Goal: Information Seeking & Learning: Learn about a topic

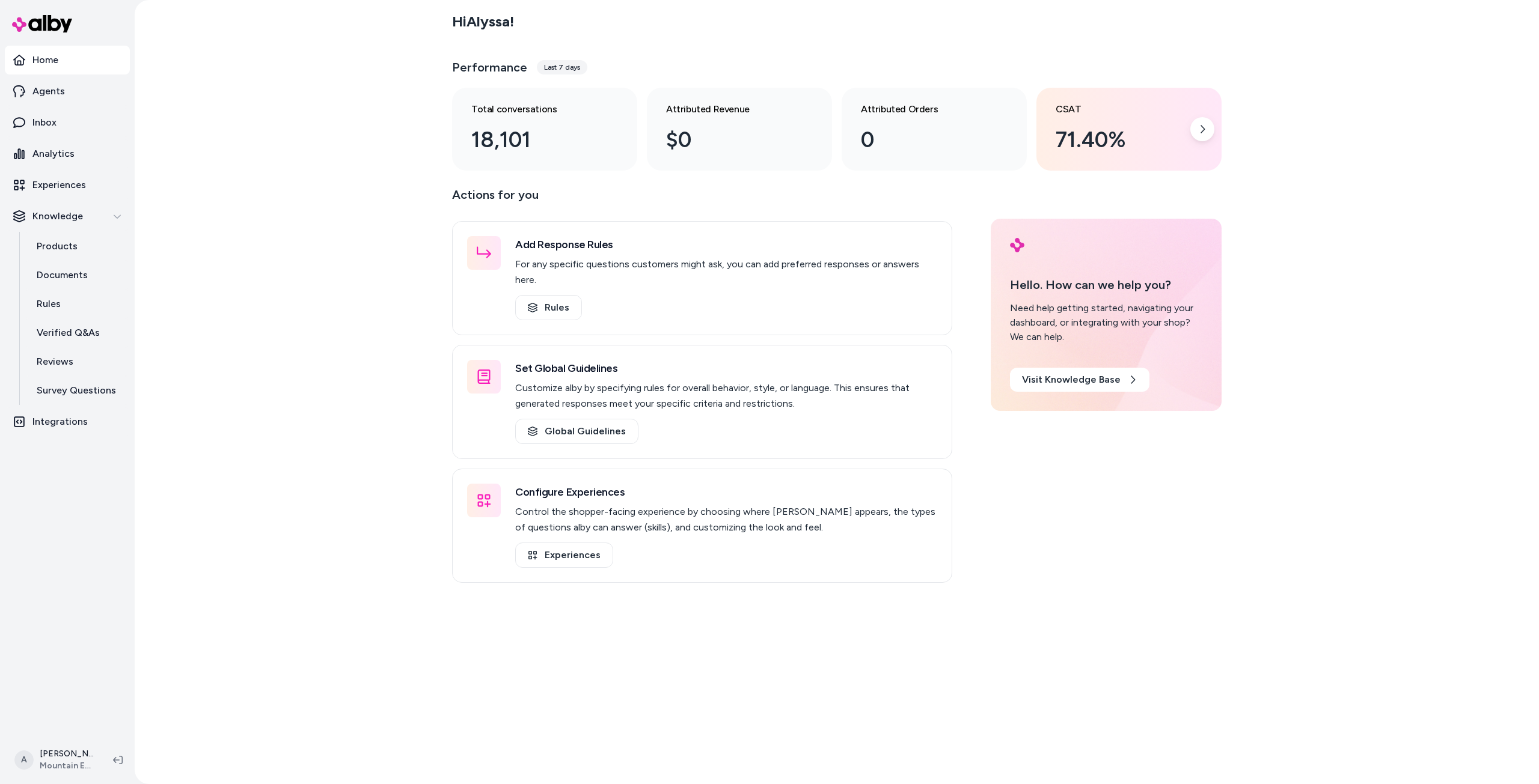
click at [1127, 131] on div "71.40%" at bounding box center [1119, 140] width 127 height 32
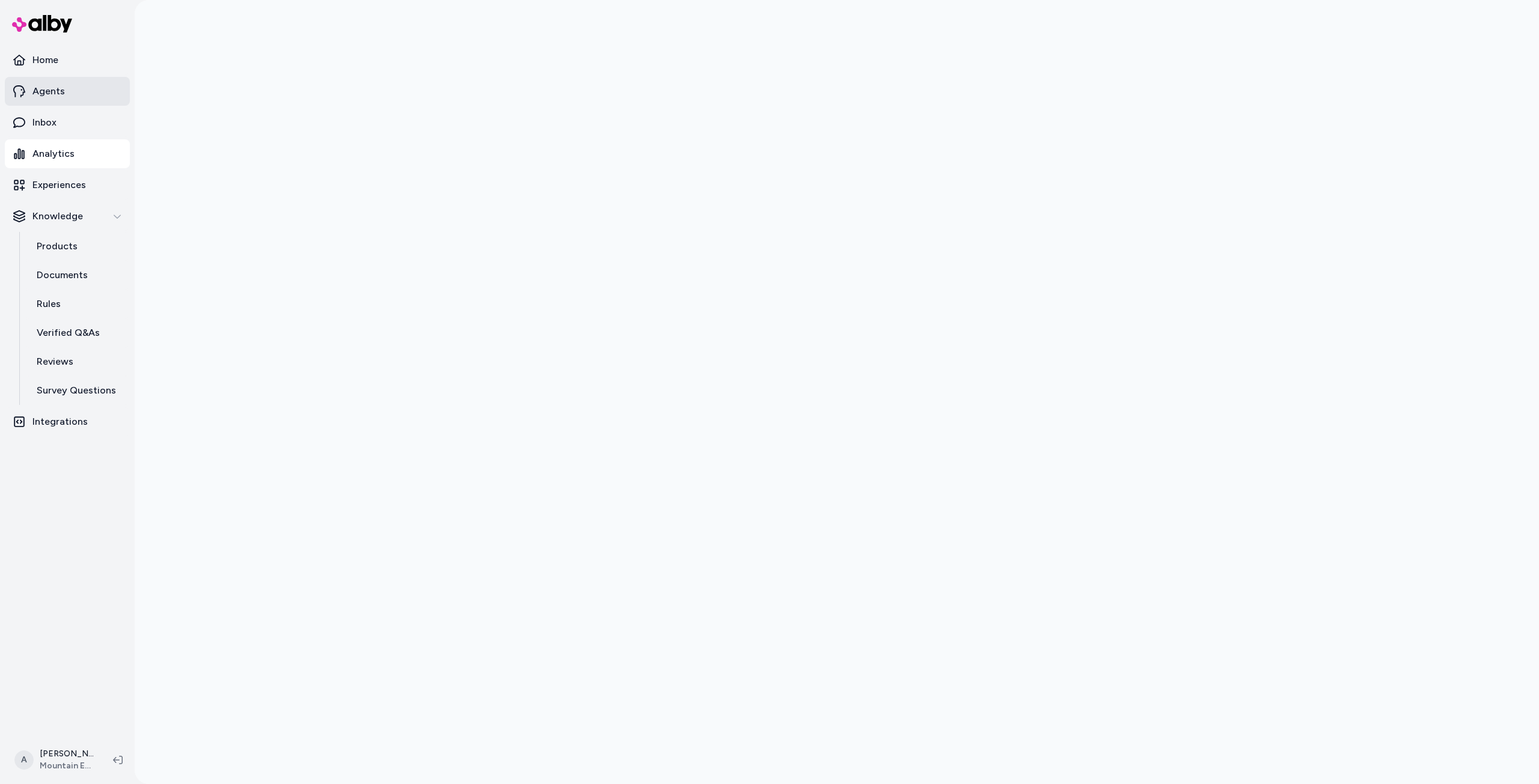
click at [60, 100] on link "Agents" at bounding box center [67, 91] width 125 height 29
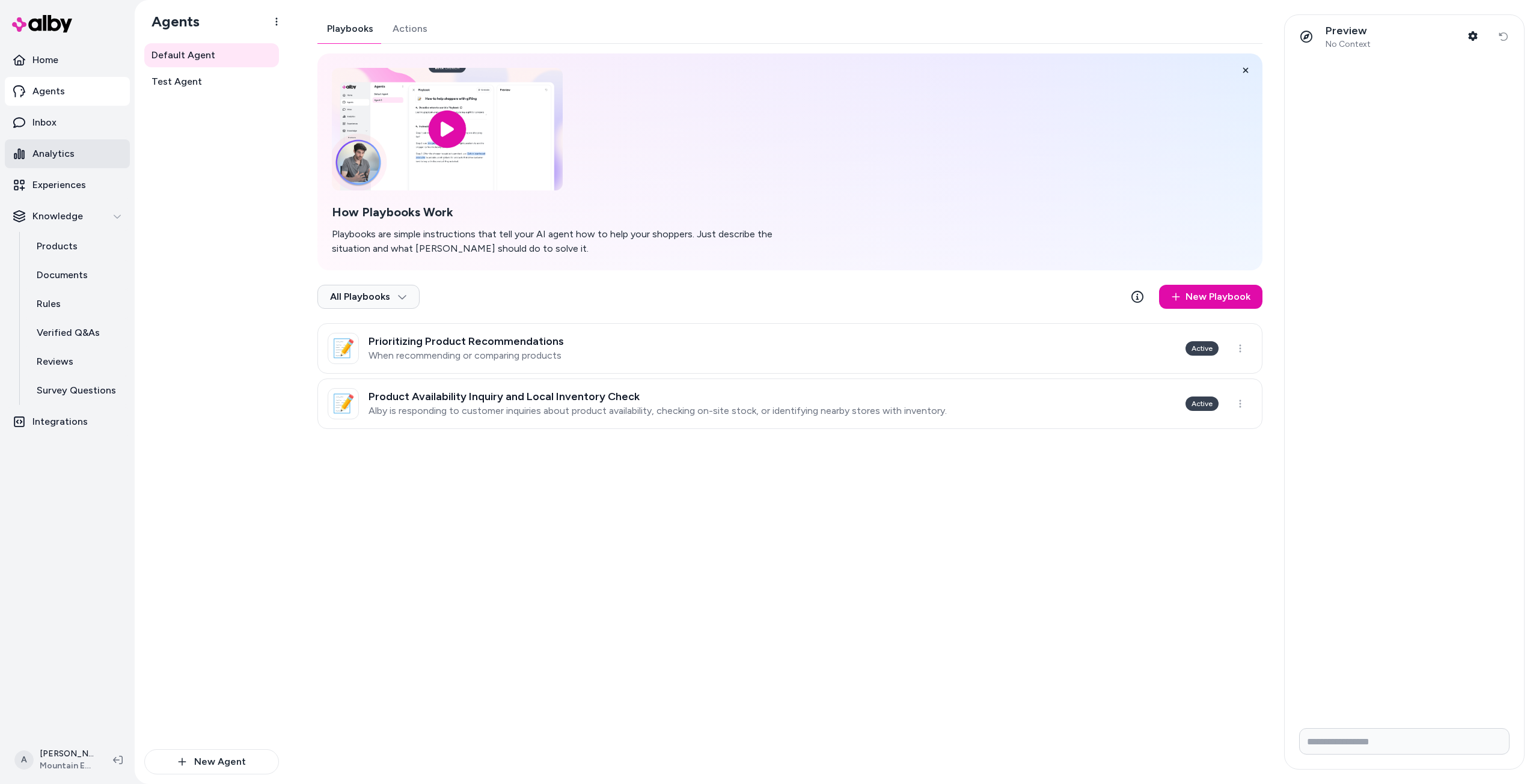
click at [70, 154] on p "Analytics" at bounding box center [53, 153] width 42 height 14
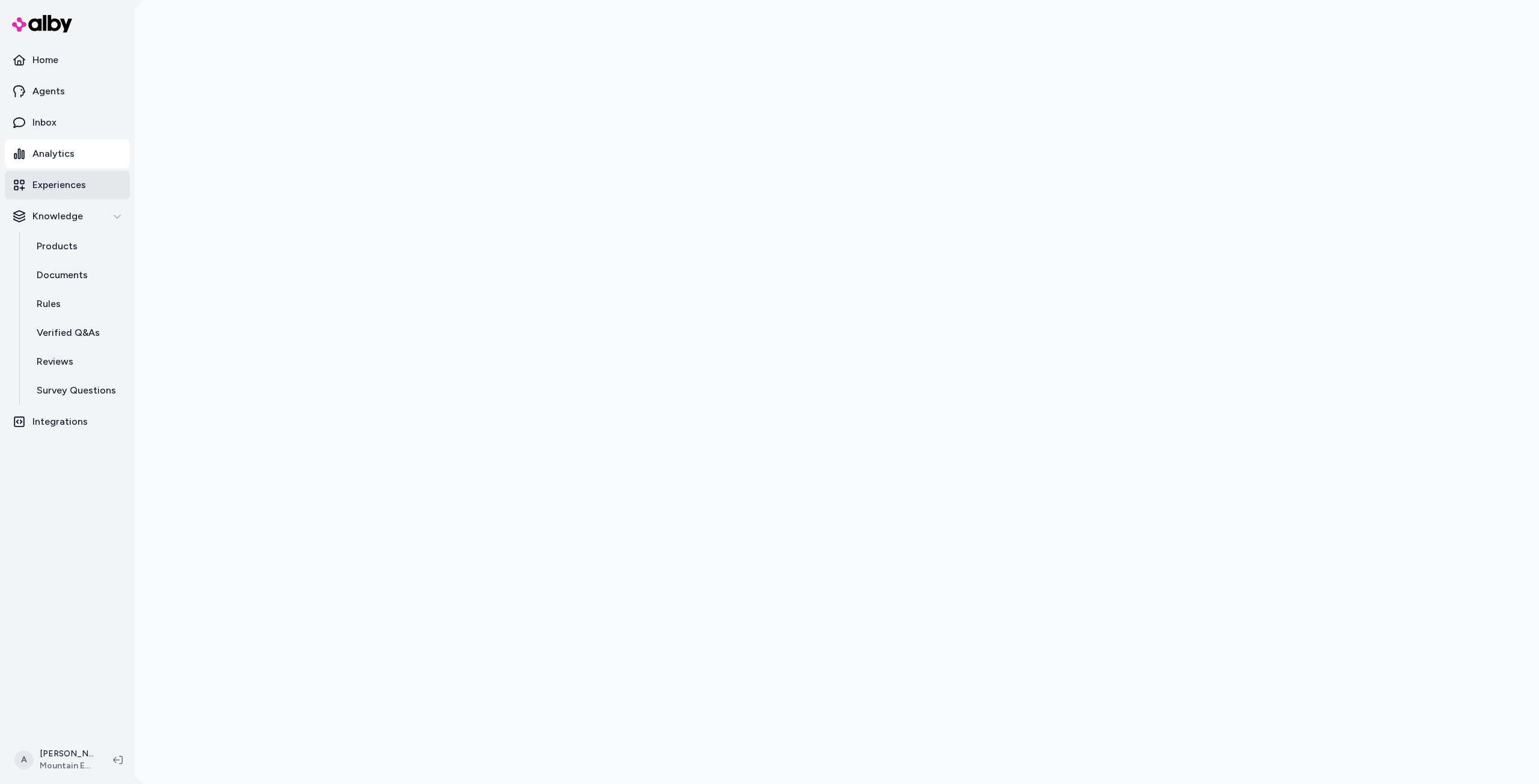
click at [89, 187] on link "Experiences" at bounding box center [67, 185] width 125 height 29
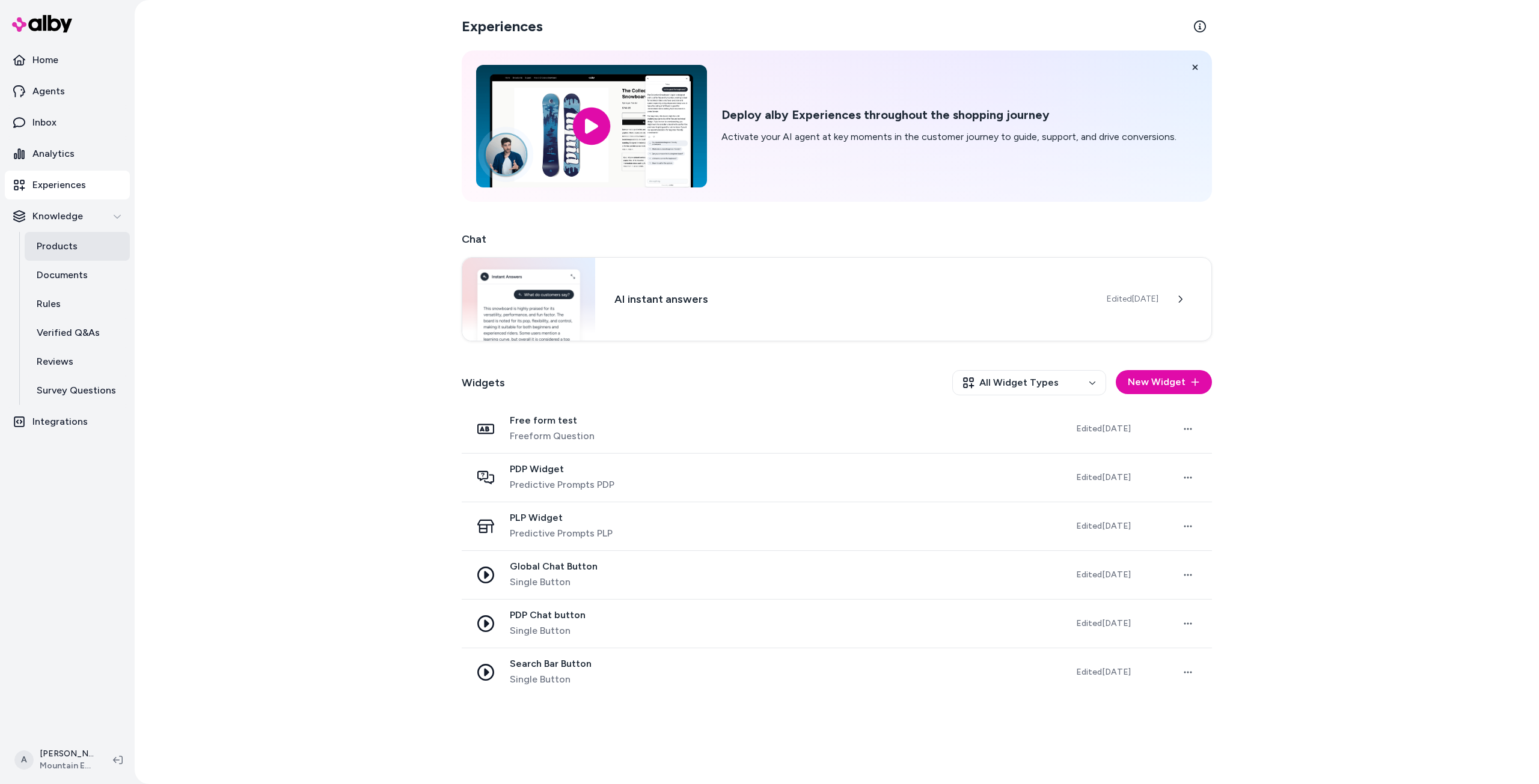
click at [88, 249] on link "Products" at bounding box center [77, 246] width 105 height 29
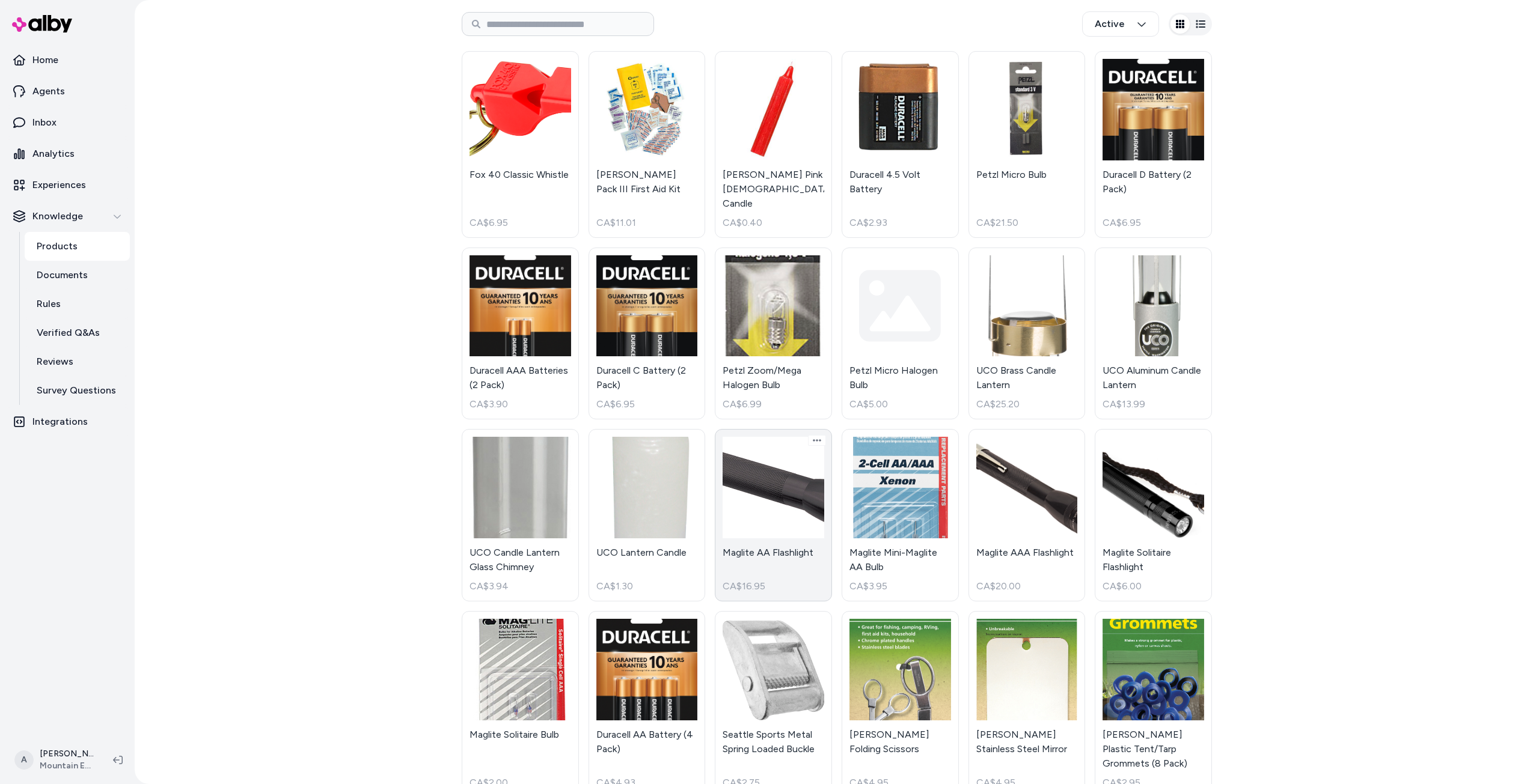
scroll to position [241, 0]
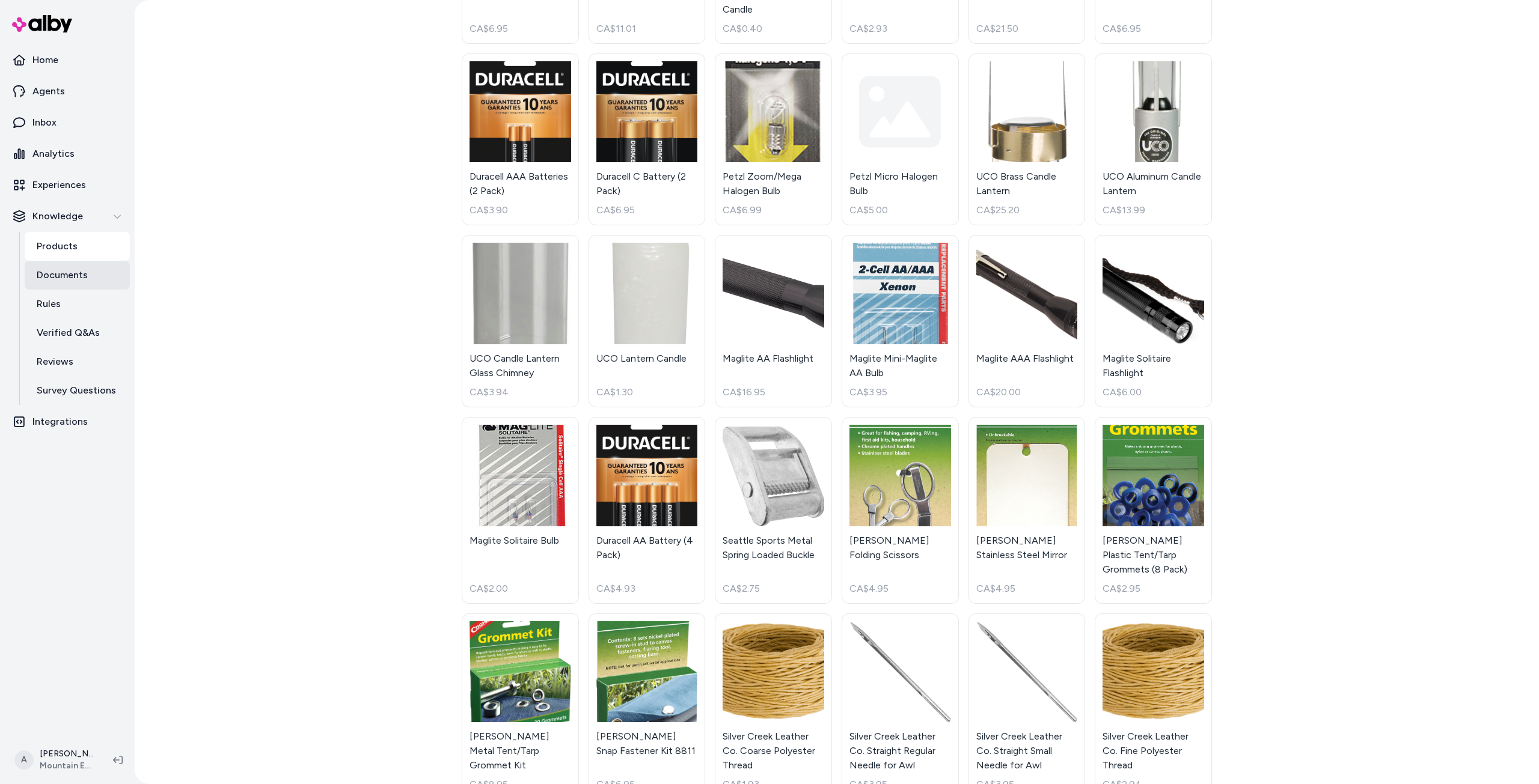
click at [60, 276] on p "Documents" at bounding box center [62, 274] width 51 height 14
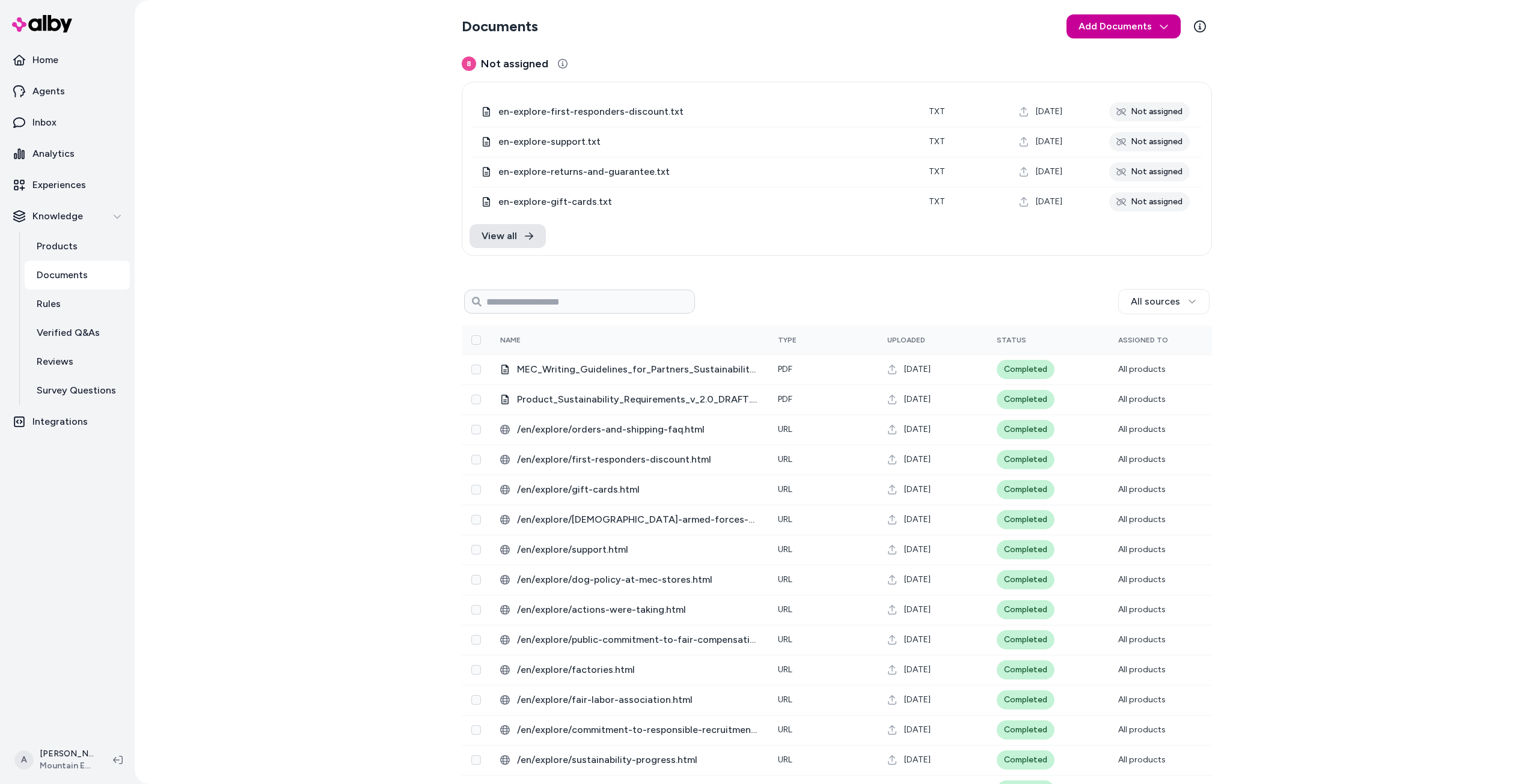
click at [1106, 28] on html "Home Agents Inbox Analytics Experiences Knowledge Products Documents Rules Veri…" at bounding box center [770, 392] width 1539 height 784
click at [1373, 116] on html "Home Agents Inbox Analytics Experiences Knowledge Products Documents Rules Veri…" at bounding box center [770, 392] width 1539 height 784
click at [104, 298] on link "Rules" at bounding box center [77, 303] width 105 height 29
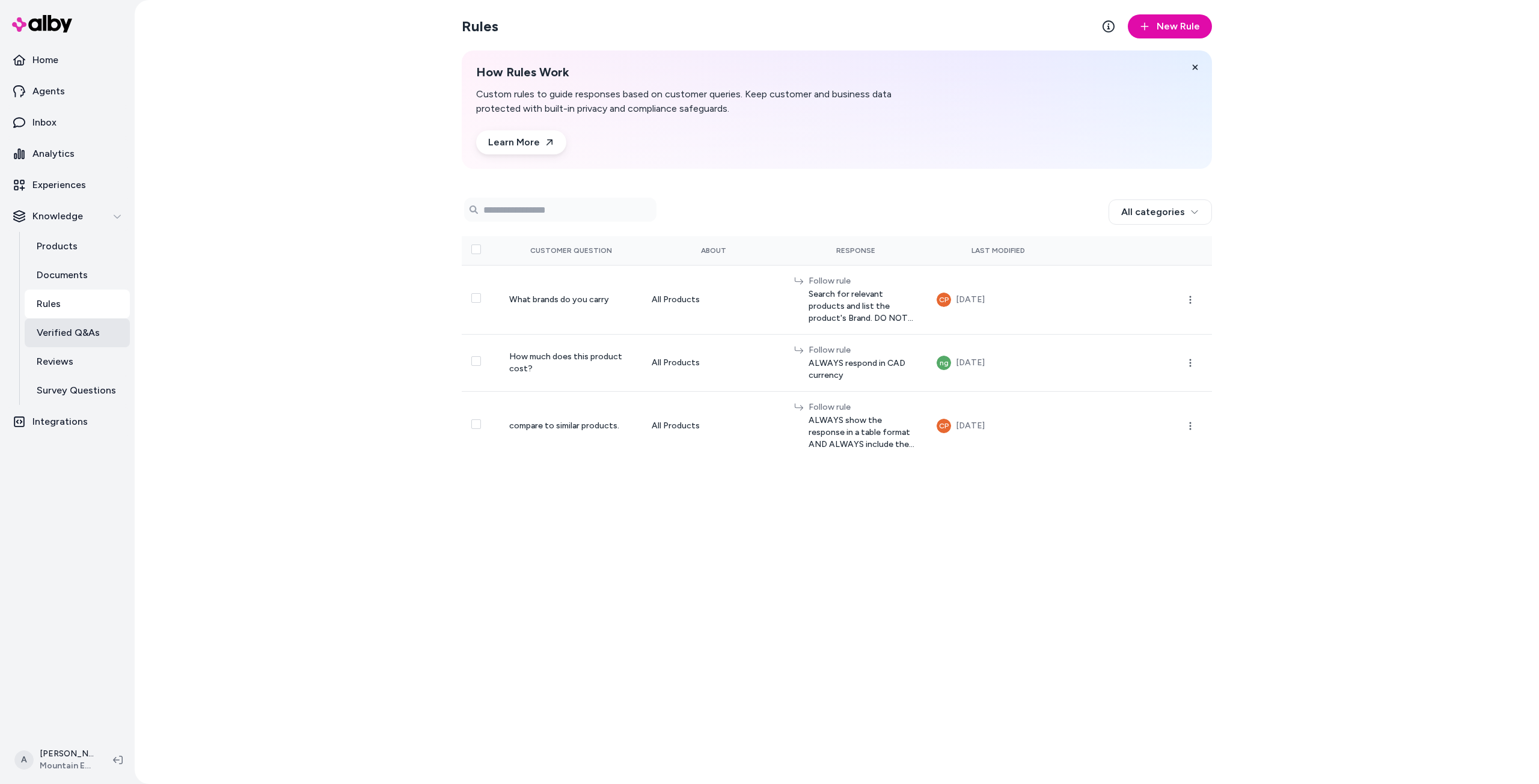
click at [82, 326] on p "Verified Q&As" at bounding box center [68, 333] width 63 height 14
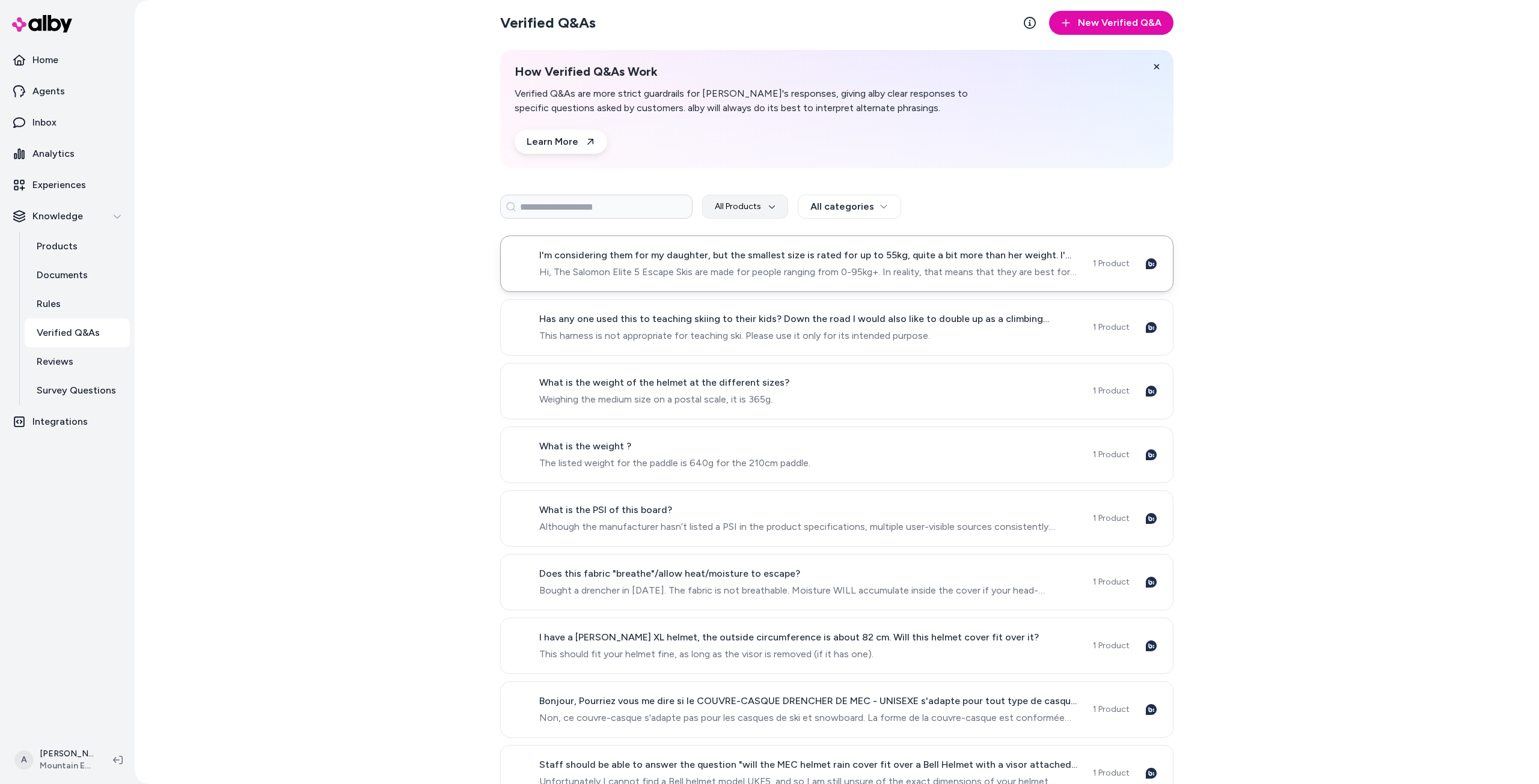
click at [851, 276] on span "Hi, The Salomon Elite 5 Escape Skis are made for people ranging from 0-95kg+. I…" at bounding box center [808, 272] width 539 height 14
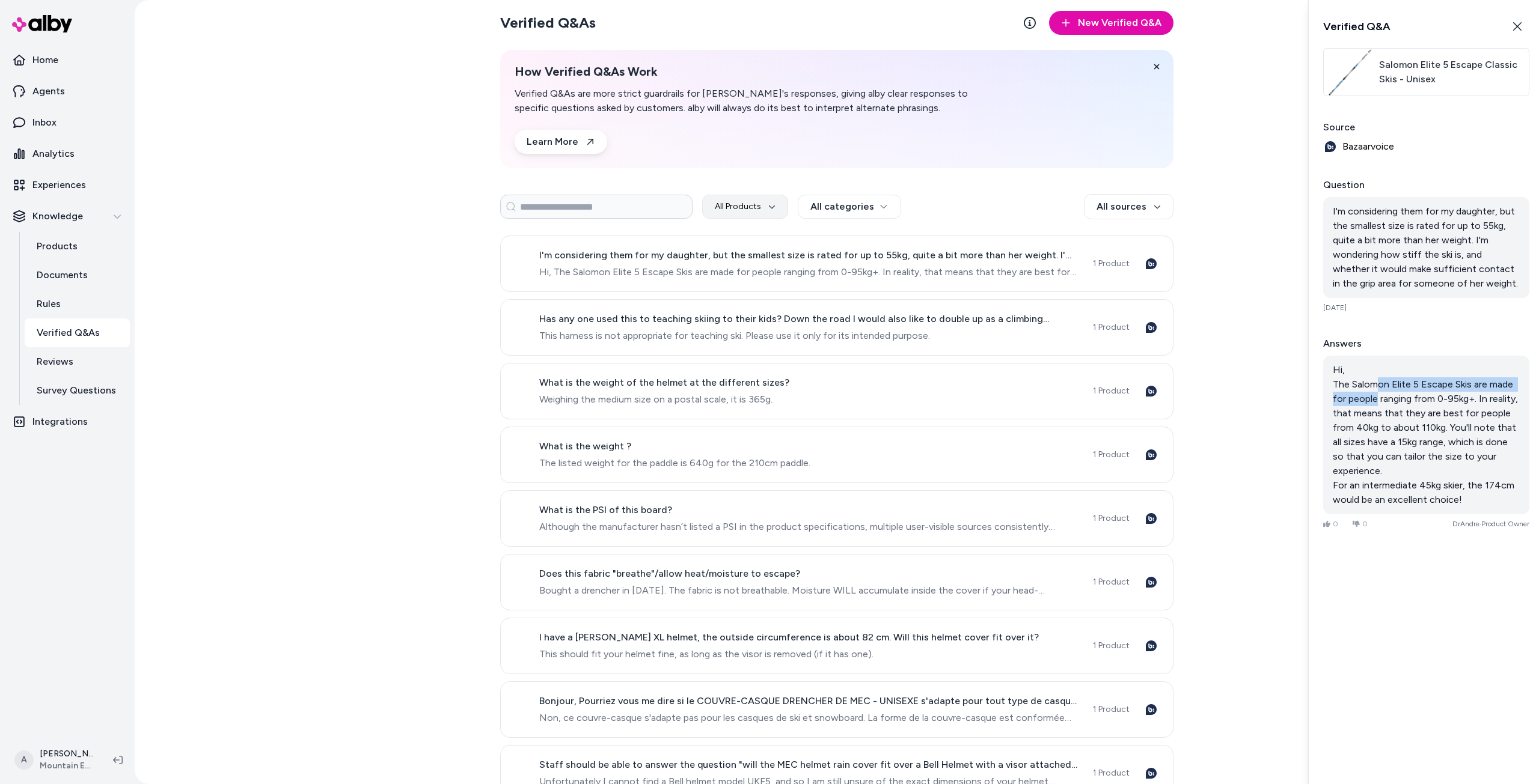
drag, startPoint x: 1377, startPoint y: 385, endPoint x: 1377, endPoint y: 399, distance: 14.0
click at [1377, 398] on p "Hi, The Salomon Elite 5 Escape Skis are made for people ranging from 0-95kg+. I…" at bounding box center [1425, 435] width 206 height 159
click at [1377, 399] on p "Hi, The Salomon Elite 5 Escape Skis are made for people ranging from 0-95kg+. I…" at bounding box center [1425, 435] width 206 height 159
click at [1306, 431] on div "Verified Q&As New Verified Q&A How Verified Q&As Work Verified Q&As are more st…" at bounding box center [836, 392] width 1404 height 784
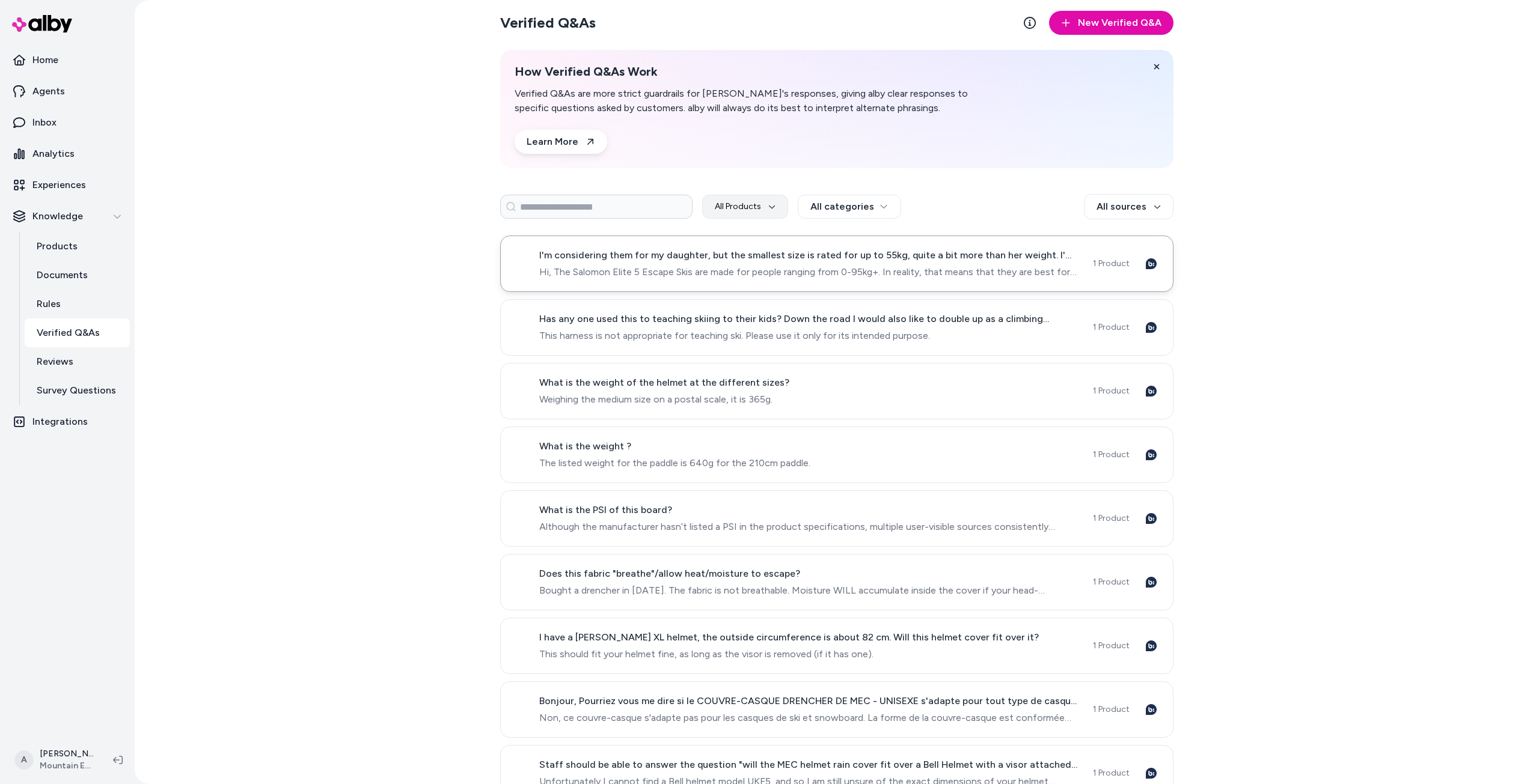
click at [915, 273] on span "Hi, The Salomon Elite 5 Escape Skis are made for people ranging from 0-95kg+. I…" at bounding box center [808, 272] width 539 height 14
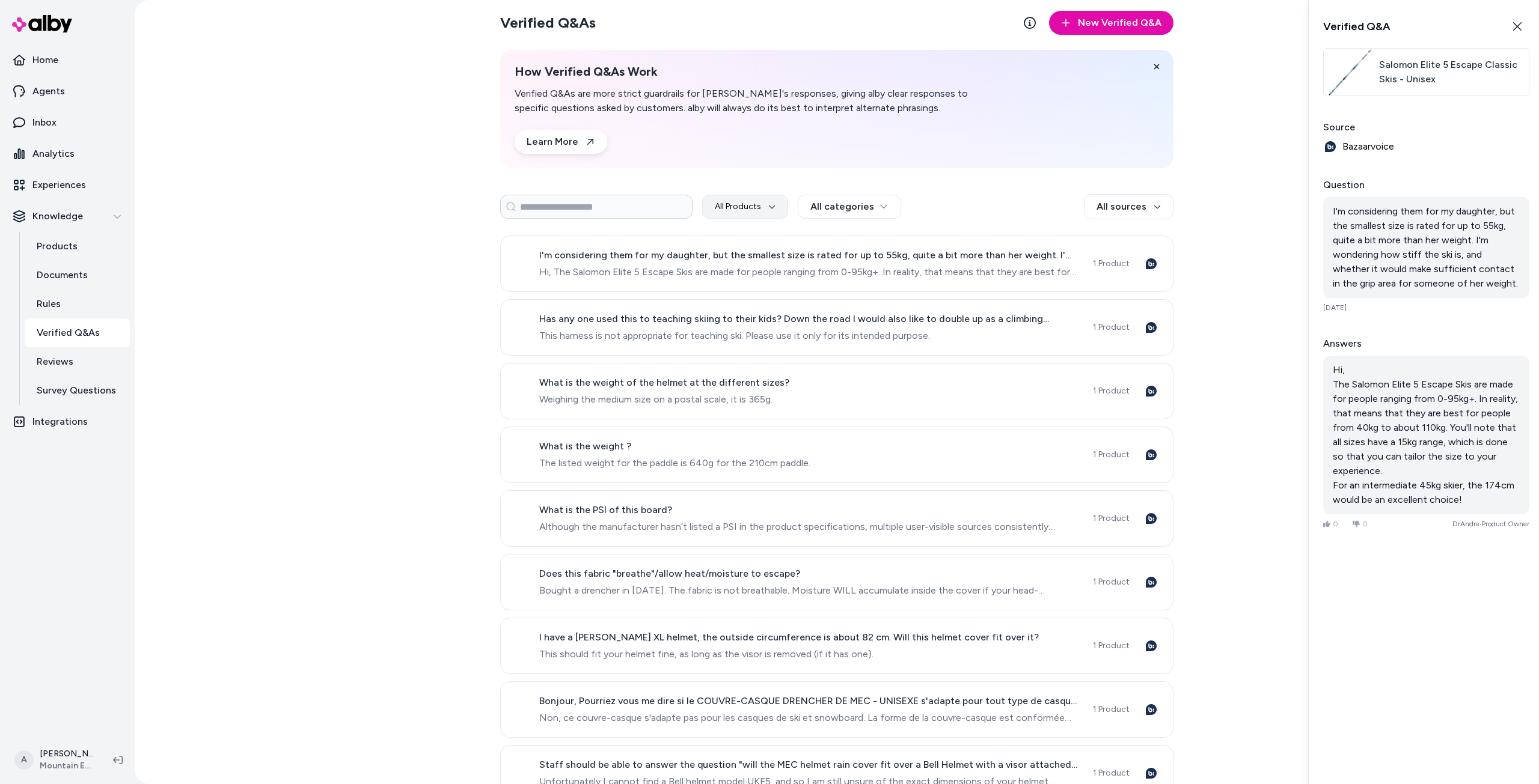
click at [1426, 73] on span "Salomon Elite 5 Escape Classic Skis - Unisex" at bounding box center [1451, 72] width 145 height 29
click at [65, 182] on p "Experiences" at bounding box center [59, 185] width 53 height 14
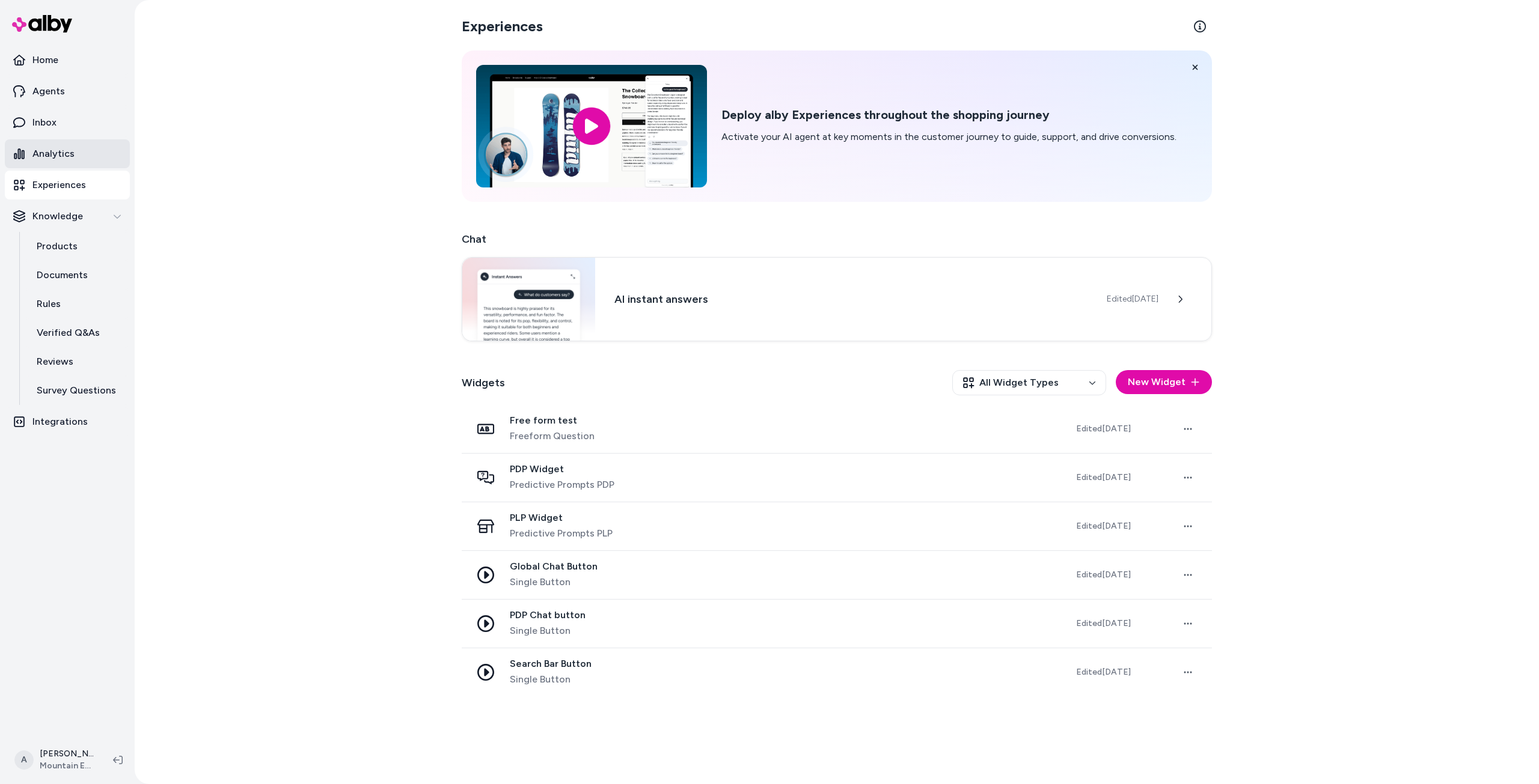
click at [62, 149] on p "Analytics" at bounding box center [53, 153] width 42 height 14
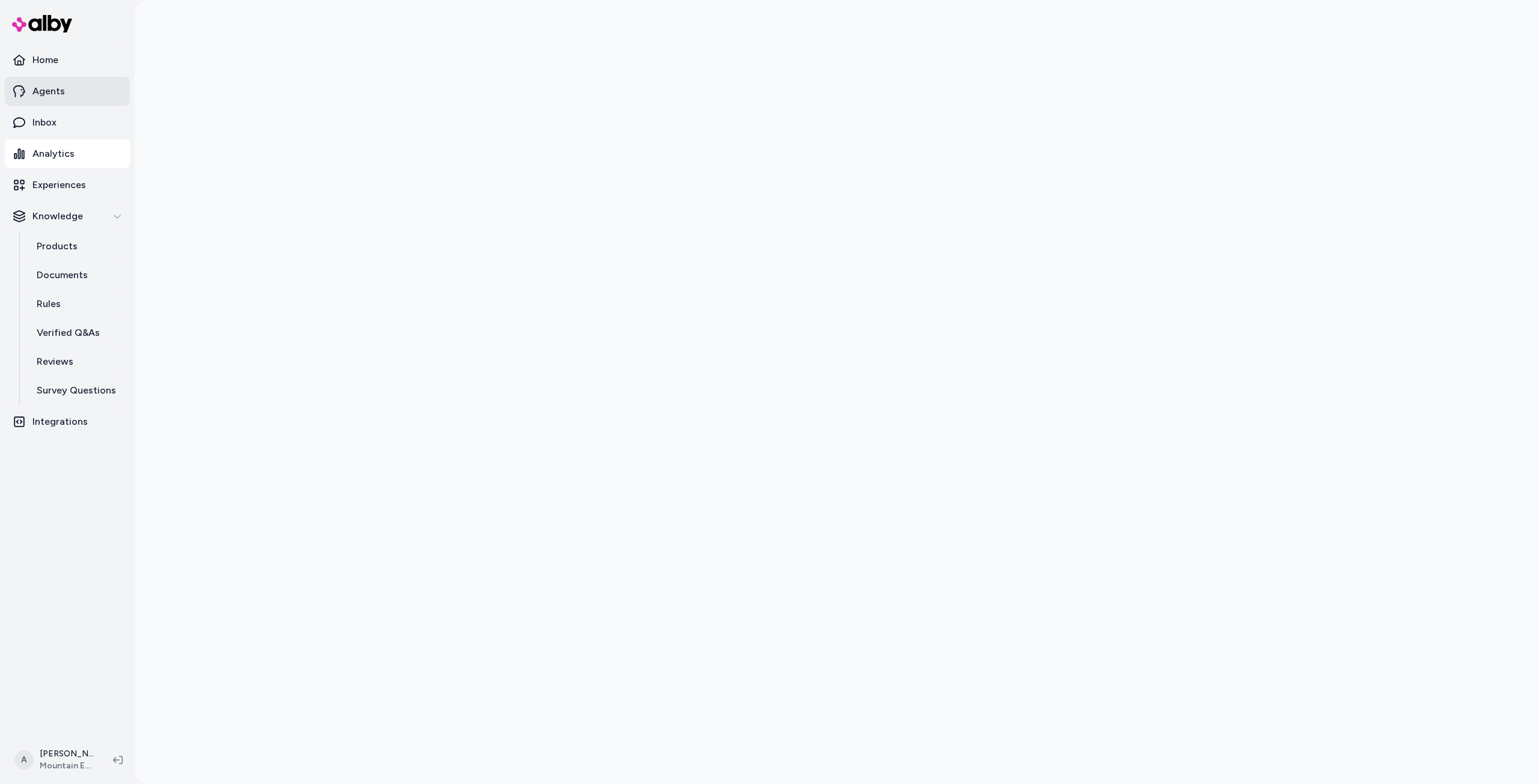
click at [37, 90] on p "Agents" at bounding box center [49, 91] width 32 height 14
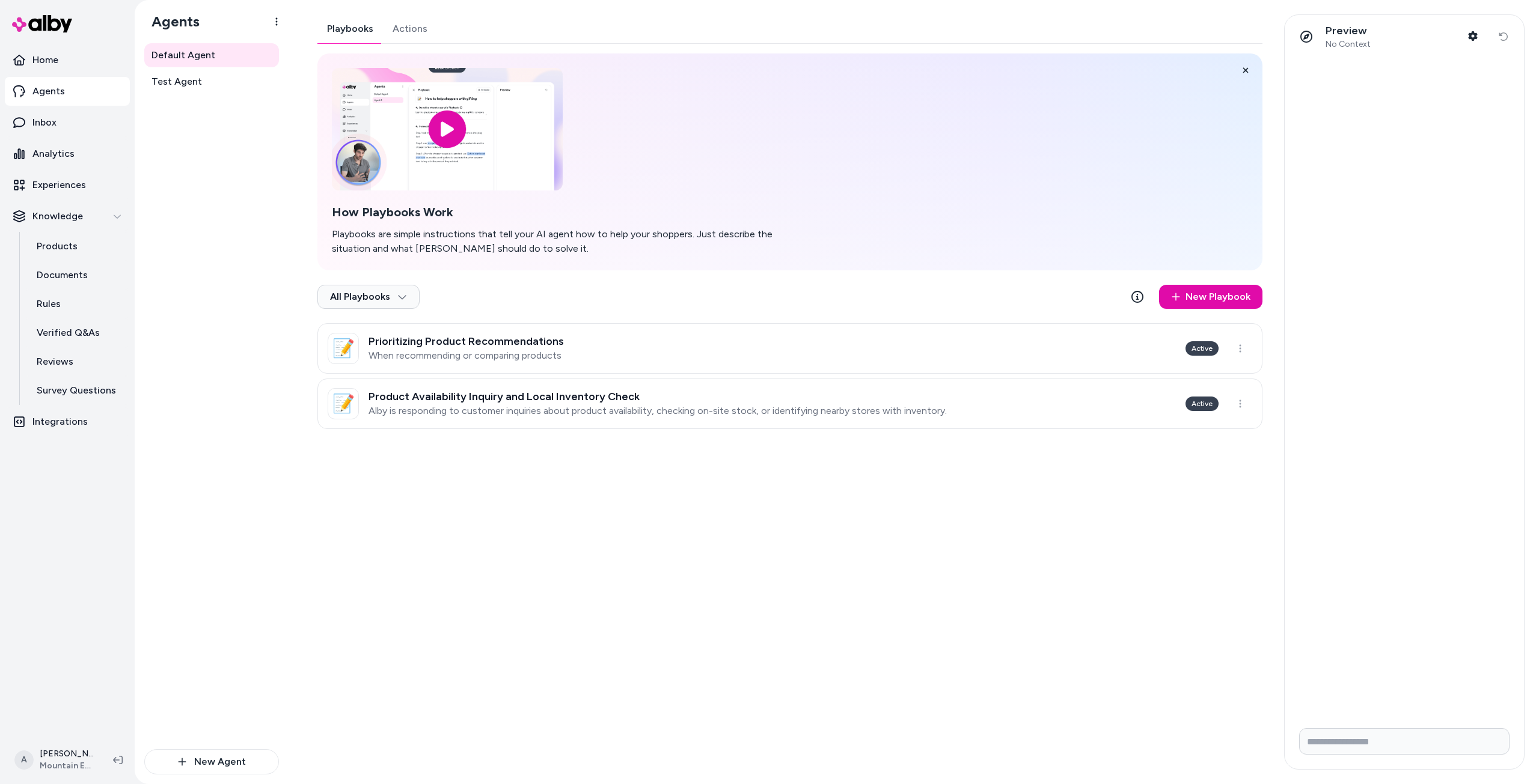
click at [195, 401] on div "Default Agent Test Agent" at bounding box center [211, 396] width 135 height 706
click at [74, 388] on p "Survey Questions" at bounding box center [76, 390] width 79 height 14
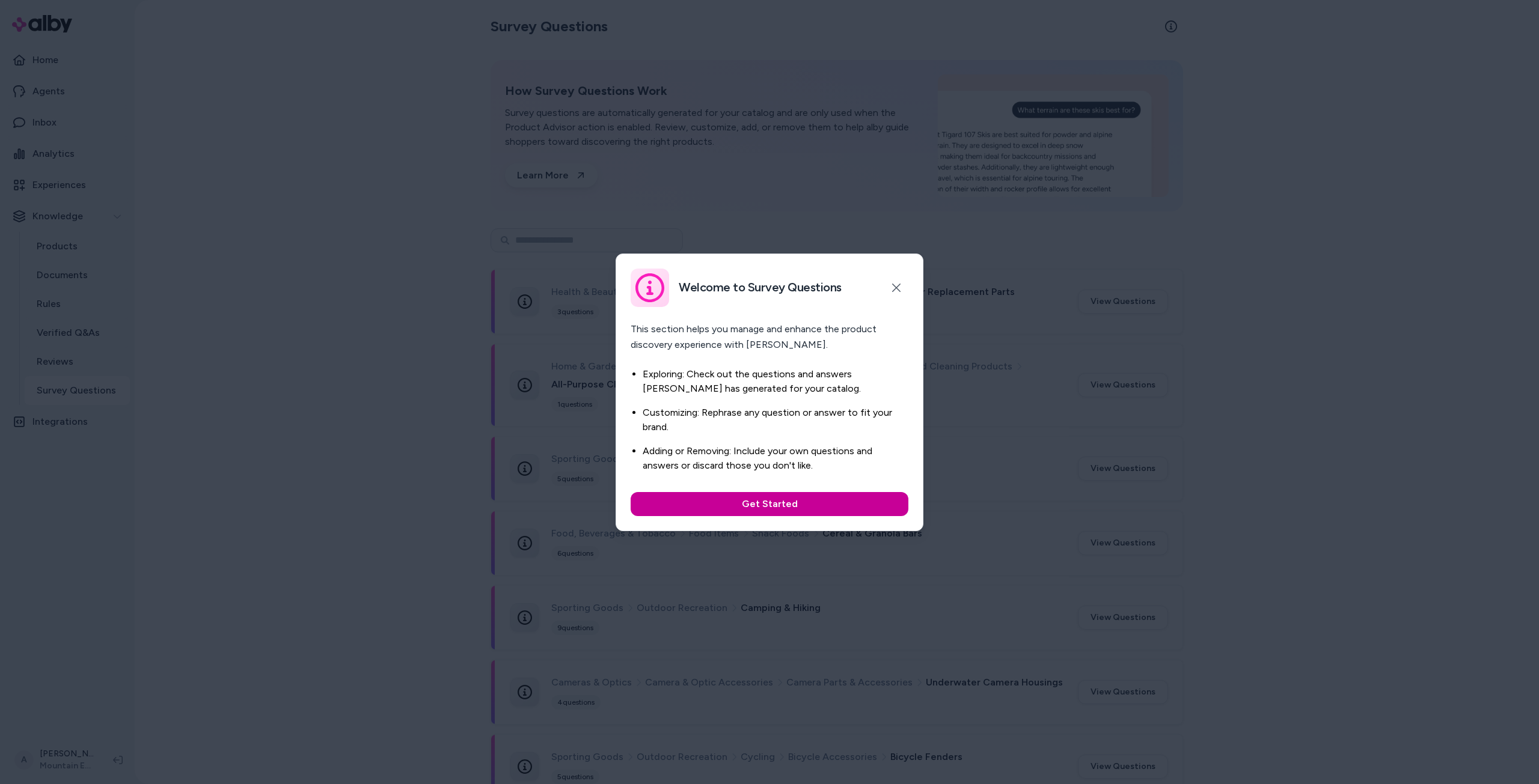
click at [807, 498] on button "Get Started" at bounding box center [769, 504] width 278 height 24
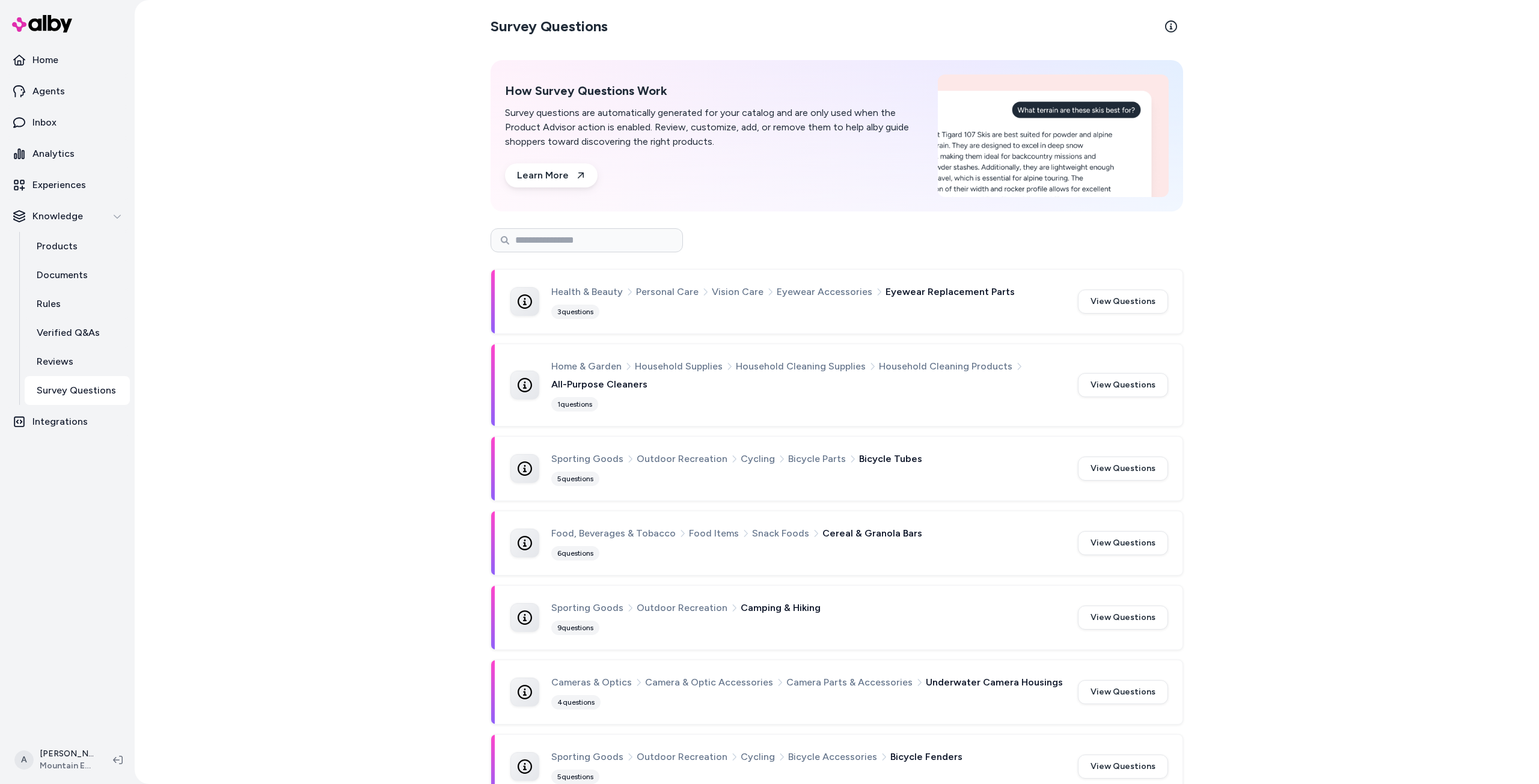
click at [987, 307] on div "Health & Beauty Personal Care Vision Care Eyewear Accessories Eyewear Replaceme…" at bounding box center [807, 301] width 512 height 35
click at [1115, 299] on button "View Questions" at bounding box center [1122, 301] width 90 height 24
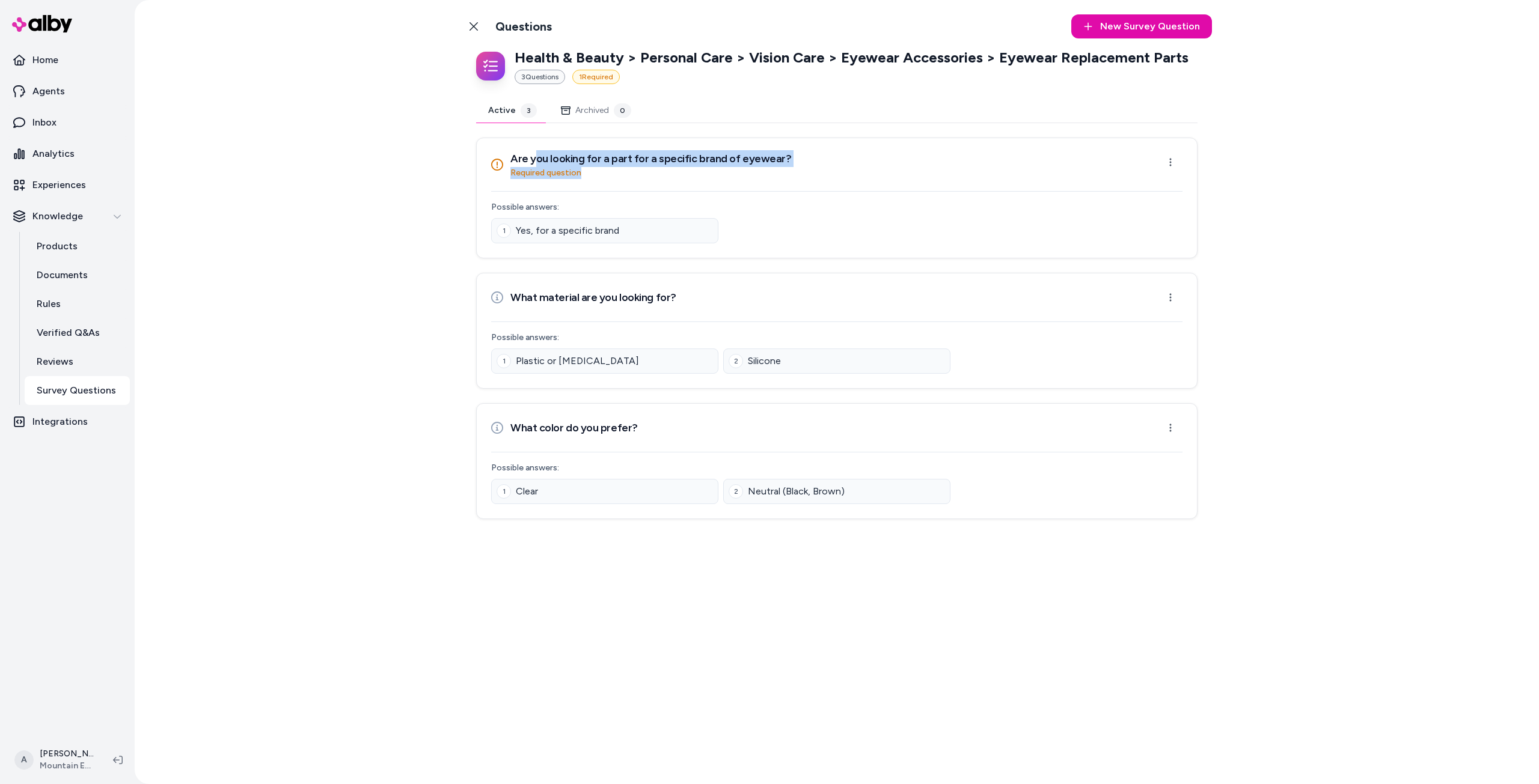
drag, startPoint x: 578, startPoint y: 164, endPoint x: 794, endPoint y: 166, distance: 216.0
click at [792, 166] on div "Are you looking for a part for a specific brand of eyewear? Required question O…" at bounding box center [836, 164] width 691 height 29
click at [780, 165] on div at bounding box center [780, 165] width 0 height 0
click at [901, 166] on div "Are you looking for a part for a specific brand of eyewear? Required question O…" at bounding box center [836, 164] width 691 height 29
click at [473, 28] on icon at bounding box center [473, 26] width 9 height 9
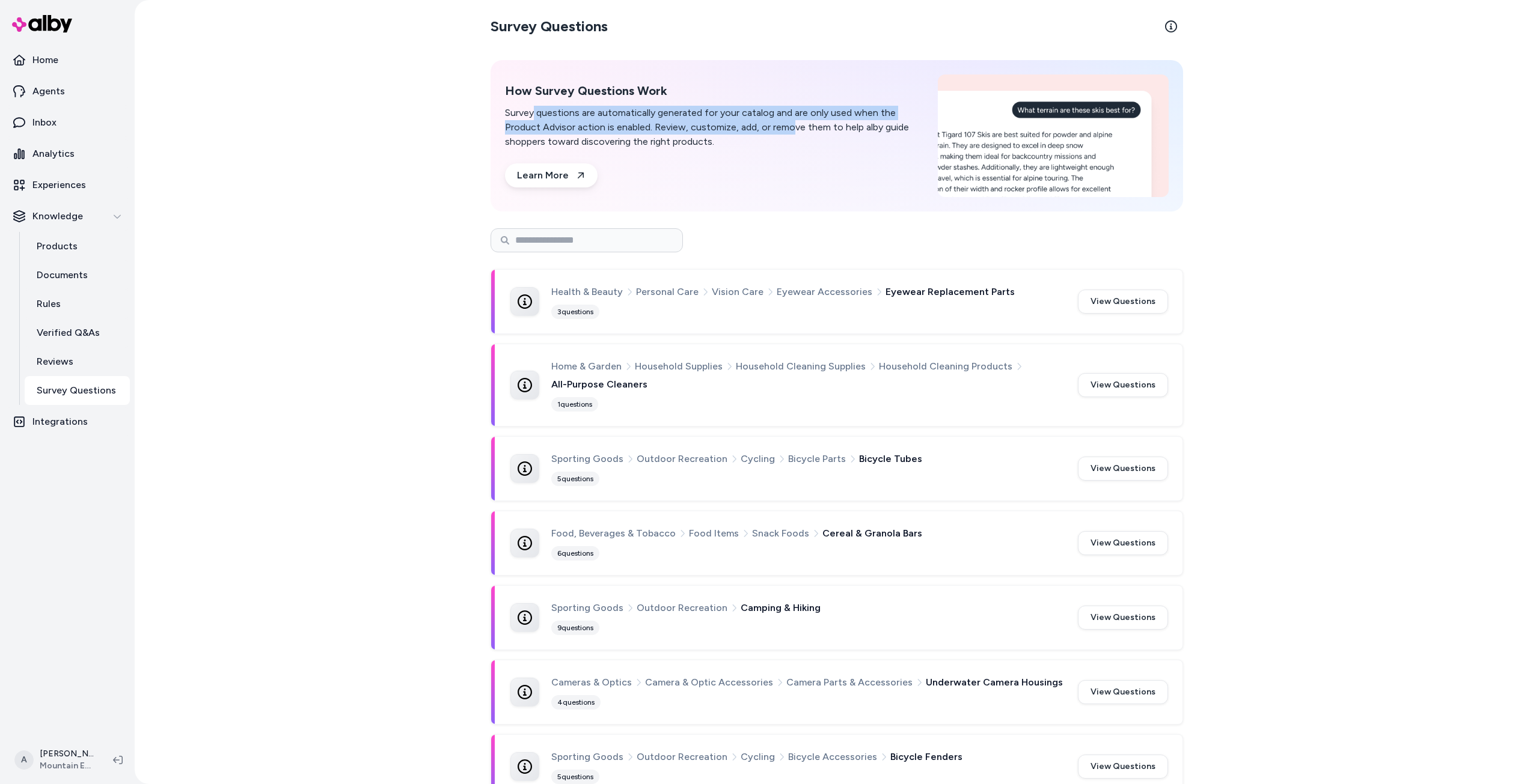
drag, startPoint x: 530, startPoint y: 109, endPoint x: 792, endPoint y: 132, distance: 263.0
click at [792, 132] on p "Survey questions are automatically generated for your catalog and are only used…" at bounding box center [714, 127] width 419 height 43
drag, startPoint x: 733, startPoint y: 133, endPoint x: 734, endPoint y: 109, distance: 24.0
click at [734, 109] on p "Survey questions are automatically generated for your catalog and are only used…" at bounding box center [714, 127] width 419 height 43
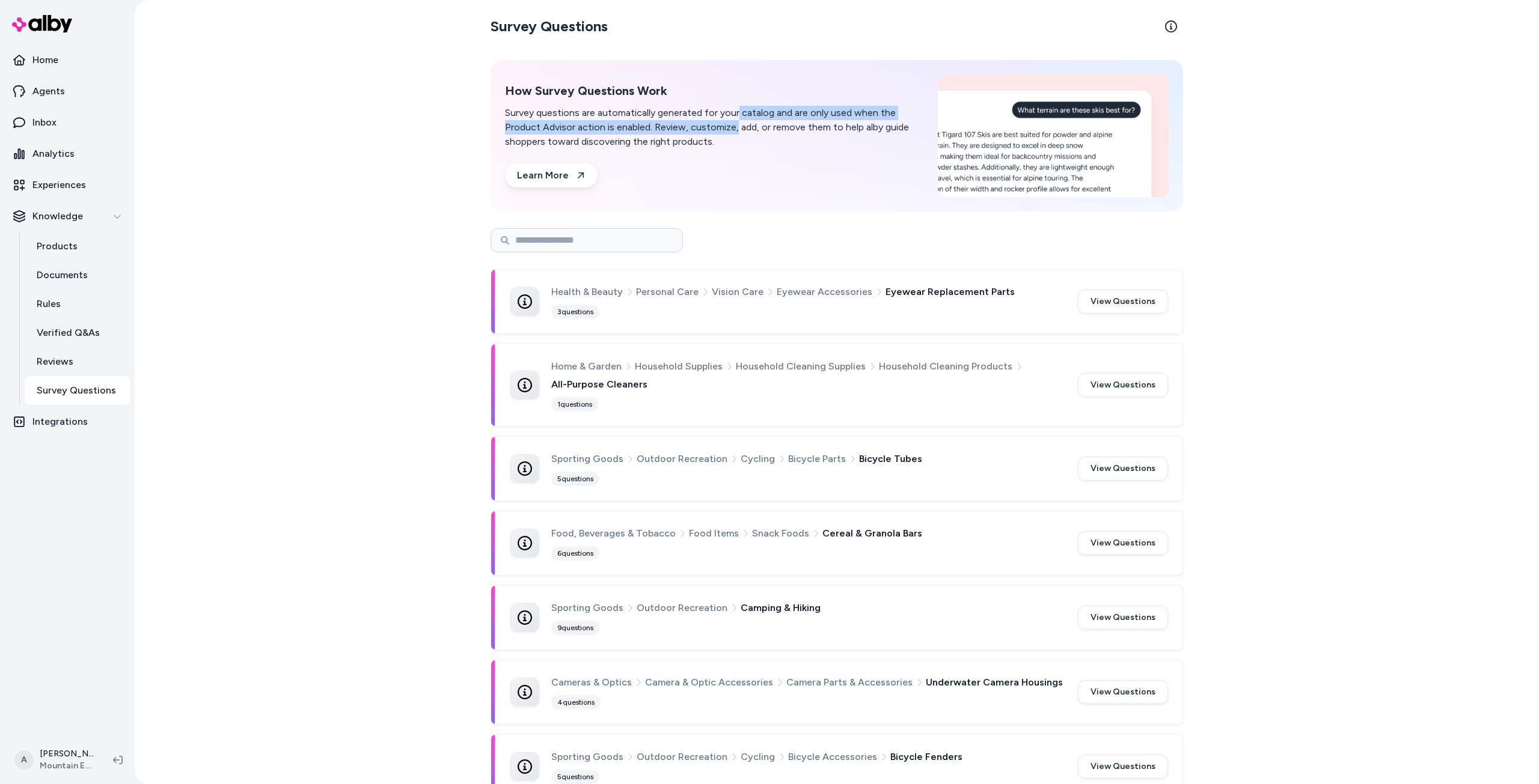
click at [734, 109] on p "Survey questions are automatically generated for your catalog and are only used…" at bounding box center [714, 127] width 419 height 43
drag, startPoint x: 734, startPoint y: 128, endPoint x: 734, endPoint y: 134, distance: 6.0
click at [734, 133] on p "Survey questions are automatically generated for your catalog and are only used…" at bounding box center [714, 127] width 419 height 43
click at [734, 134] on p "Survey questions are automatically generated for your catalog and are only used…" at bounding box center [714, 127] width 419 height 43
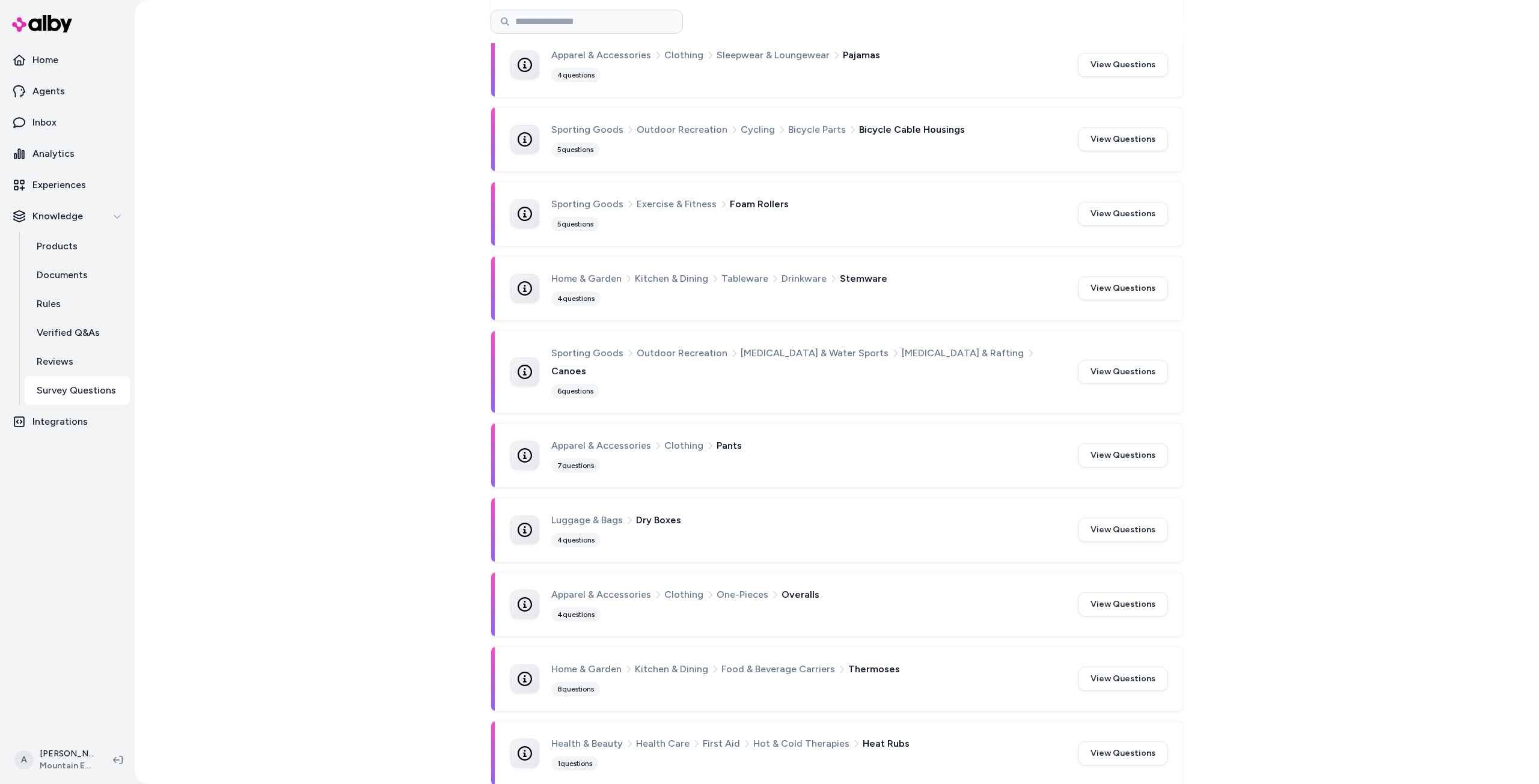
scroll to position [961, 0]
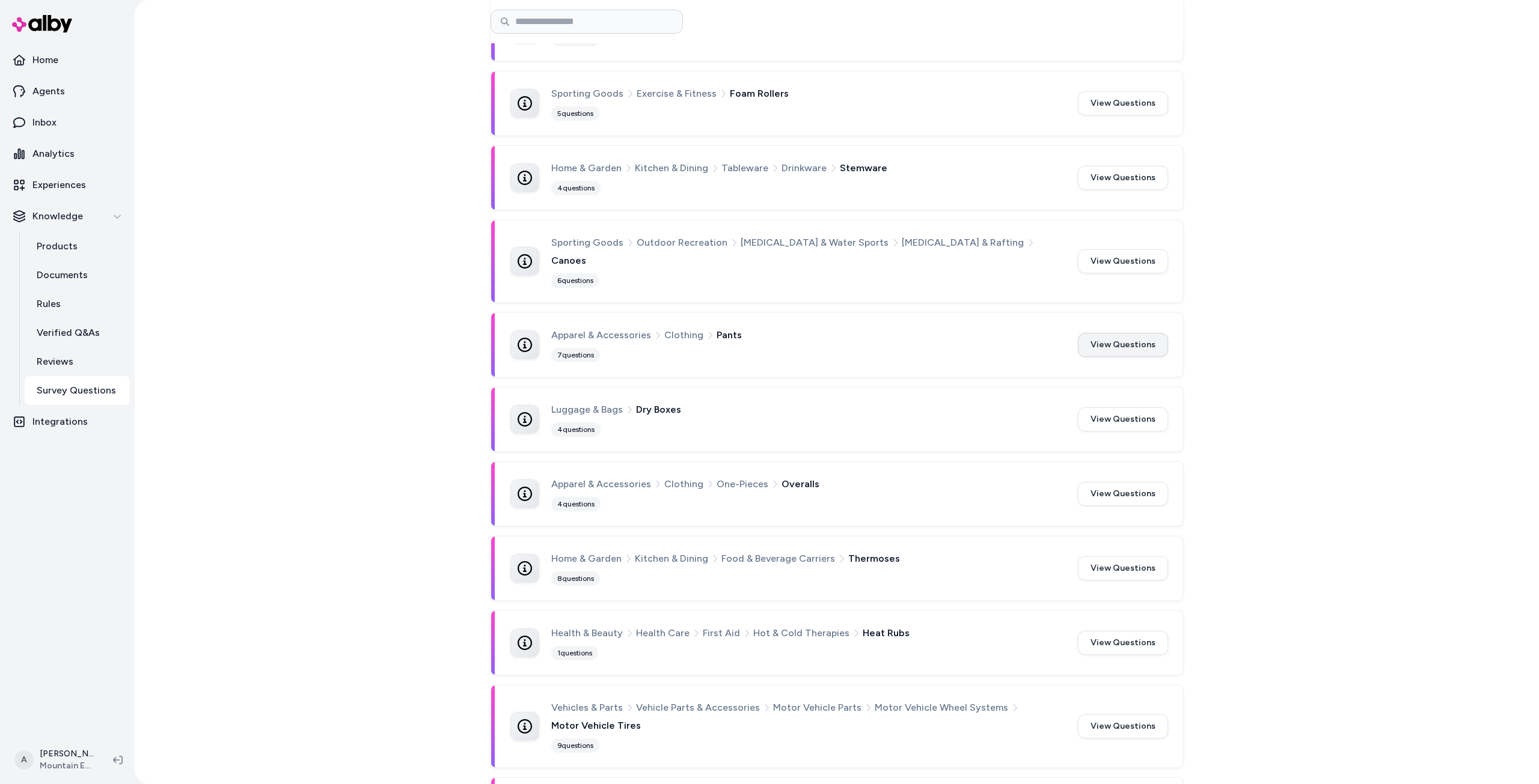
click at [1124, 333] on button "View Questions" at bounding box center [1122, 345] width 90 height 24
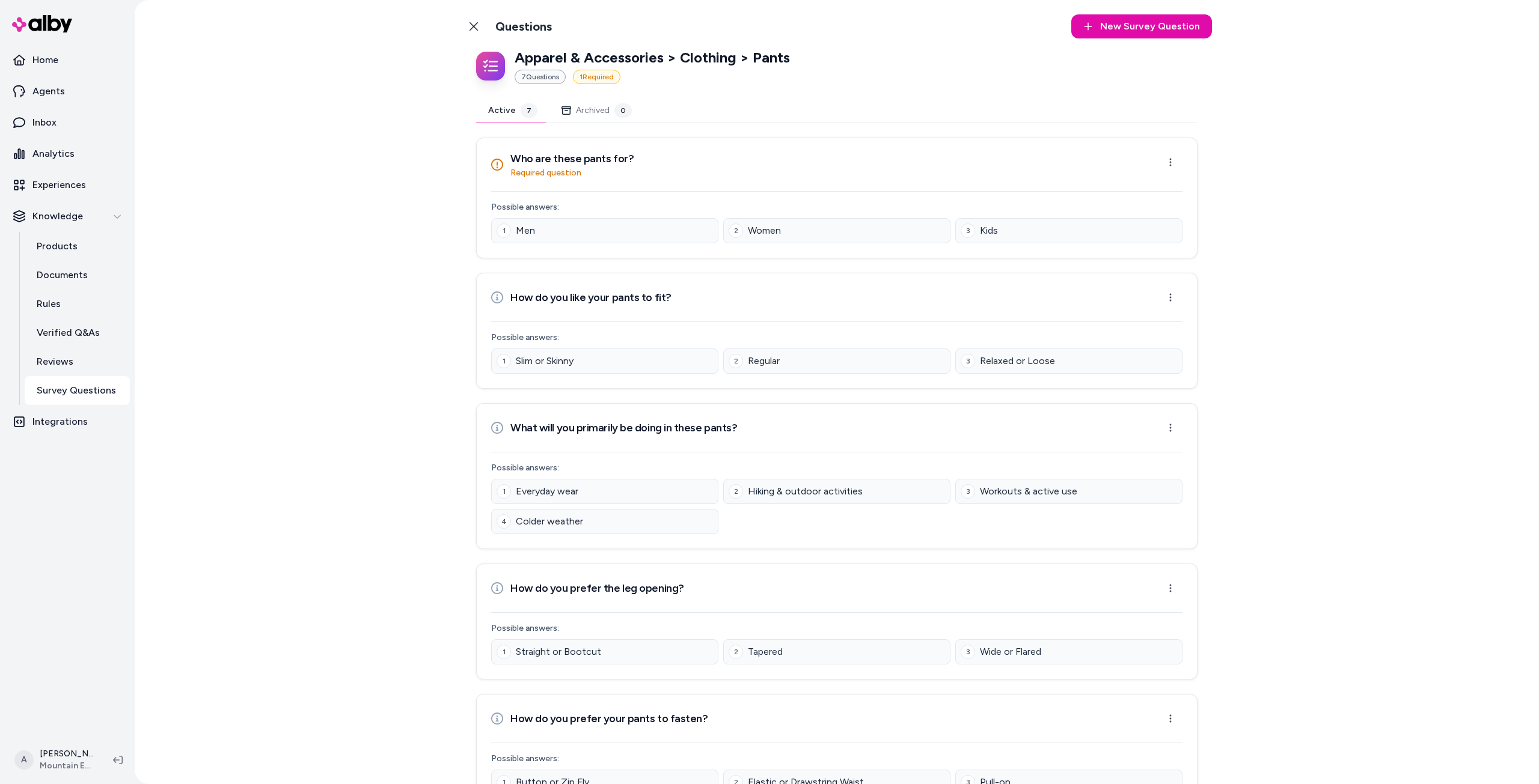
click at [614, 111] on div "0" at bounding box center [623, 110] width 18 height 14
click at [511, 107] on button "Active 7" at bounding box center [513, 111] width 73 height 24
drag, startPoint x: 463, startPoint y: 24, endPoint x: 883, endPoint y: 1, distance: 420.6
click at [465, 24] on link "Back to Categories" at bounding box center [474, 26] width 24 height 24
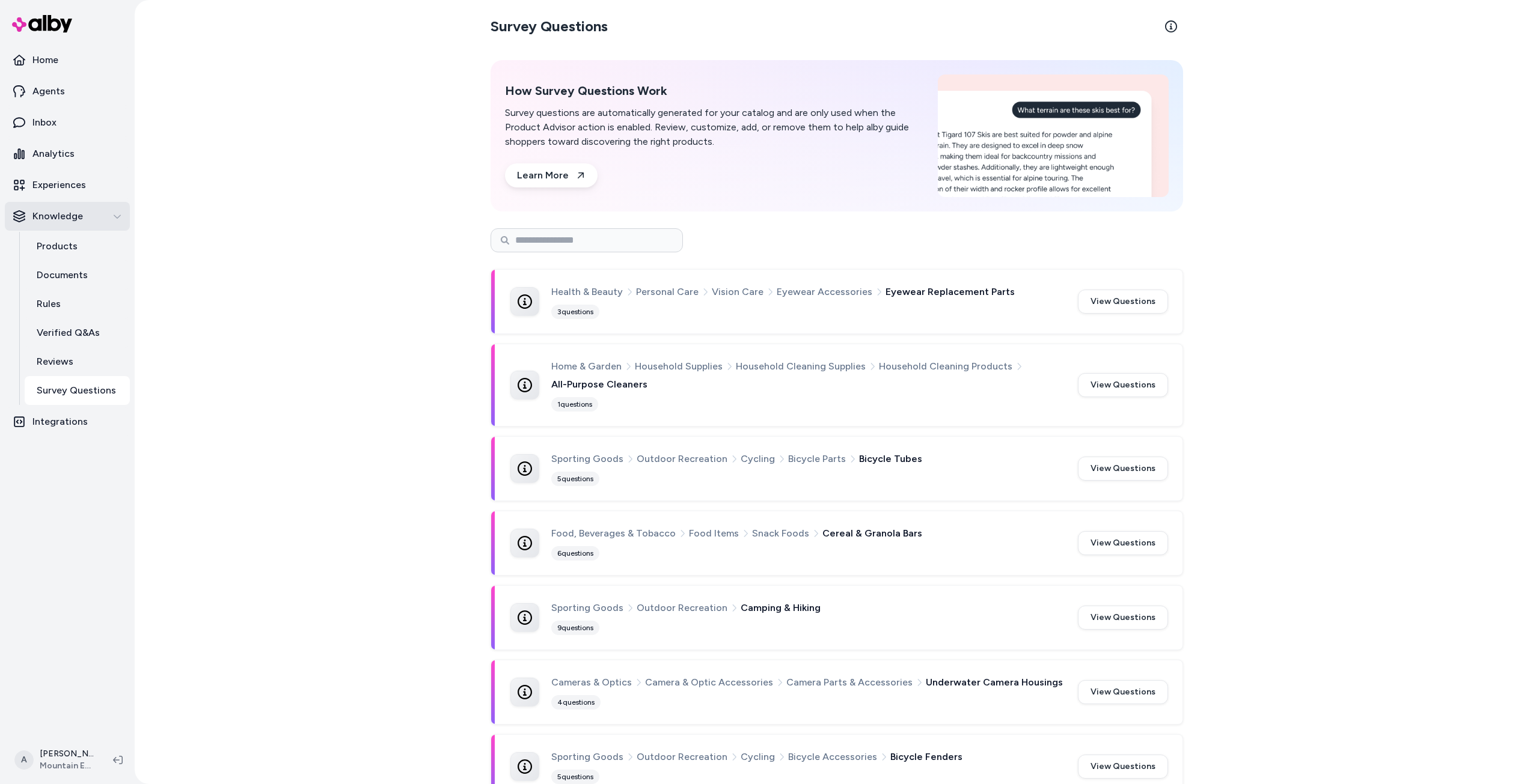
click at [124, 212] on button "Knowledge" at bounding box center [67, 216] width 125 height 29
click at [118, 182] on link "Experiences" at bounding box center [67, 185] width 125 height 29
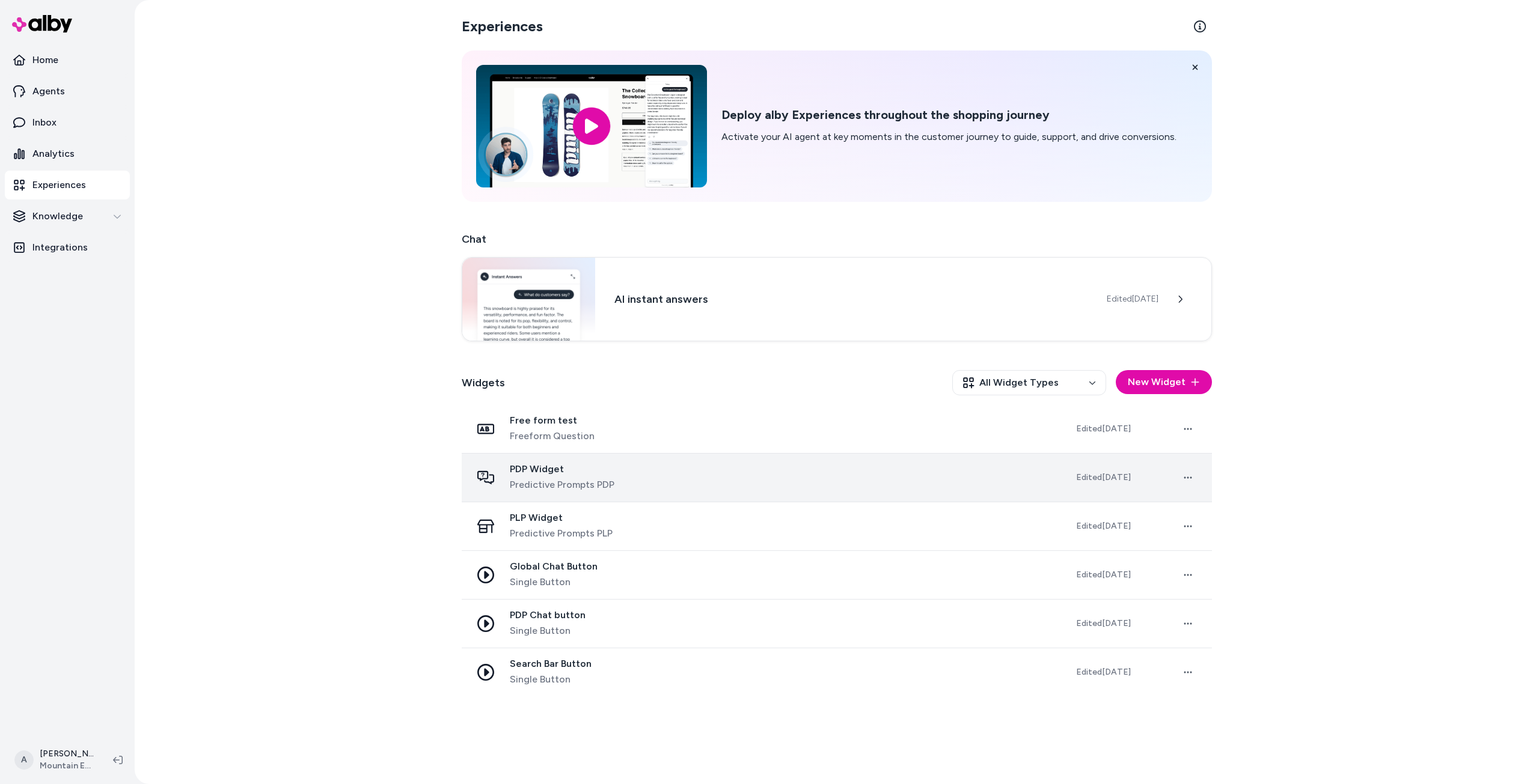
click at [592, 479] on span "Predictive Prompts PDP" at bounding box center [562, 485] width 105 height 14
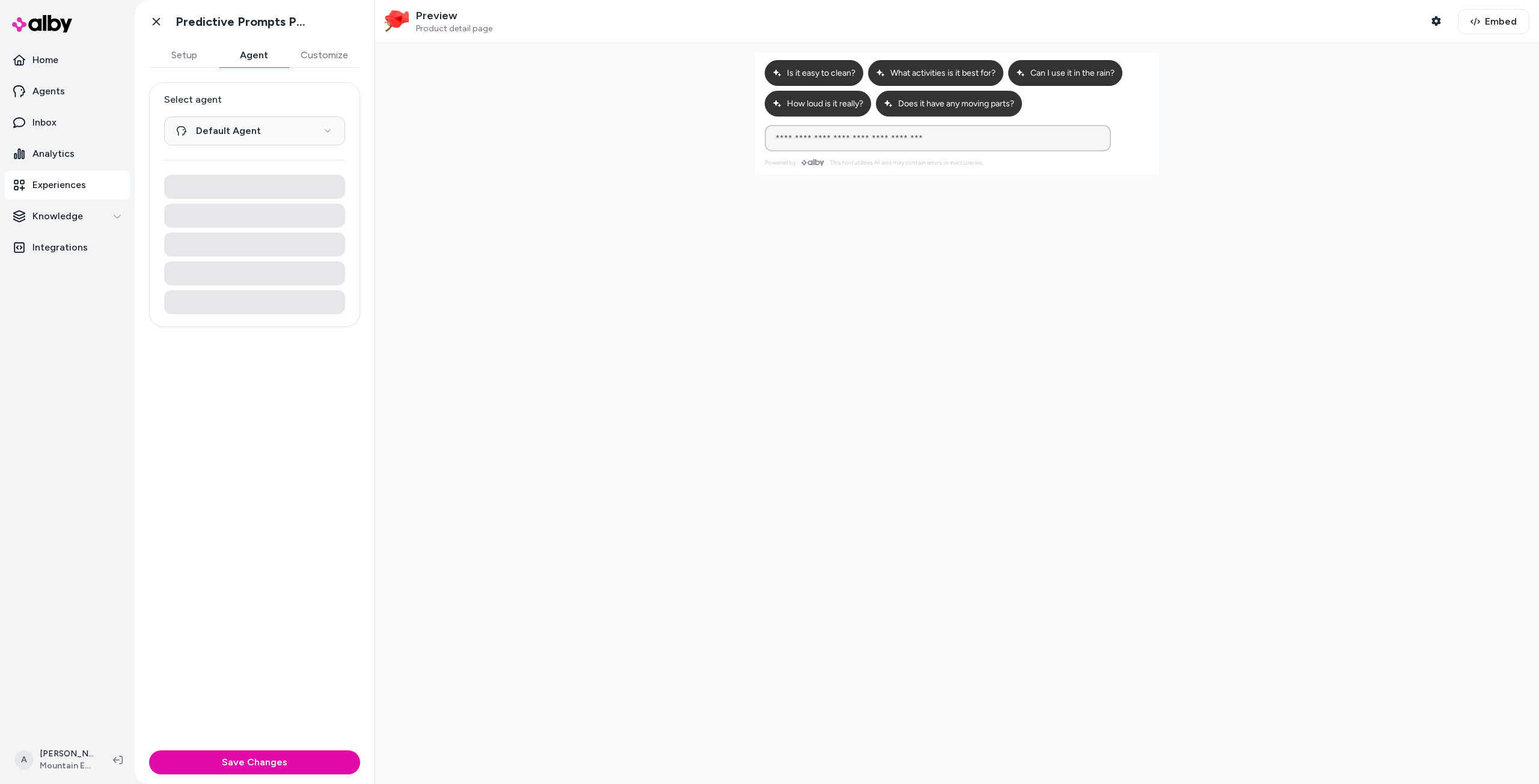
click at [276, 57] on button "Agent" at bounding box center [254, 55] width 70 height 24
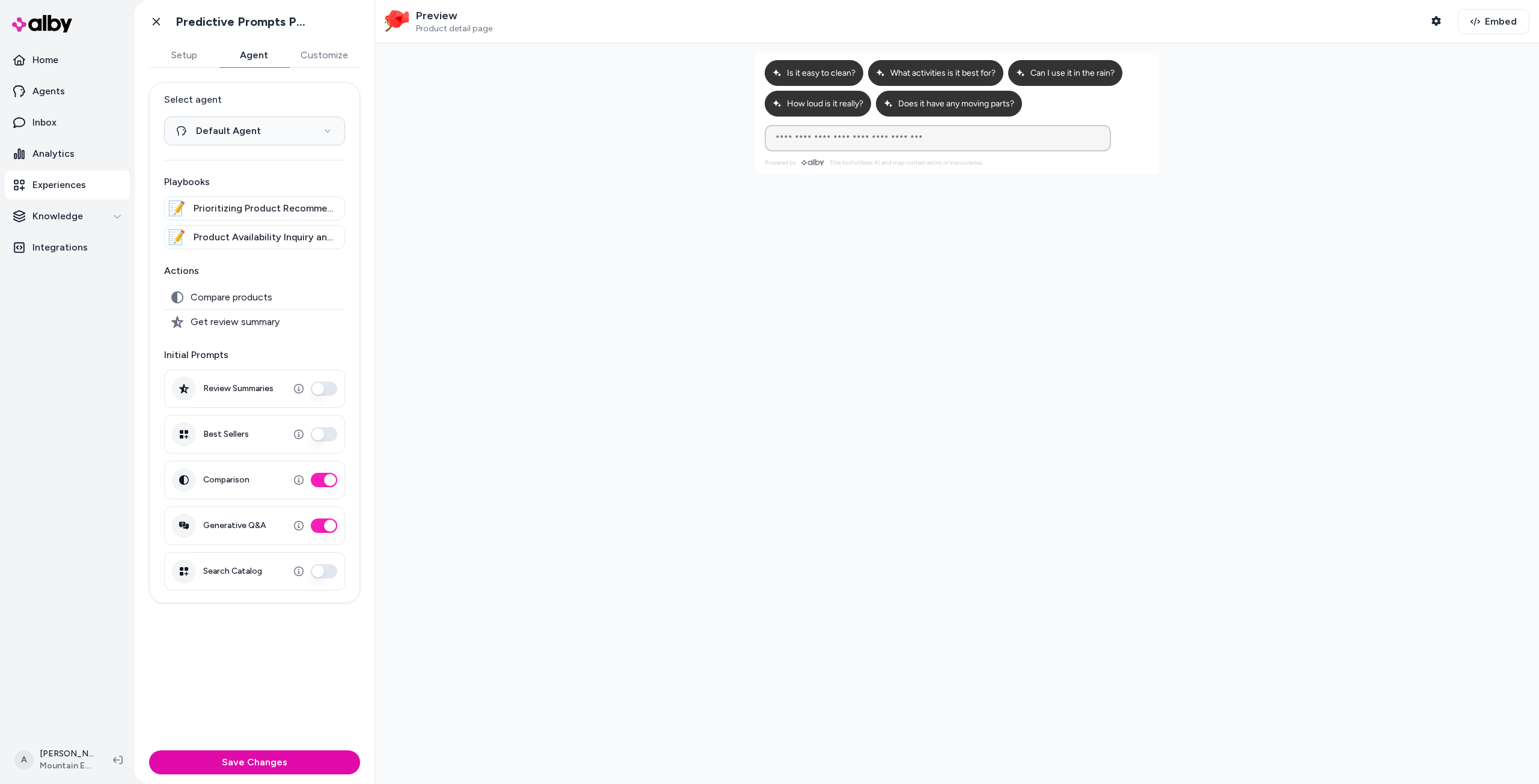
click at [301, 48] on button "Customize" at bounding box center [325, 55] width 72 height 24
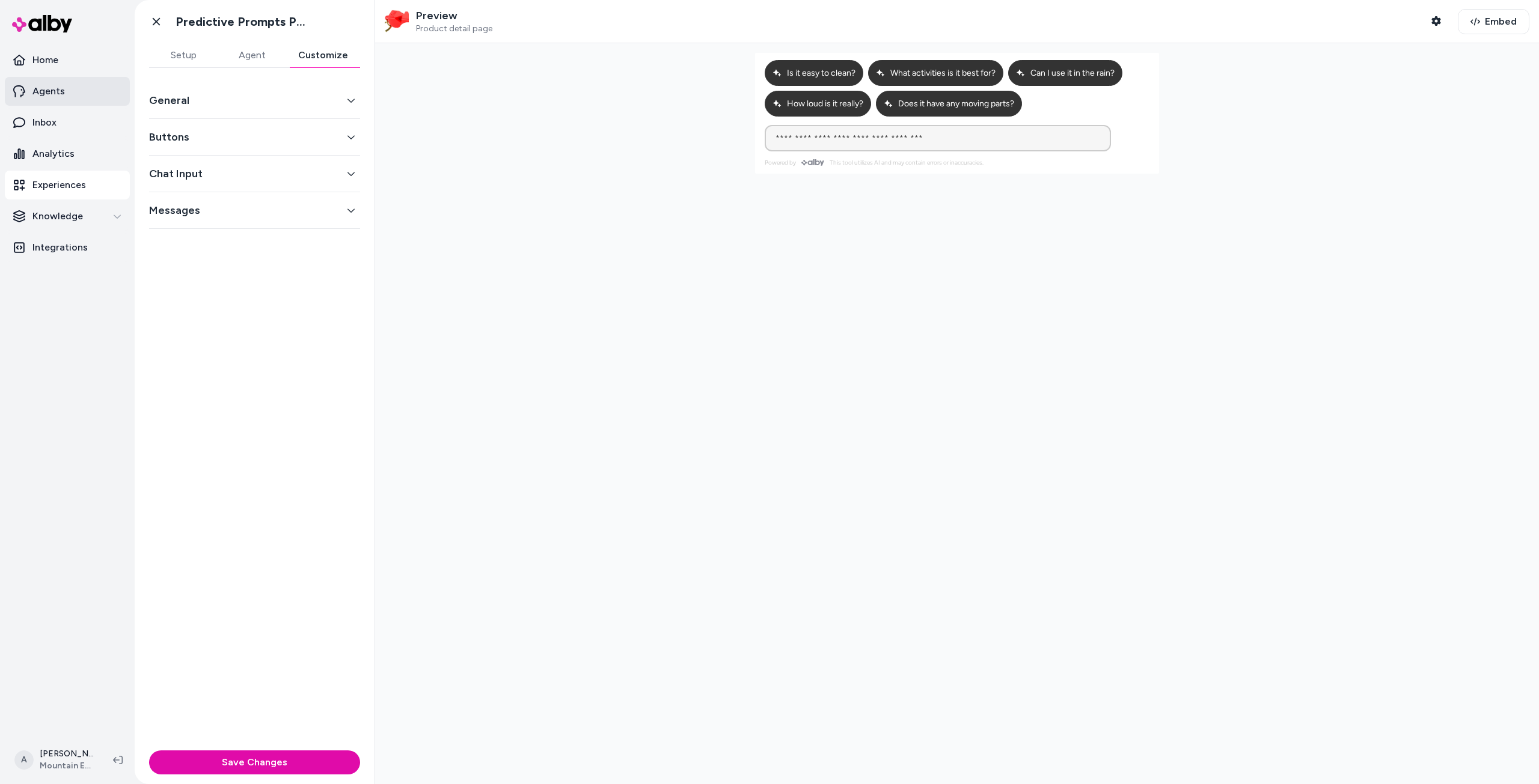
click at [47, 92] on p "Agents" at bounding box center [49, 91] width 32 height 14
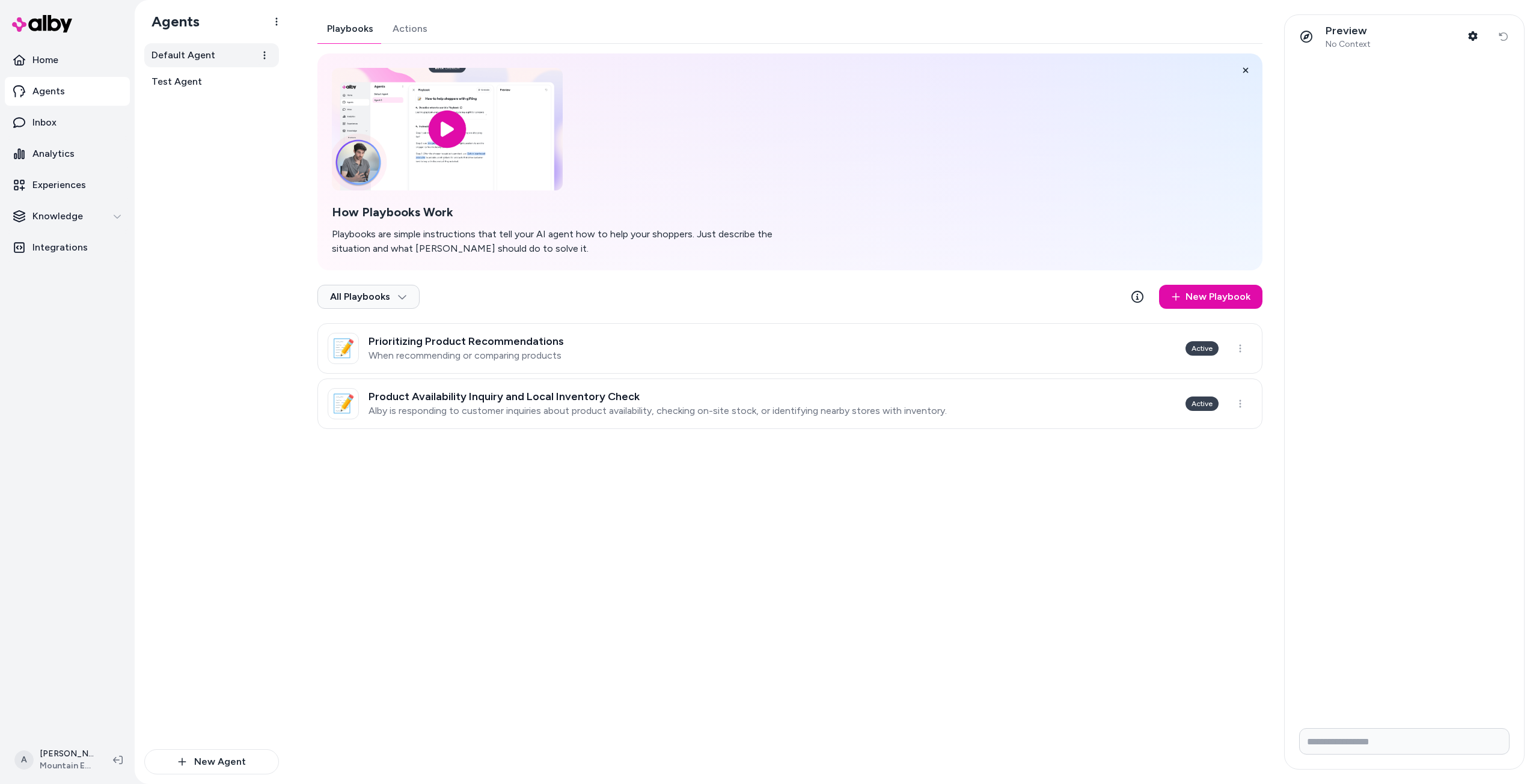
click at [208, 62] on span "Default Agent" at bounding box center [183, 55] width 64 height 14
click at [197, 79] on span "Test Agent" at bounding box center [176, 81] width 51 height 14
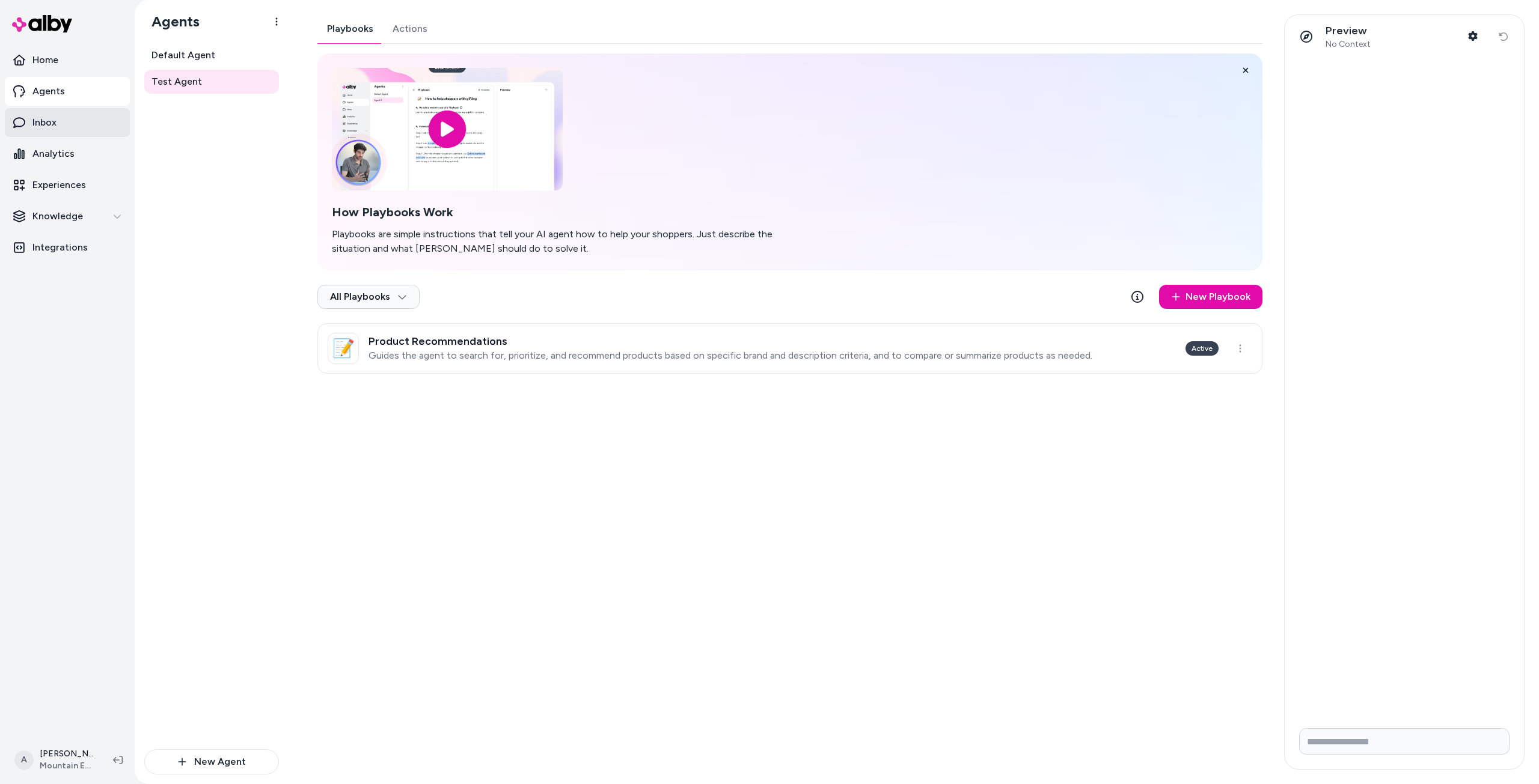
click at [70, 117] on link "Inbox" at bounding box center [67, 122] width 125 height 29
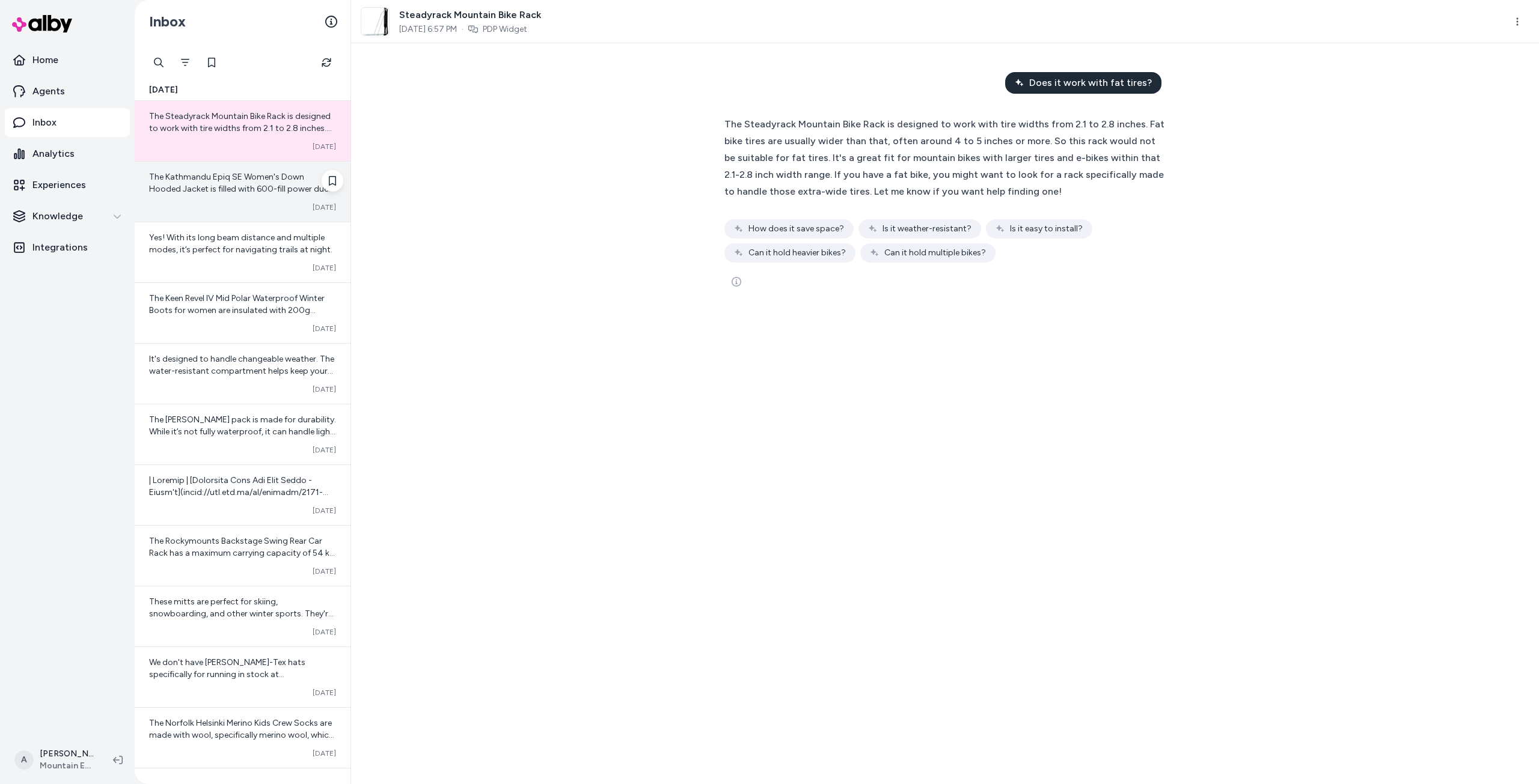
click at [208, 191] on span "The Kathmandu Epiq SE Women's Down Hooded Jacket is filled with 600-fill power …" at bounding box center [241, 297] width 185 height 251
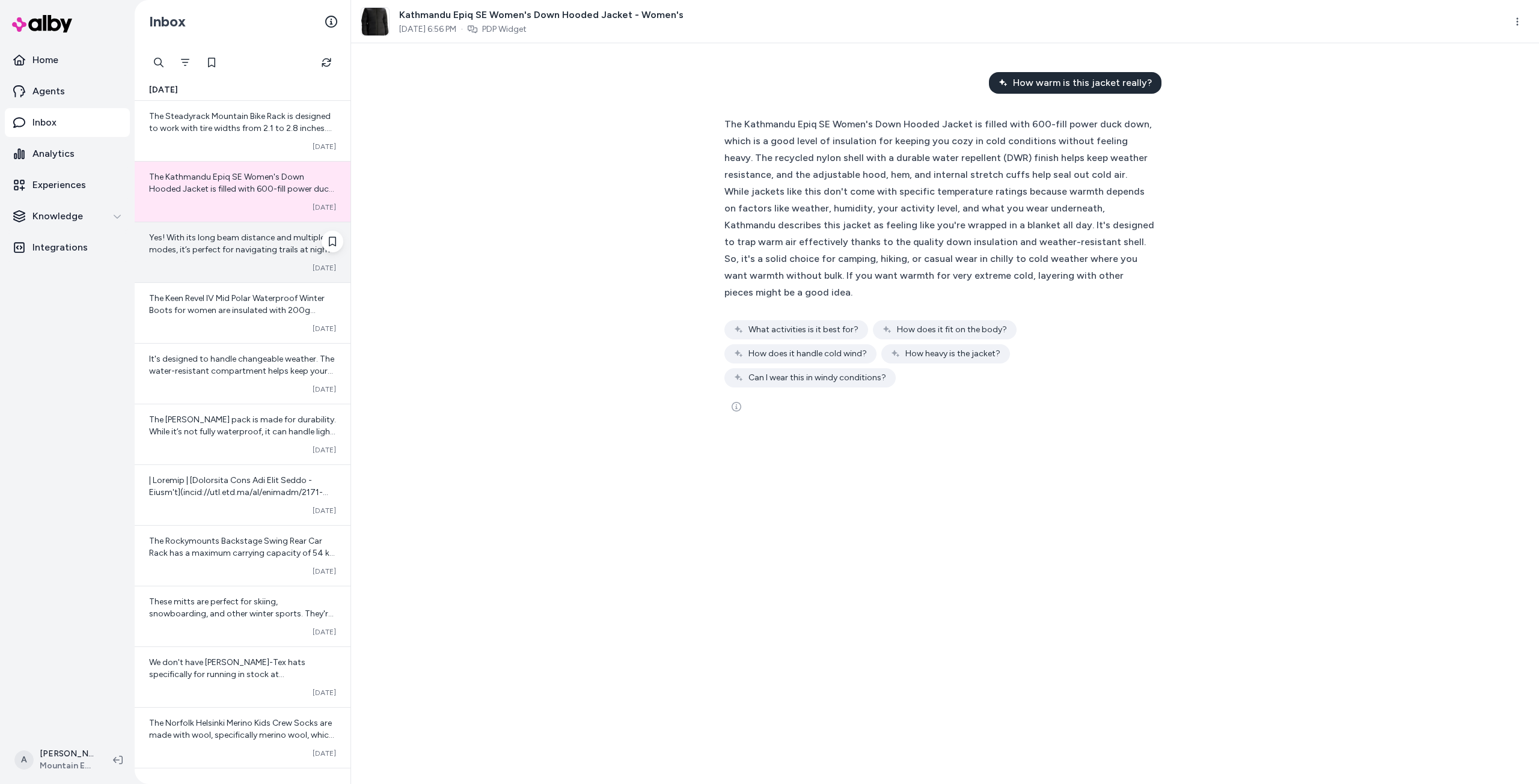
click at [245, 251] on span "Yes! With its long beam distance and multiple modes, it’s perfect for navigatin…" at bounding box center [240, 243] width 183 height 22
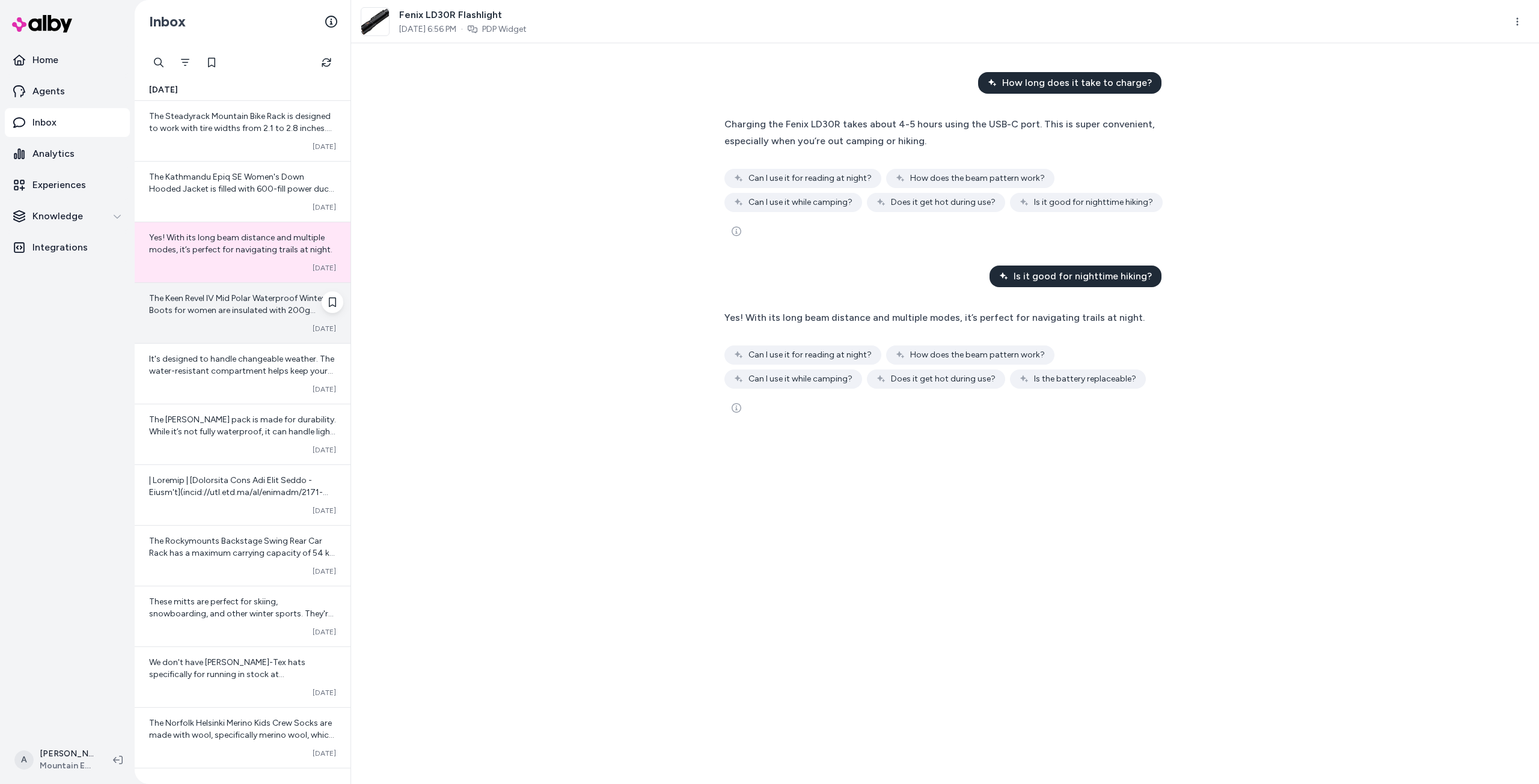
click at [232, 322] on div "The Keen Revel IV Mid Polar Waterproof Winter Boots for women are insulated wit…" at bounding box center [242, 313] width 216 height 60
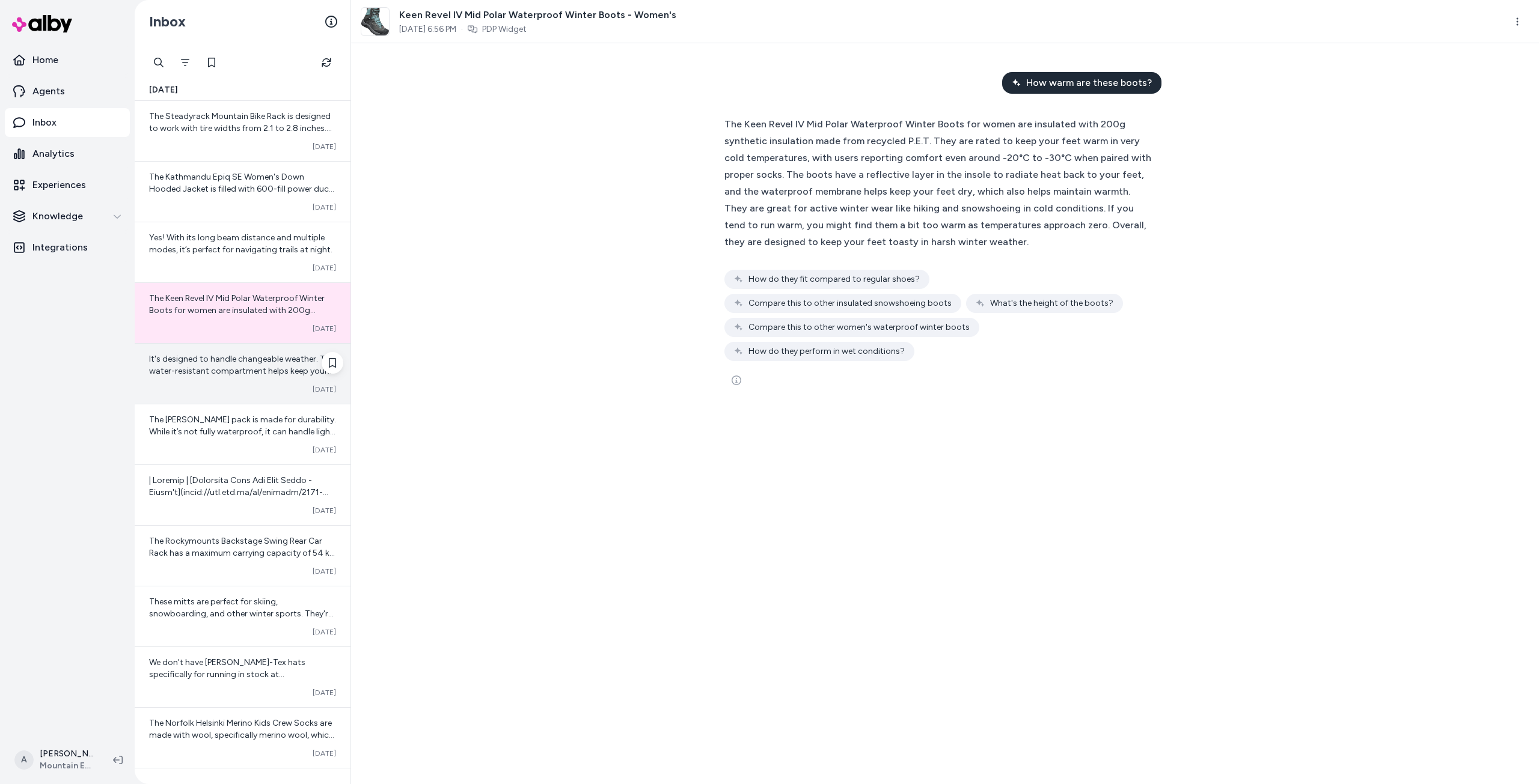
click at [183, 370] on span "It's designed to handle changeable weather. The water-resistant compartment hel…" at bounding box center [241, 371] width 185 height 34
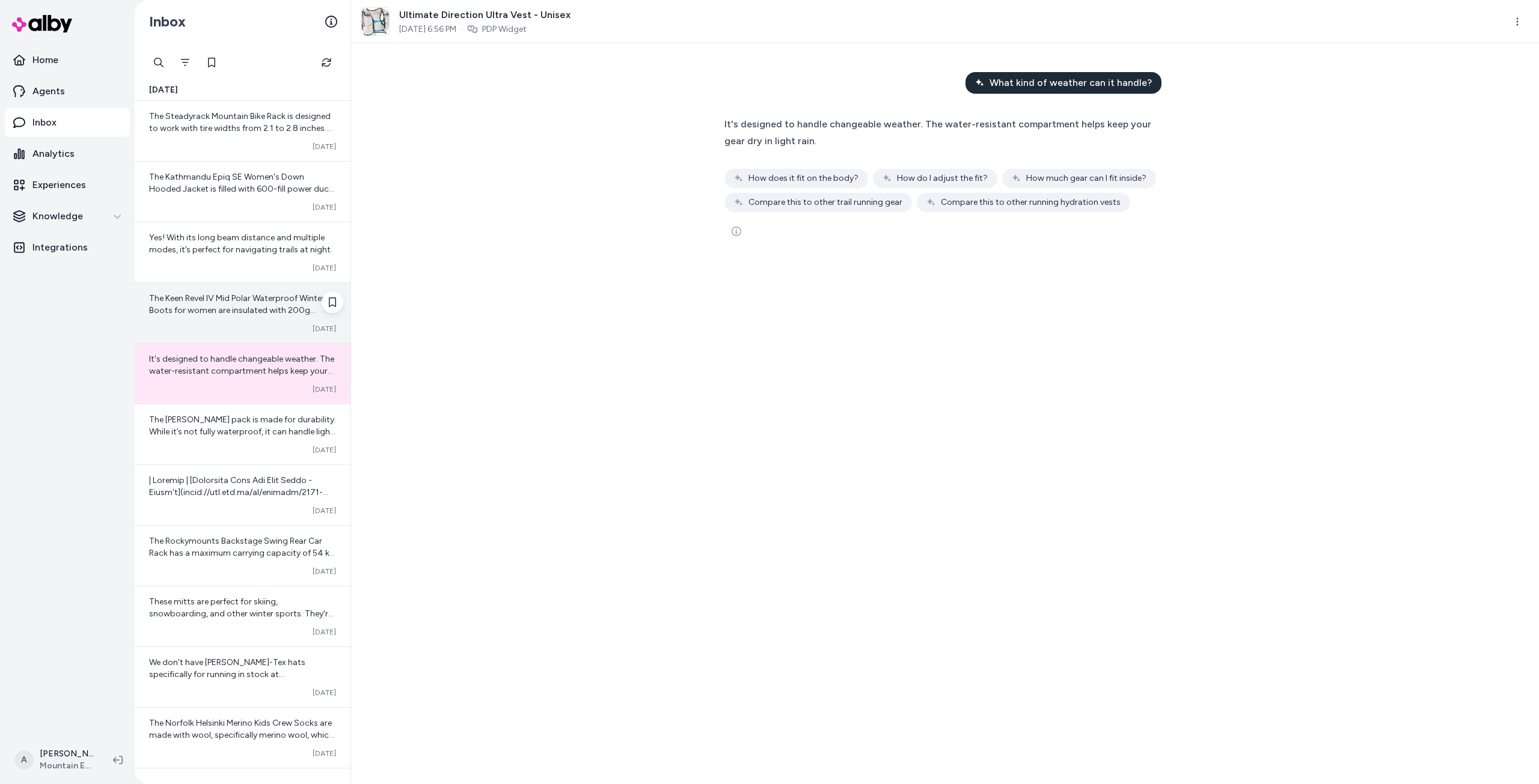
click at [215, 305] on span "The Keen Revel IV Mid Polar Waterproof Winter Boots for women are insulated wit…" at bounding box center [239, 389] width 182 height 191
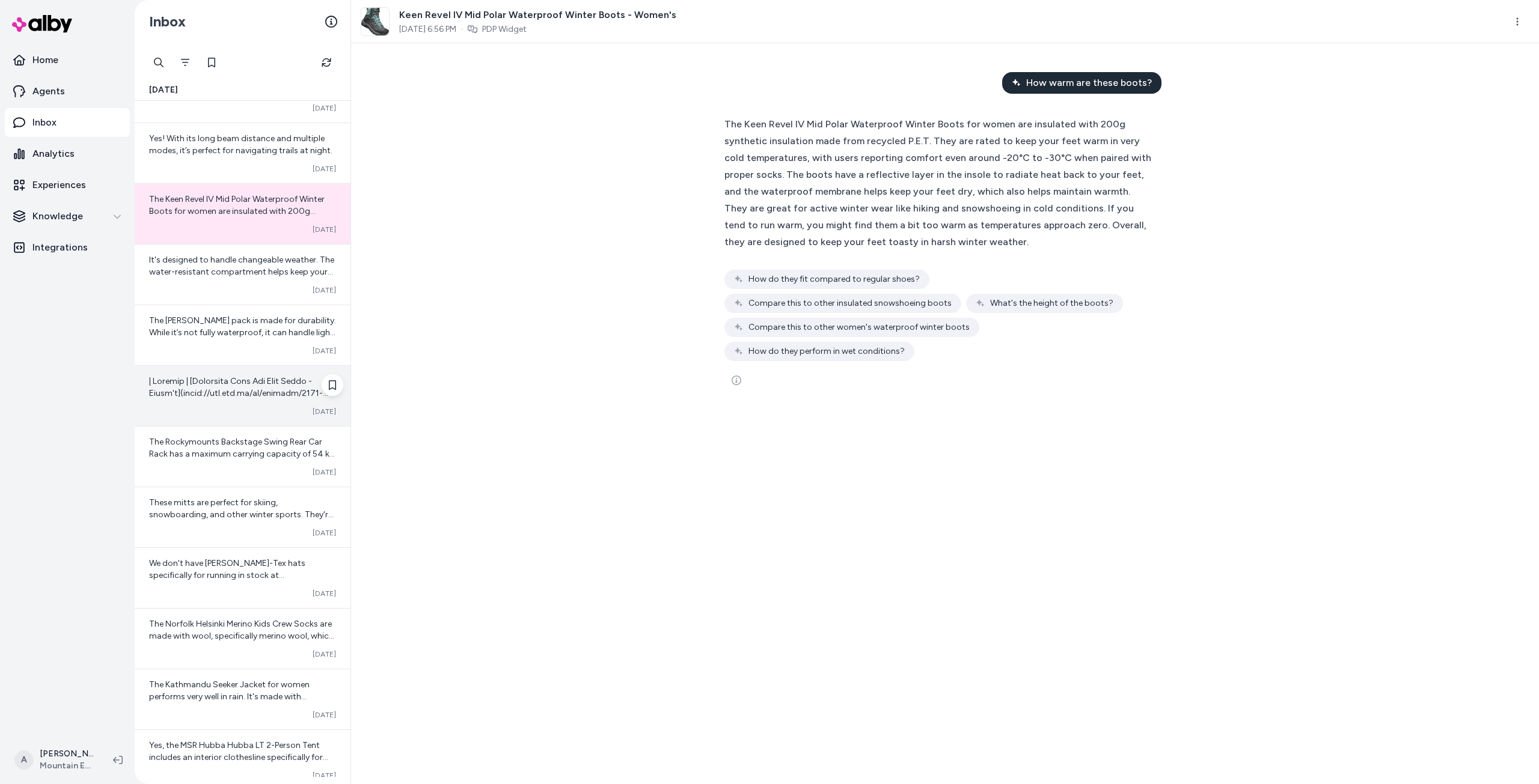
scroll to position [120, 0]
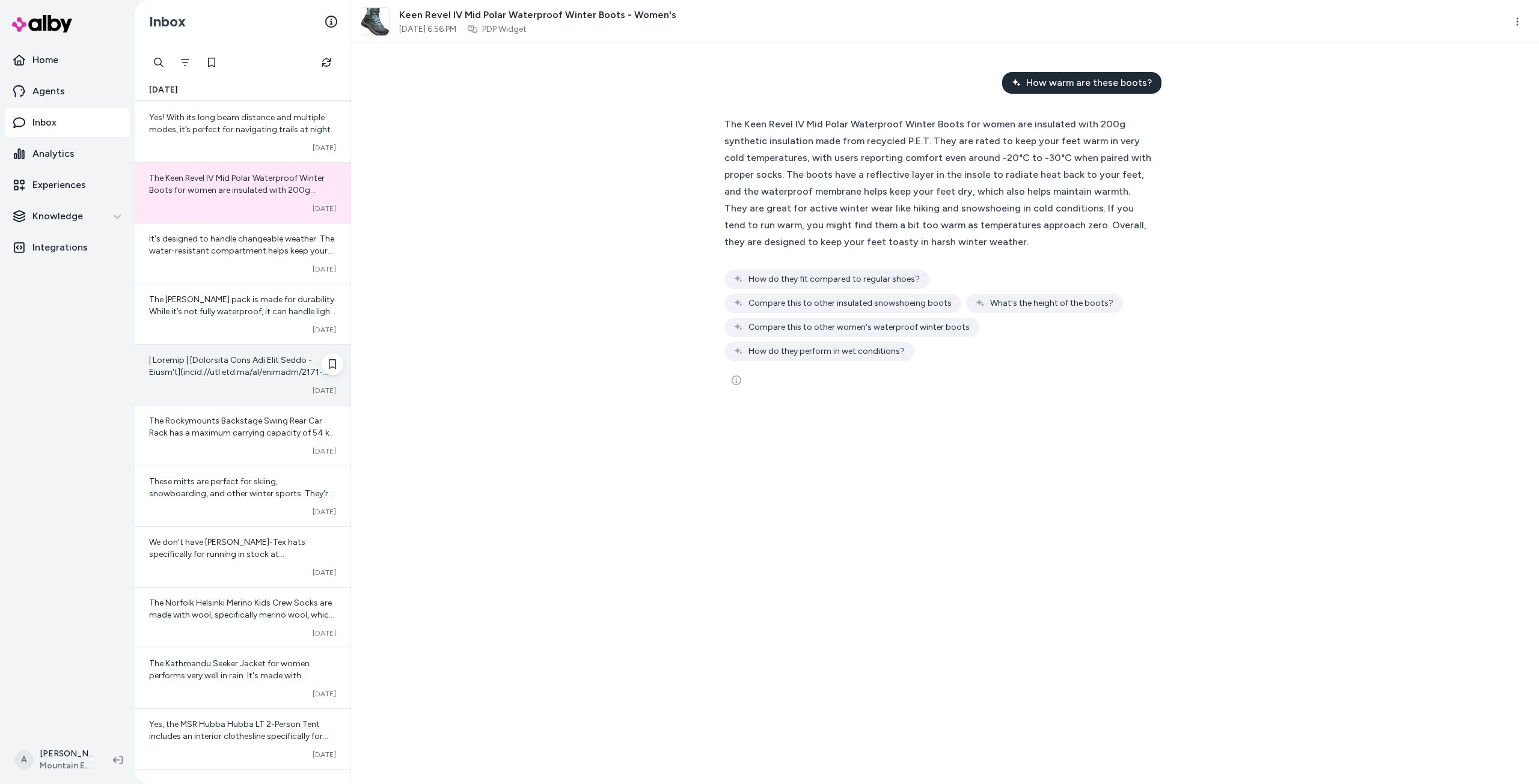
click at [247, 383] on div "Converted [DATE]" at bounding box center [242, 374] width 216 height 60
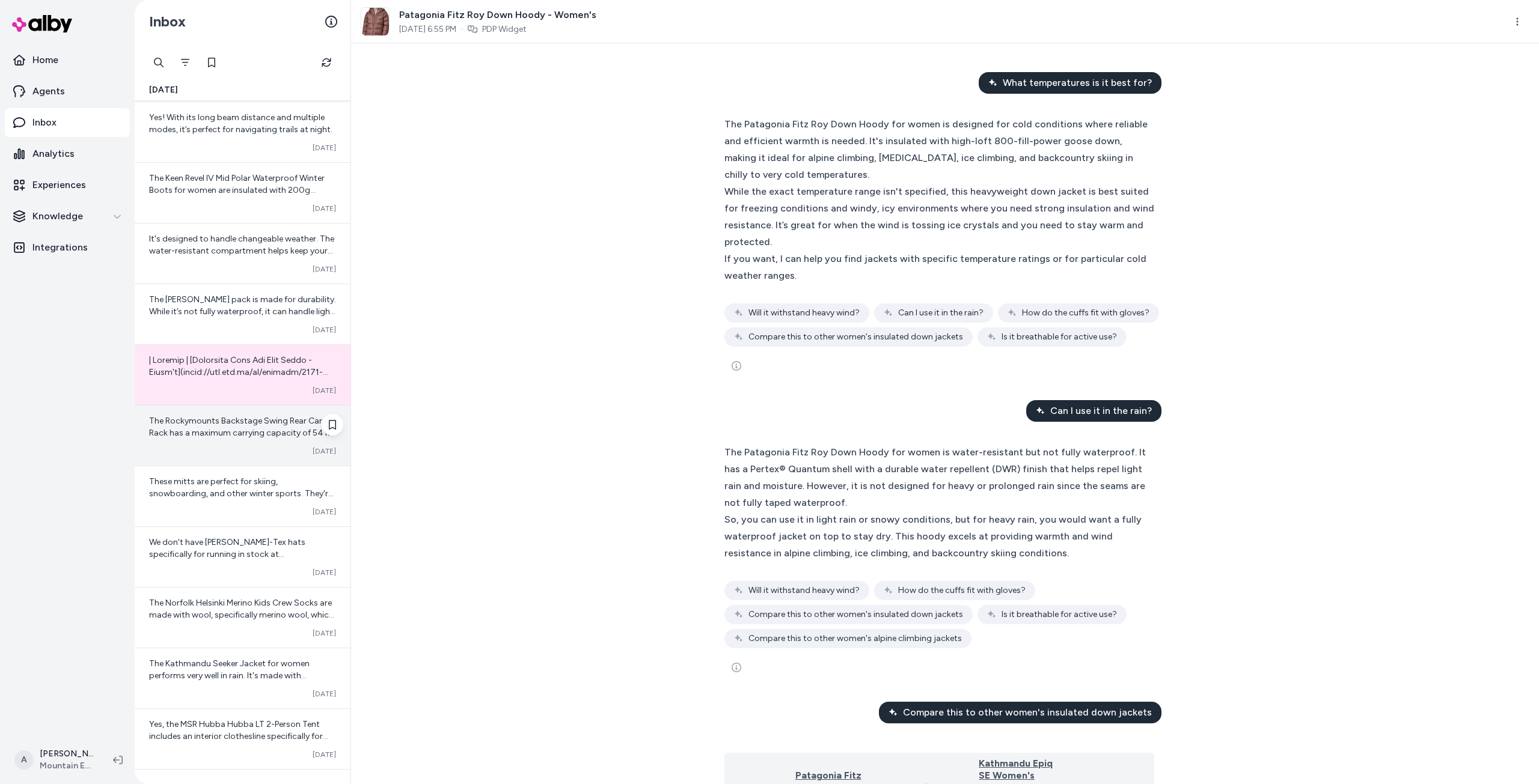
click at [237, 440] on div "The Rockymounts Backstage Swing Rear Car Rack has a maximum carrying capacity o…" at bounding box center [242, 435] width 216 height 60
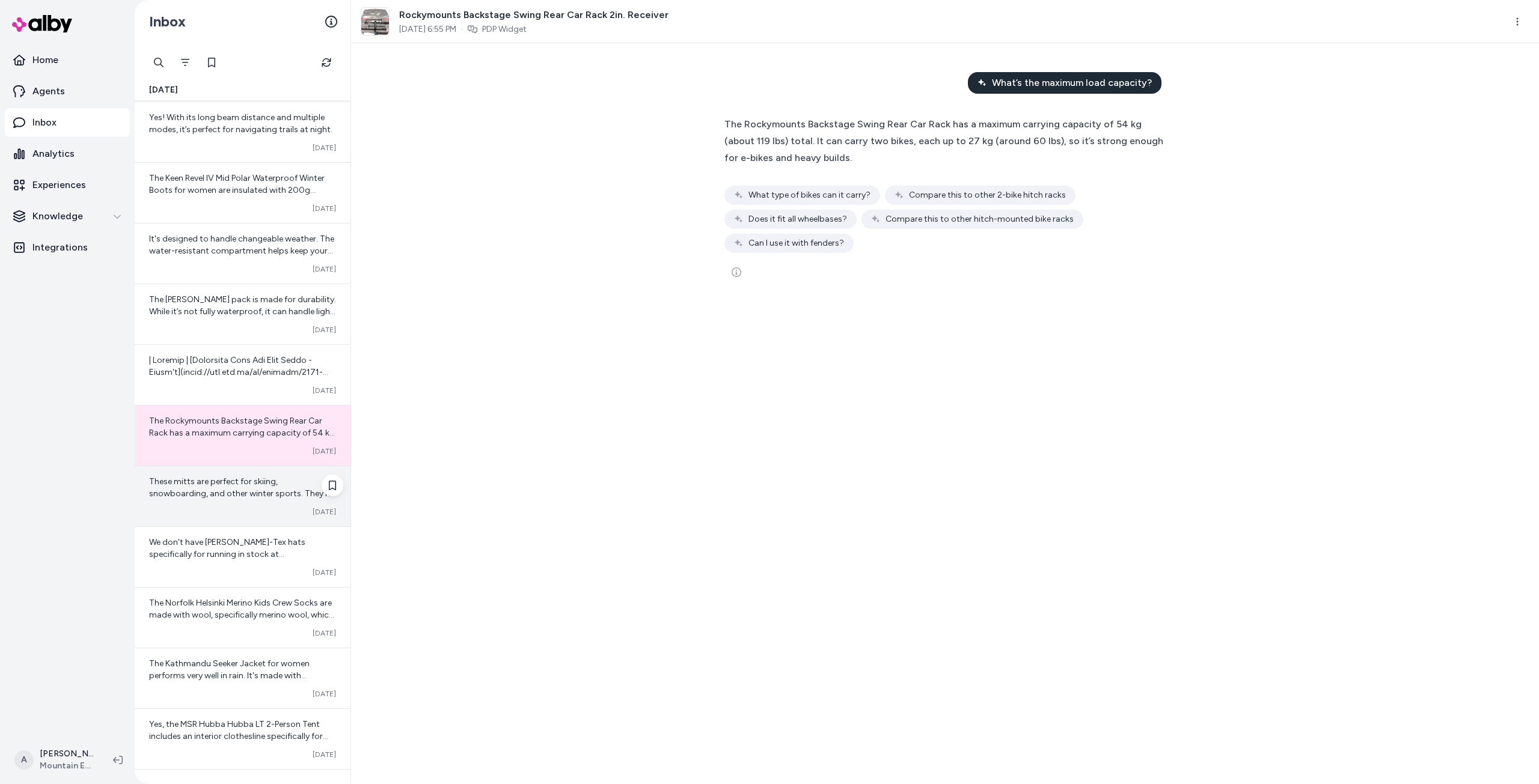
click at [243, 494] on span "These mitts are perfect for skiing, snowboarding, and other winter sports. They…" at bounding box center [241, 499] width 185 height 46
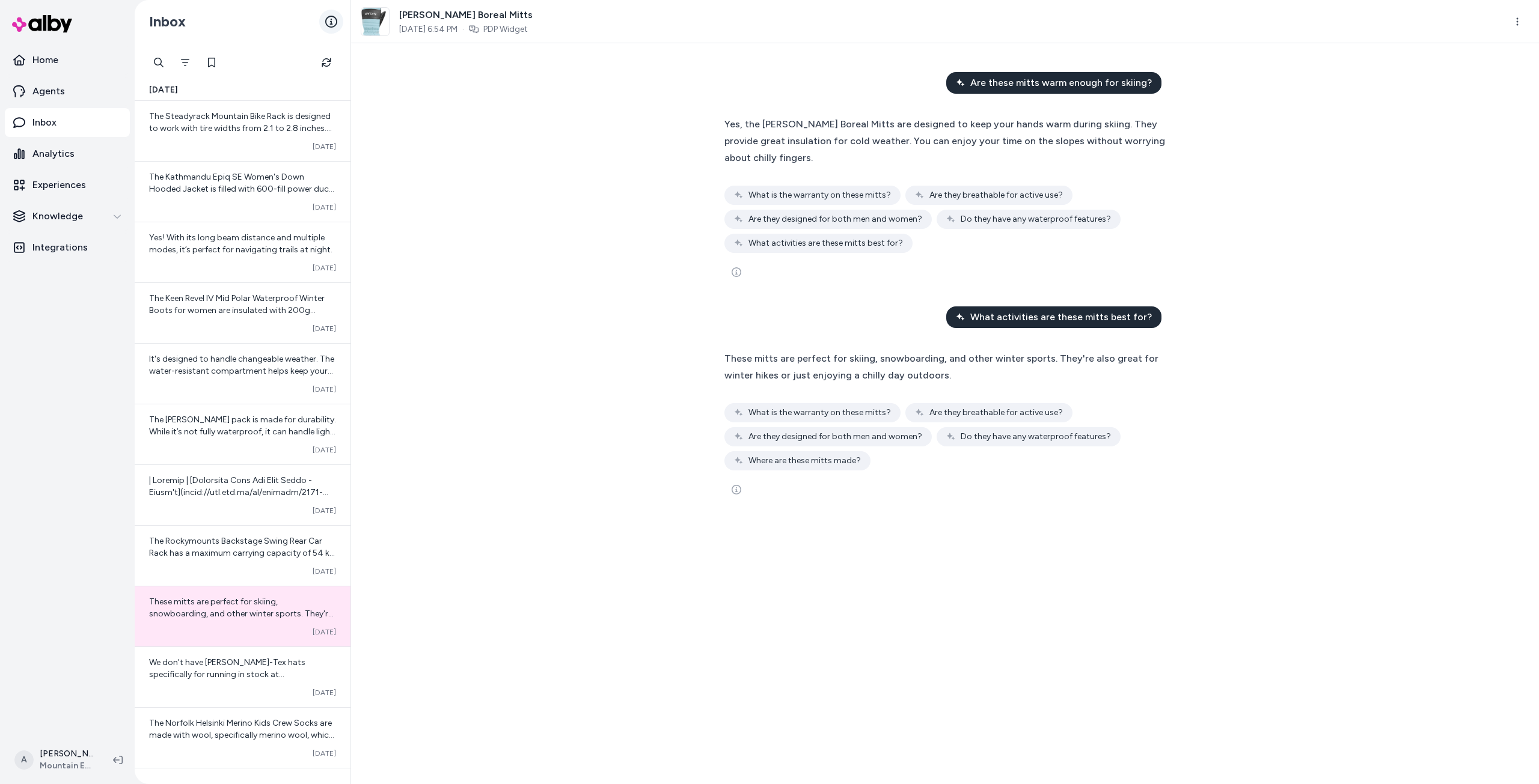
click at [335, 21] on icon at bounding box center [331, 22] width 12 height 12
click at [179, 62] on button "Filter" at bounding box center [185, 63] width 24 height 24
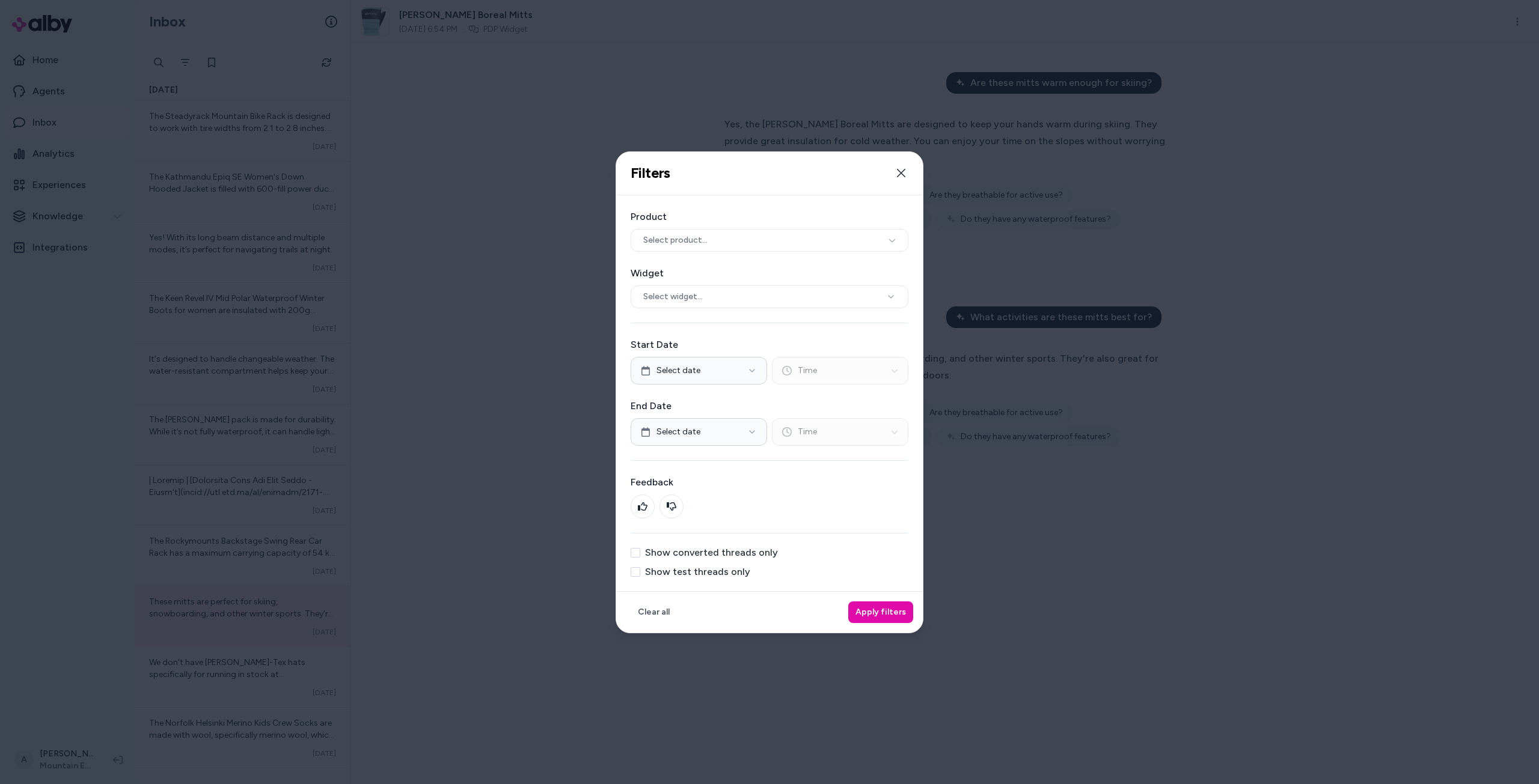
click at [517, 489] on div at bounding box center [770, 392] width 1539 height 784
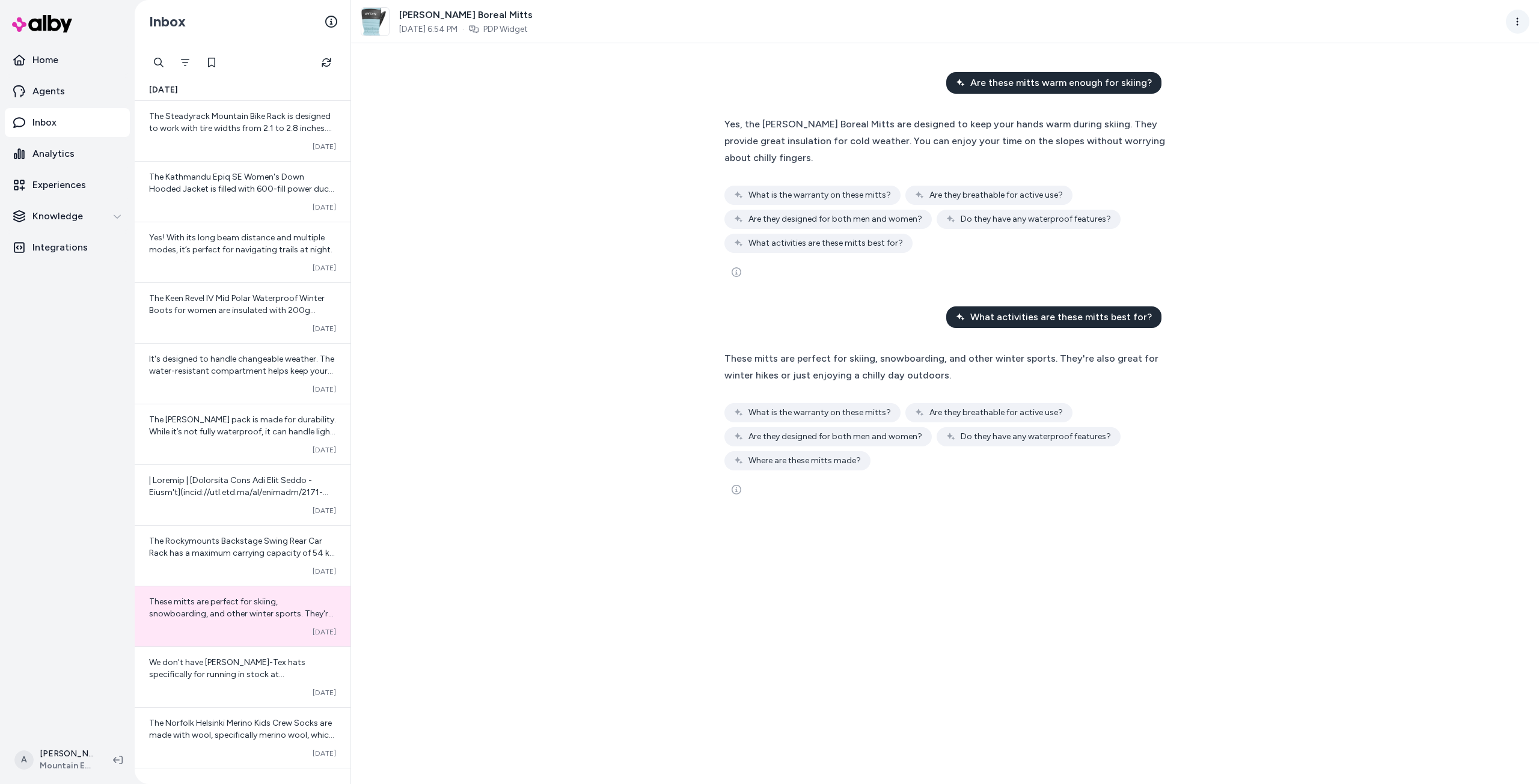
click at [1519, 22] on html "Home Agents Inbox Analytics Experiences Knowledge Integrations A [PERSON_NAME] …" at bounding box center [770, 392] width 1539 height 784
click at [1481, 48] on div "View all Conversations" at bounding box center [1464, 50] width 129 height 22
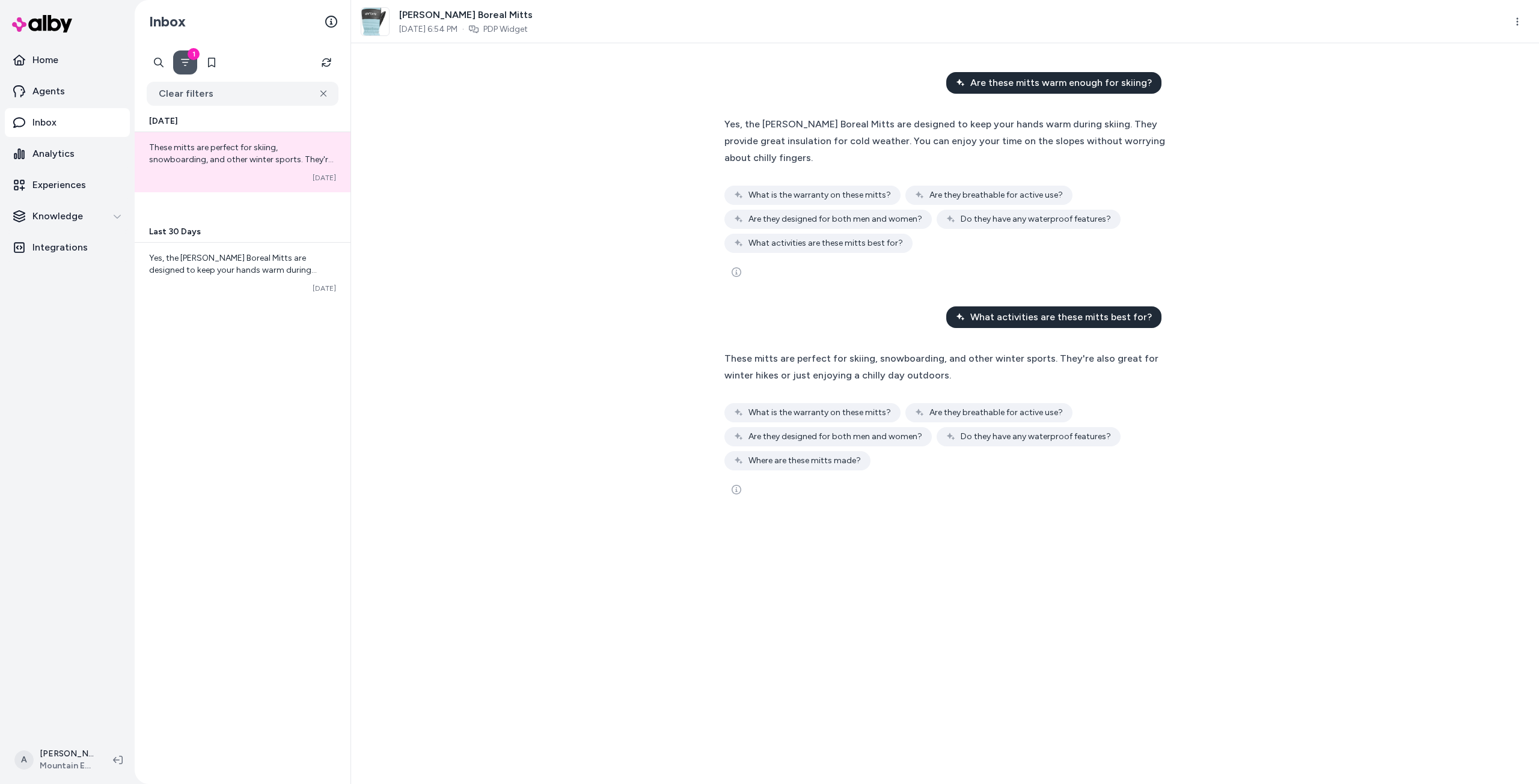
click at [190, 66] on button "1" at bounding box center [185, 63] width 24 height 24
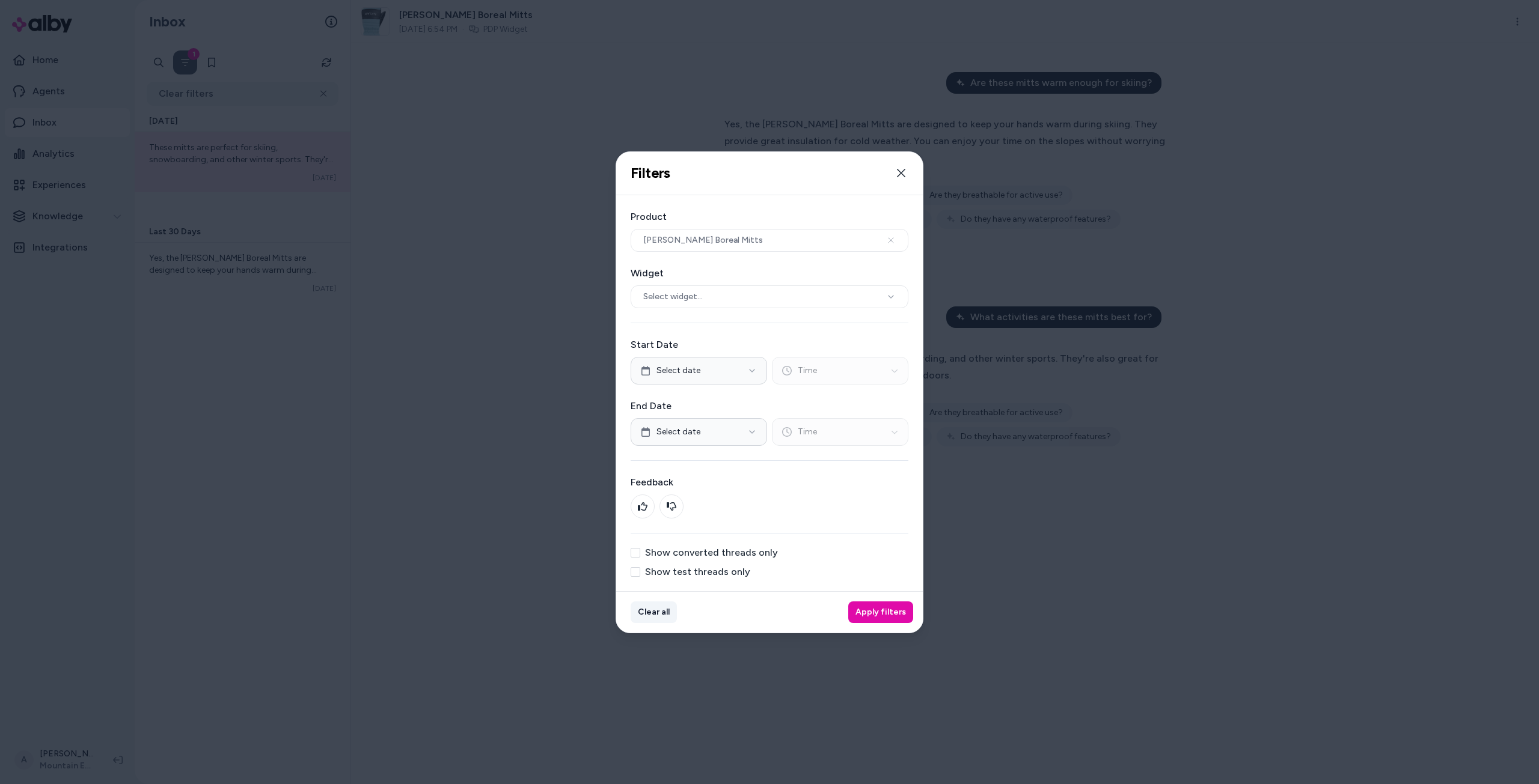
drag, startPoint x: 643, startPoint y: 606, endPoint x: 778, endPoint y: 618, distance: 135.5
click at [643, 606] on button "Clear all" at bounding box center [653, 612] width 46 height 22
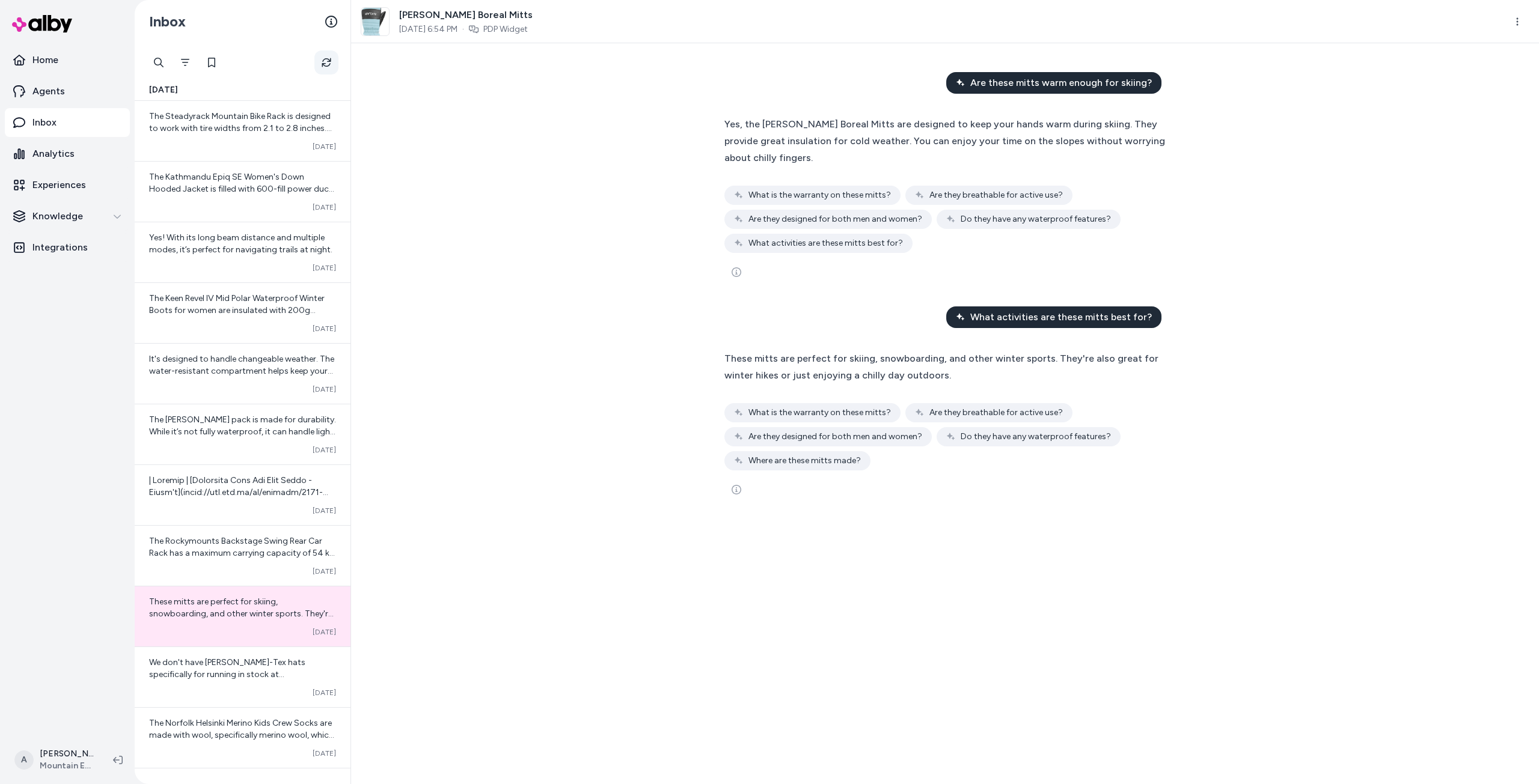
click at [321, 60] on button "Refresh" at bounding box center [327, 63] width 24 height 24
click at [1506, 24] on html "Home Agents Inbox Analytics Experiences Knowledge Integrations A [PERSON_NAME] …" at bounding box center [770, 392] width 1539 height 784
click at [1469, 49] on div "View all Conversations" at bounding box center [1464, 50] width 129 height 22
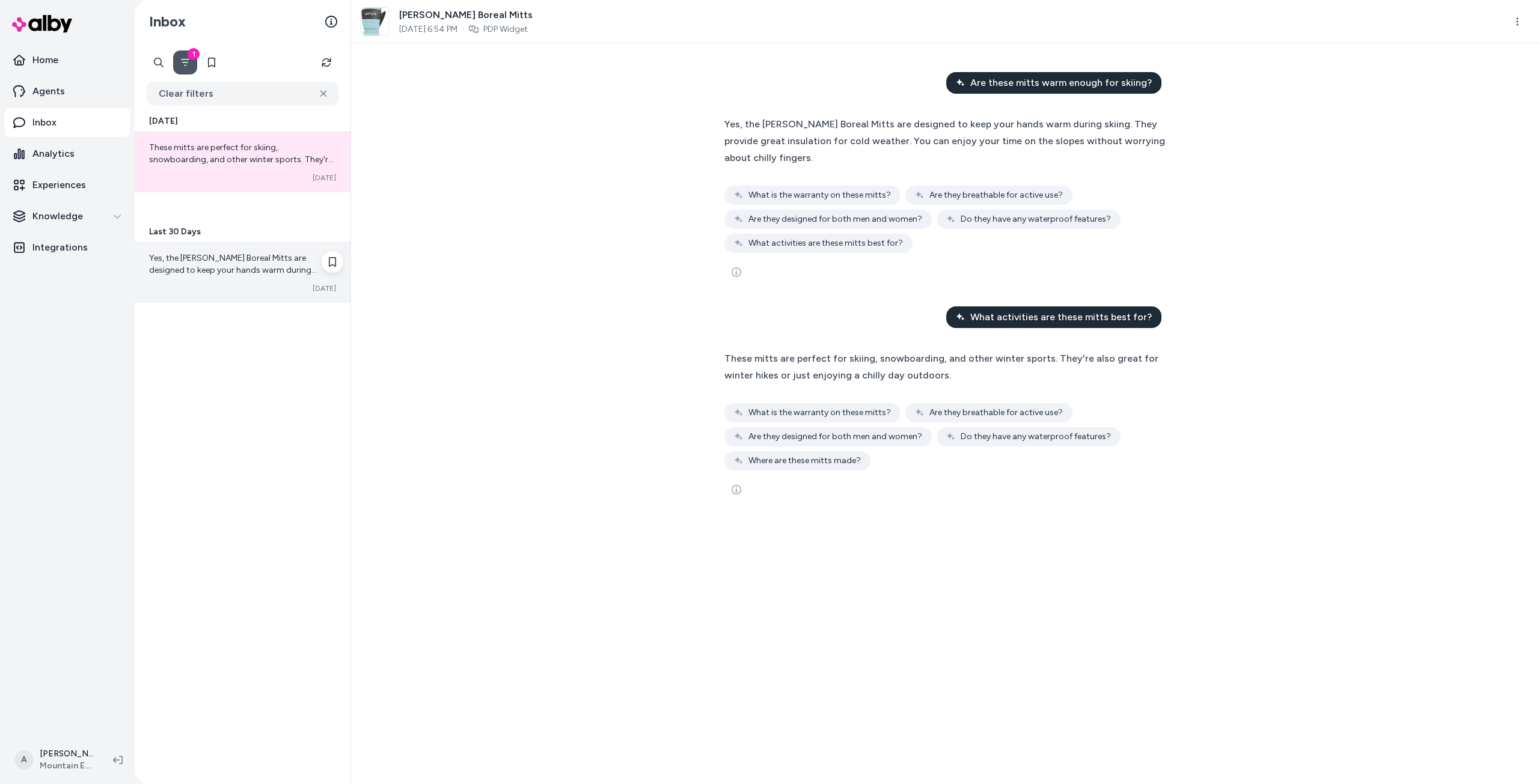
click at [210, 273] on span "Yes, the [PERSON_NAME] Boreal Mitts are designed to keep your hands warm during…" at bounding box center [239, 282] width 181 height 58
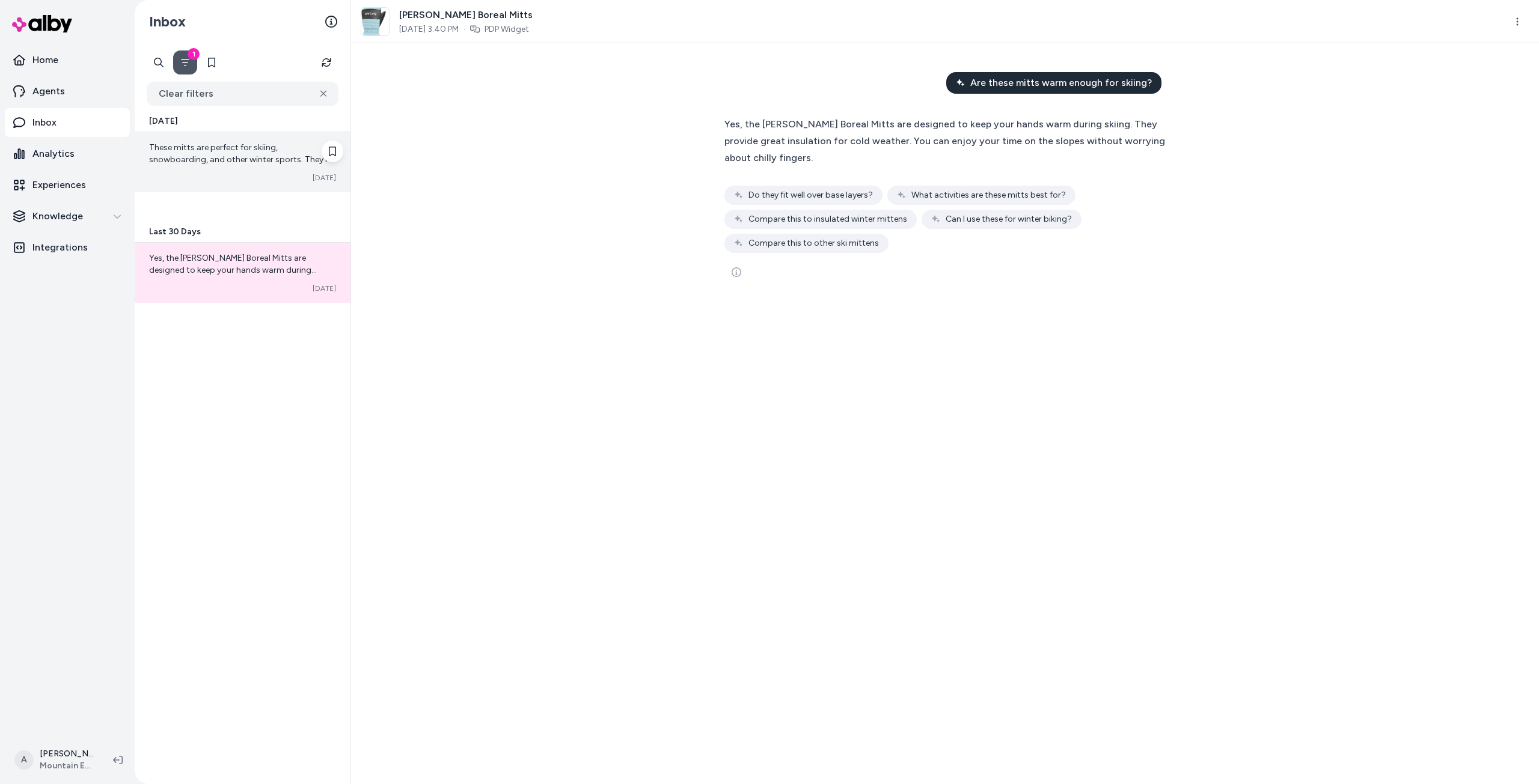
click at [268, 152] on span "These mitts are perfect for skiing, snowboarding, and other winter sports. They…" at bounding box center [241, 166] width 185 height 46
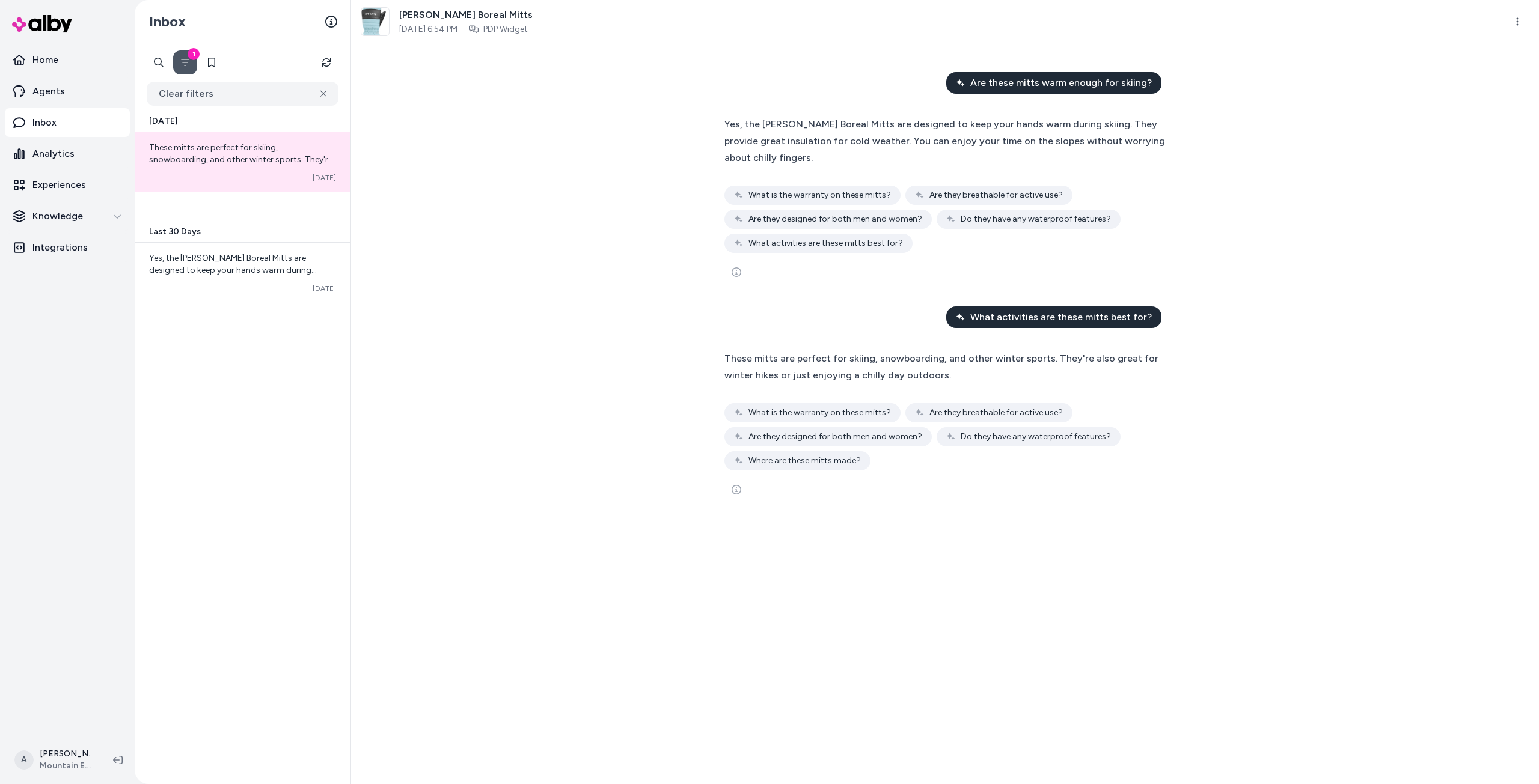
click at [191, 61] on button "1" at bounding box center [185, 63] width 24 height 24
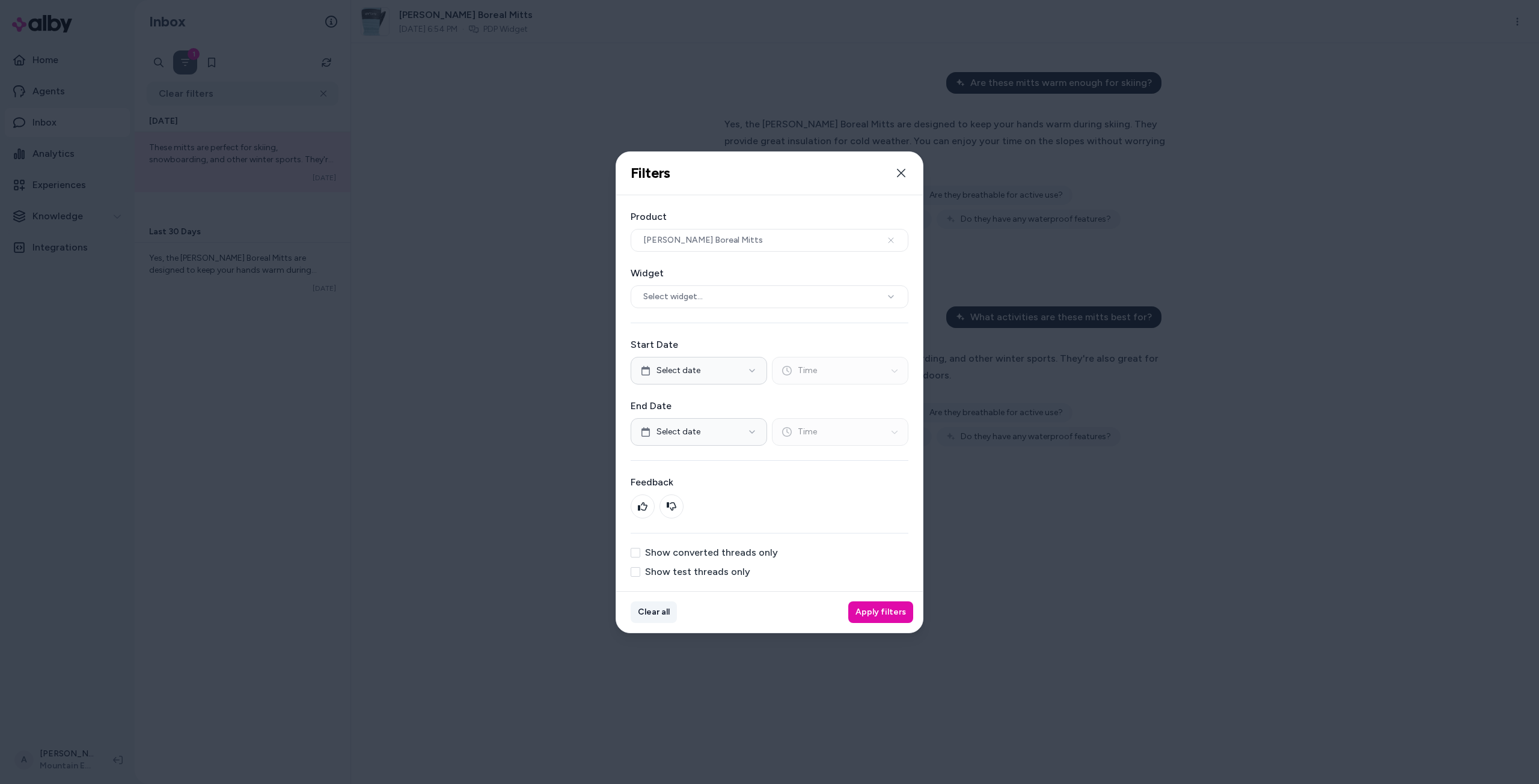
click at [660, 616] on button "Clear all" at bounding box center [653, 612] width 46 height 22
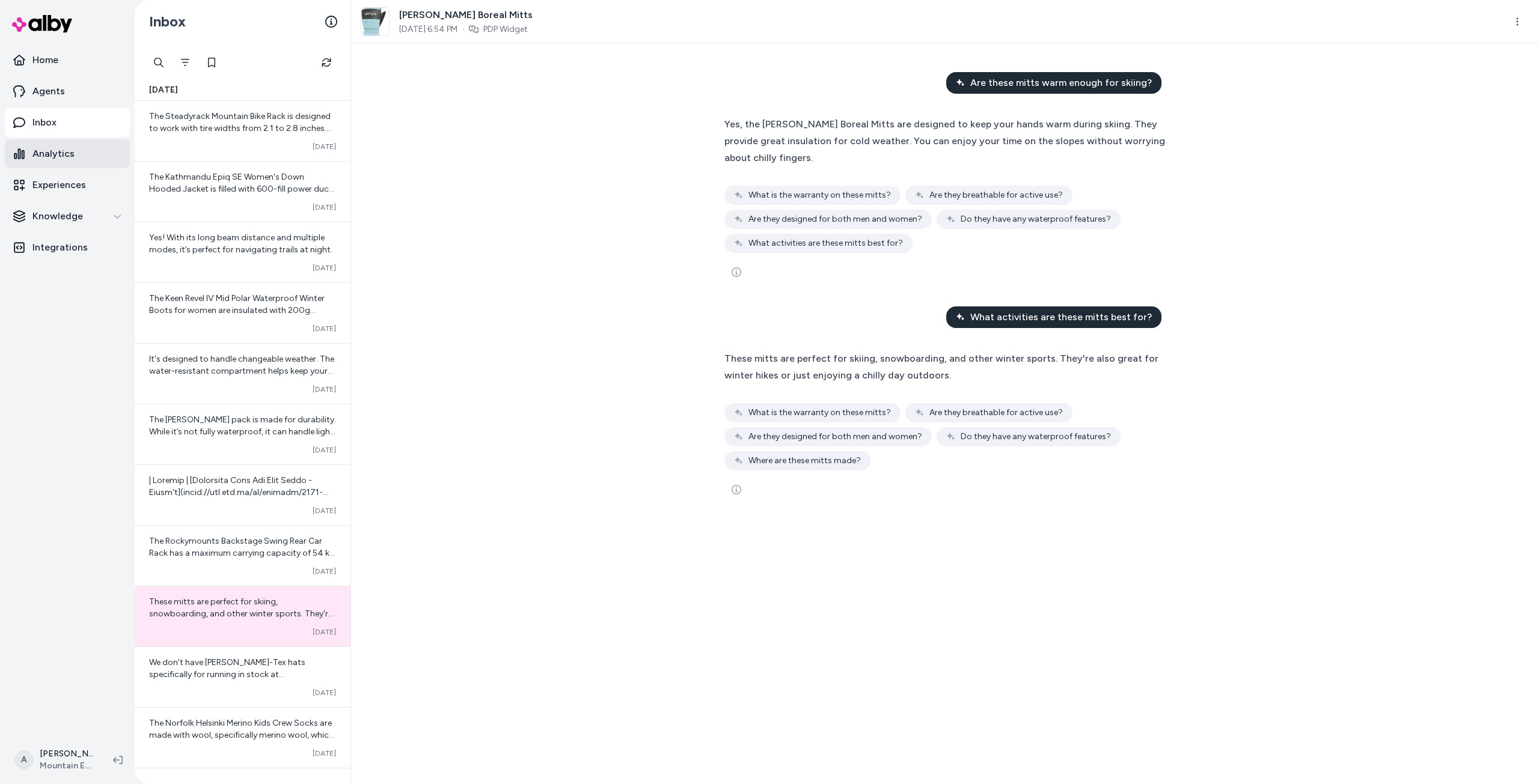
click at [66, 149] on p "Analytics" at bounding box center [53, 153] width 42 height 14
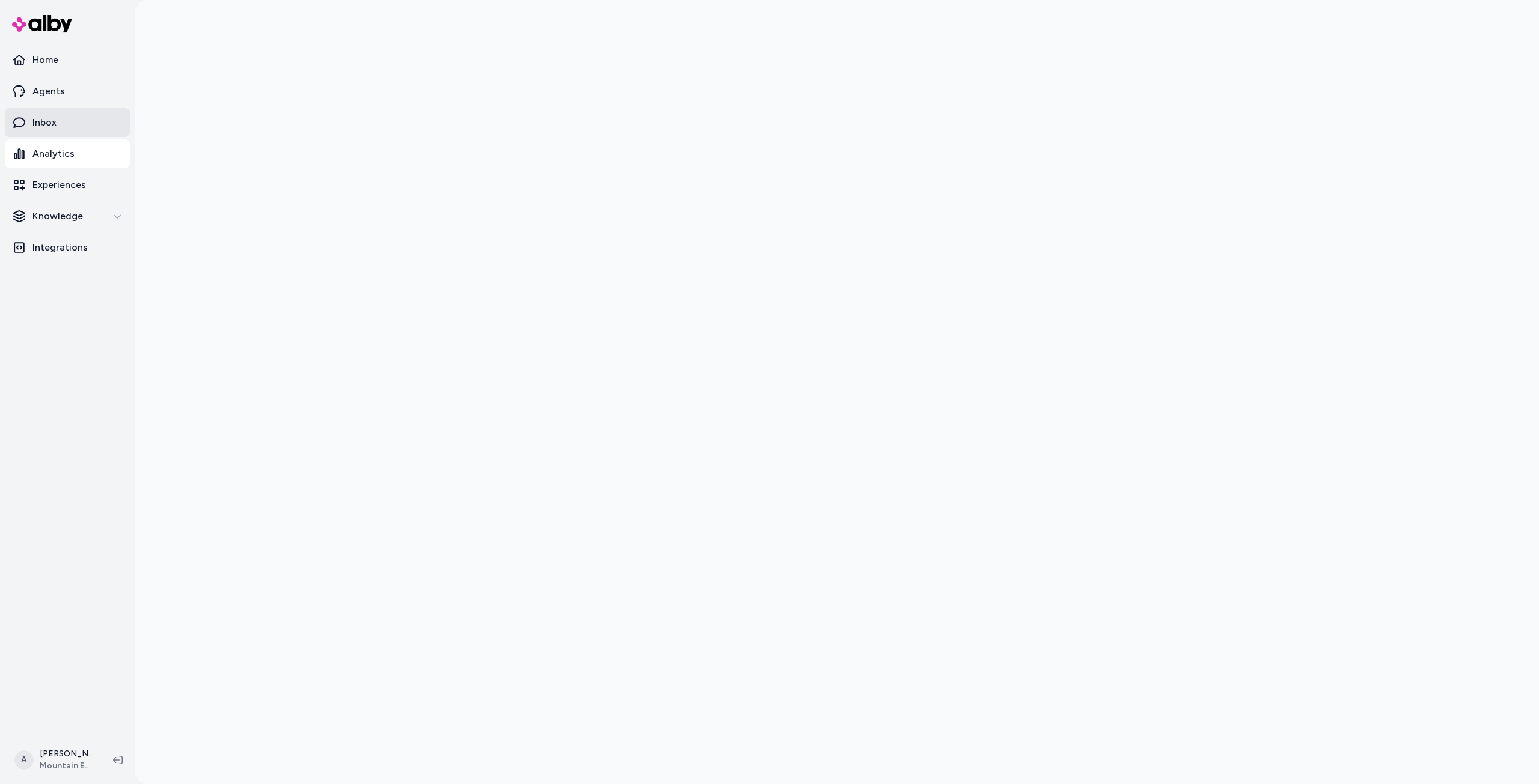
click at [57, 114] on link "Inbox" at bounding box center [67, 122] width 125 height 29
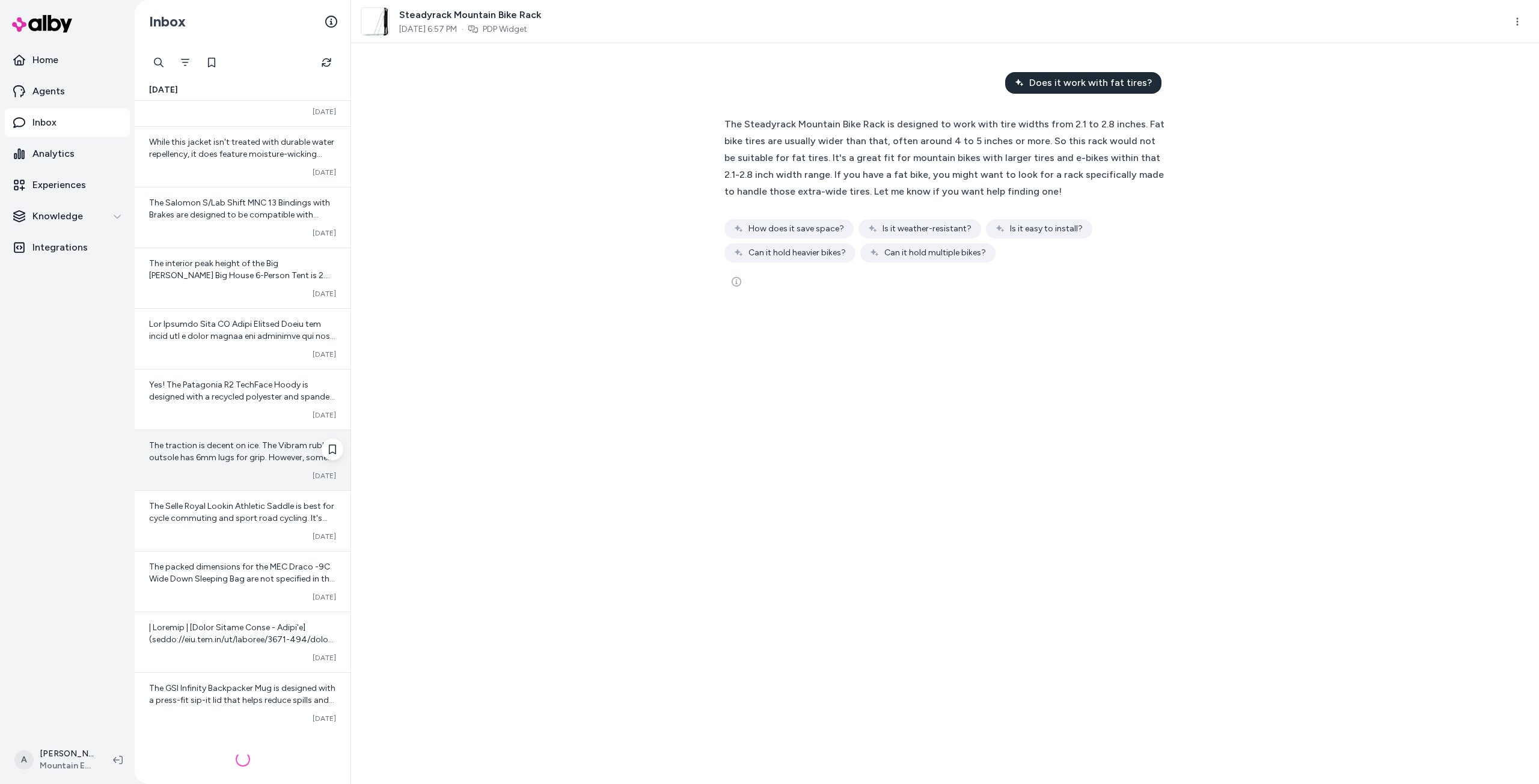
scroll to position [2107, 0]
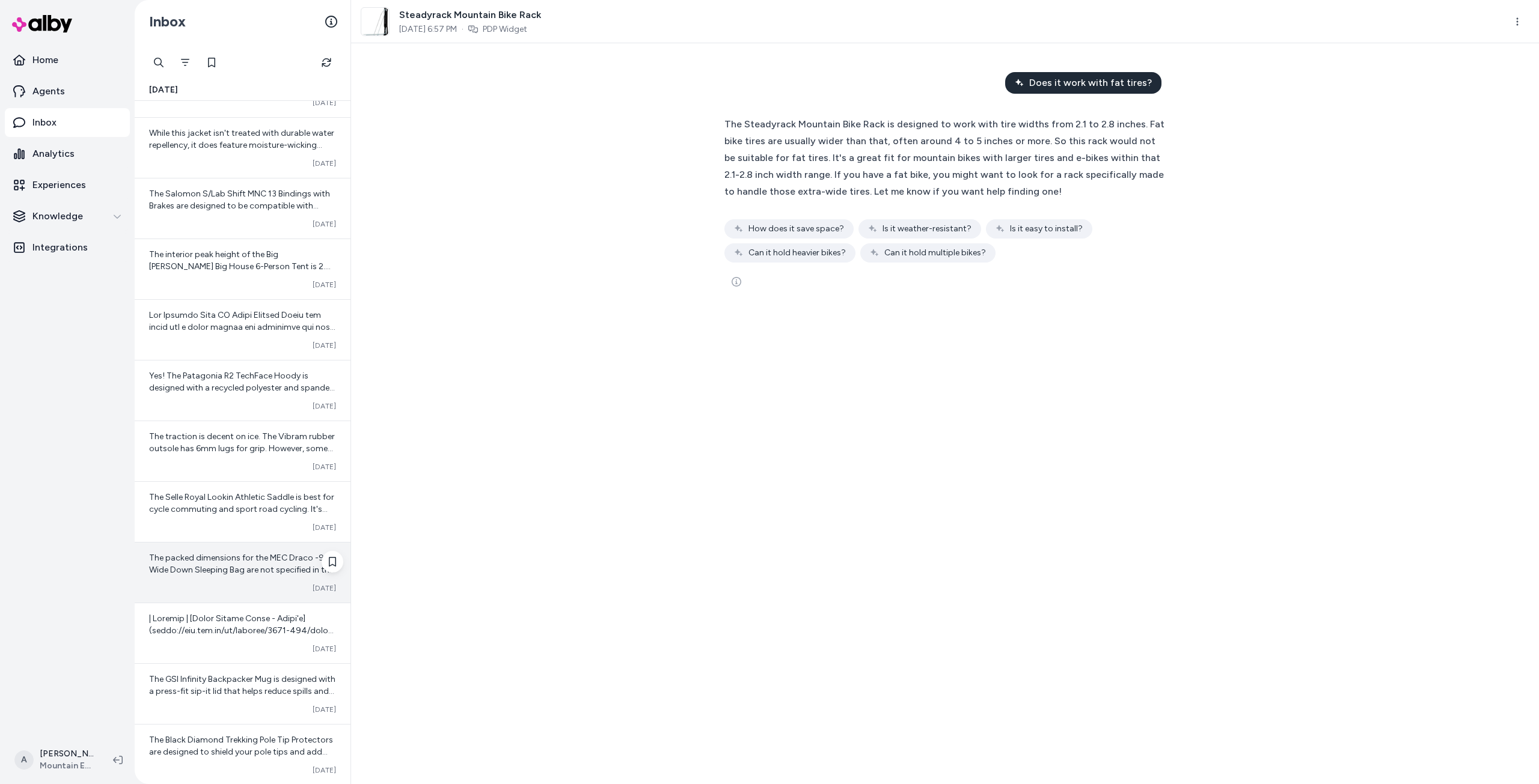
click at [229, 566] on span "The packed dimensions for the MEC Draco -9C Wide Down Sleeping Bag are not spec…" at bounding box center [241, 606] width 186 height 106
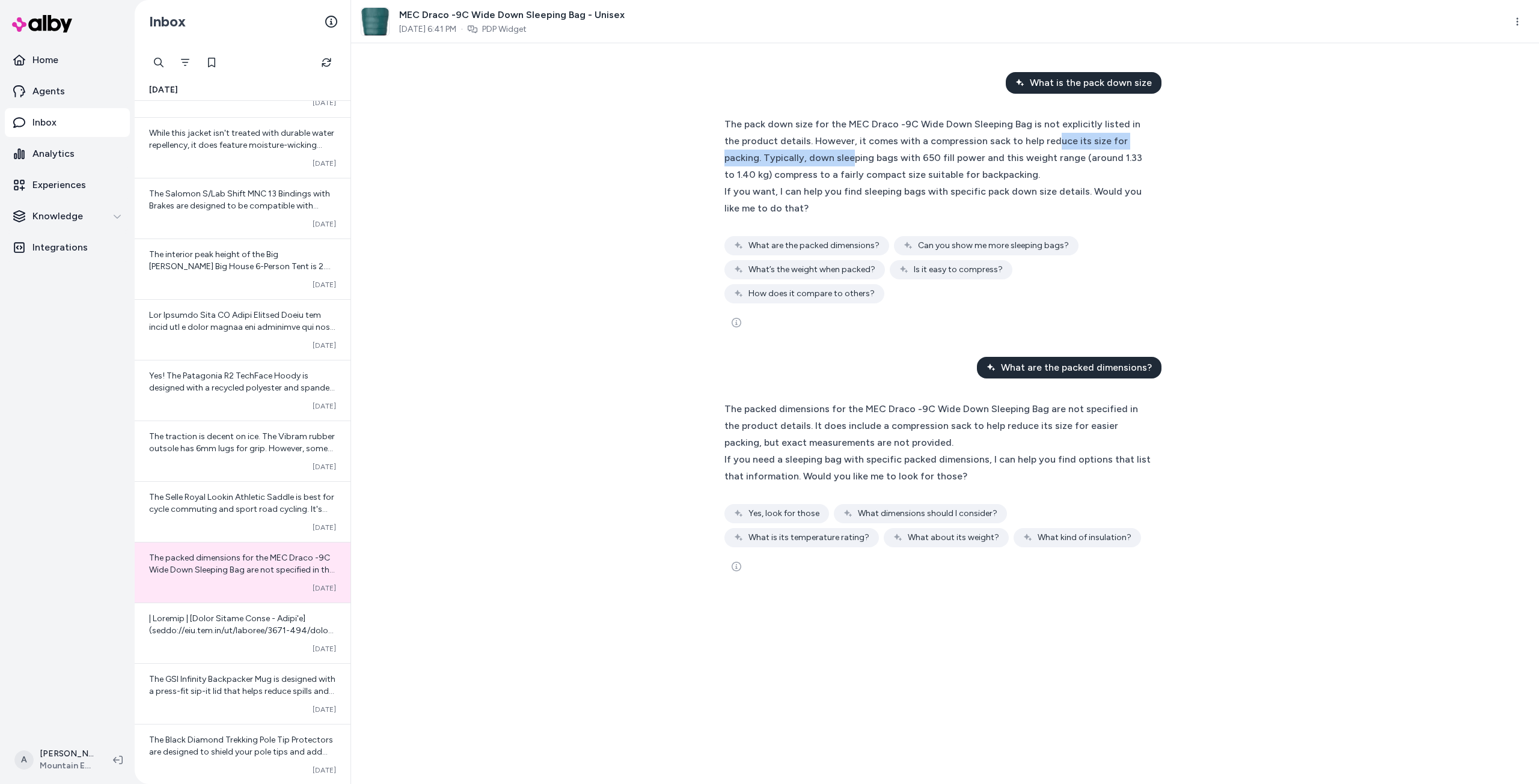
drag, startPoint x: 849, startPoint y: 150, endPoint x: 1079, endPoint y: 146, distance: 230.0
click at [1079, 146] on div "The pack down size for the MEC Draco -9C Wide Down Sleeping Bag is not explicit…" at bounding box center [939, 150] width 430 height 68
click at [1080, 146] on div "The pack down size for the MEC Draco -9C Wide Down Sleeping Bag is not explicit…" at bounding box center [939, 150] width 430 height 68
click at [1260, 160] on div "What is the pack down size The pack down size for the MEC Draco -9C Wide Down S…" at bounding box center [945, 414] width 1187 height 741
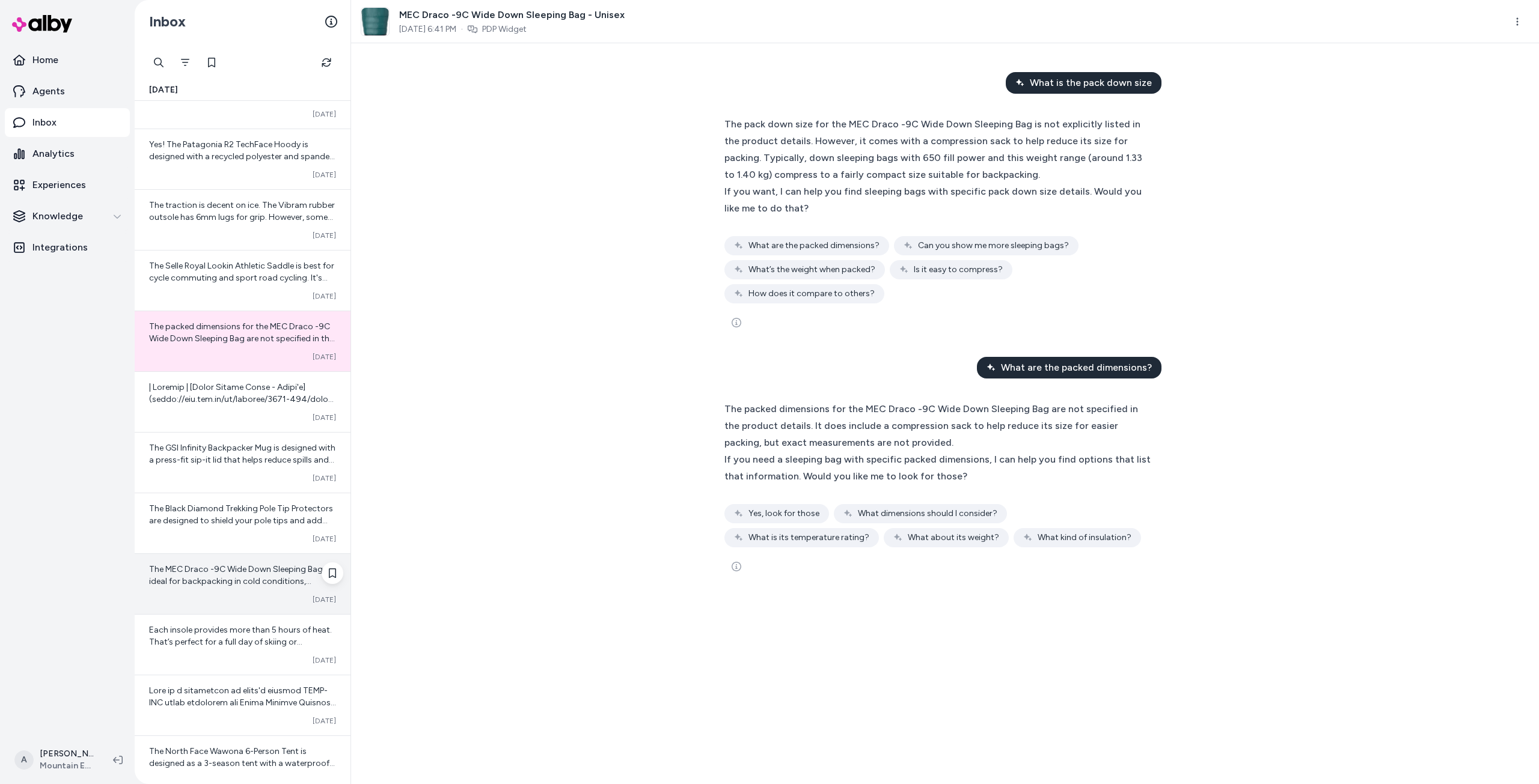
scroll to position [2347, 0]
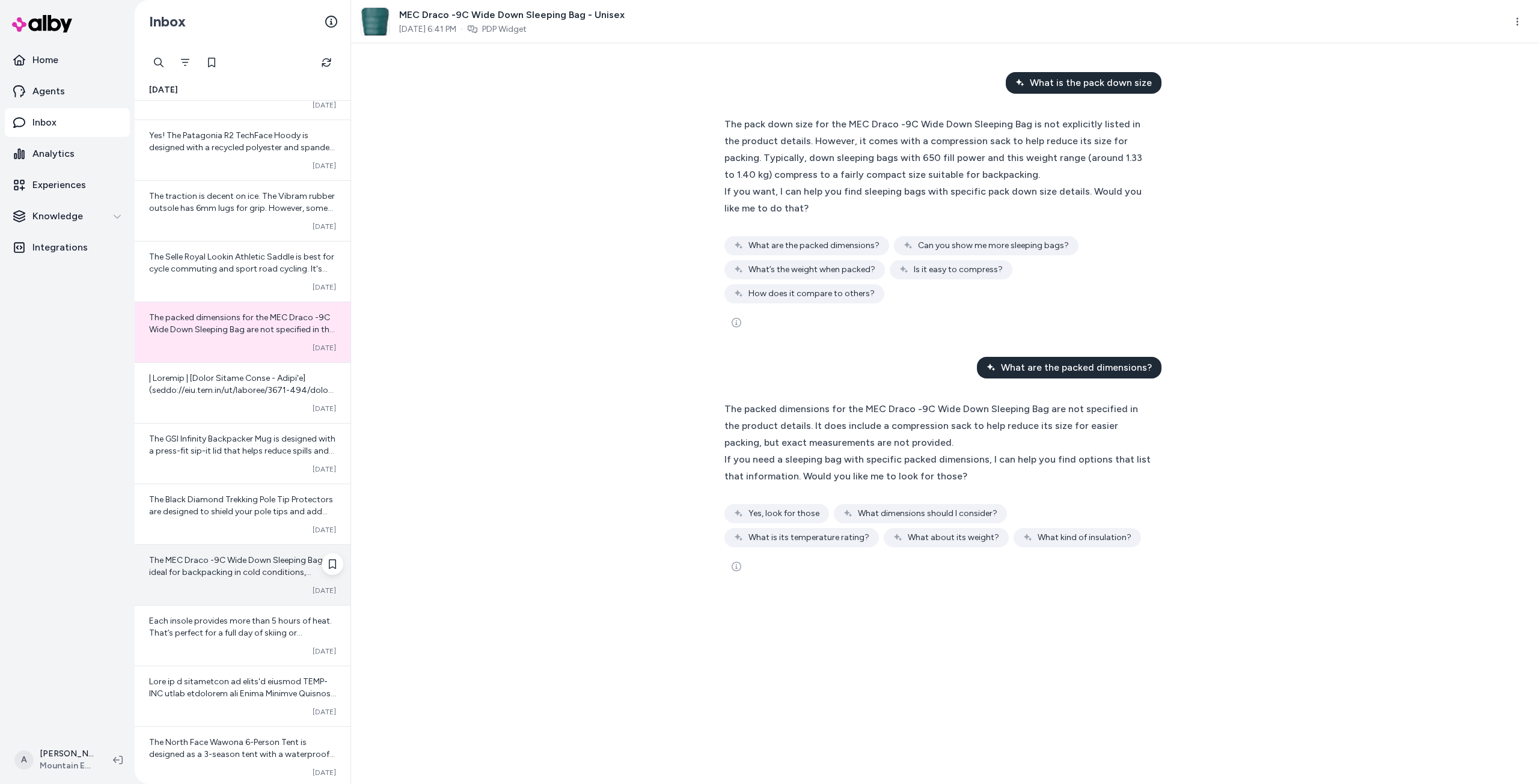
click at [234, 564] on span "The MEC Draco -9C Wide Down Sleeping Bag is ideal for backpacking in cold condi…" at bounding box center [241, 680] width 186 height 251
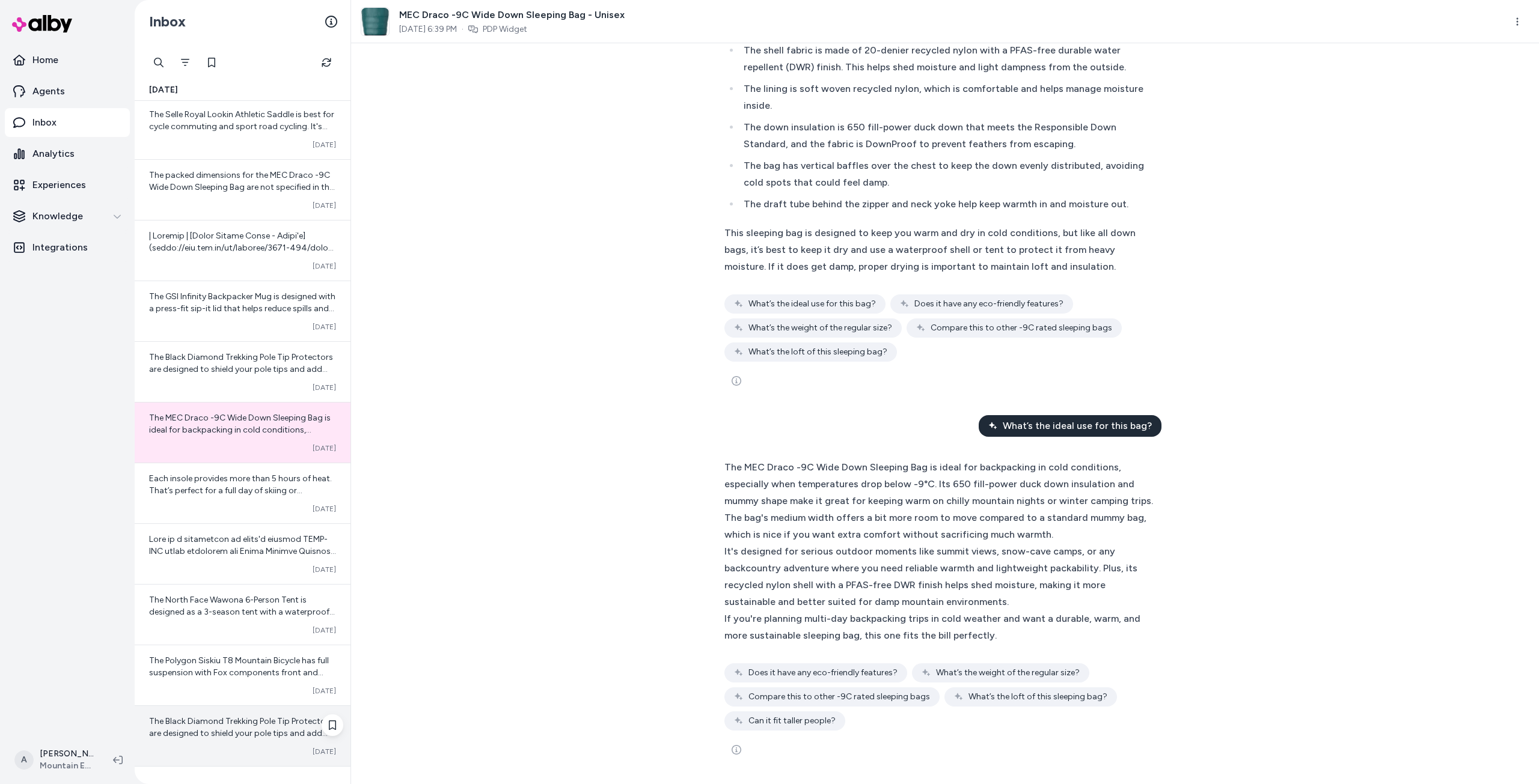
scroll to position [2647, 0]
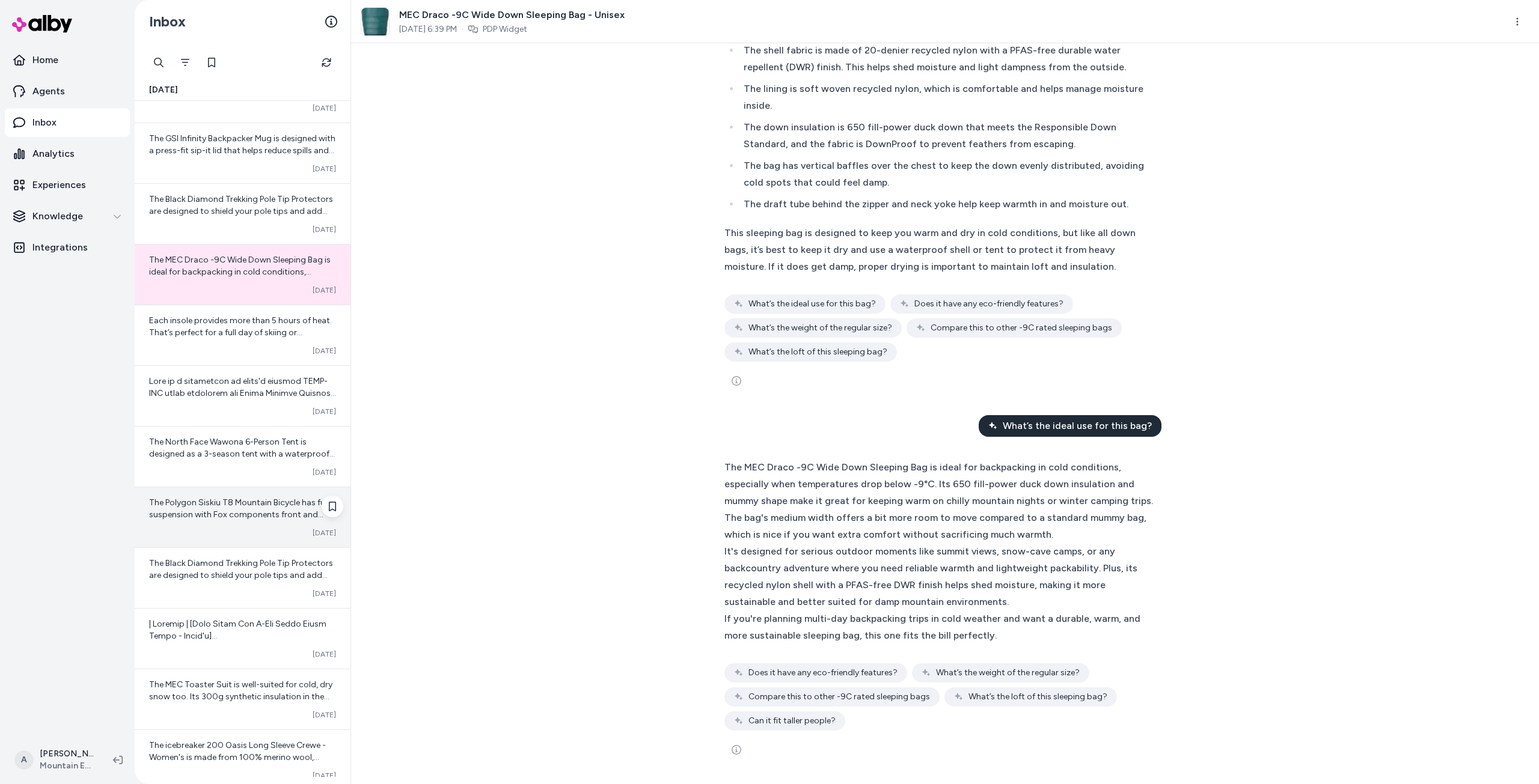
click at [254, 508] on div "The Polygon Siskiu T8 Mountain Bicycle has full suspension with Fox components …" at bounding box center [242, 509] width 187 height 24
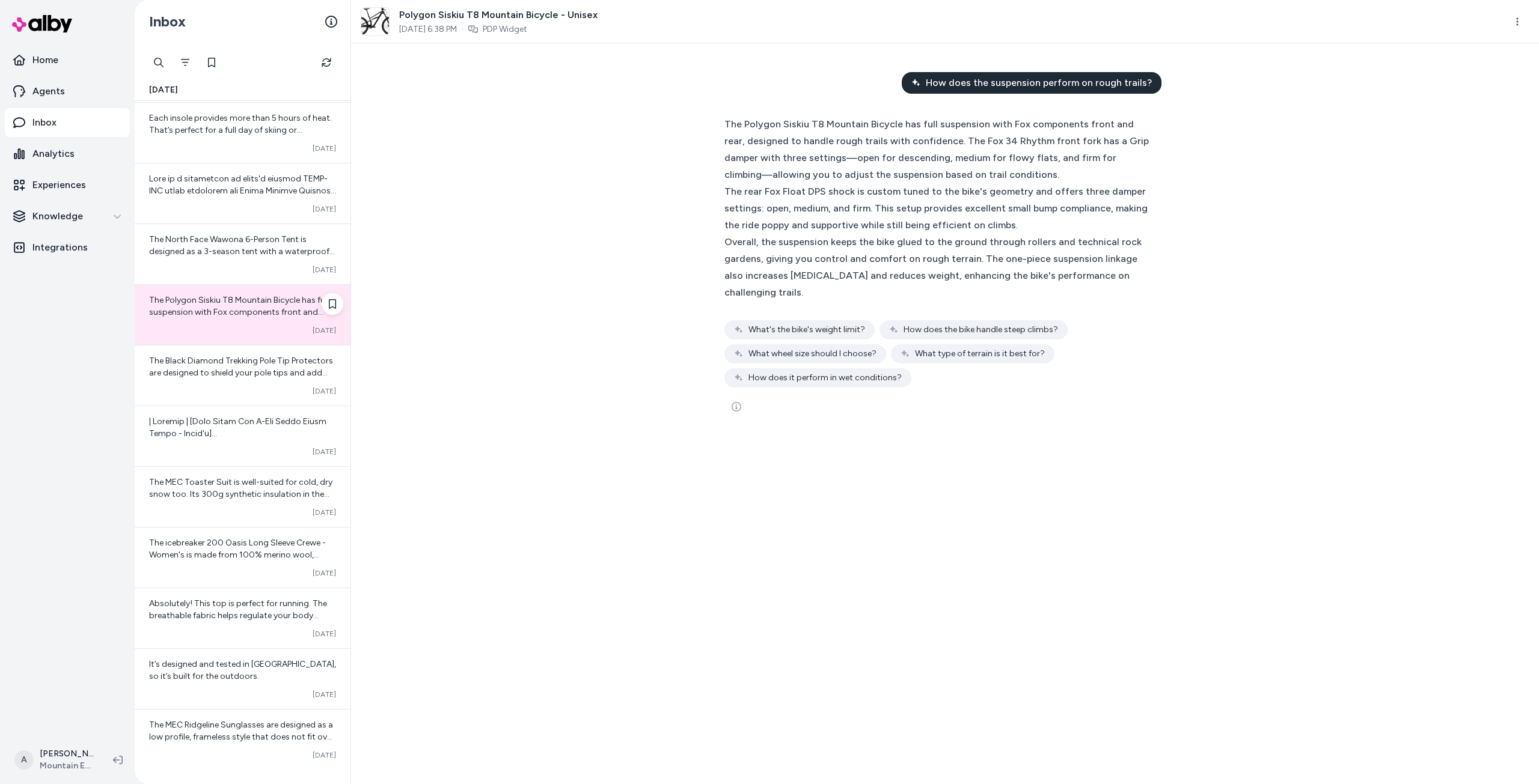
scroll to position [2851, 0]
click at [438, 428] on div "How does the suspension perform on rough trails? The Polygon Siskiu T8 Mountain…" at bounding box center [945, 414] width 1187 height 741
click at [246, 500] on div "The MEC Toaster Suit is well-suited for cold, dry snow too. Its 300g synthetic …" at bounding box center [242, 495] width 216 height 60
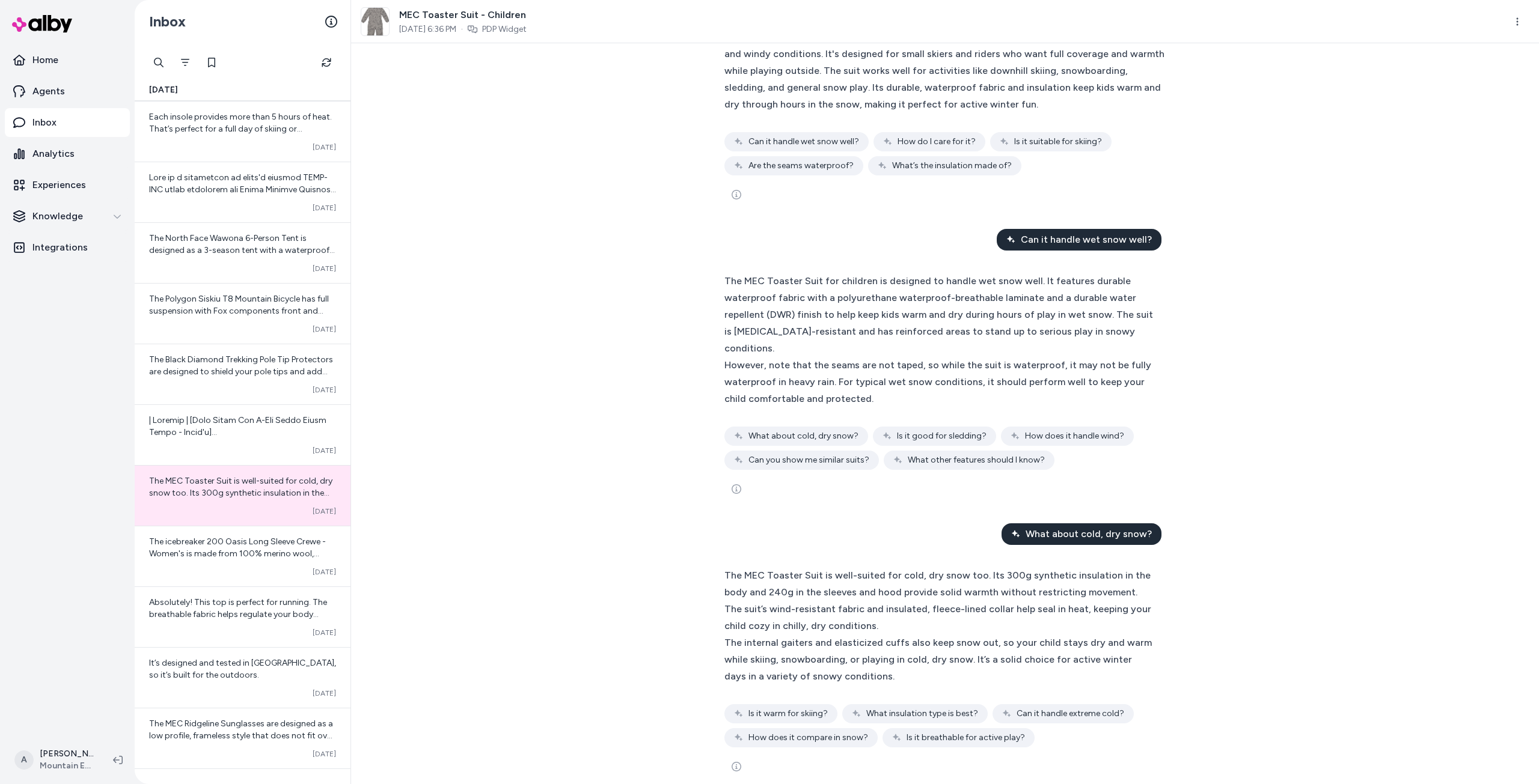
scroll to position [415, 0]
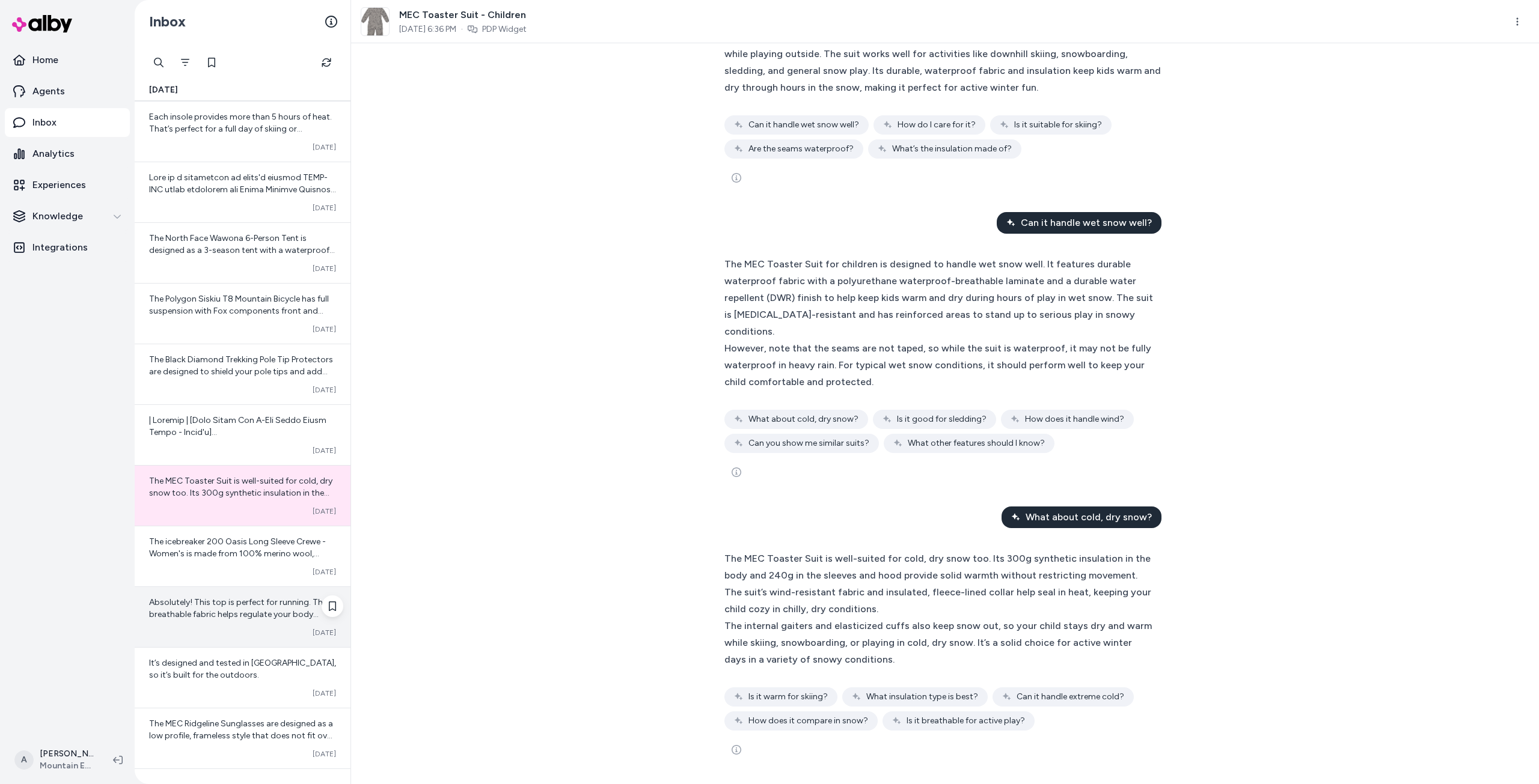
click at [158, 618] on span "Absolutely! This top is perfect for running. The breathable fabric helps regula…" at bounding box center [237, 614] width 178 height 34
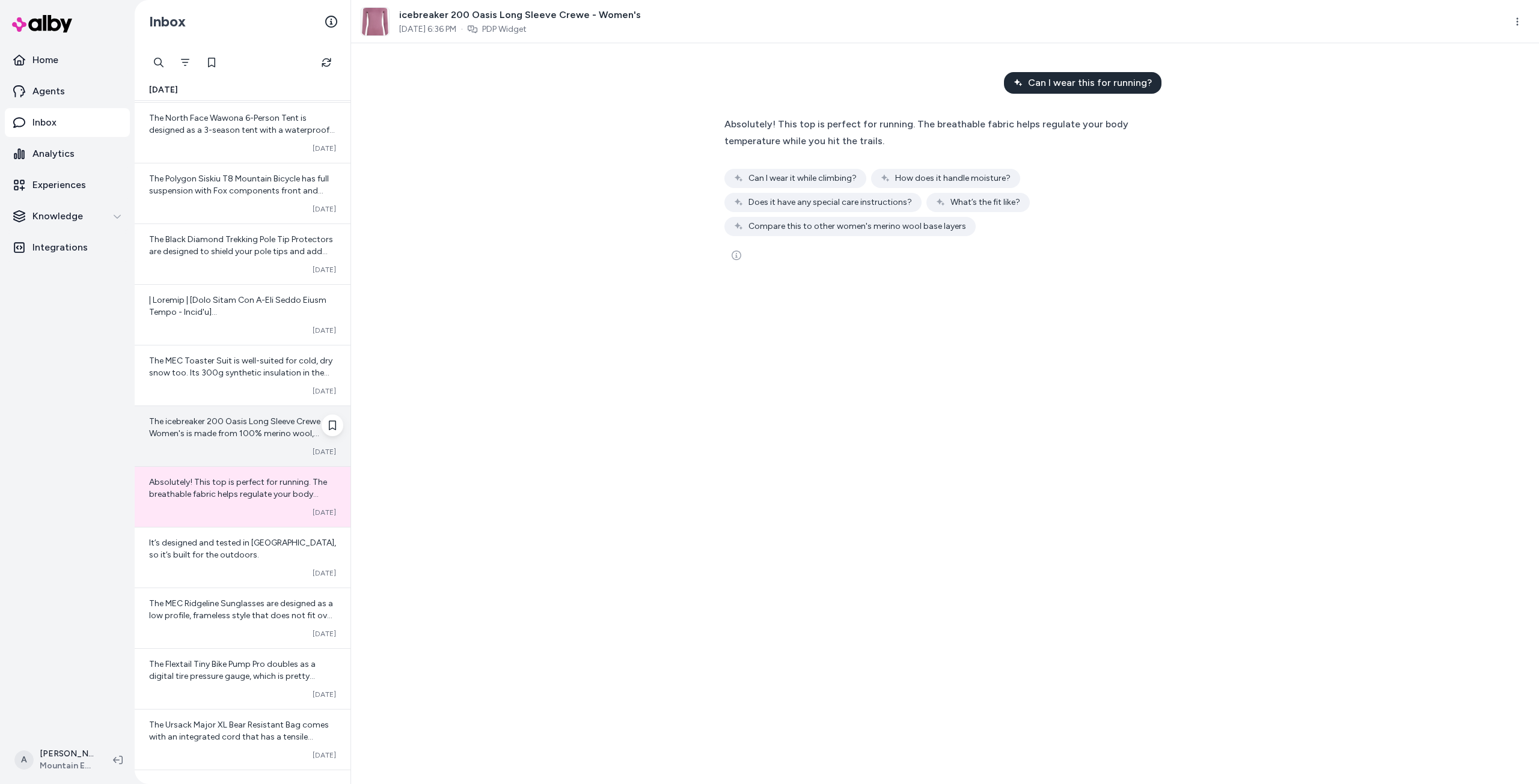
scroll to position [3031, 0]
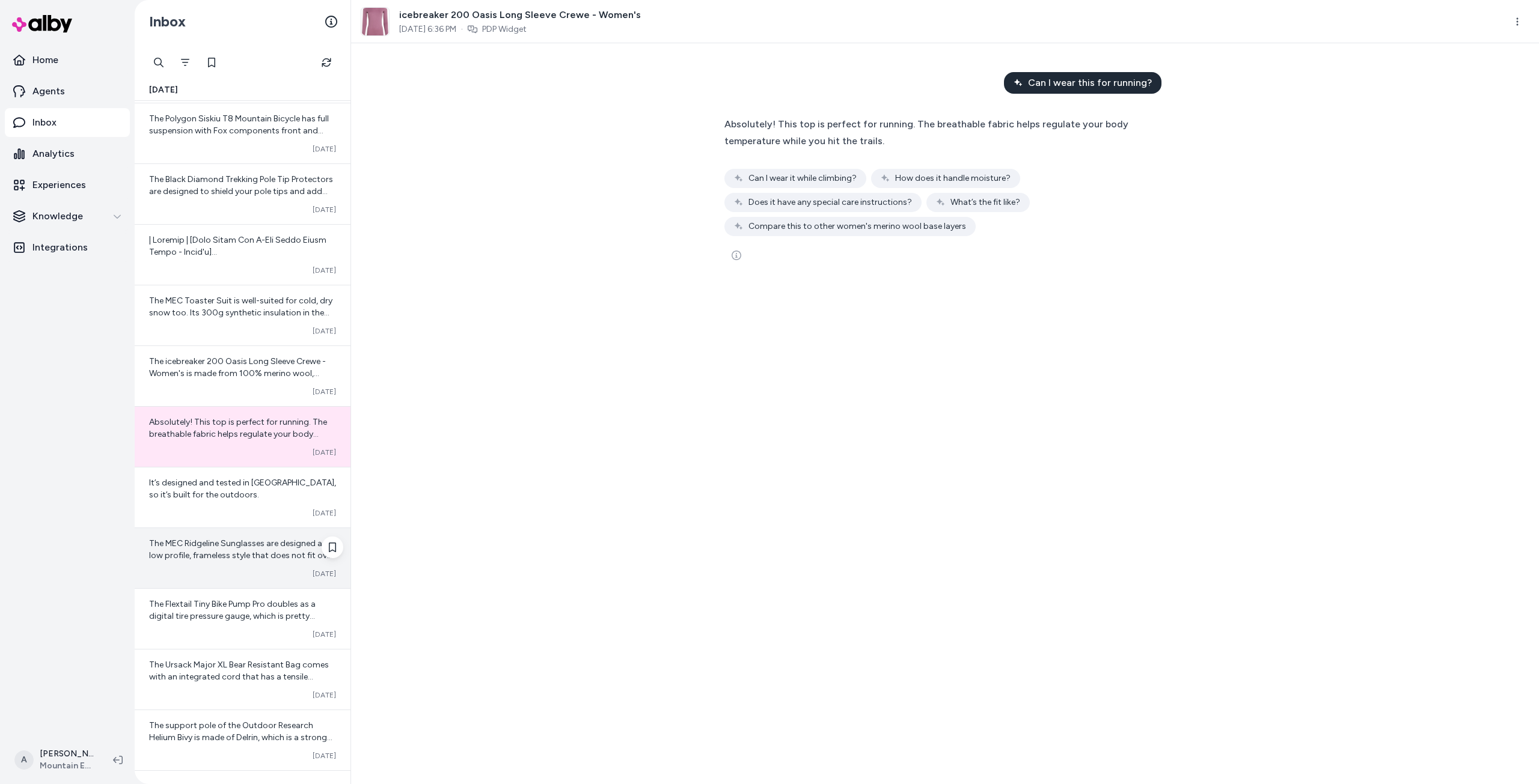
click at [243, 552] on span "The MEC Ridgeline Sunglasses are designed as a low profile, frameless style tha…" at bounding box center [241, 603] width 185 height 130
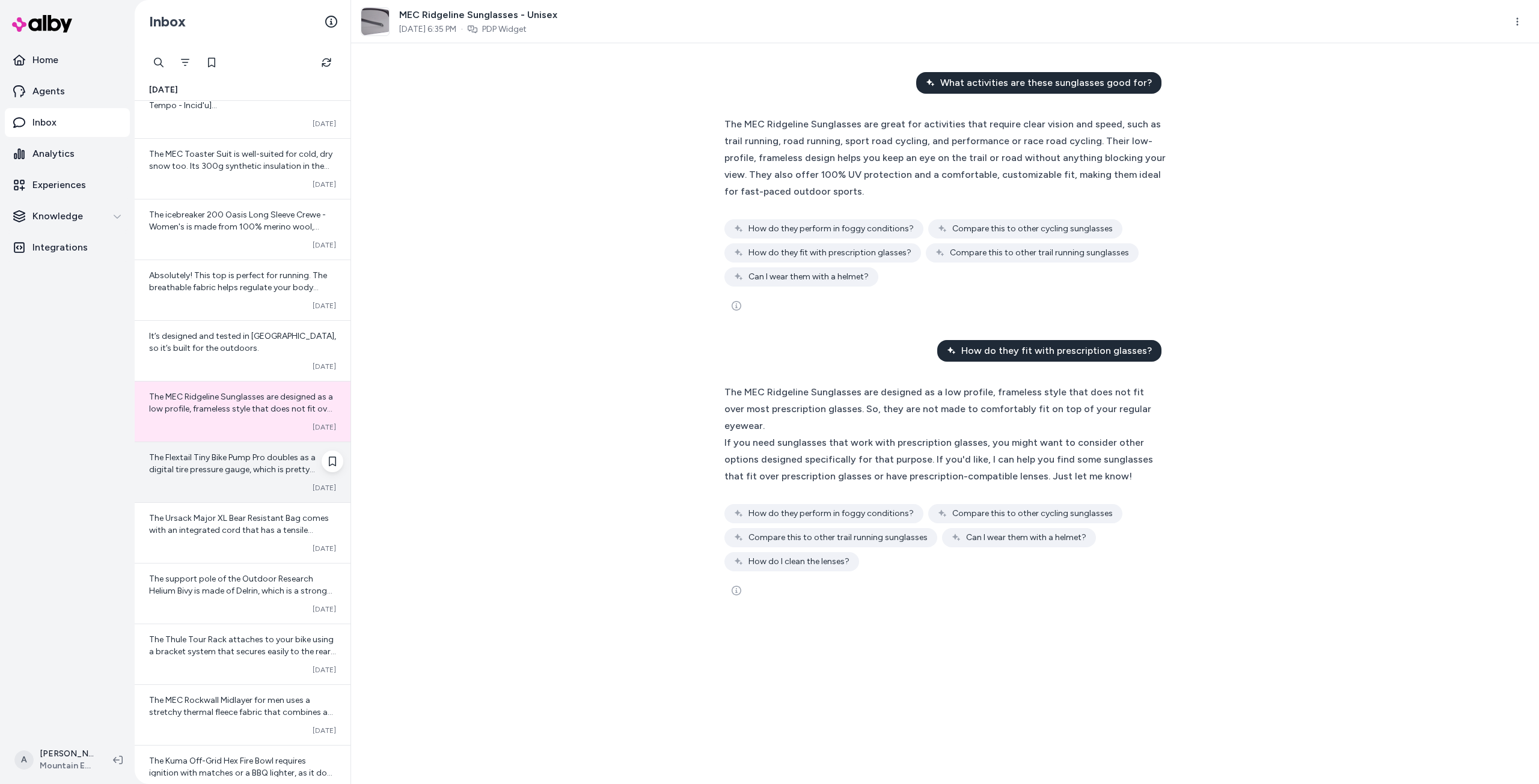
scroll to position [3212, 0]
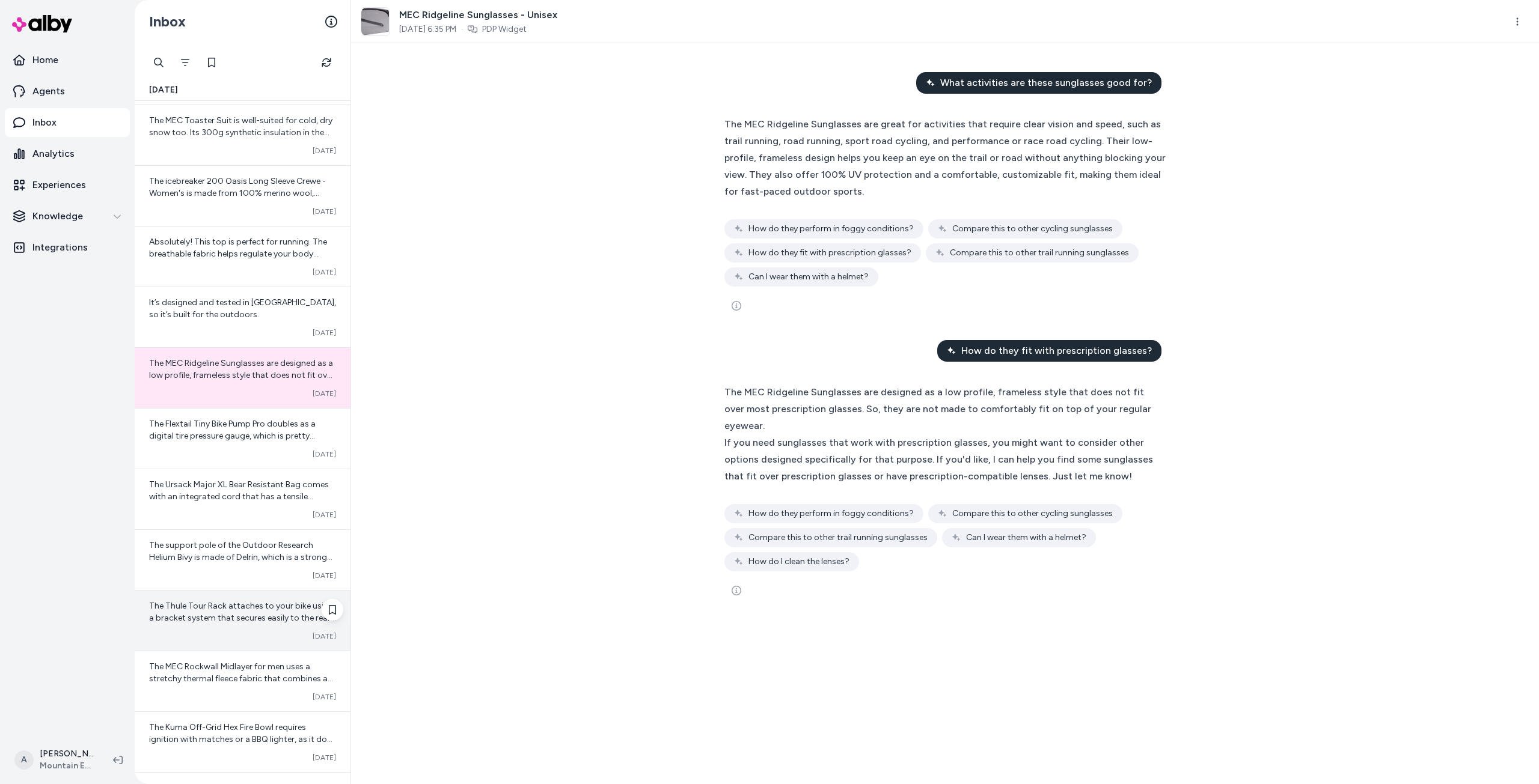
click at [219, 639] on div "Converted [DATE]" at bounding box center [242, 636] width 187 height 9
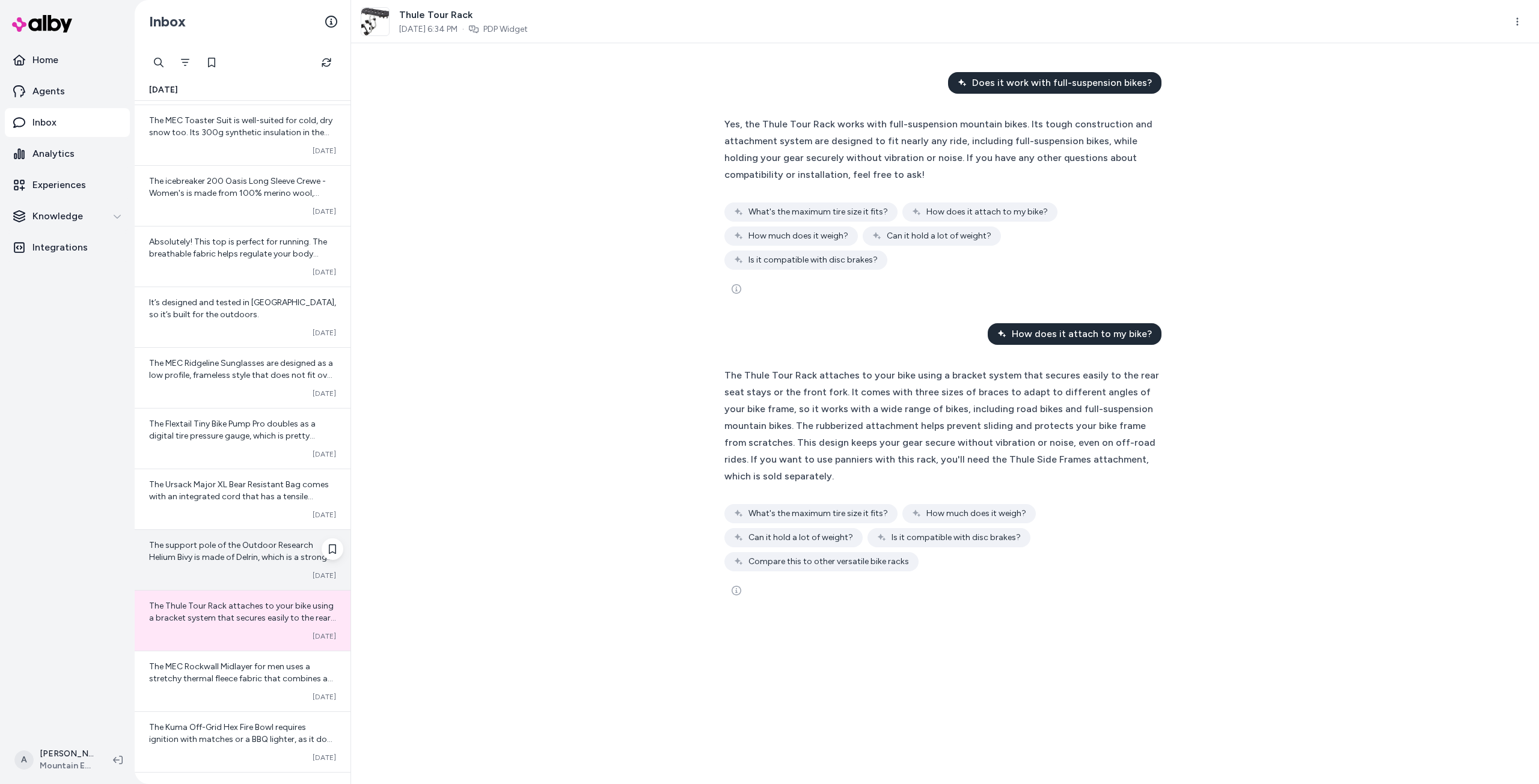
click at [247, 570] on div "The support pole of the Outdoor Research Helium Bivy is made of Delrin, which i…" at bounding box center [242, 560] width 216 height 60
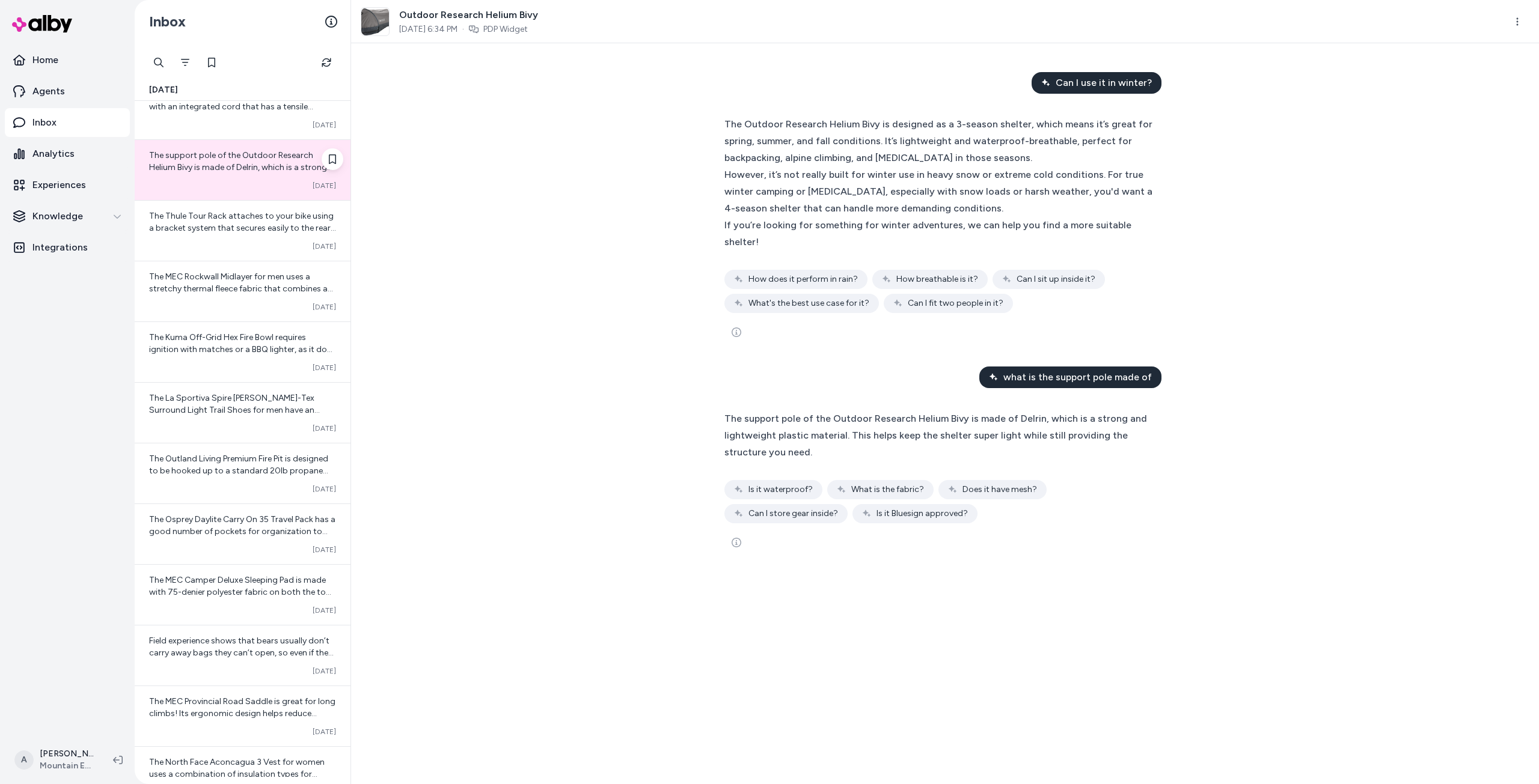
scroll to position [3632, 0]
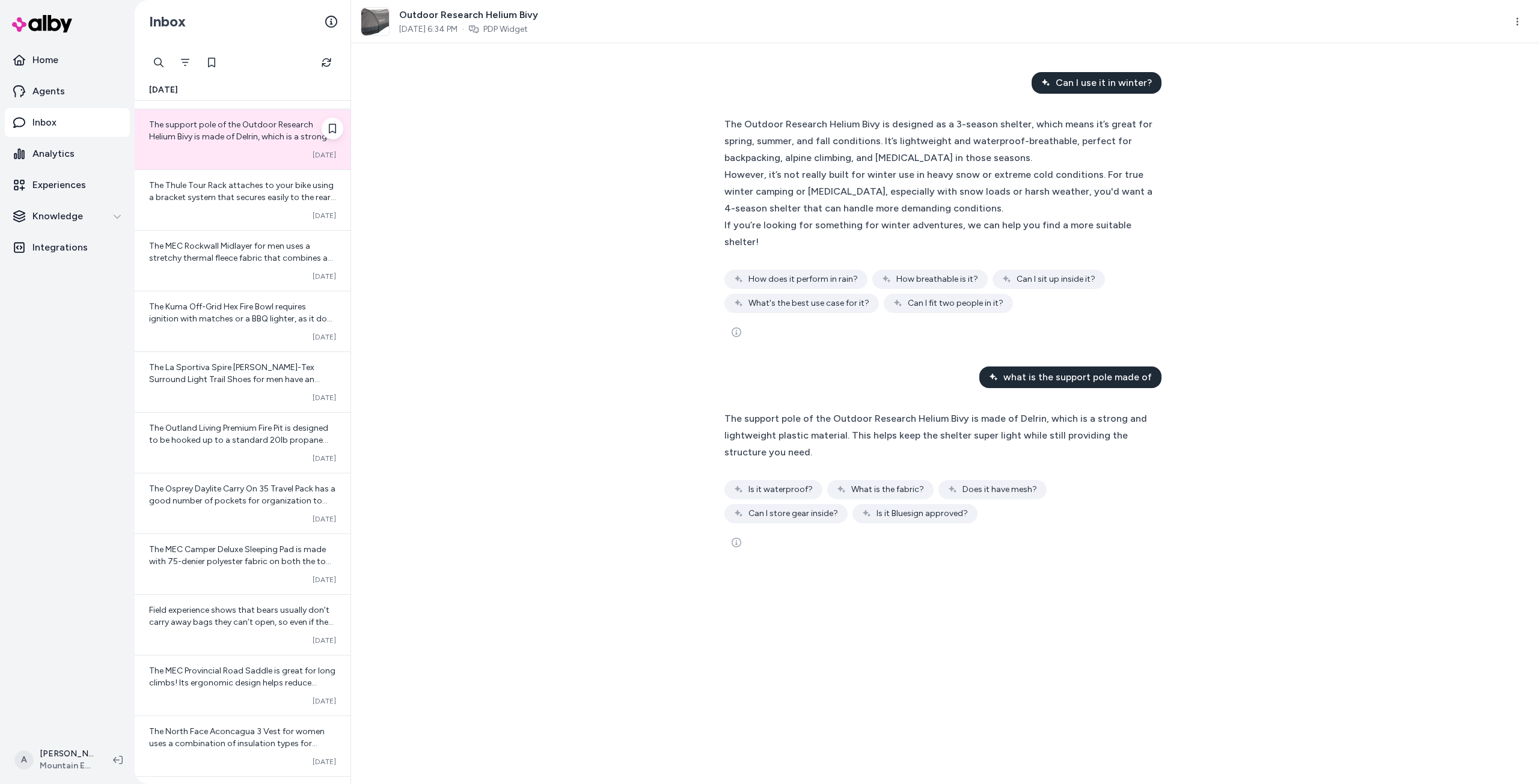
click at [247, 570] on div "The MEC Camper Deluxe Sleeping Pad is made with 75-denier polyester fabric on b…" at bounding box center [242, 564] width 216 height 60
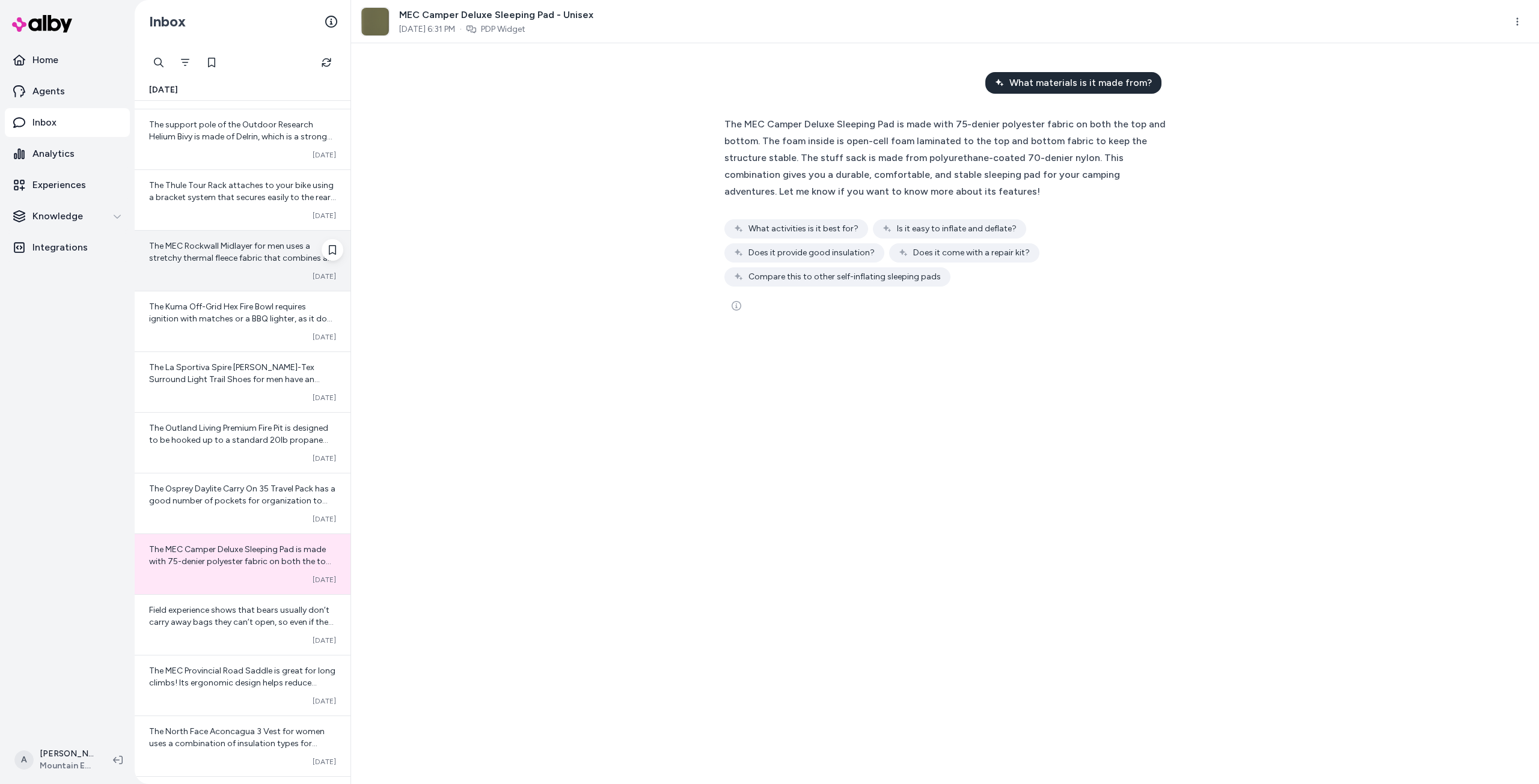
click at [229, 264] on div "The MEC Rockwall Midlayer for men uses a stretchy thermal fleece fabric that co…" at bounding box center [242, 260] width 216 height 60
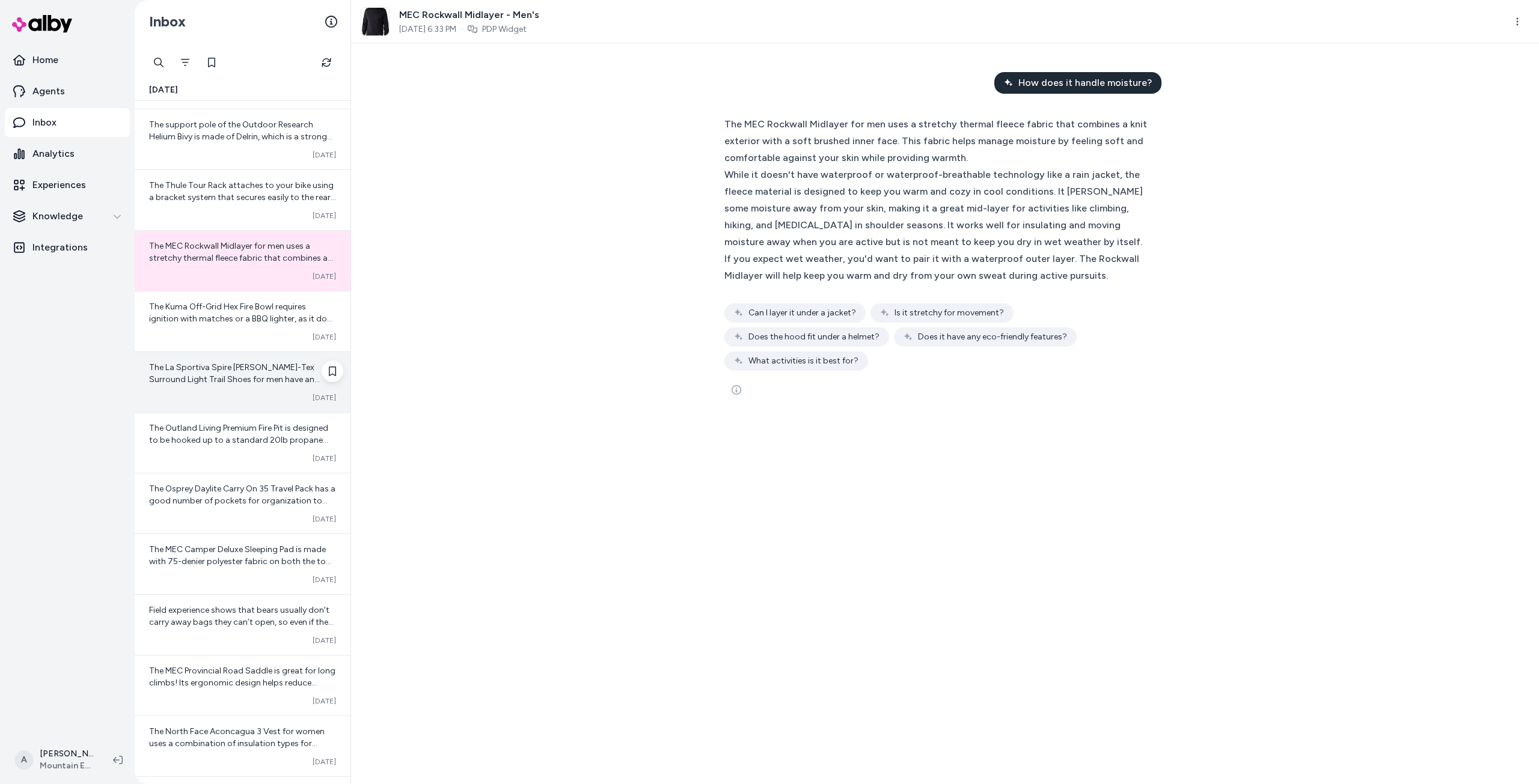
click at [246, 381] on span "The La Sportiva Spire [PERSON_NAME]-Tex Surround Light Trail Shoes for men have…" at bounding box center [242, 451] width 187 height 178
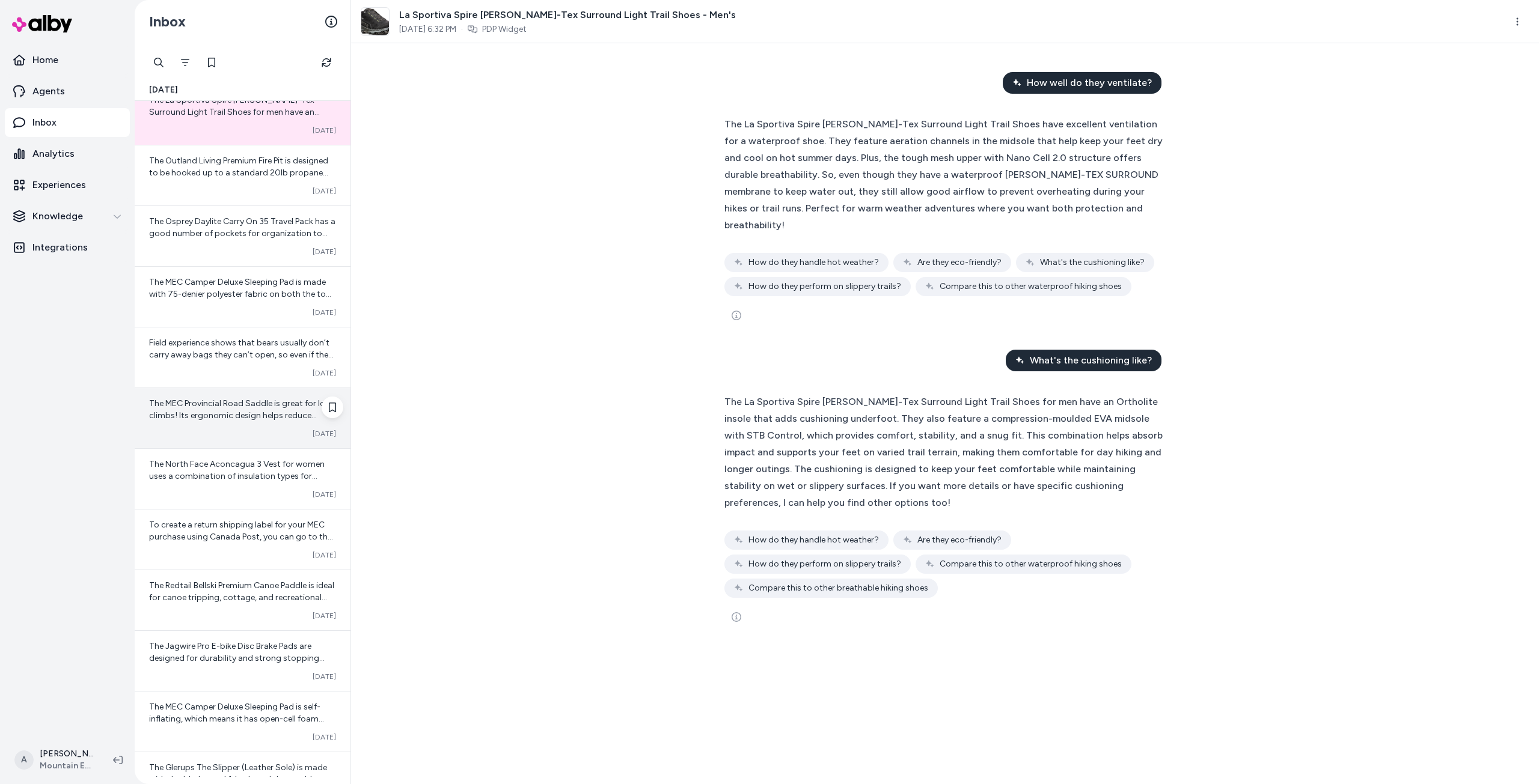
scroll to position [3926, 0]
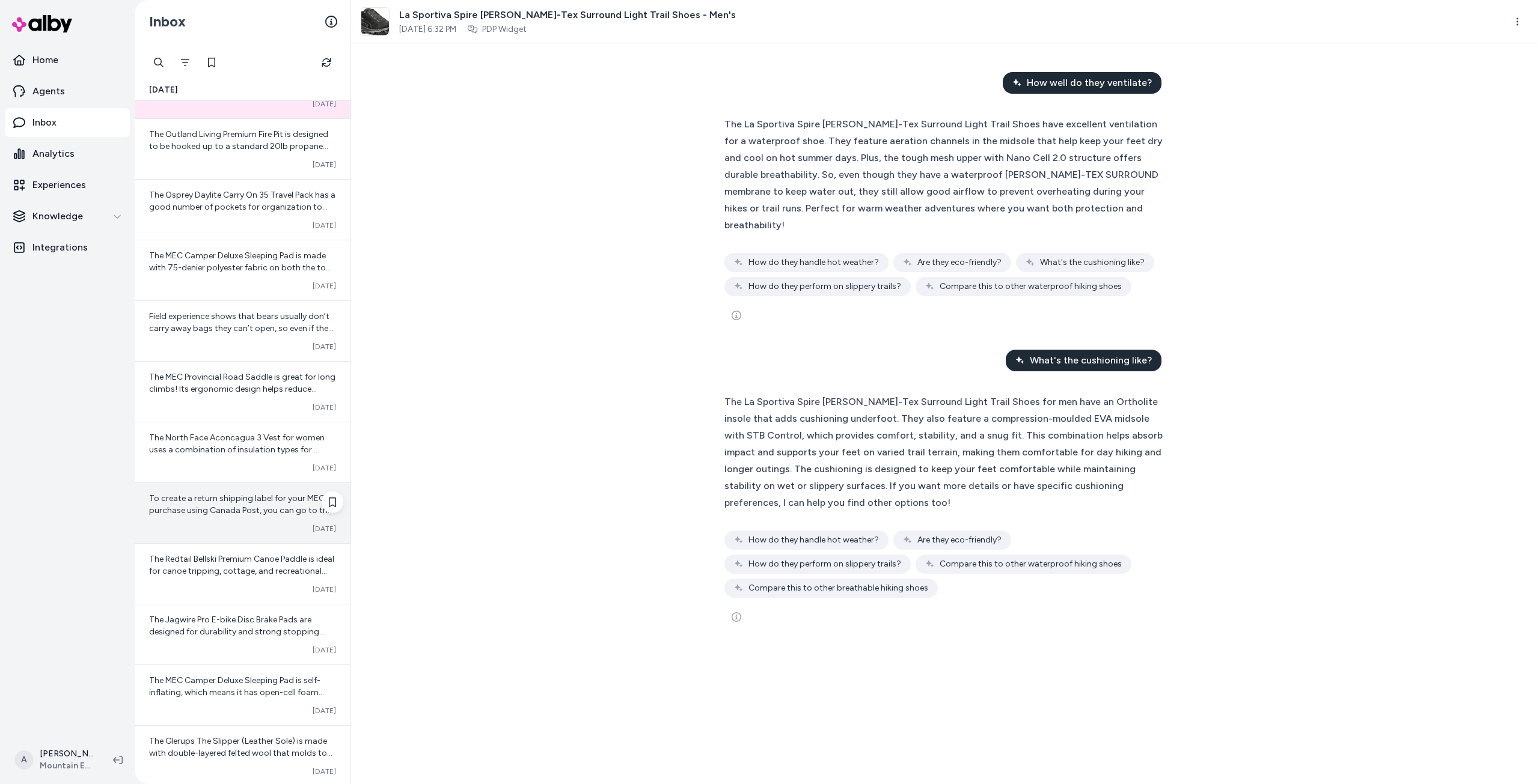
click at [237, 526] on div "Converted [DATE]" at bounding box center [242, 529] width 187 height 9
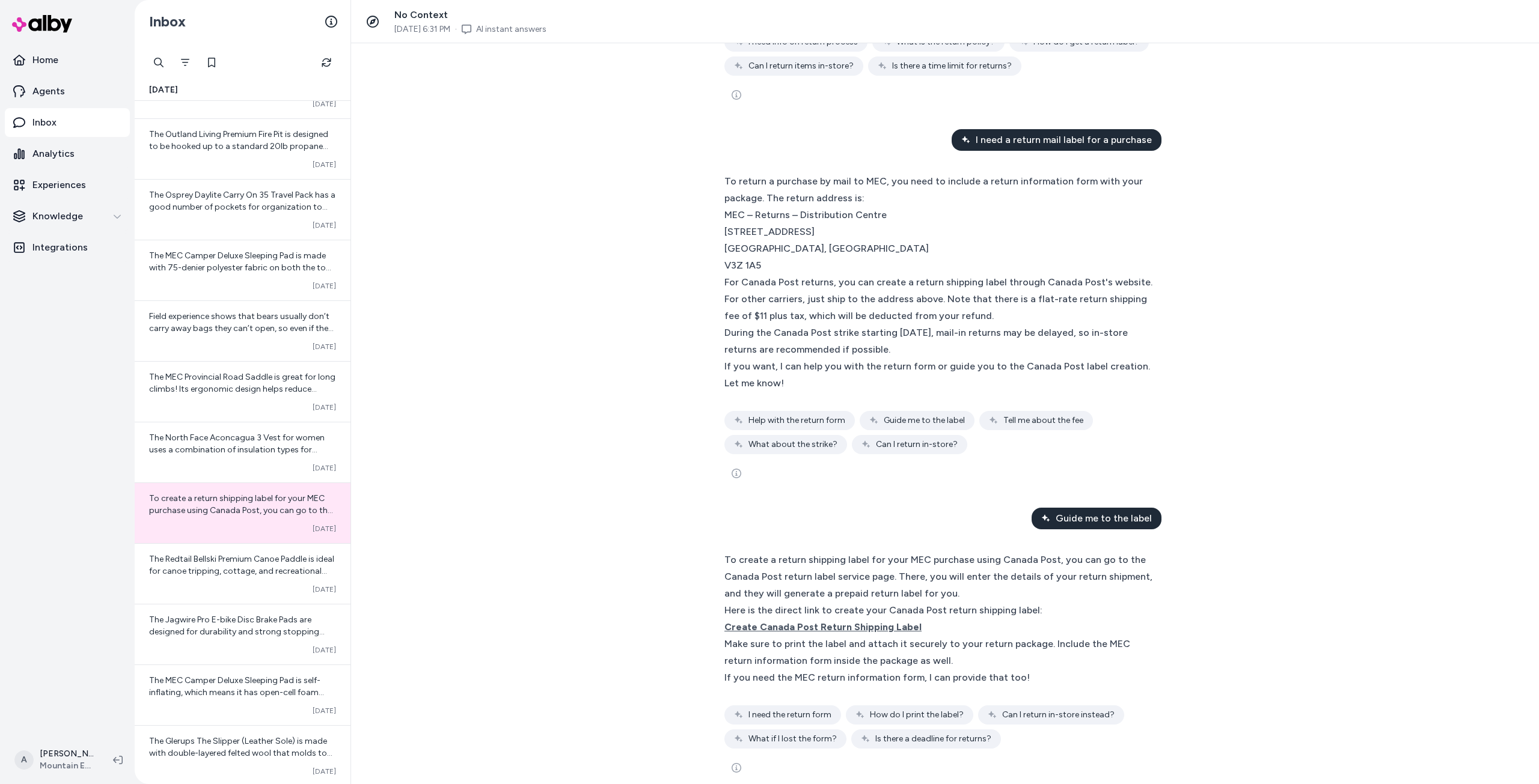
scroll to position [171, 0]
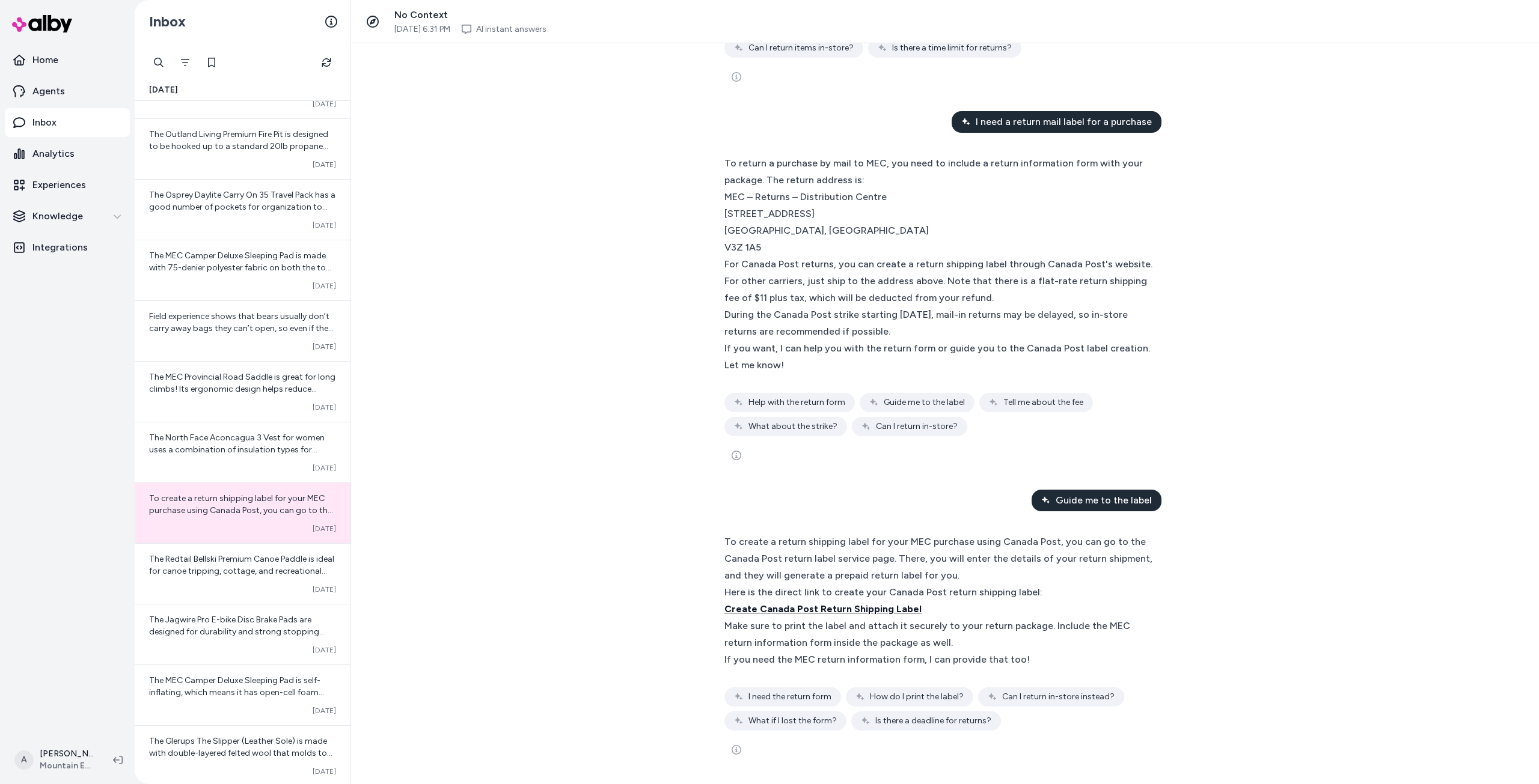
click at [777, 609] on span "Create Canada Post Return Shipping Label" at bounding box center [823, 608] width 197 height 11
click at [1295, 305] on div "return label Could you please clarify what you mean by "return label"? Are you …" at bounding box center [945, 414] width 1187 height 741
click at [1139, 325] on div "To return a purchase by mail to MEC, you need to include a return information f…" at bounding box center [945, 295] width 441 height 281
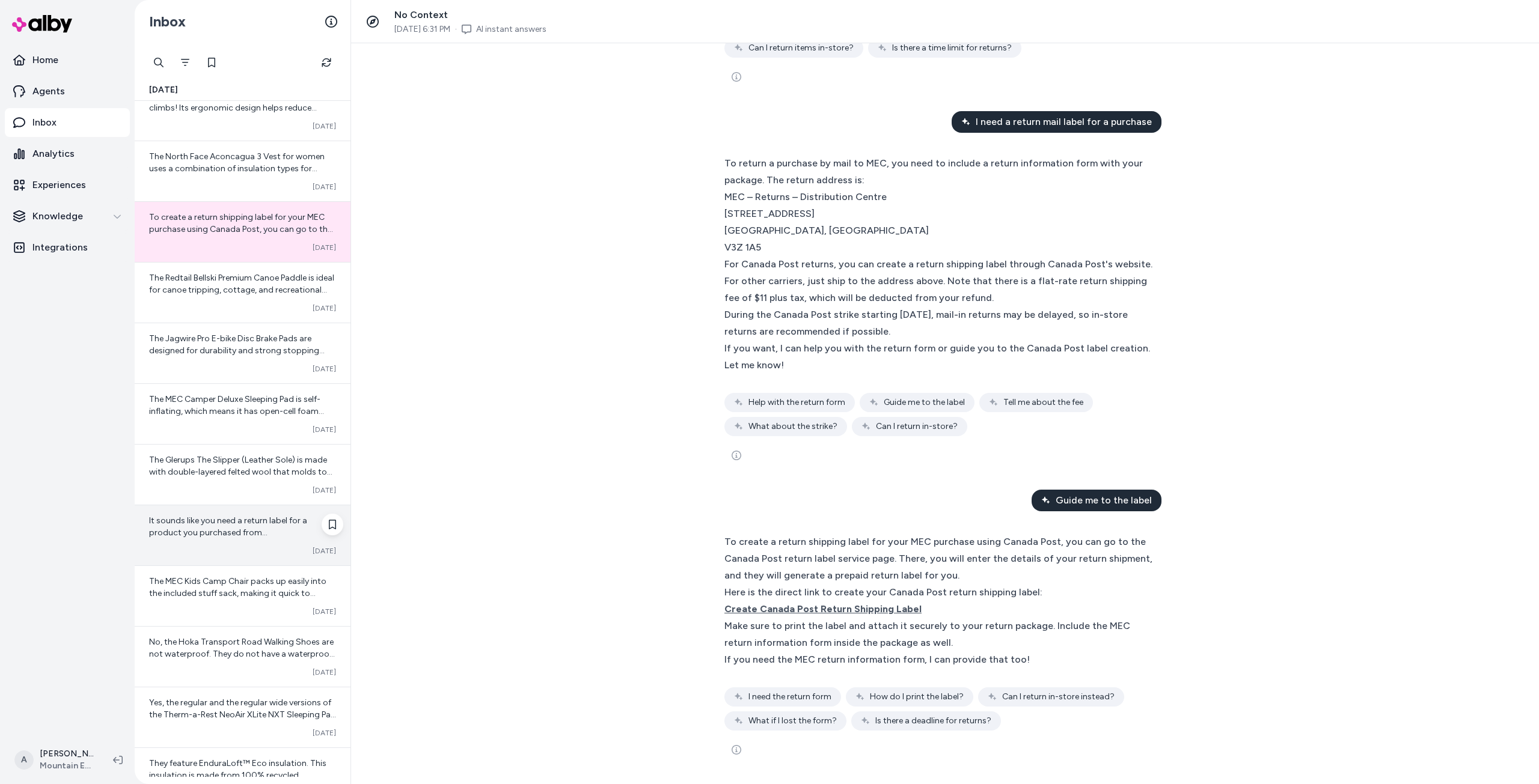
scroll to position [4226, 0]
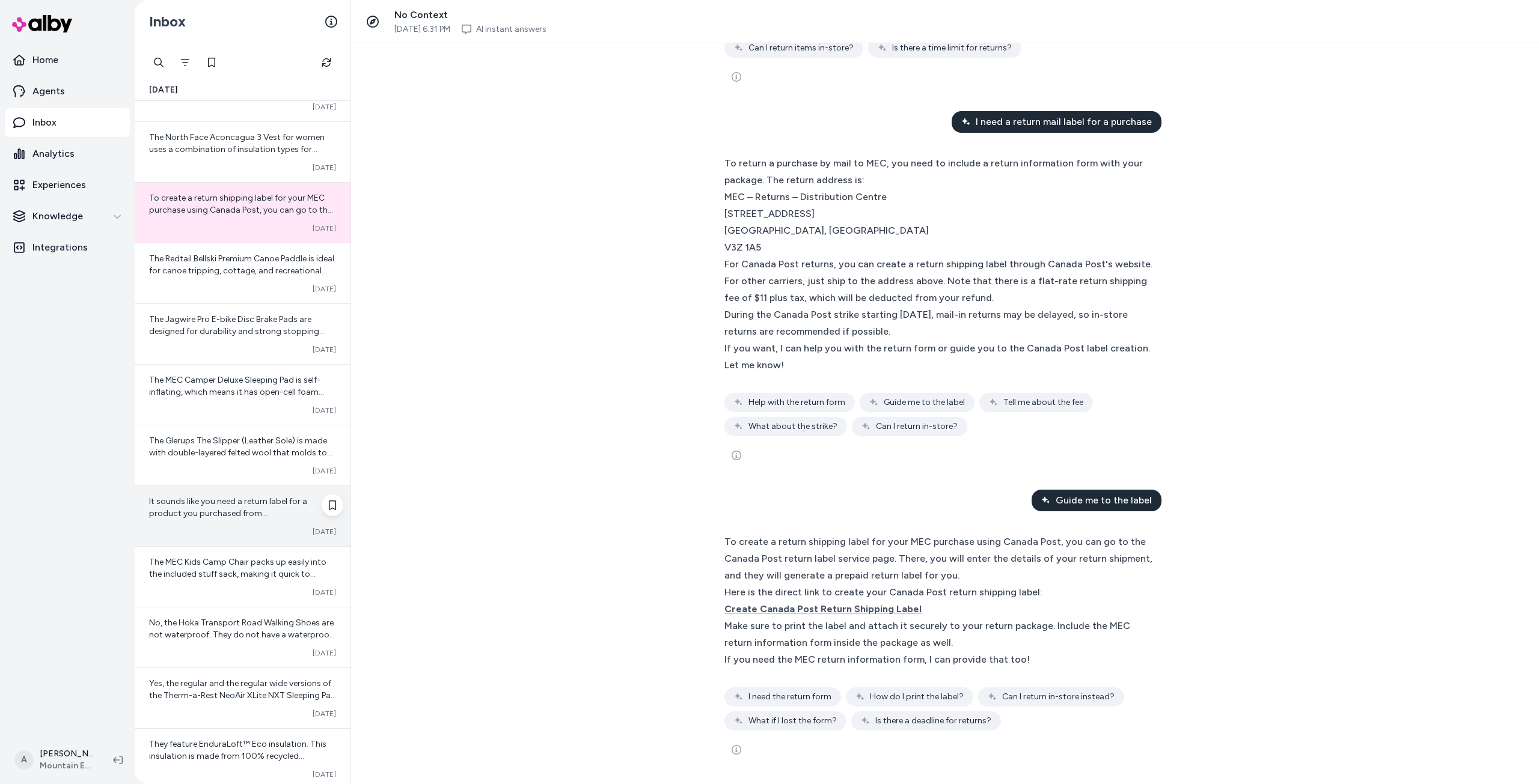
click at [241, 527] on div "Converted [DATE]" at bounding box center [242, 532] width 187 height 9
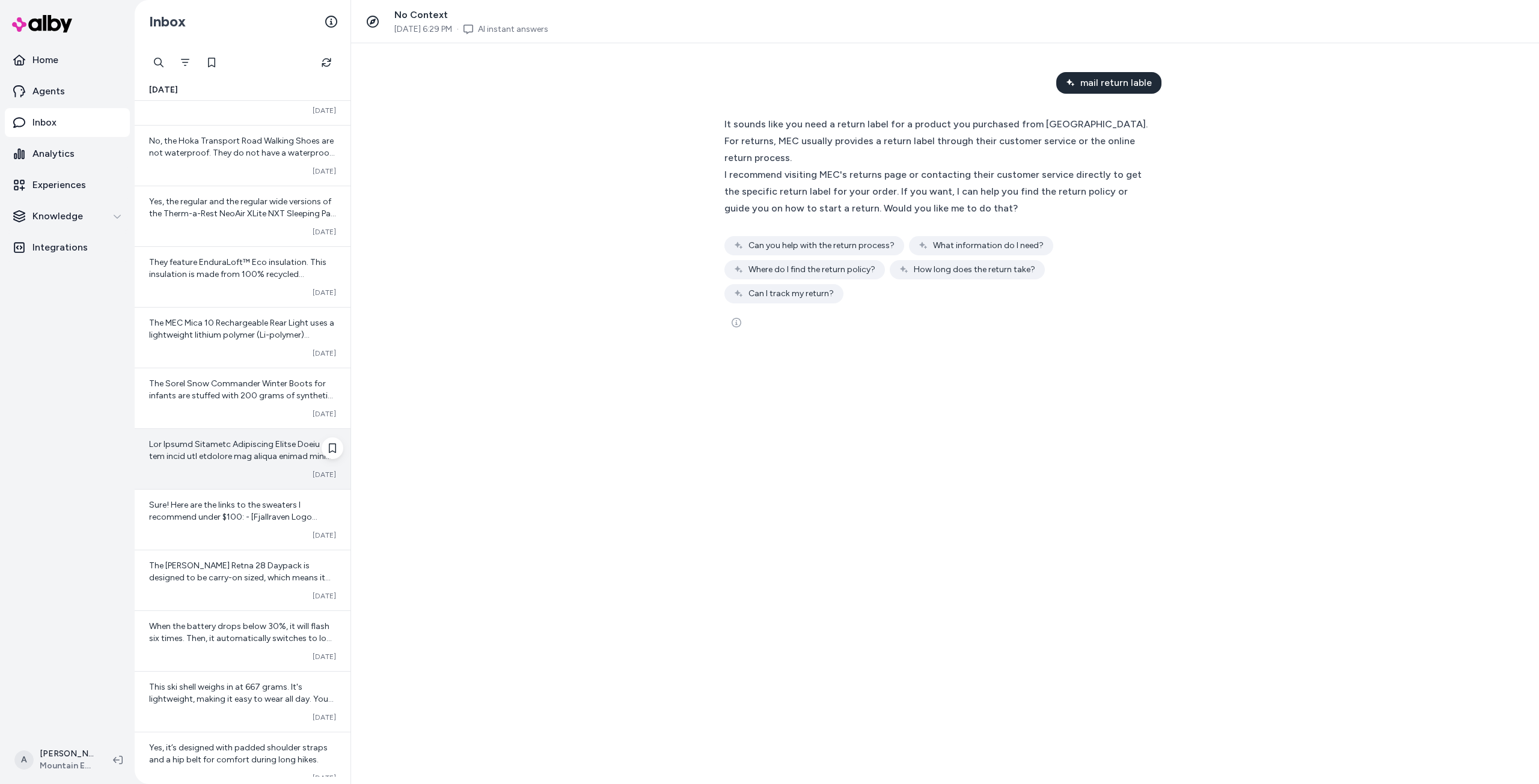
scroll to position [4729, 0]
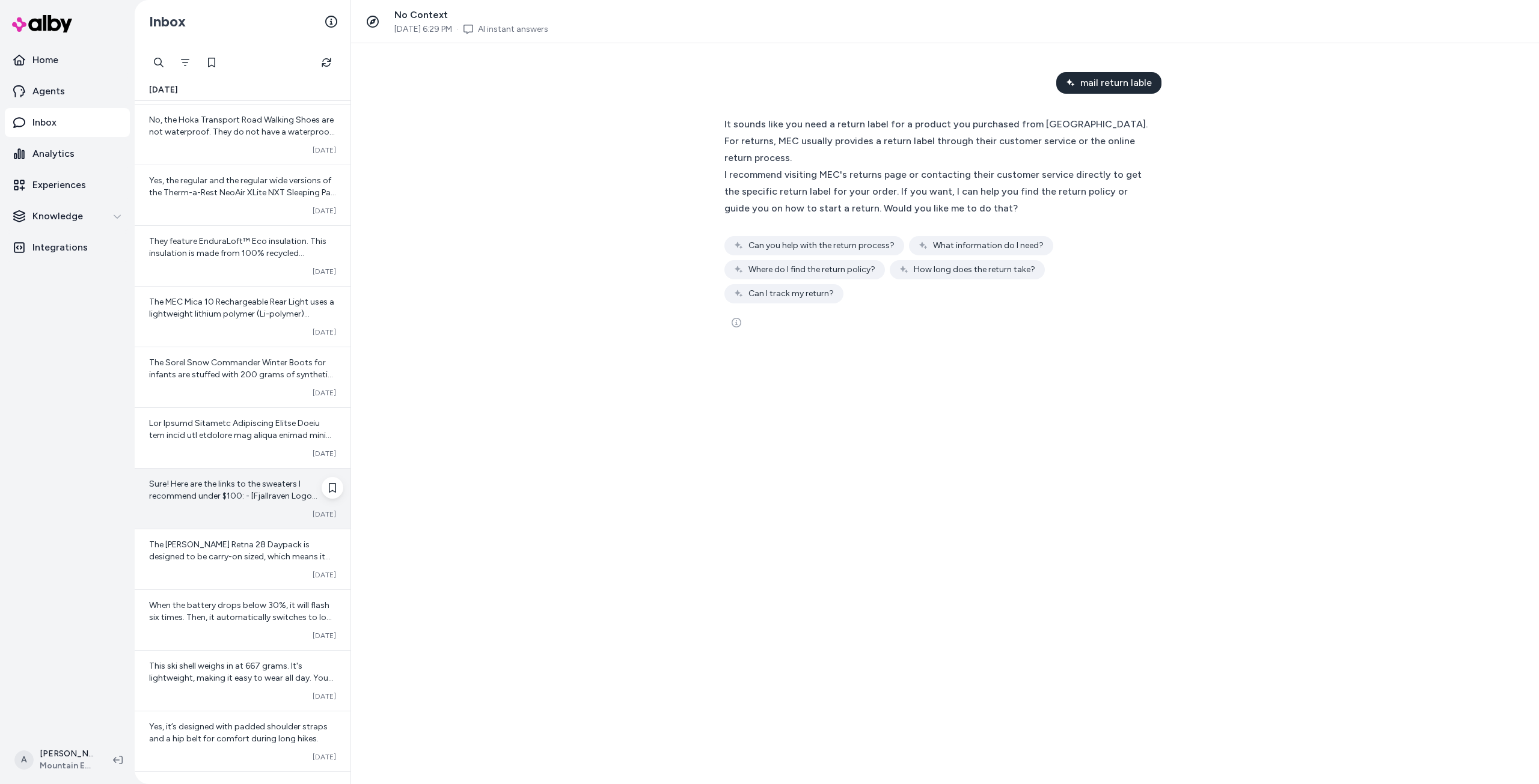
click at [245, 489] on div "Sure! Here are the links to the sweaters I recommend under $100: - [Fjallraven …" at bounding box center [242, 491] width 187 height 24
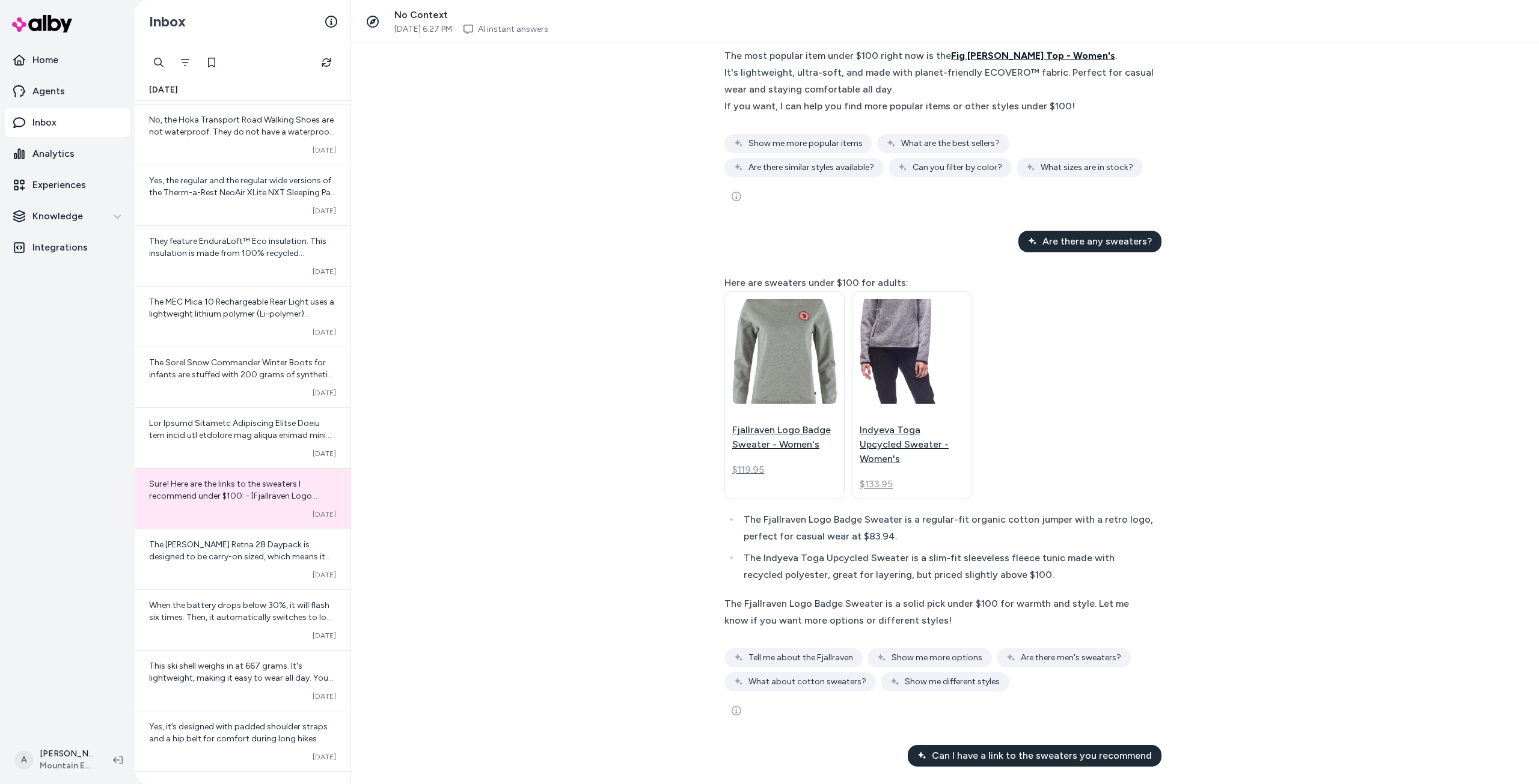
scroll to position [841, 0]
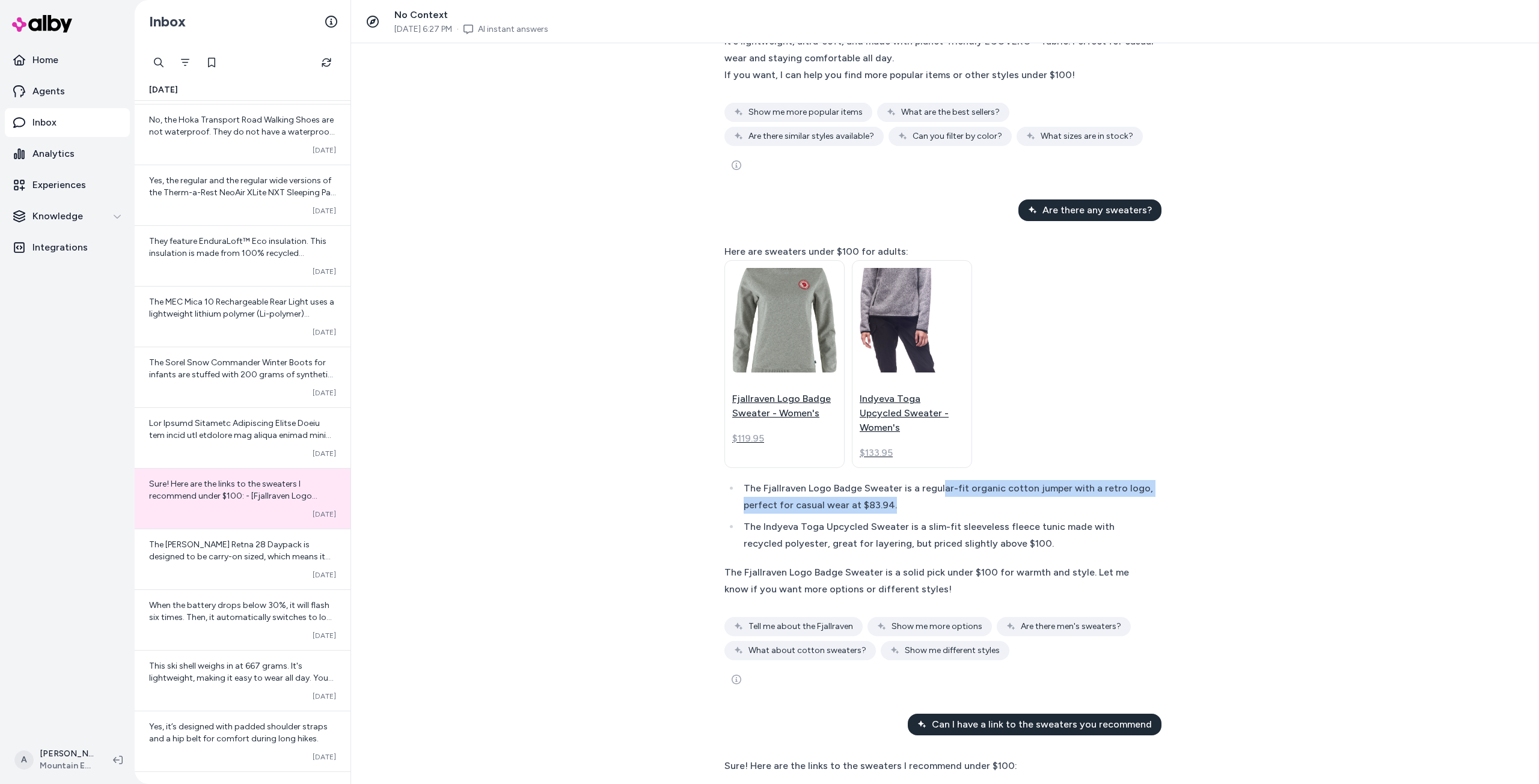
drag, startPoint x: 934, startPoint y: 479, endPoint x: 939, endPoint y: 501, distance: 22.6
click at [938, 501] on li "The Fjallraven Logo Badge Sweater is a regular-fit organic cotton jumper with a…" at bounding box center [947, 497] width 414 height 34
click at [899, 493] on li "The Fjallraven Logo Badge Sweater is a regular-fit organic cotton jumper with a…" at bounding box center [947, 497] width 414 height 34
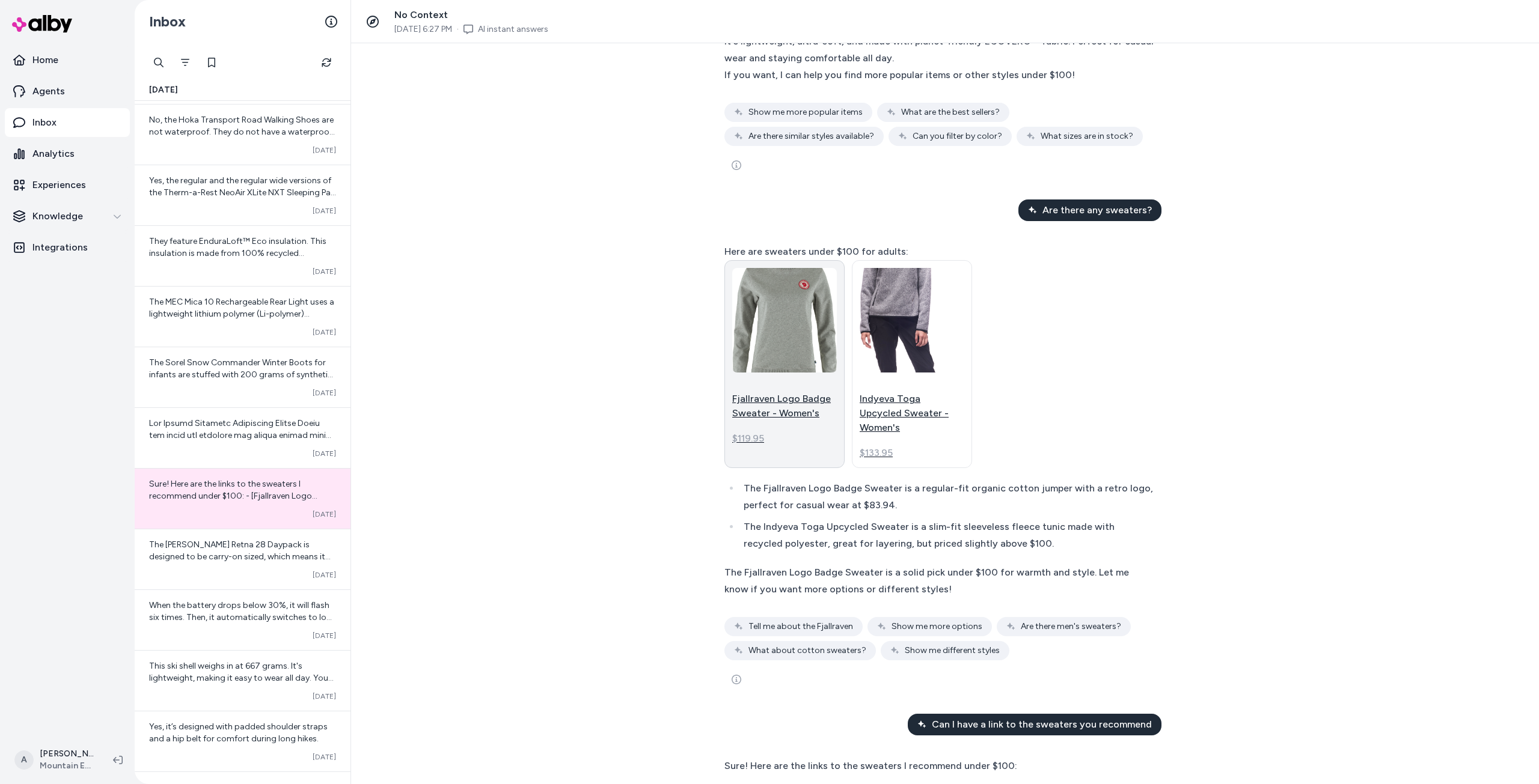
click at [794, 410] on p "Fjallraven Logo Badge Sweater - Women's" at bounding box center [784, 406] width 105 height 29
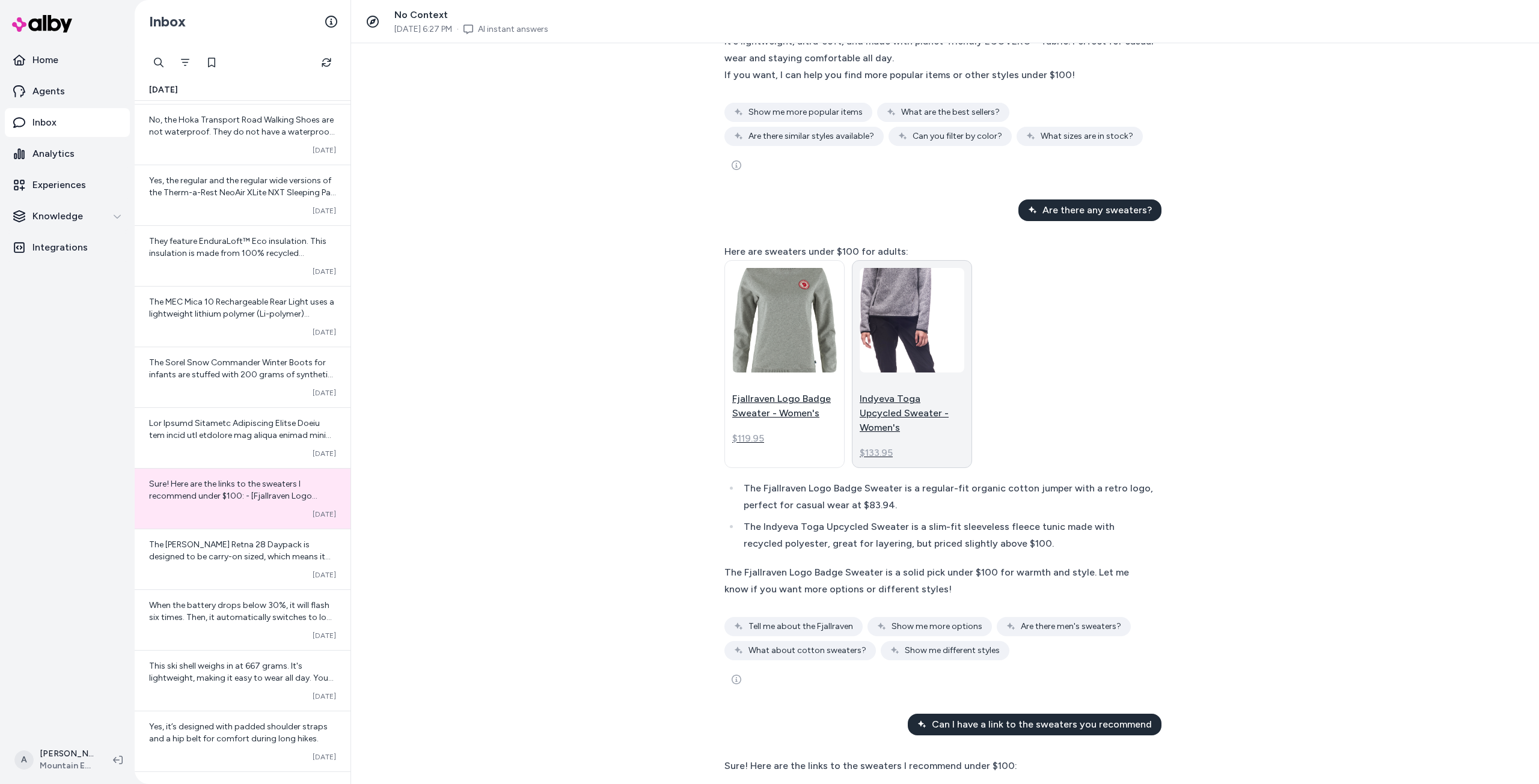
click at [894, 412] on p "Indyeva Toga Upcycled Sweater - Women's" at bounding box center [911, 414] width 105 height 43
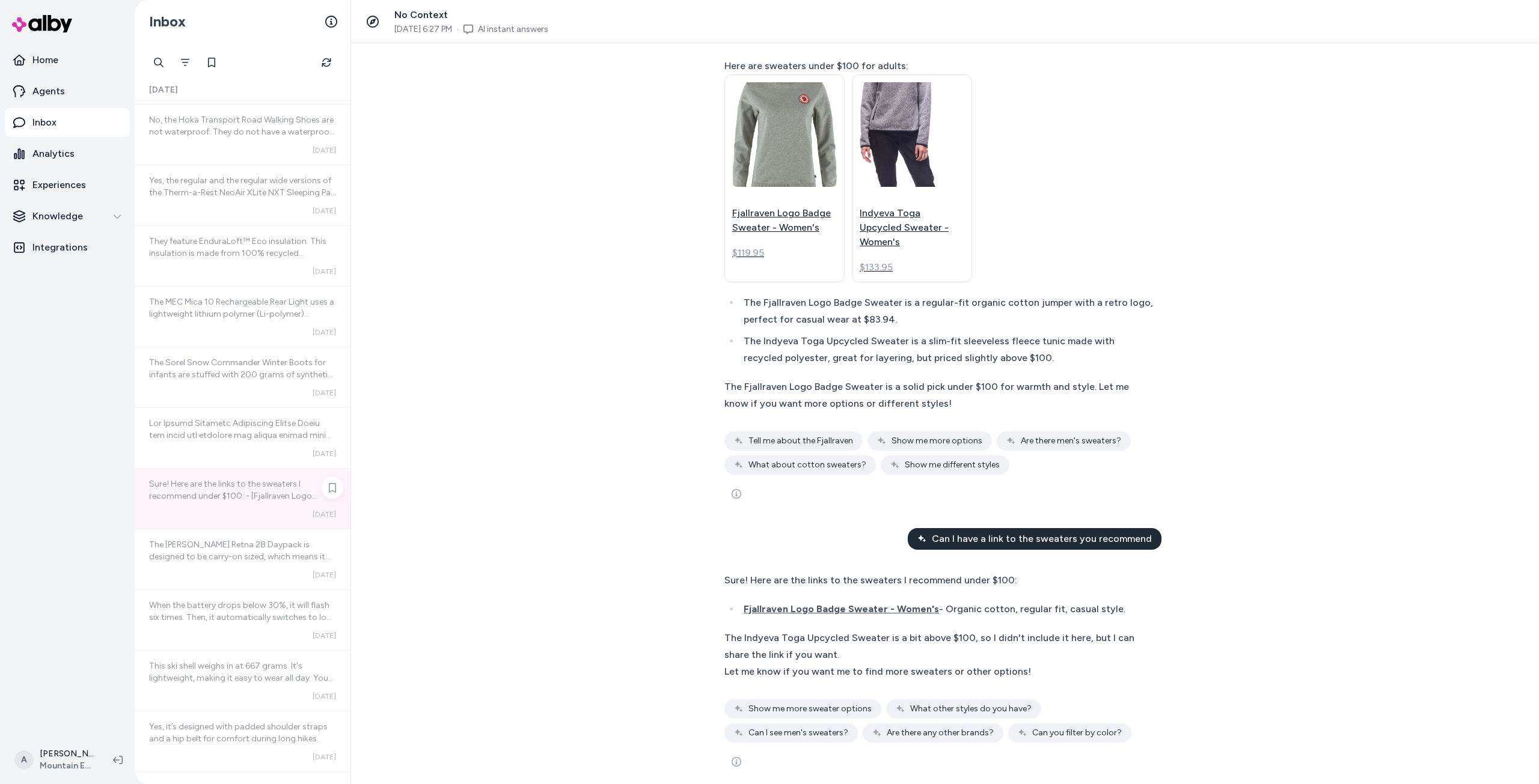
scroll to position [4849, 0]
click at [210, 502] on div "When the battery drops below 30%, it will flash six times. Then, it automatical…" at bounding box center [242, 491] width 187 height 24
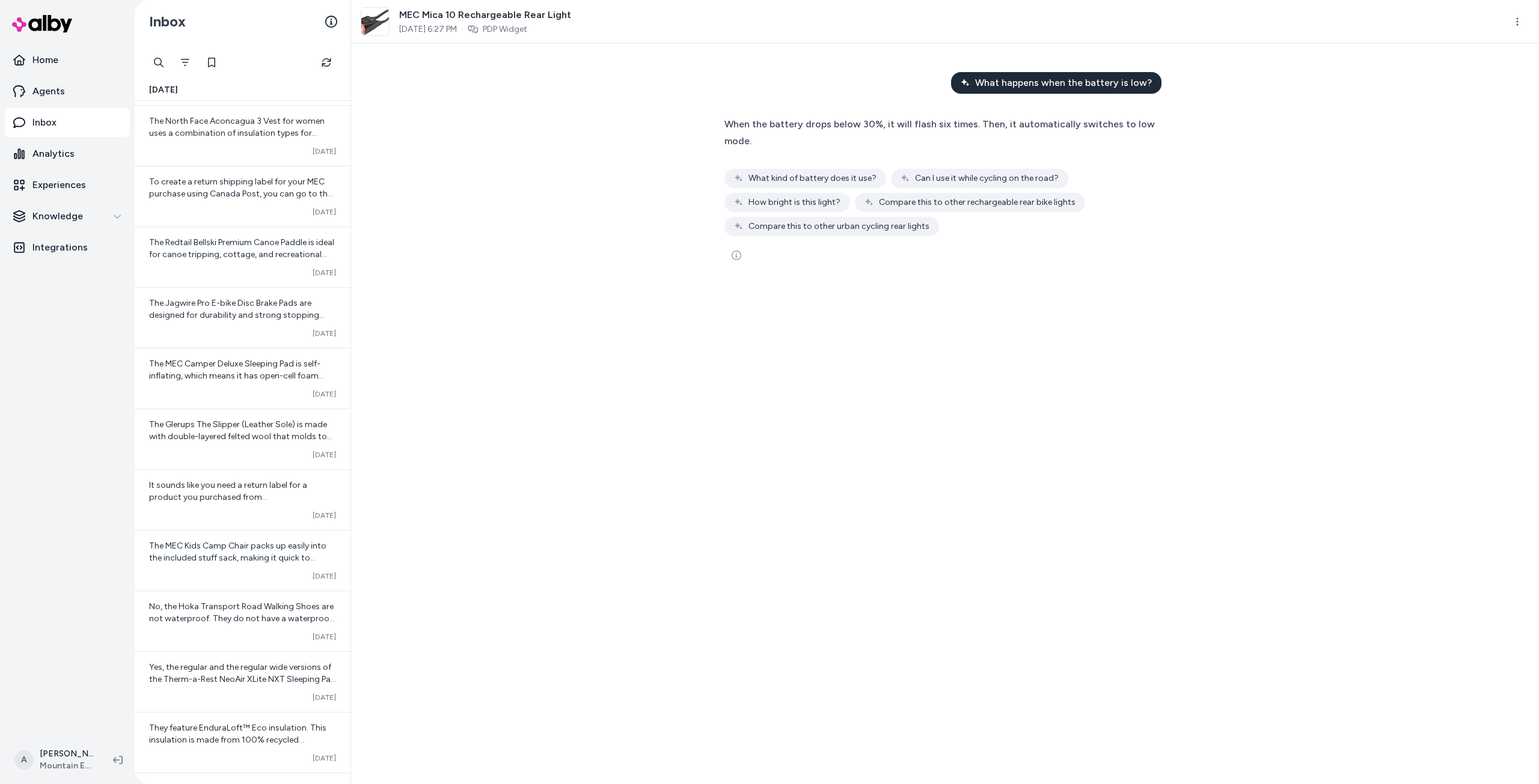
scroll to position [5456, 0]
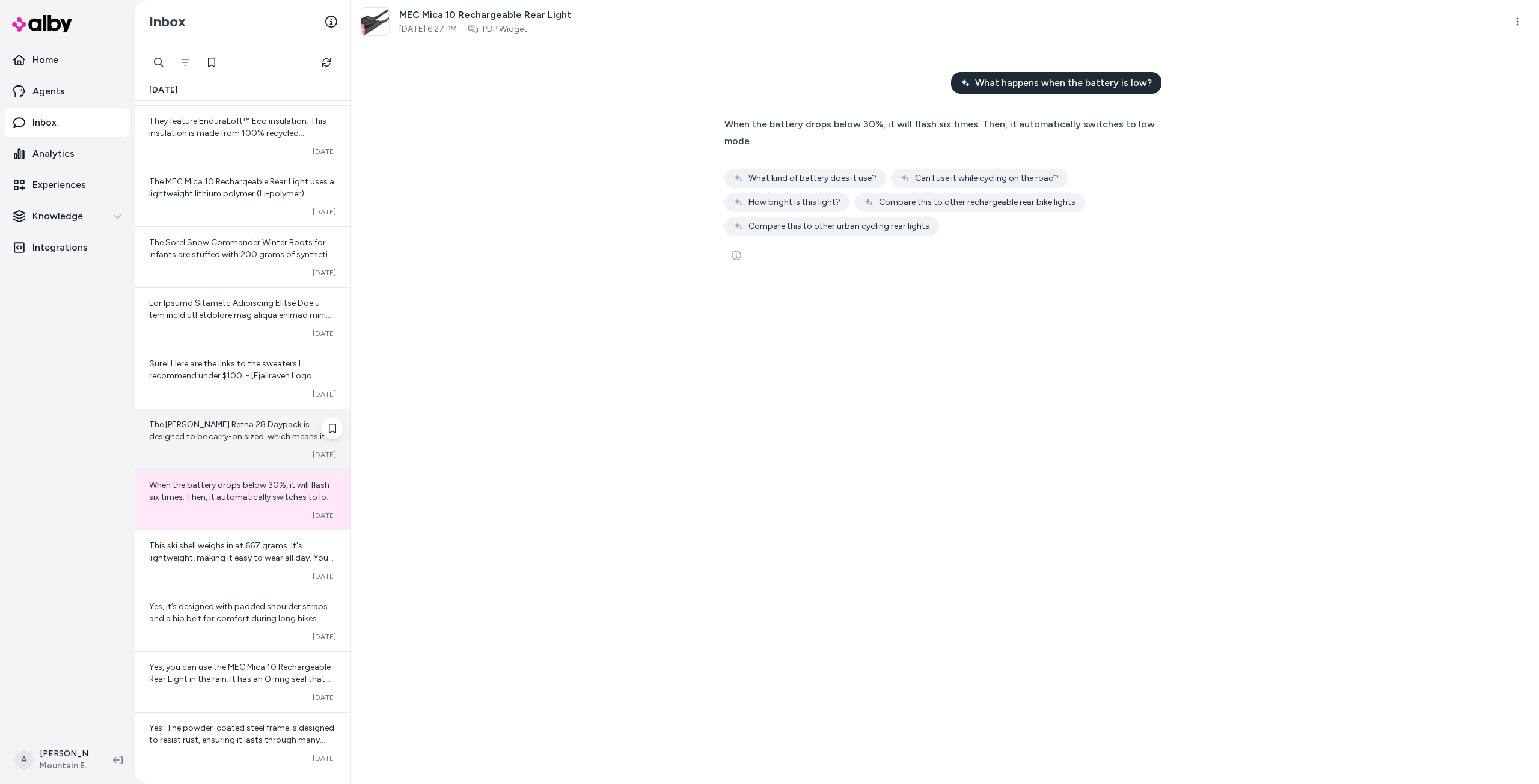
click at [222, 445] on div "The [PERSON_NAME] Retna 28 Daypack is designed to be carry-on sized, which mean…" at bounding box center [242, 439] width 216 height 60
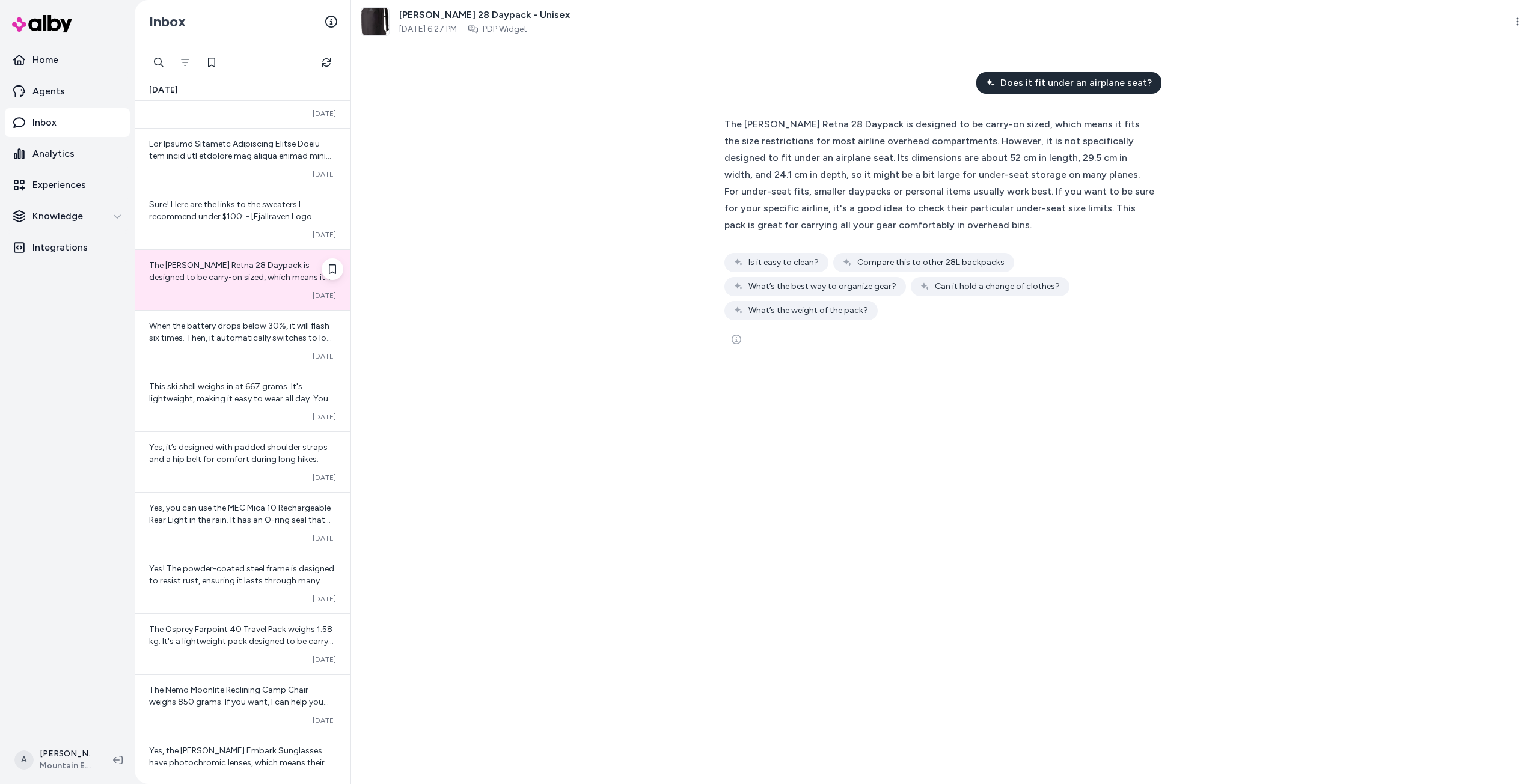
scroll to position [5636, 0]
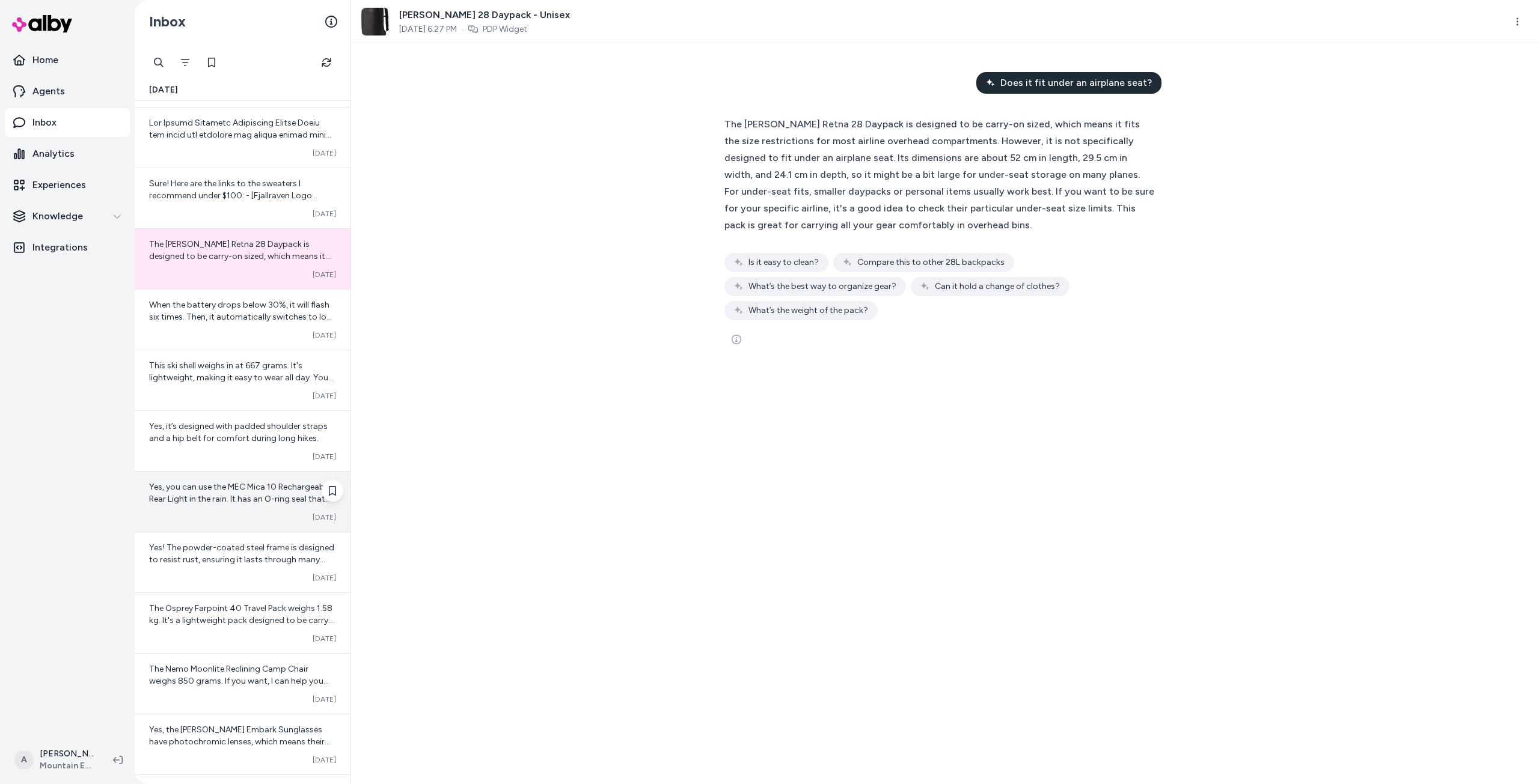
click at [230, 508] on div "Yes, you can use the MEC Mica 10 Rechargeable Rear Light in the rain. It has an…" at bounding box center [242, 501] width 216 height 60
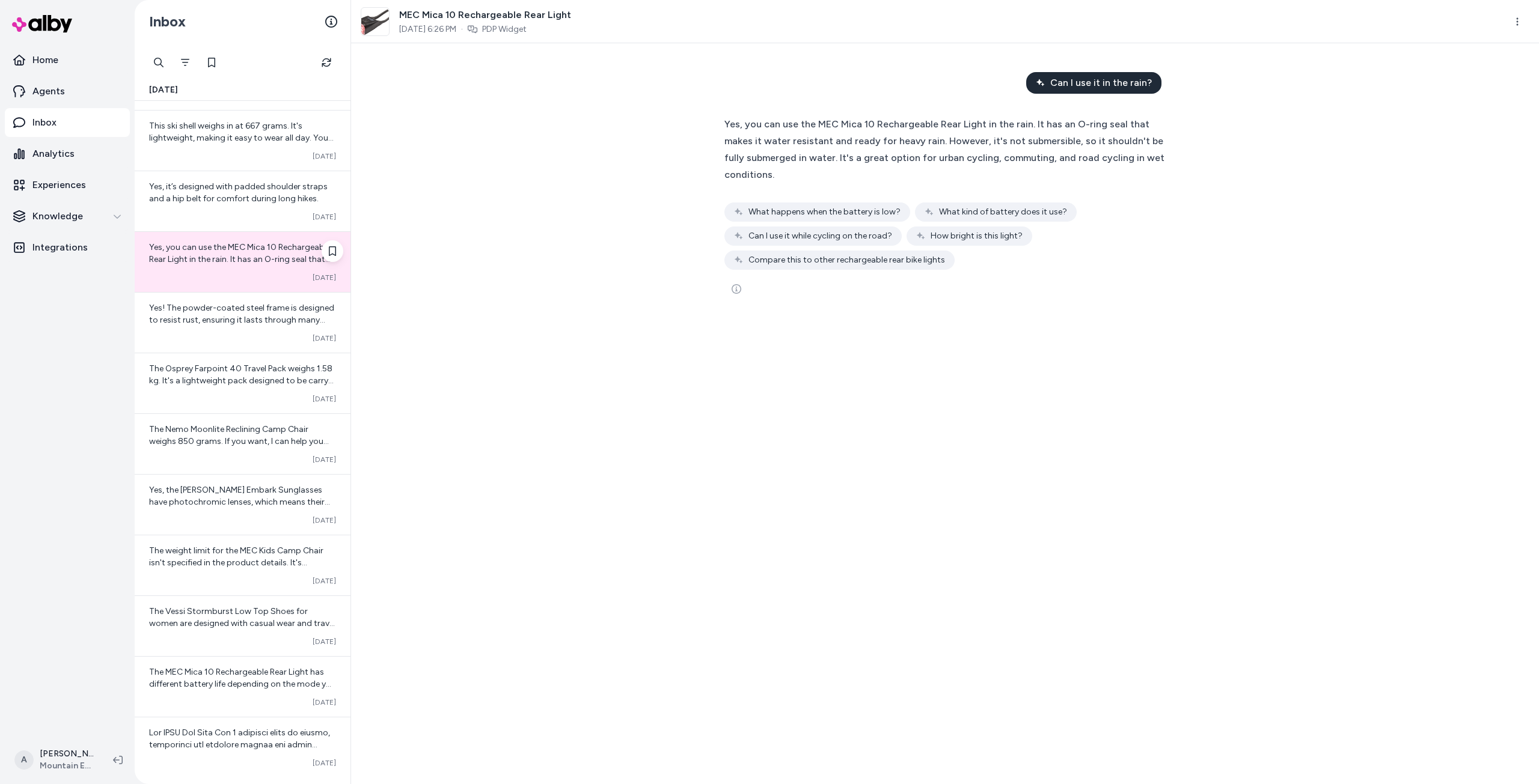
scroll to position [5877, 0]
click at [230, 522] on div "Converted [DATE]" at bounding box center [242, 520] width 187 height 9
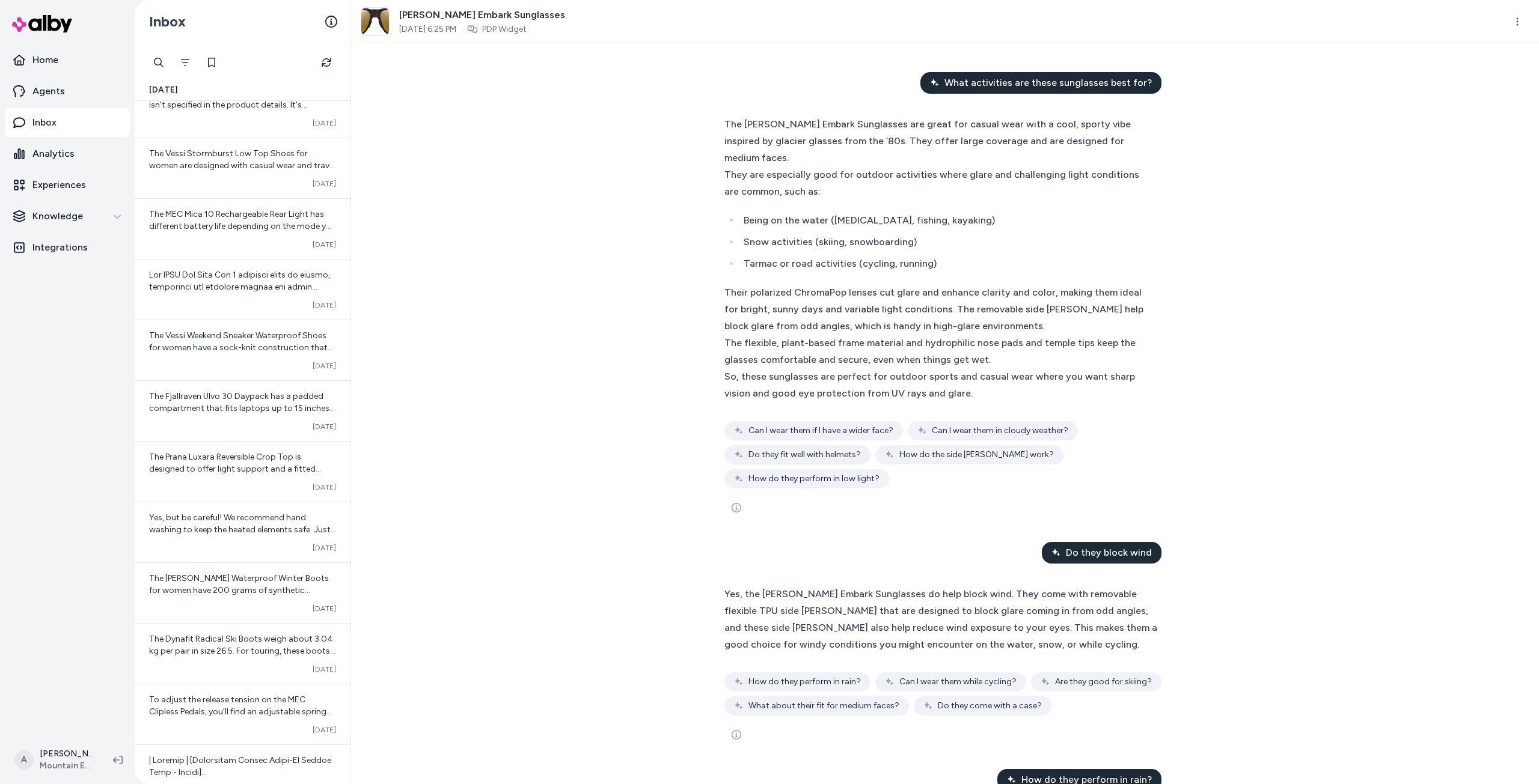
scroll to position [6477, 0]
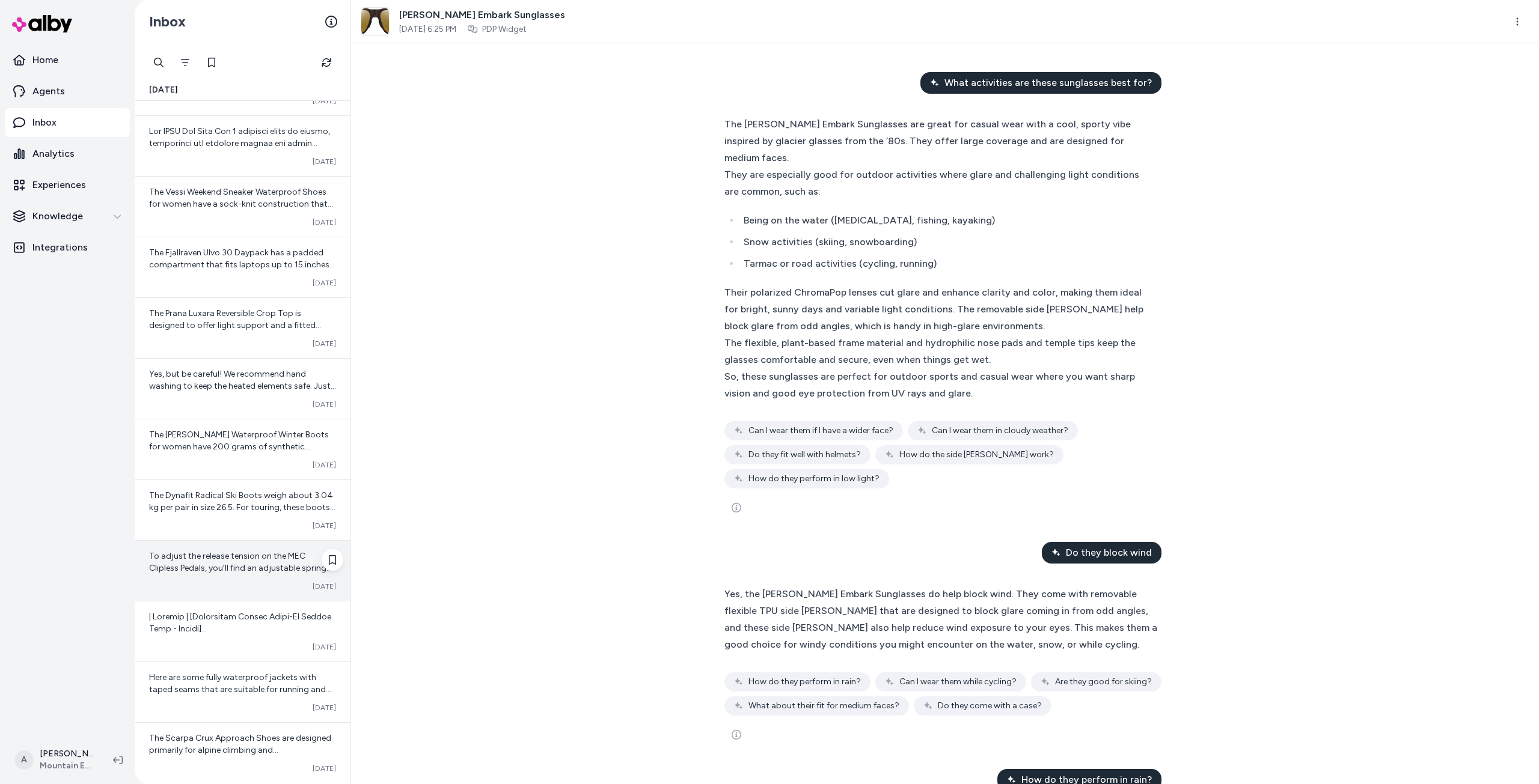
click at [236, 583] on div "Converted [DATE]" at bounding box center [242, 586] width 187 height 9
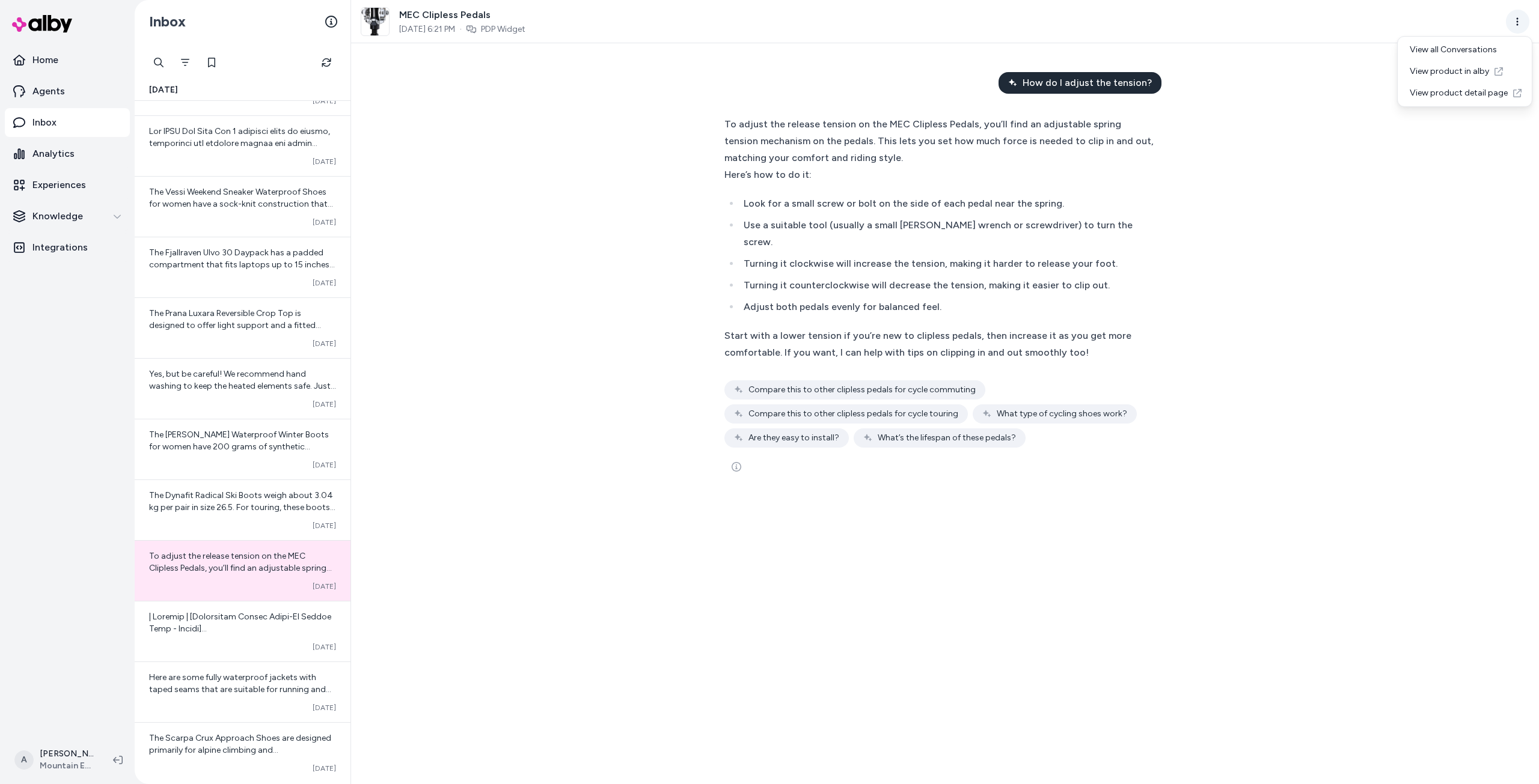
click at [1517, 24] on html "Home Agents Inbox Analytics Experiences Knowledge Integrations A [PERSON_NAME] …" at bounding box center [770, 392] width 1539 height 784
click at [1467, 92] on link "View product detail page" at bounding box center [1464, 93] width 129 height 22
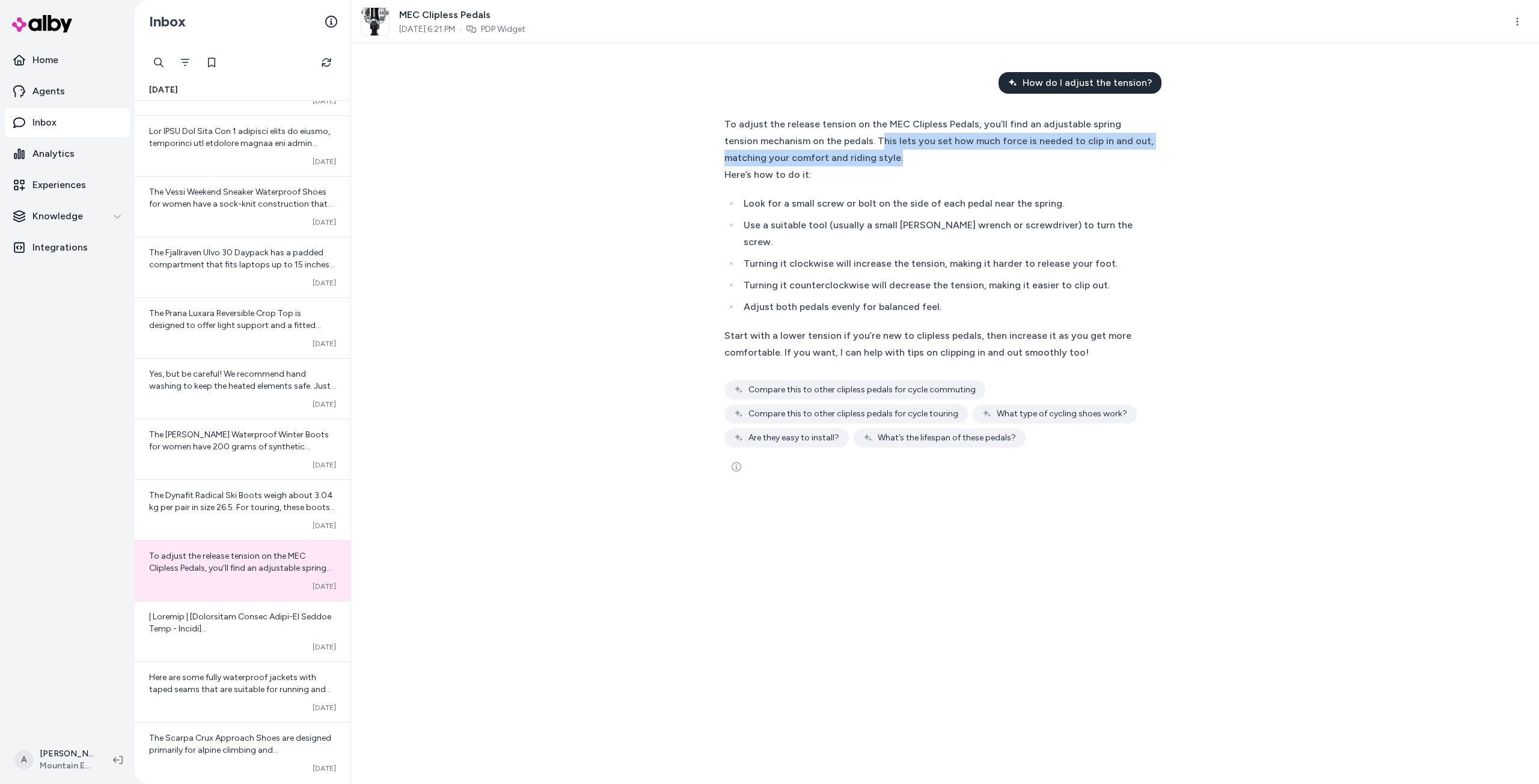
drag, startPoint x: 880, startPoint y: 138, endPoint x: 987, endPoint y: 149, distance: 107.6
click at [987, 149] on div "To adjust the release tension on the MEC Clipless Pedals, you’ll find an adjust…" at bounding box center [939, 141] width 430 height 51
drag, startPoint x: 993, startPoint y: 120, endPoint x: 995, endPoint y: 157, distance: 37.1
click at [995, 157] on div "To adjust the release tension on the MEC Clipless Pedals, you’ll find an adjust…" at bounding box center [939, 141] width 430 height 51
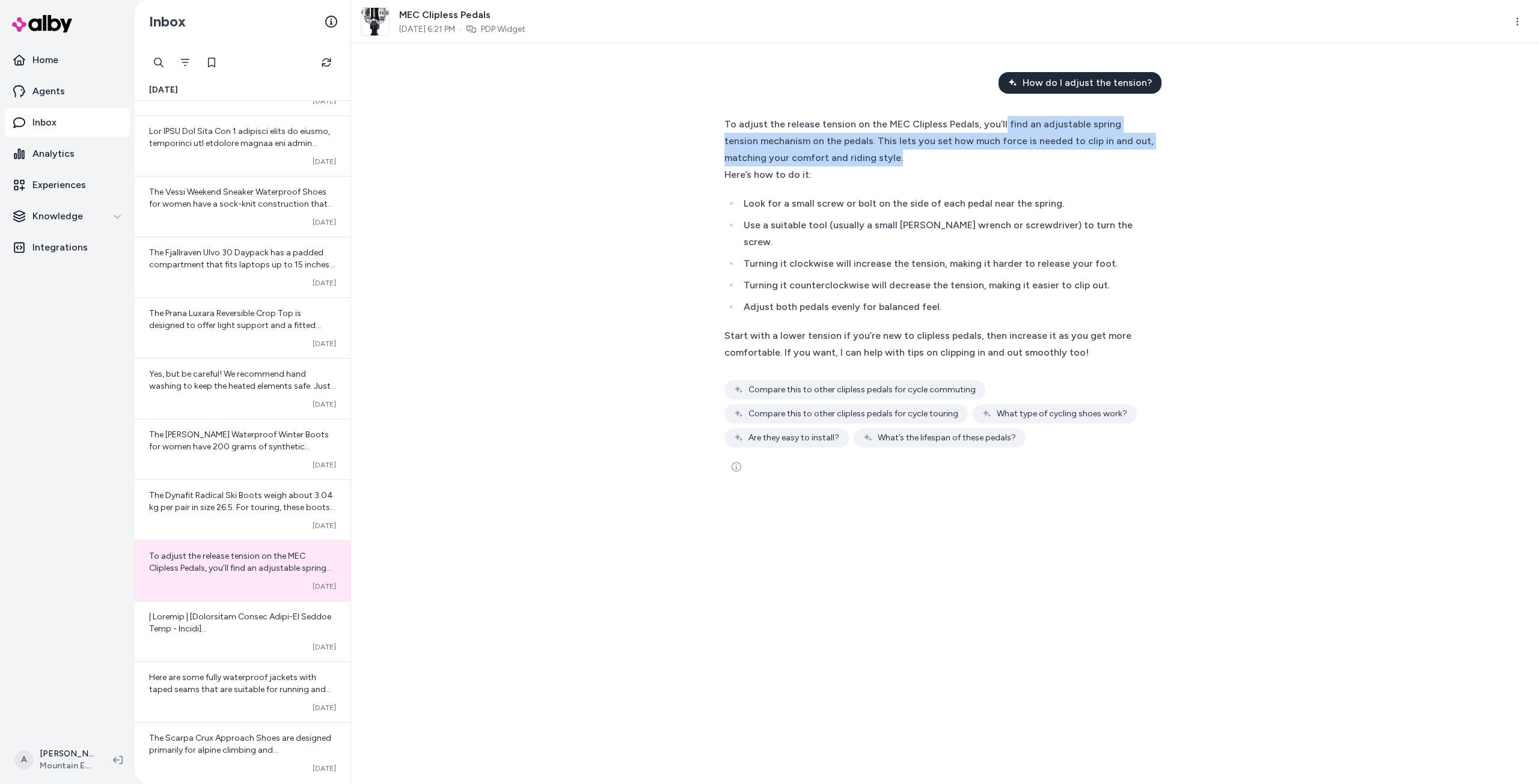
click at [995, 157] on div "To adjust the release tension on the MEC Clipless Pedals, you’ll find an adjust…" at bounding box center [939, 141] width 430 height 51
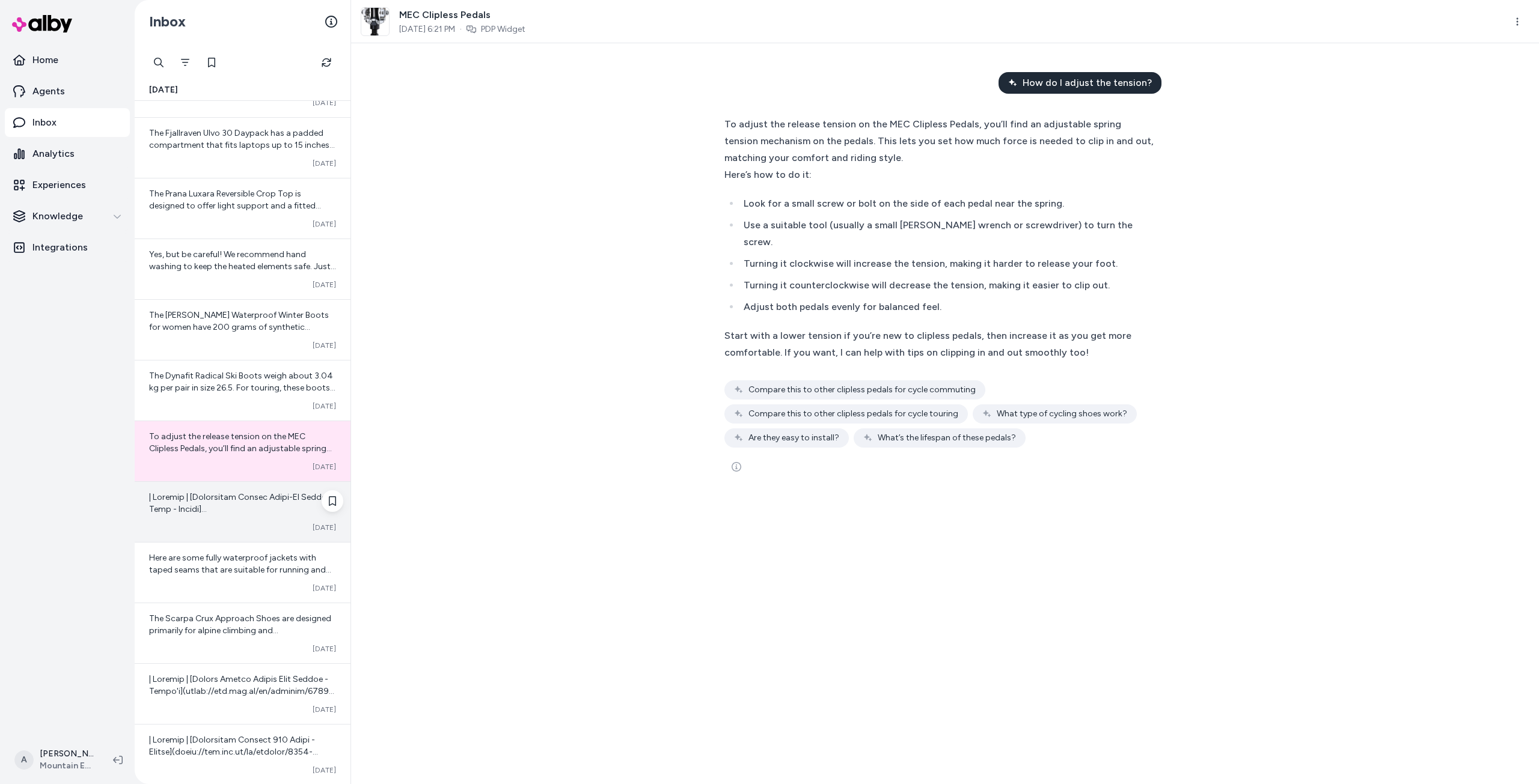
scroll to position [6657, 0]
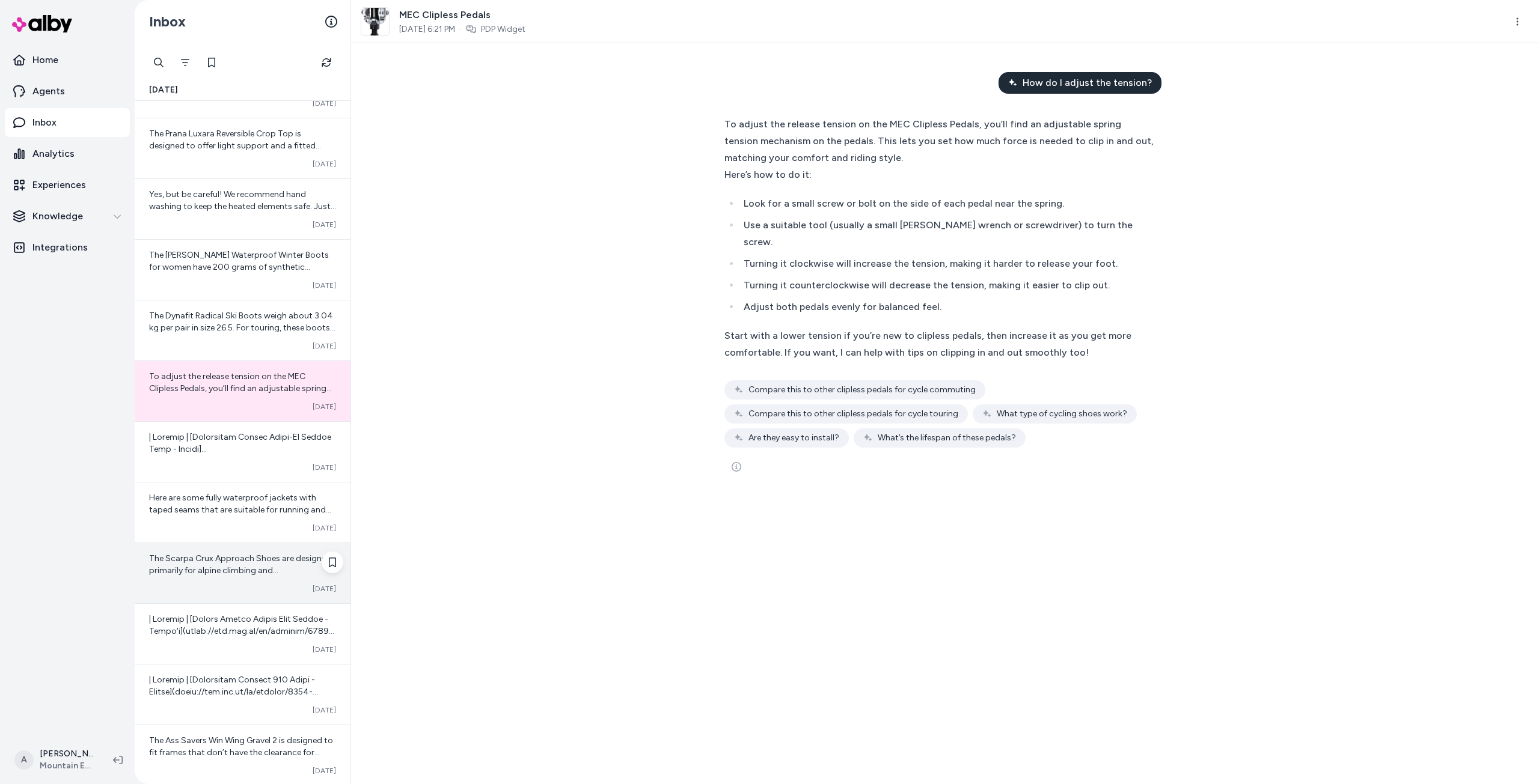
click at [227, 581] on div "The Scarpa Crux Approach Shoes are designed primarily for alpine climbing and […" at bounding box center [242, 573] width 216 height 60
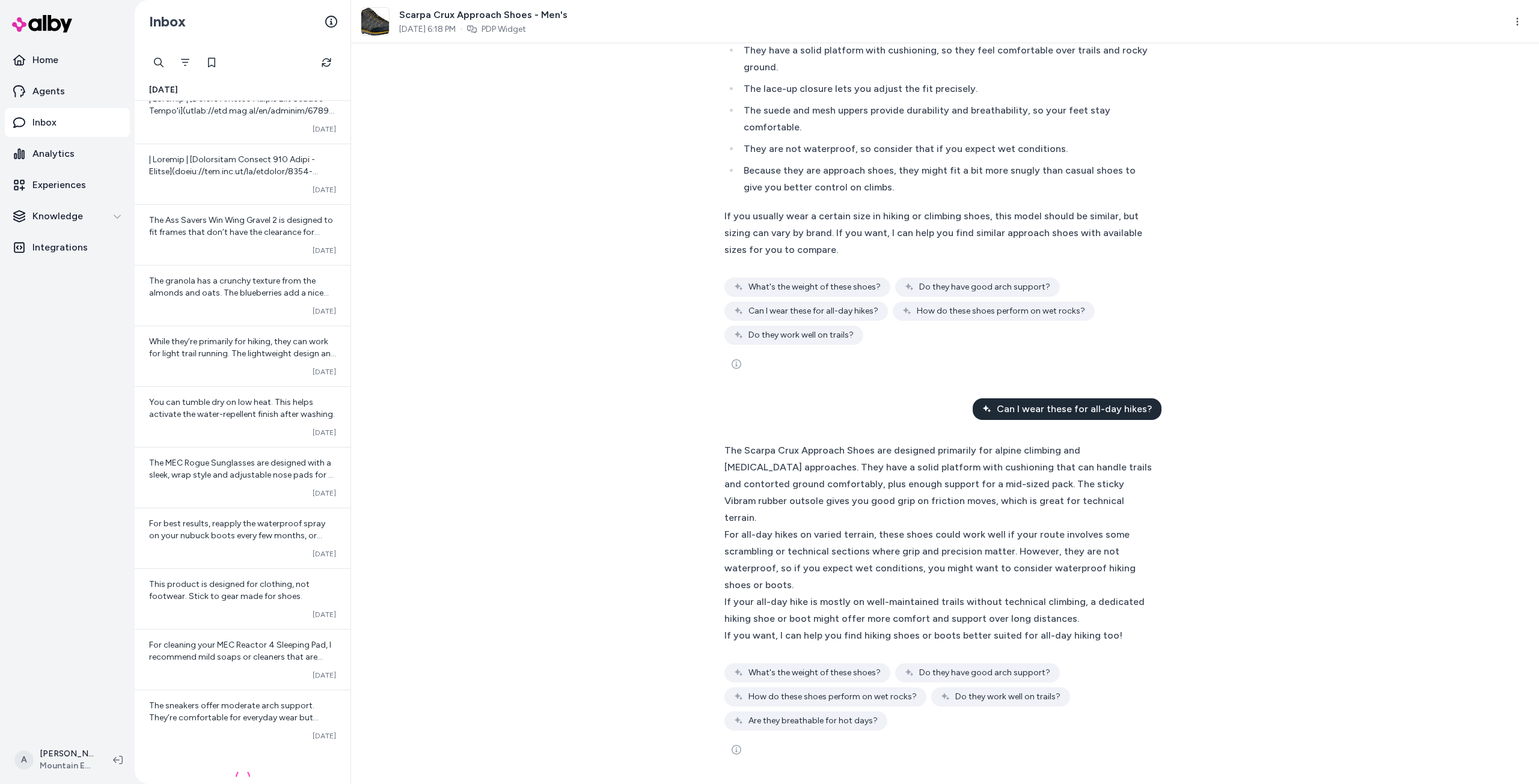
scroll to position [7204, 0]
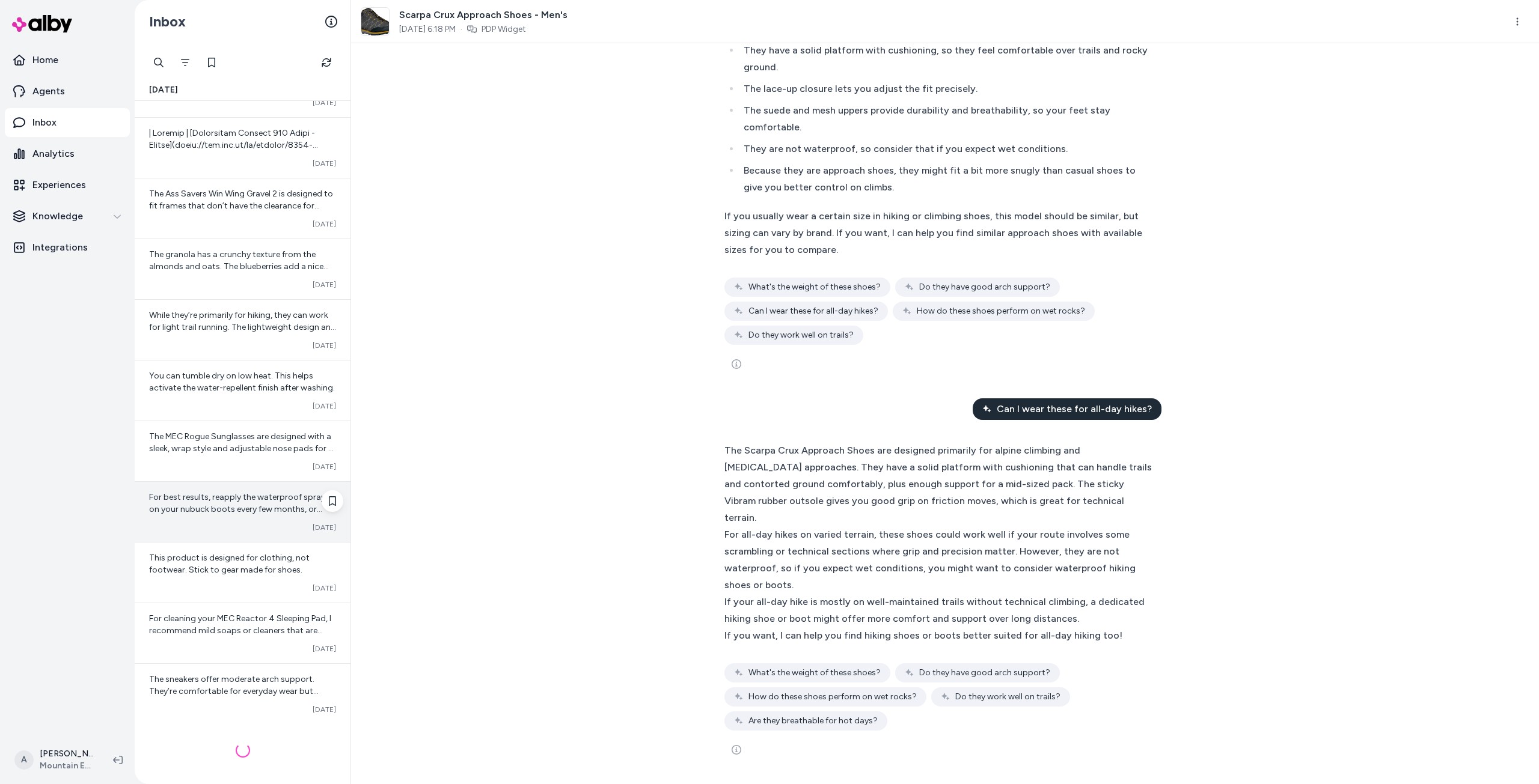
click at [221, 530] on div "Converted [DATE]" at bounding box center [242, 527] width 187 height 9
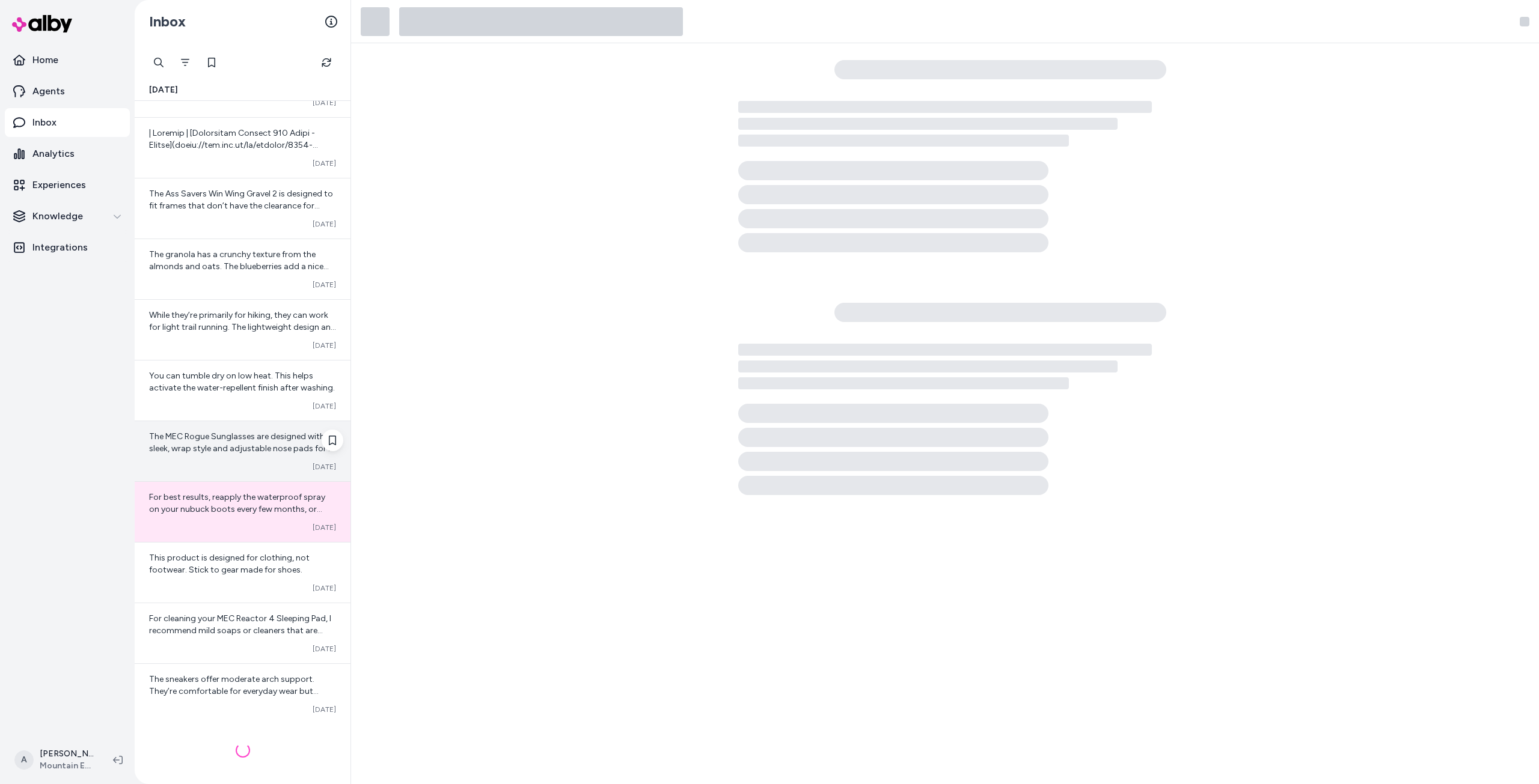
click at [247, 462] on div "Converted [DATE]" at bounding box center [242, 467] width 187 height 9
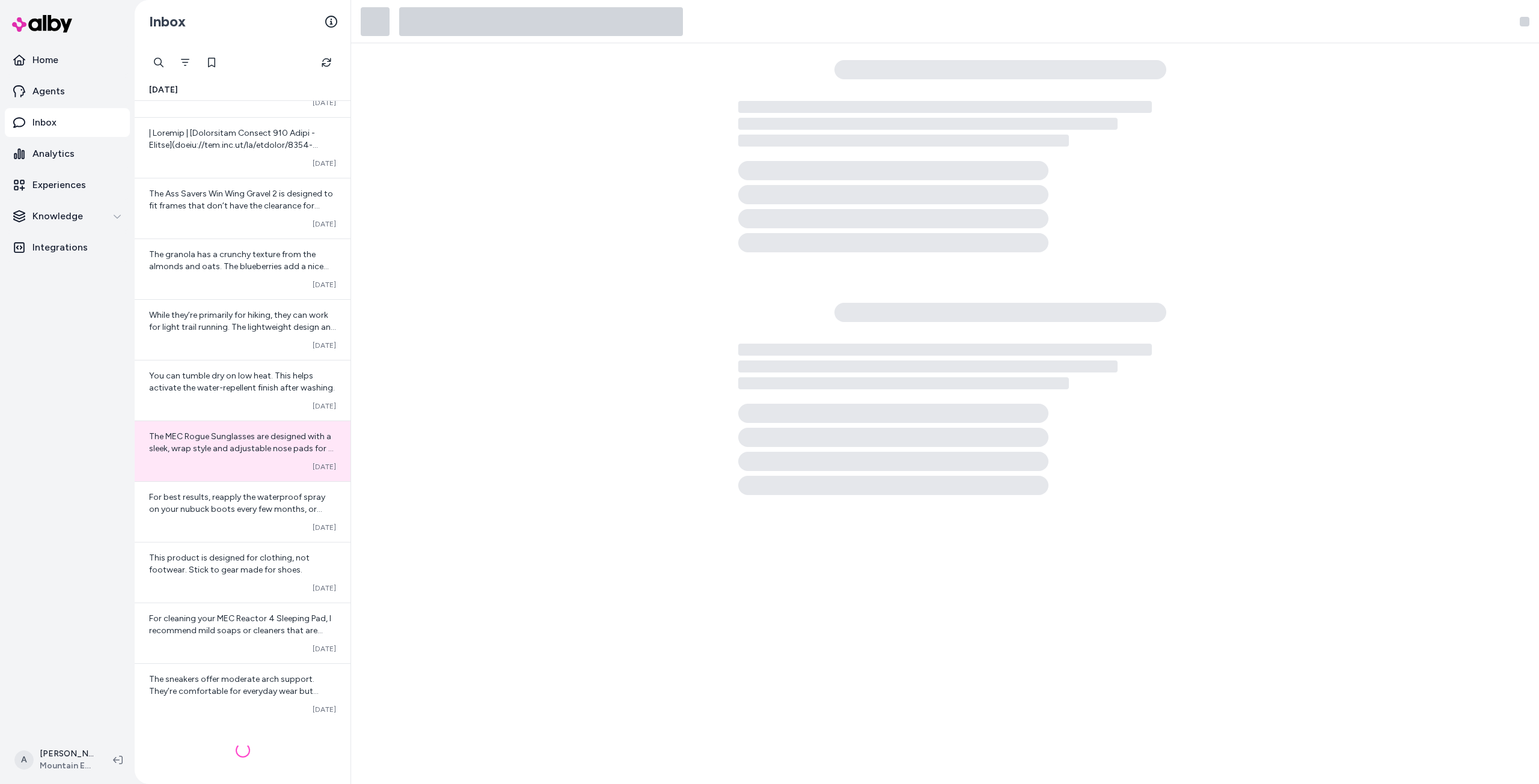
click at [443, 392] on div at bounding box center [945, 414] width 1187 height 741
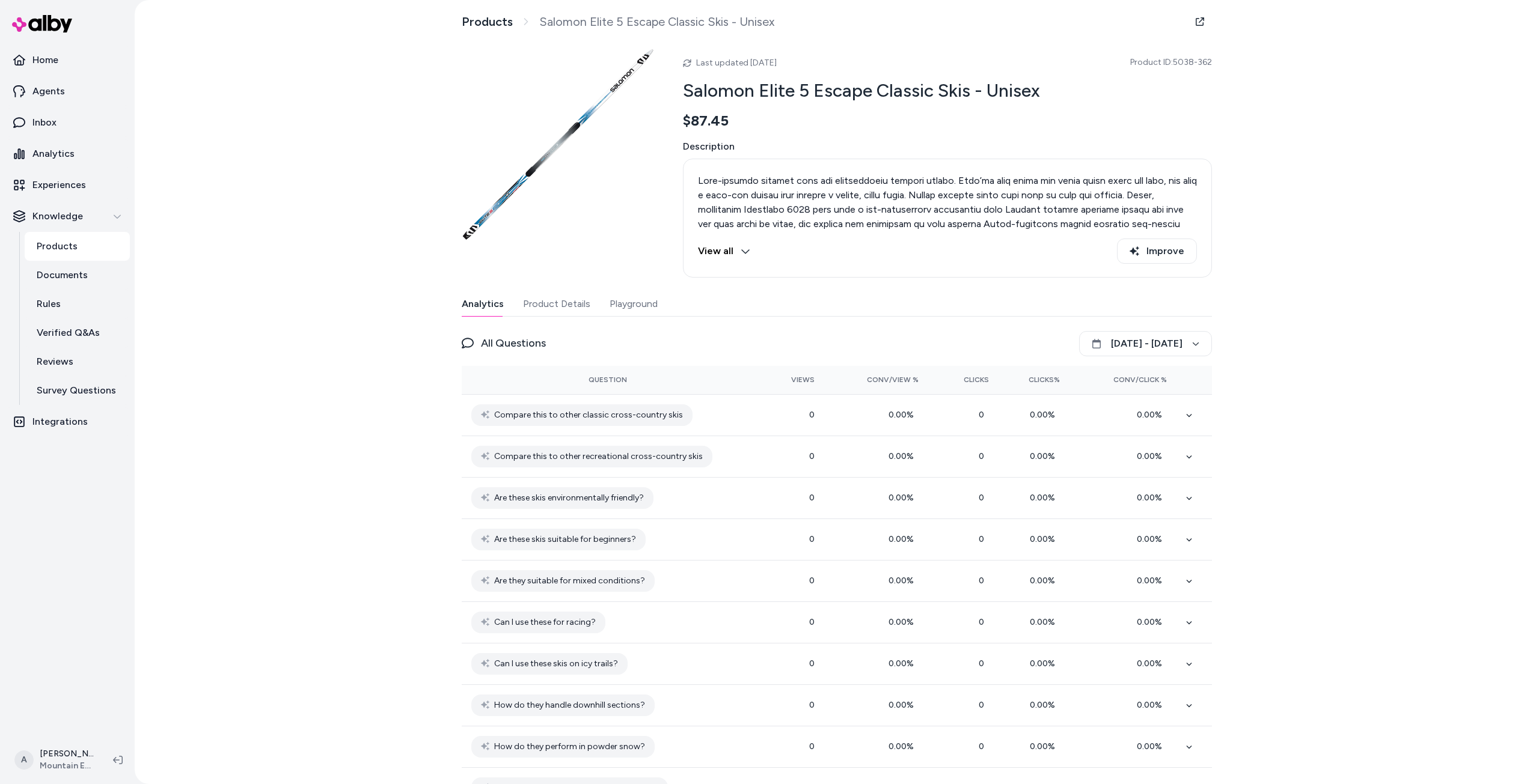
click at [762, 93] on h2 "Salomon Elite 5 Escape Classic Skis - Unisex" at bounding box center [947, 91] width 529 height 23
copy h2 "Salomon Elite 5 Escape Classic Skis - Unisex"
click at [1279, 134] on div "Products Salomon Elite 5 Escape Classic Skis - Unisex Last updated Oct 14, 2025…" at bounding box center [836, 392] width 1404 height 784
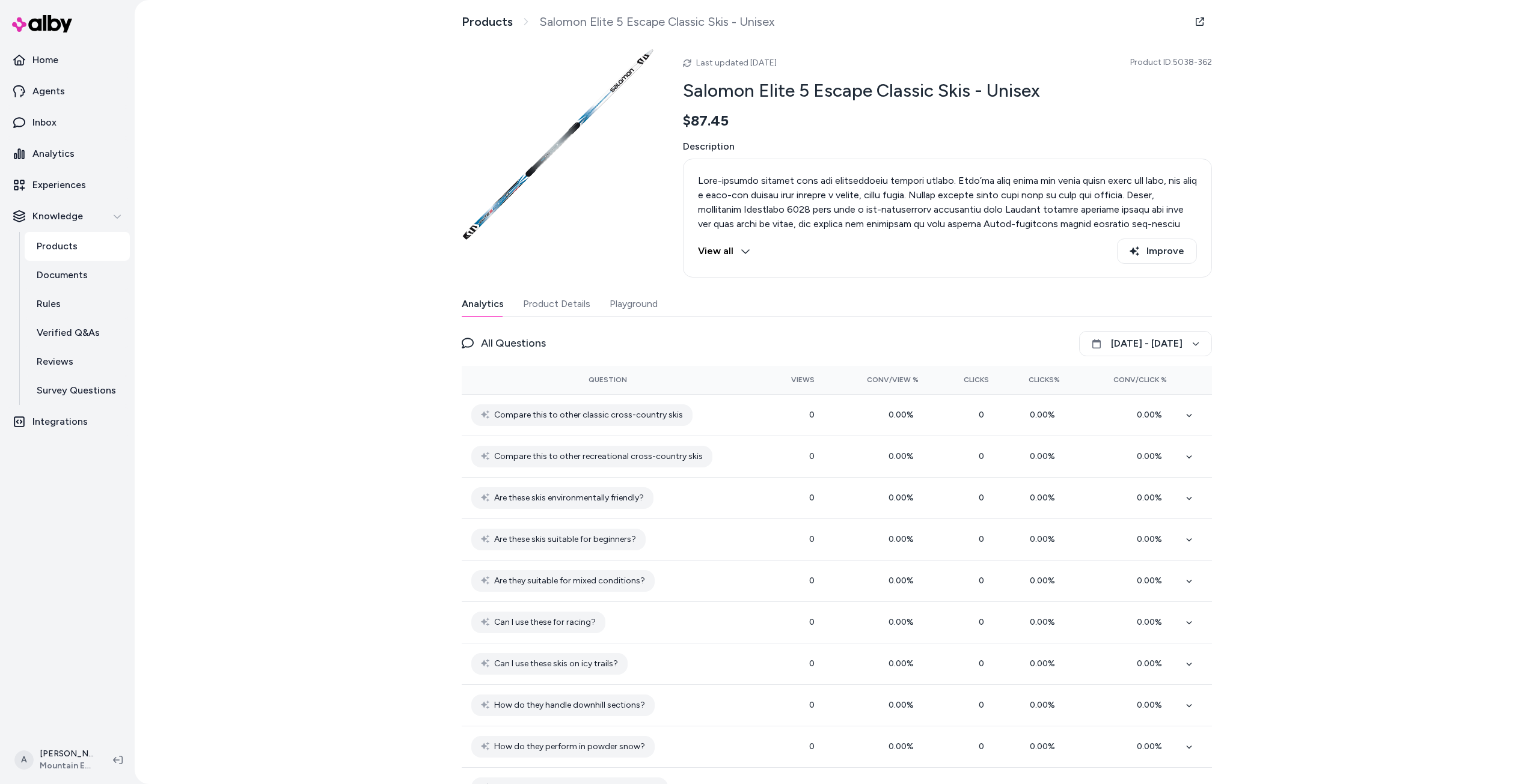
click at [538, 299] on button "Product Details" at bounding box center [557, 304] width 68 height 24
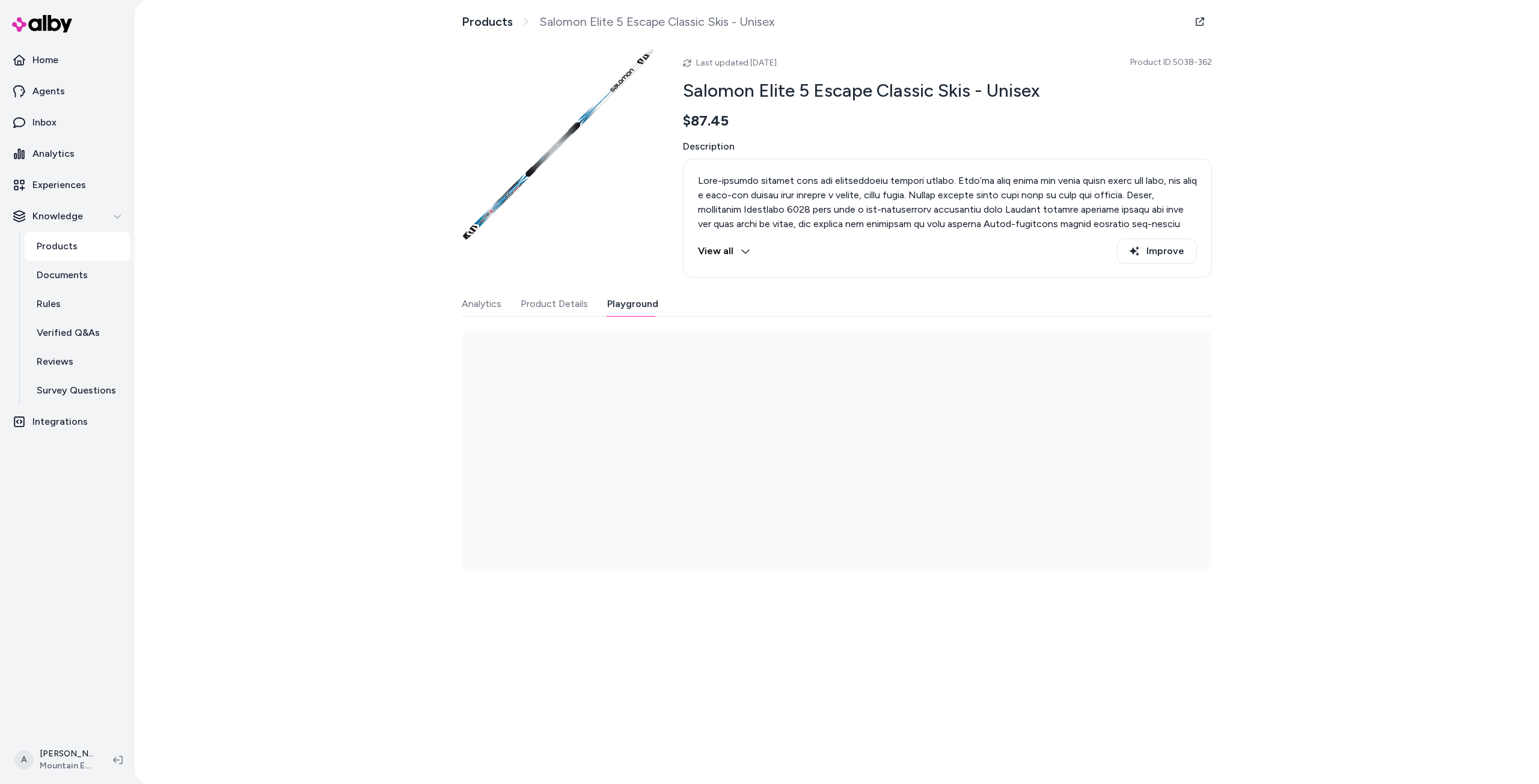
click at [640, 312] on button "Playground" at bounding box center [633, 304] width 51 height 24
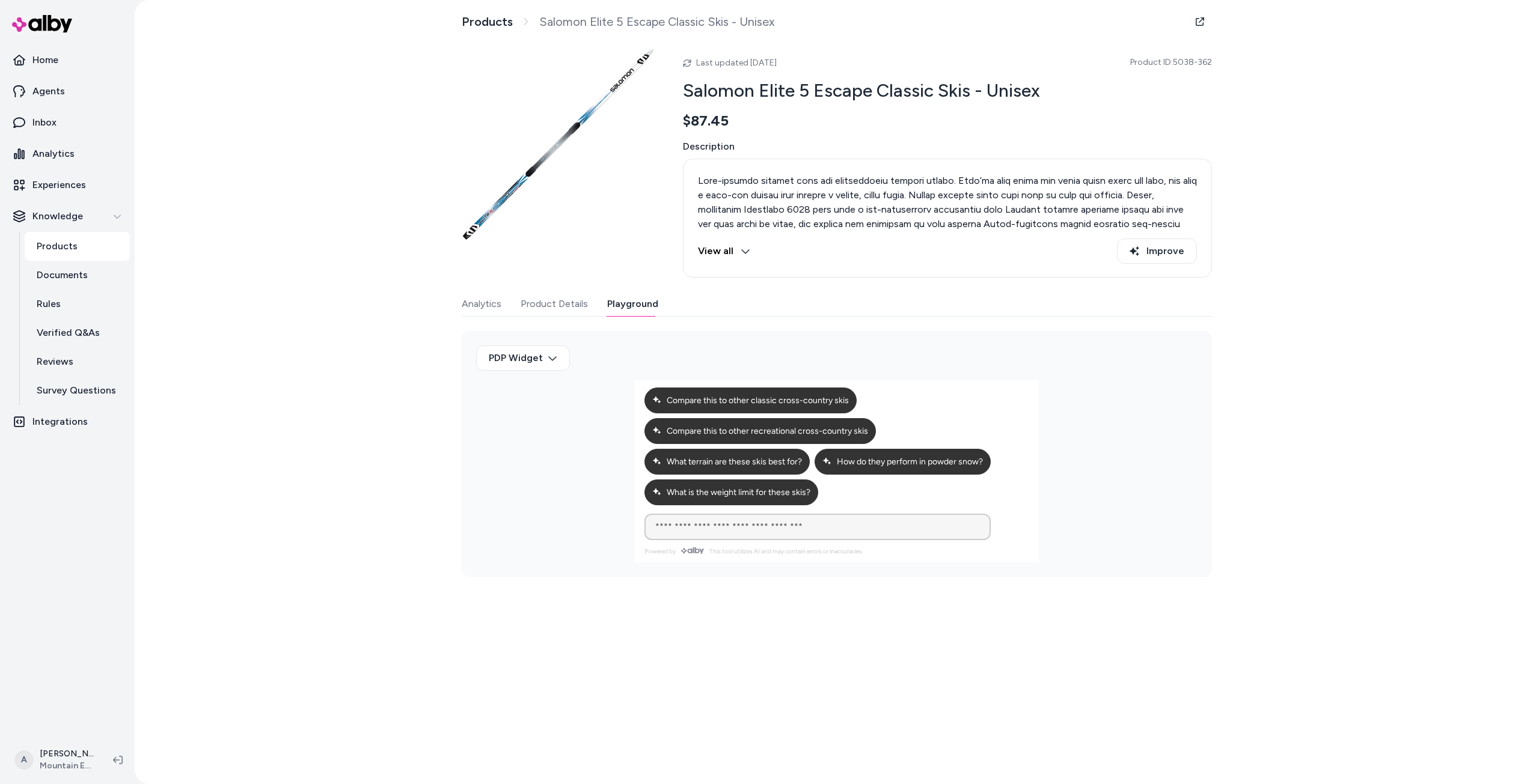
click at [486, 308] on button "Analytics" at bounding box center [481, 304] width 40 height 24
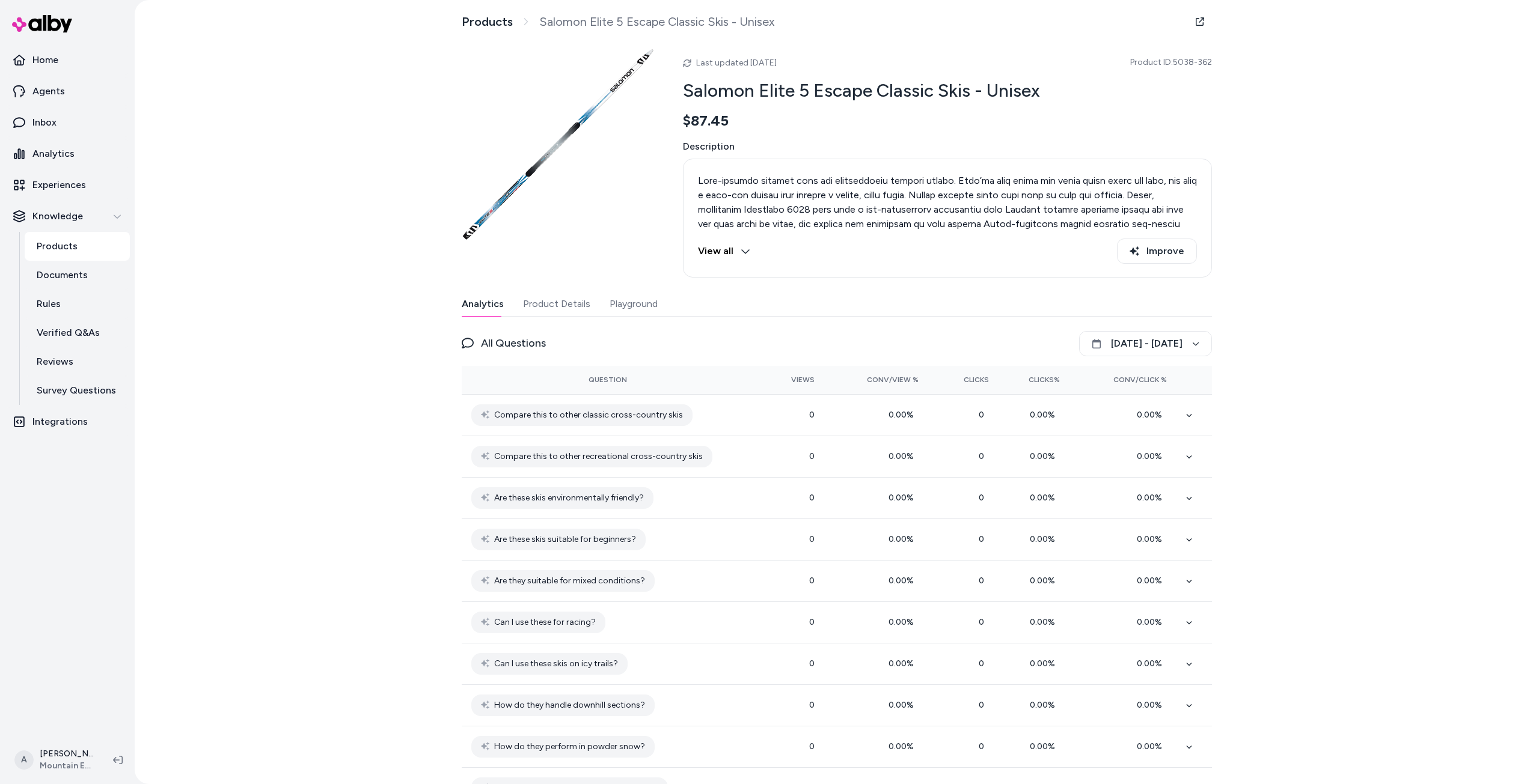
click at [707, 251] on button "View all" at bounding box center [724, 251] width 52 height 25
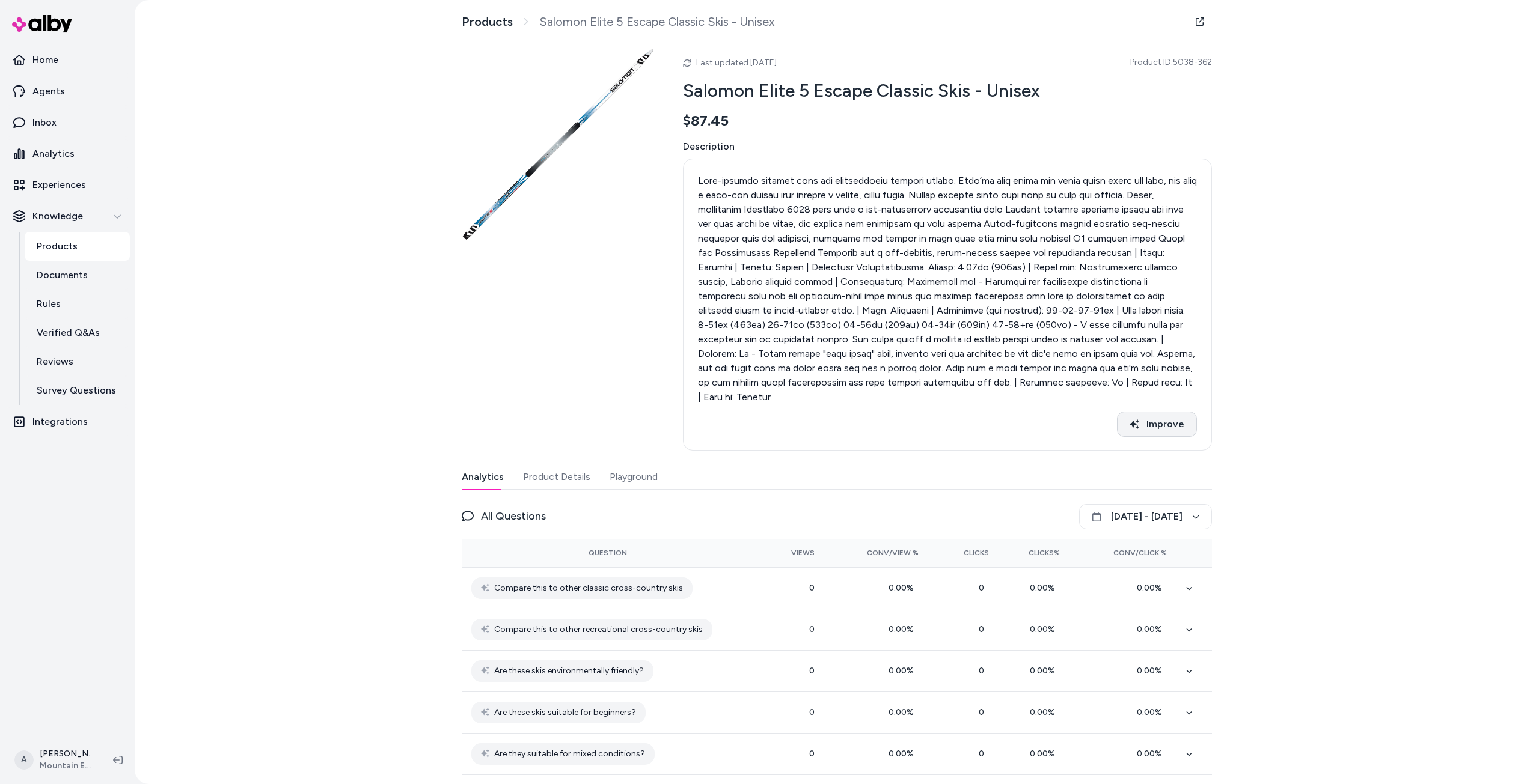
click at [1141, 412] on button "Improve" at bounding box center [1157, 424] width 80 height 25
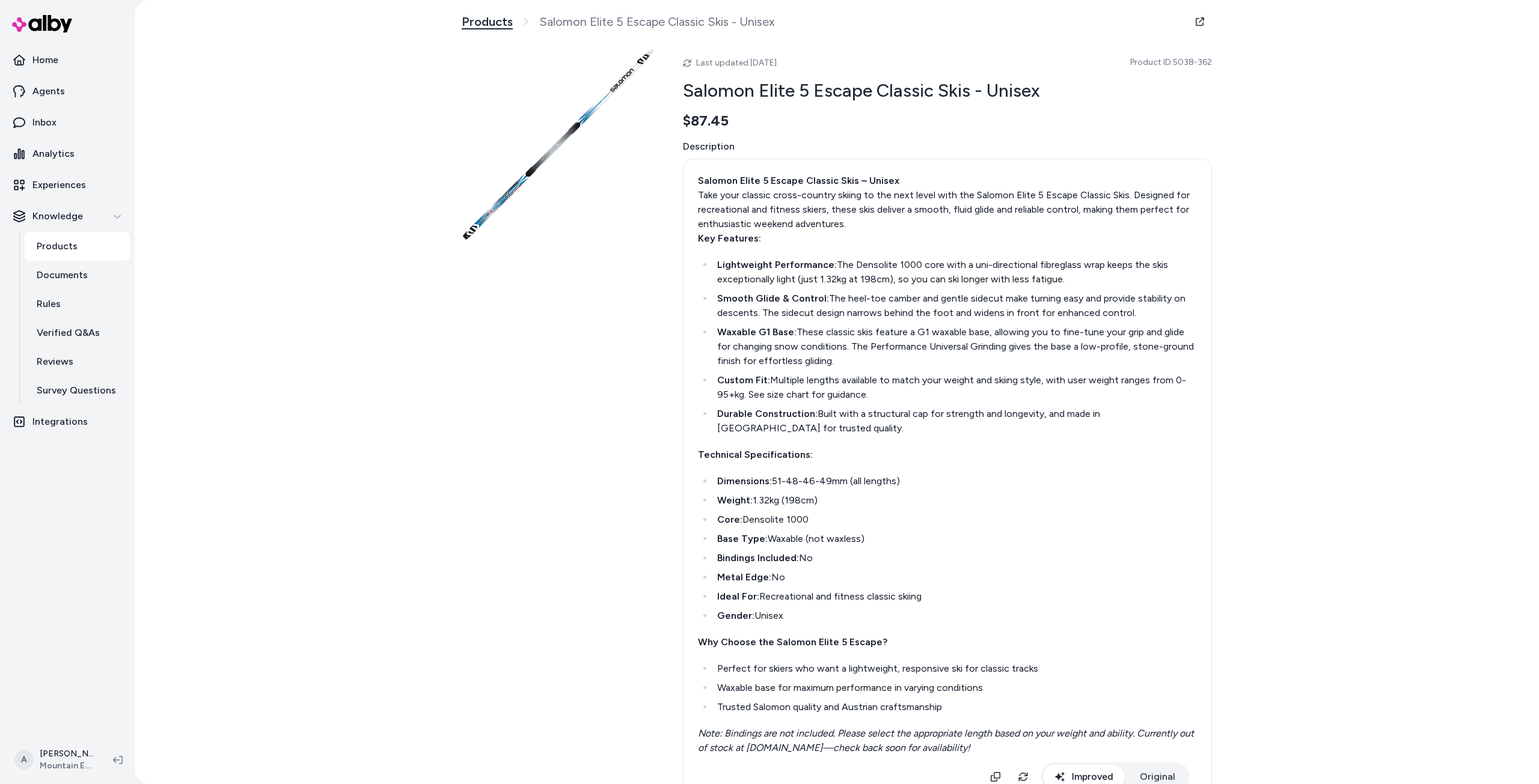
click at [490, 24] on link "Products" at bounding box center [488, 22] width 51 height 15
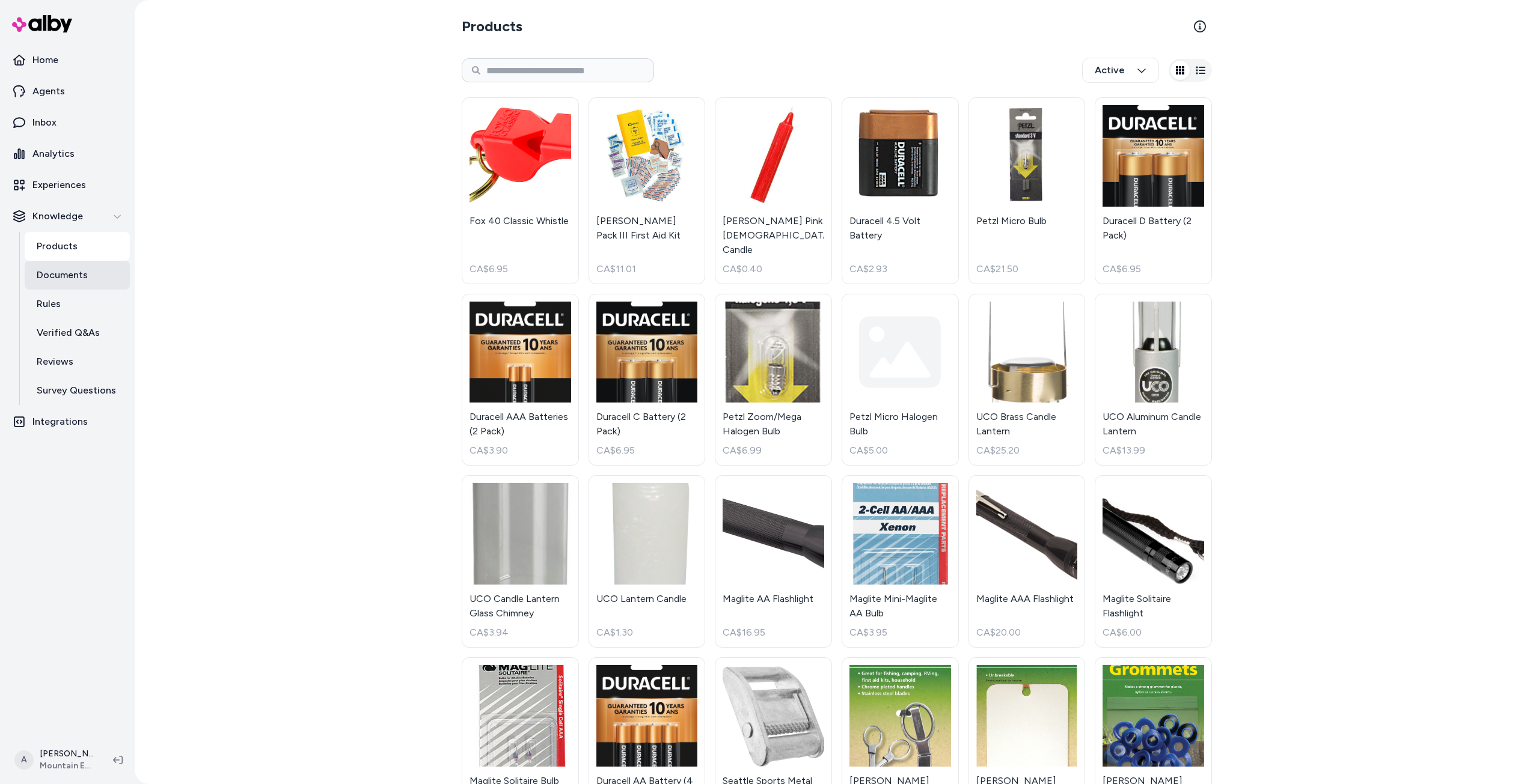
click at [80, 284] on link "Documents" at bounding box center [77, 275] width 105 height 29
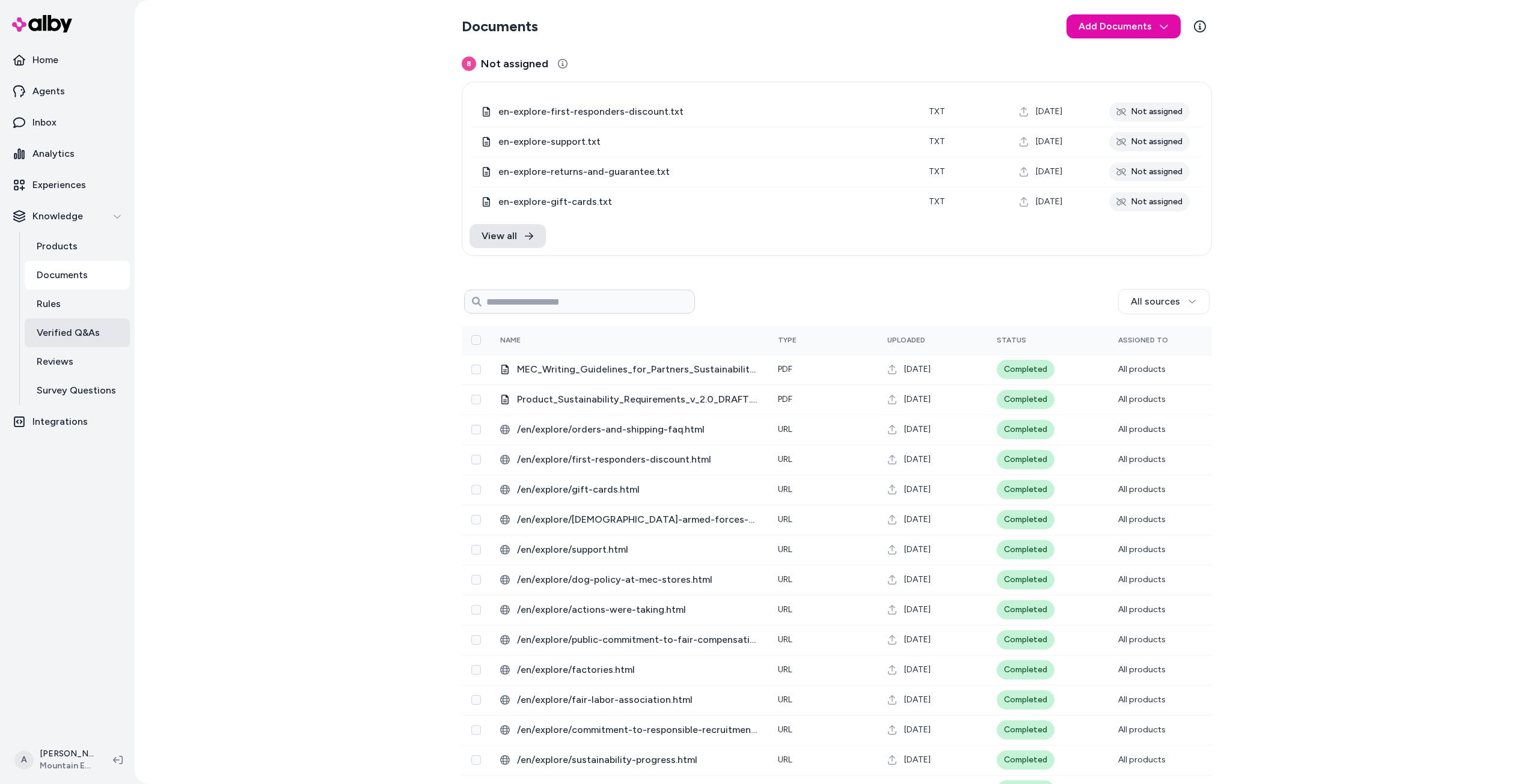
click at [70, 341] on link "Verified Q&As" at bounding box center [77, 333] width 105 height 29
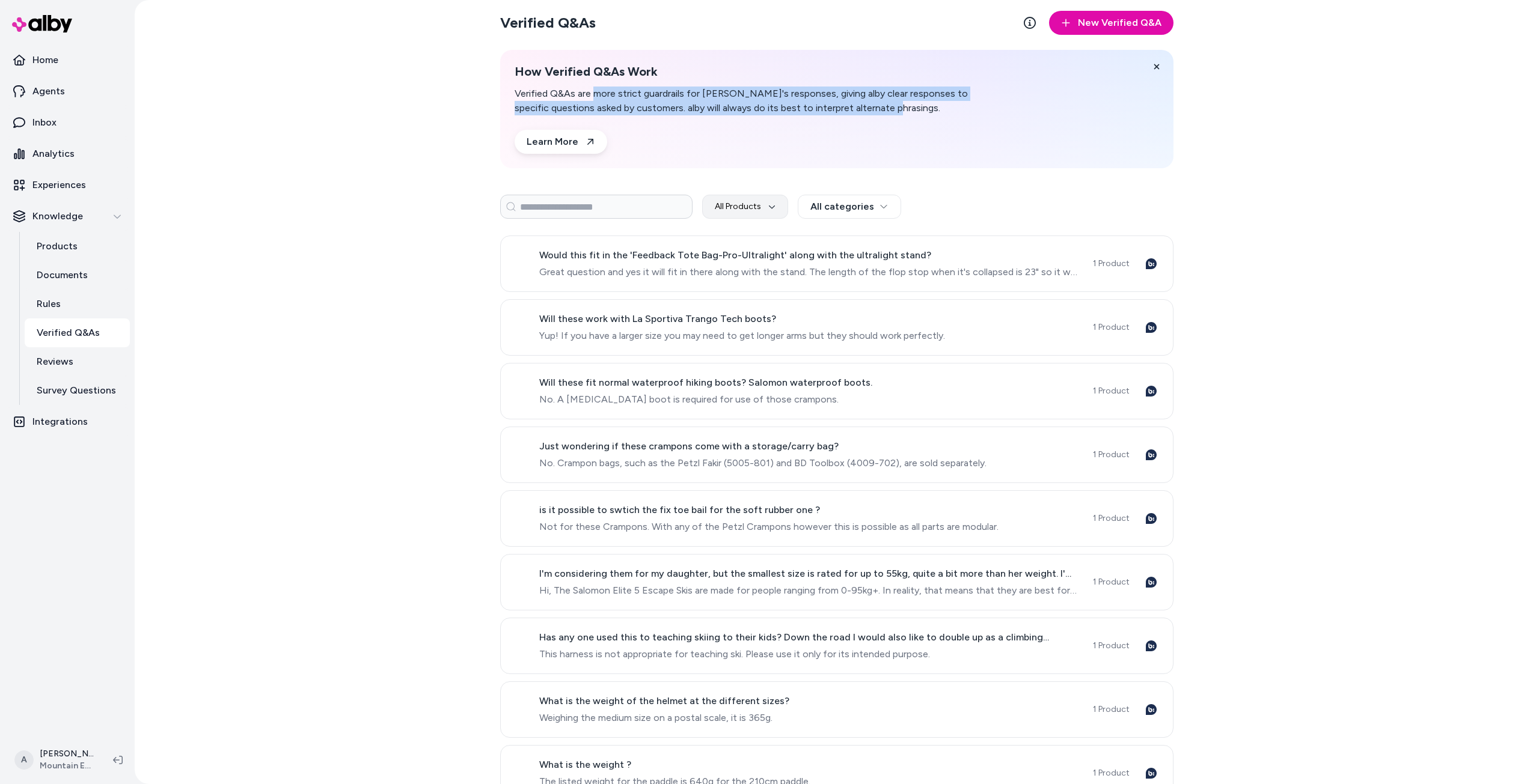
drag, startPoint x: 593, startPoint y: 94, endPoint x: 903, endPoint y: 107, distance: 310.3
click at [903, 107] on p "Verified Q&As are more strict guardrails for [PERSON_NAME]'s responses, giving …" at bounding box center [745, 101] width 462 height 29
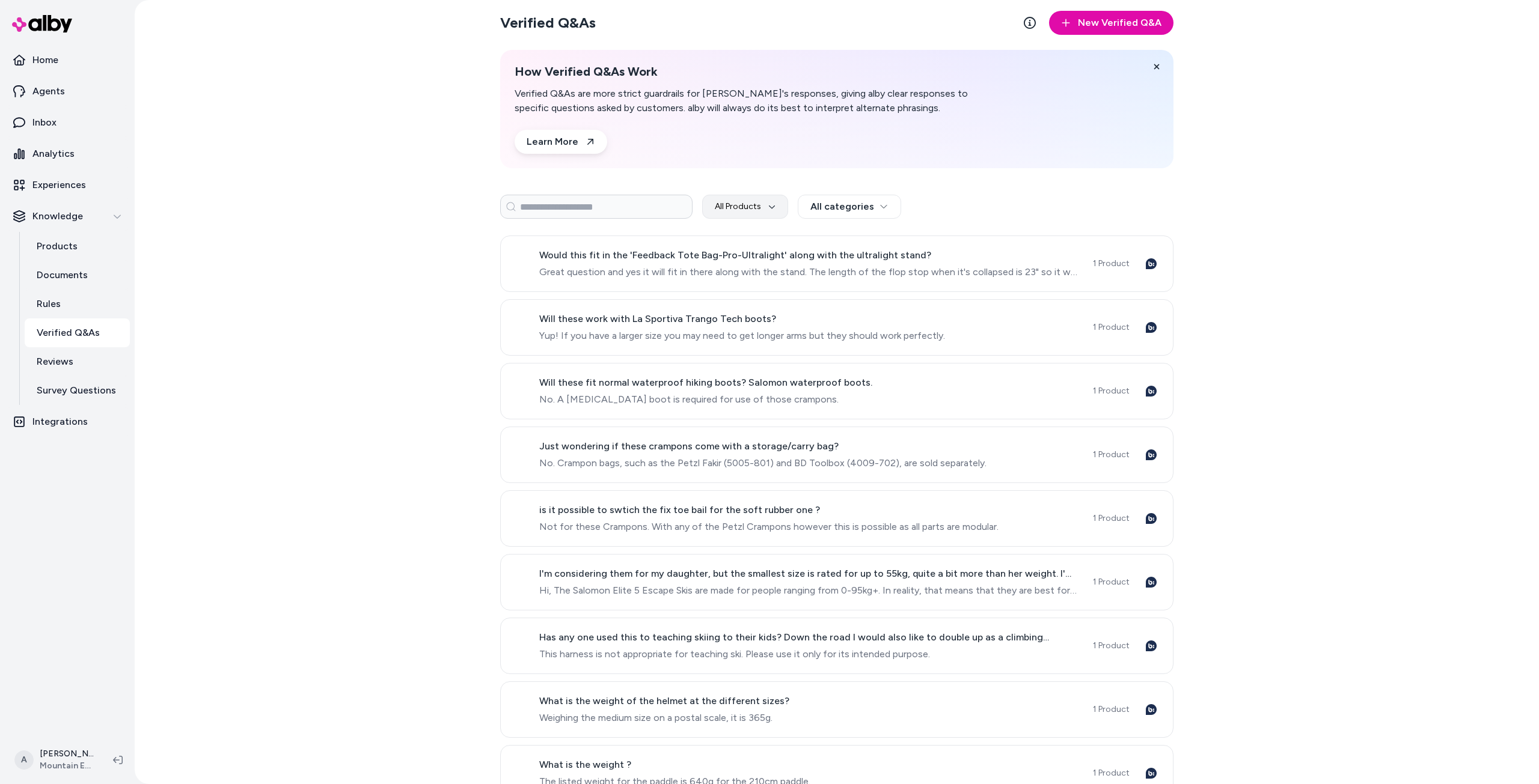
click at [918, 107] on p "Verified Q&As are more strict guardrails for [PERSON_NAME]'s responses, giving …" at bounding box center [745, 101] width 462 height 29
click at [898, 113] on p "Verified Q&As are more strict guardrails for [PERSON_NAME]'s responses, giving …" at bounding box center [745, 101] width 462 height 29
click at [1153, 68] on icon at bounding box center [1156, 66] width 8 height 8
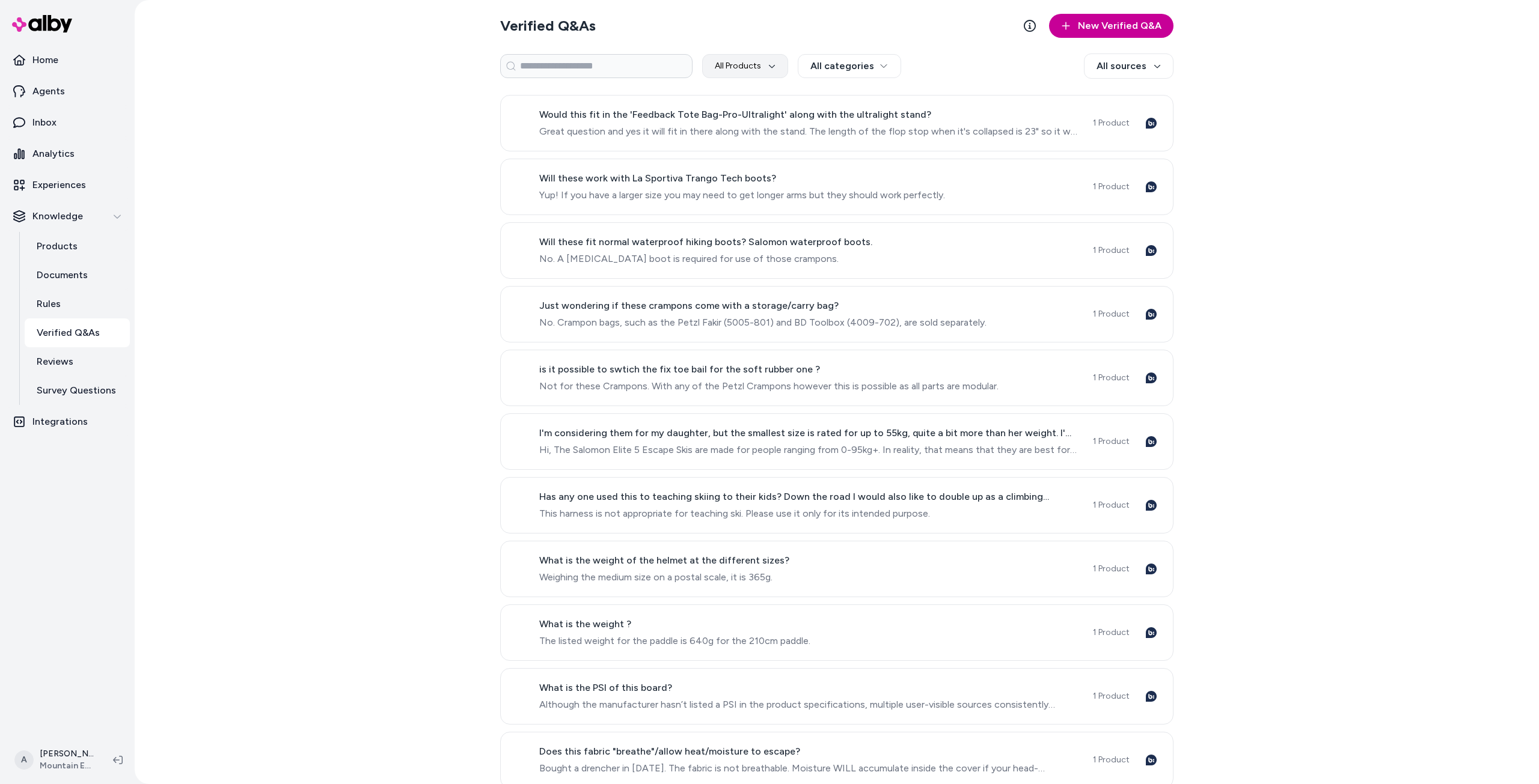
click at [1107, 28] on button "New Verified Q&A" at bounding box center [1111, 26] width 124 height 24
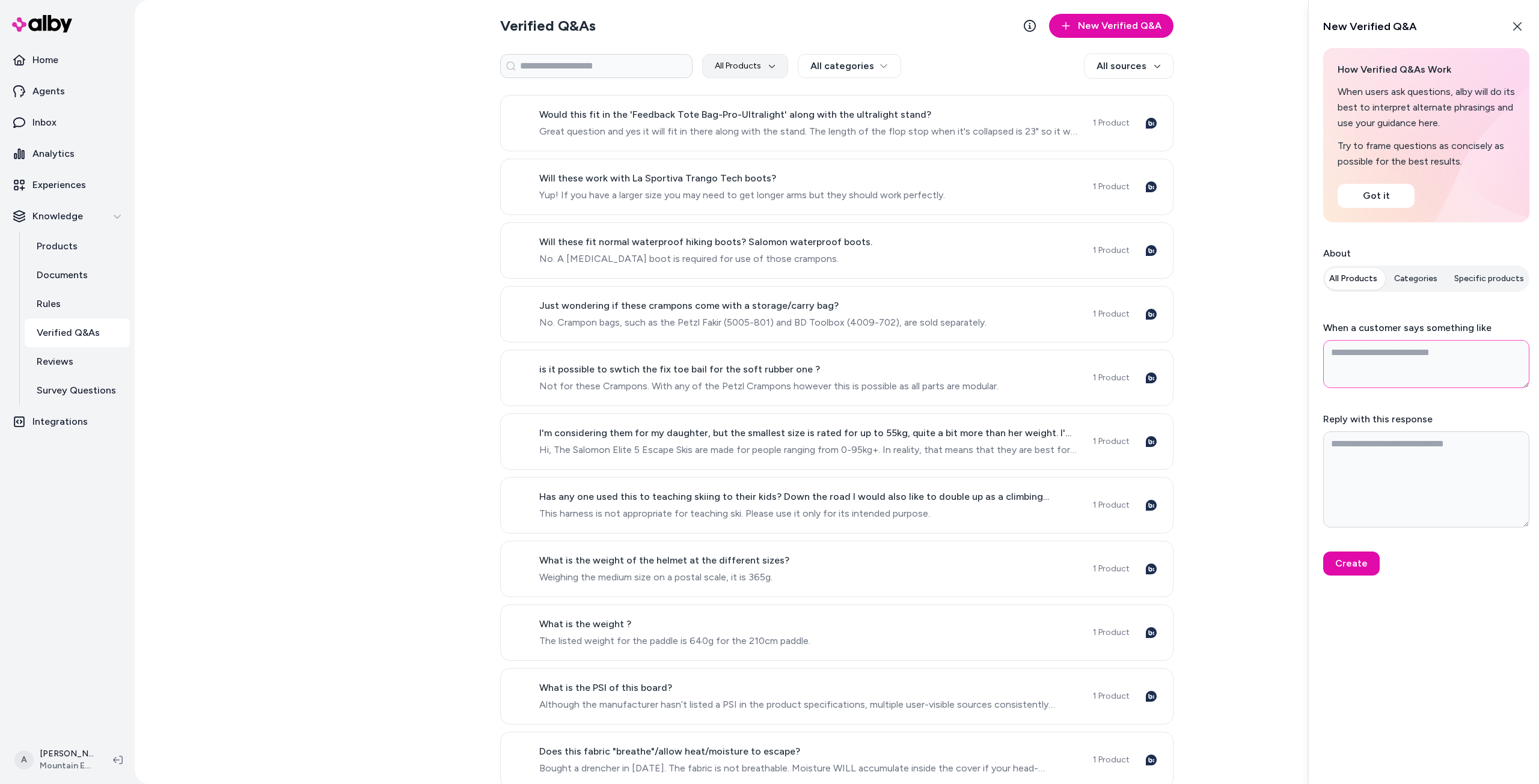
click at [1418, 367] on textarea "When a customer says something like" at bounding box center [1425, 364] width 206 height 48
click at [1393, 447] on textarea "Reply with this response" at bounding box center [1425, 479] width 206 height 96
drag, startPoint x: 1343, startPoint y: 68, endPoint x: 1546, endPoint y: 81, distance: 203.4
click at [1538, 81] on html "Home Agents Inbox Analytics Experiences Knowledge Products Documents Rules Veri…" at bounding box center [770, 392] width 1539 height 784
click at [1430, 91] on p "When users ask questions, alby will do its best to interpret alternate phrasing…" at bounding box center [1426, 107] width 177 height 47
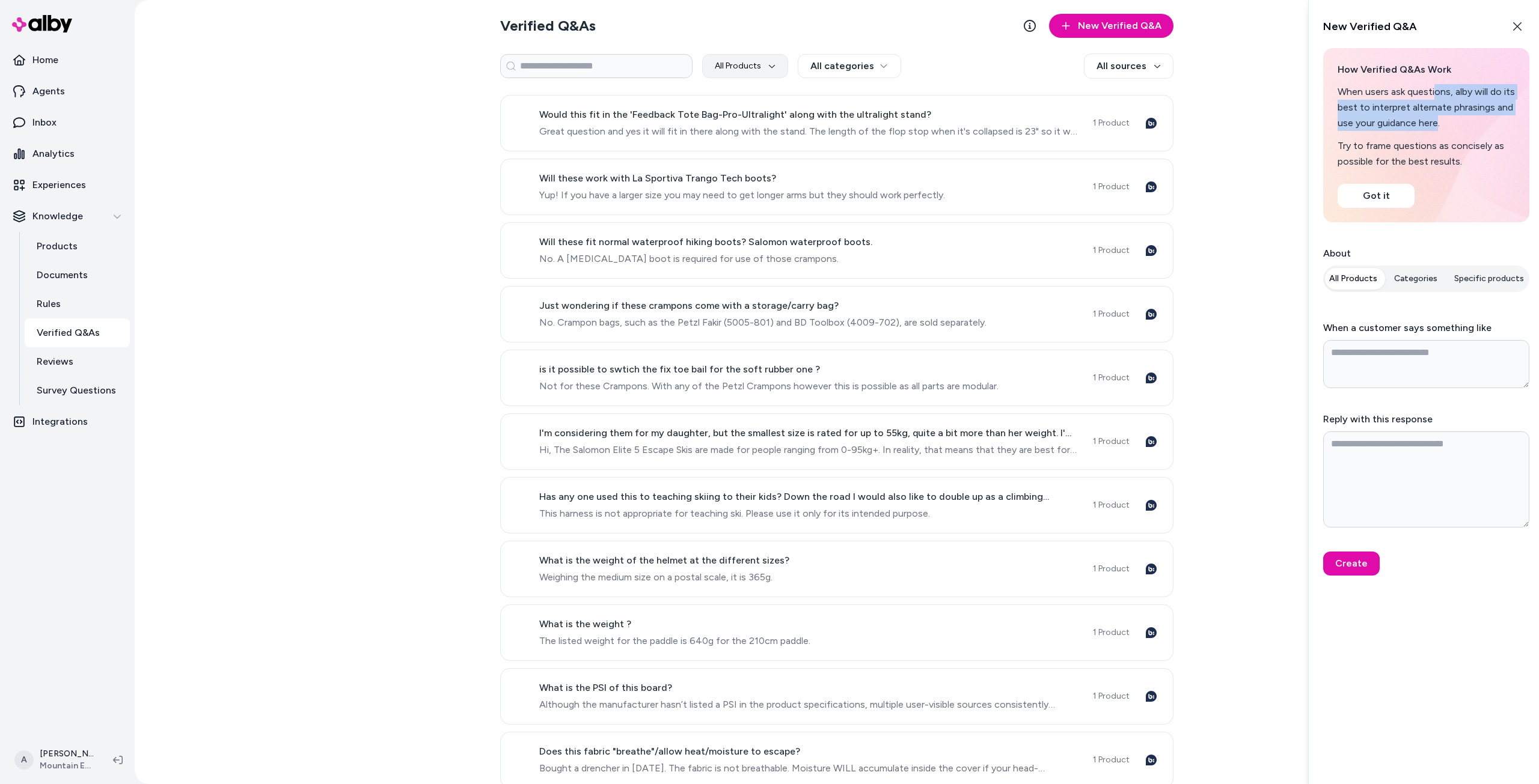
drag, startPoint x: 1432, startPoint y: 88, endPoint x: 1436, endPoint y: 139, distance: 51.2
click at [1436, 139] on div "How Verified Q&As Work When users ask questions, alby will do its best to inter…" at bounding box center [1426, 116] width 177 height 107
click at [1436, 139] on p "Try to frame questions as concisely as possible for the best results." at bounding box center [1426, 153] width 177 height 31
click at [1390, 203] on button "Got it" at bounding box center [1376, 196] width 77 height 24
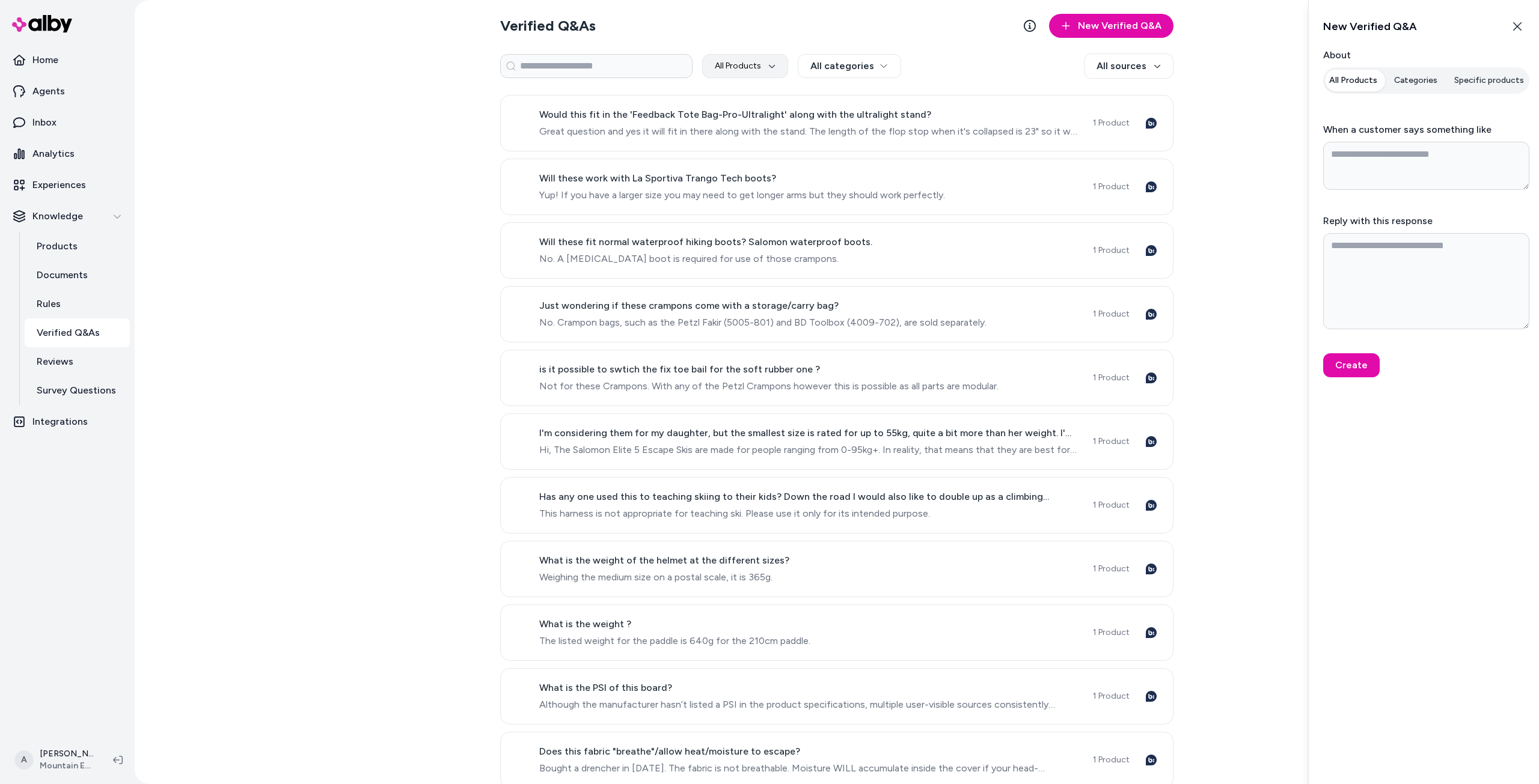
click at [1420, 74] on button "Categories" at bounding box center [1415, 80] width 57 height 22
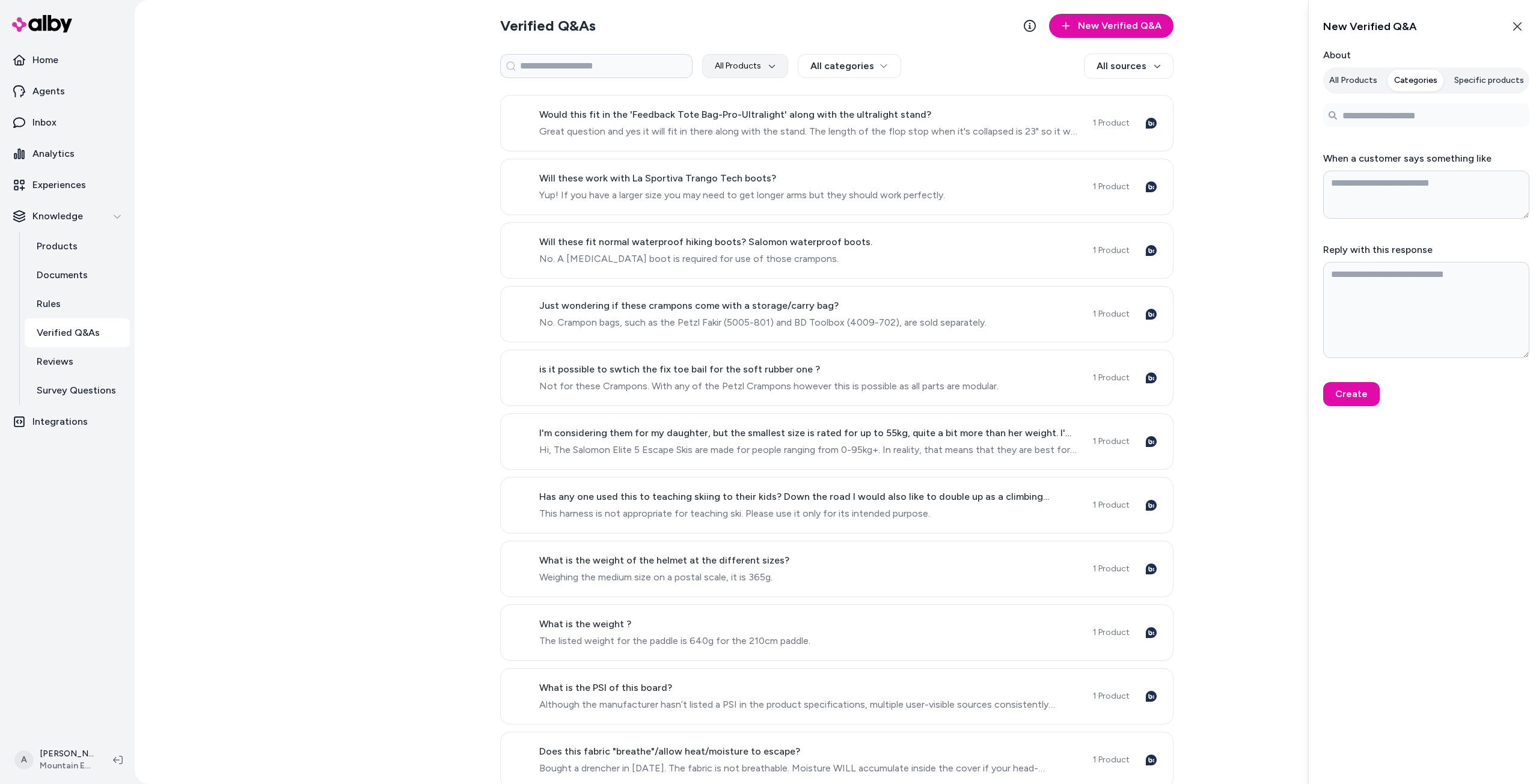
click at [1500, 78] on button "Specific products" at bounding box center [1489, 80] width 84 height 22
click at [855, 134] on span "Great question and yes it will fit in there along with the stand. The length of…" at bounding box center [808, 131] width 539 height 14
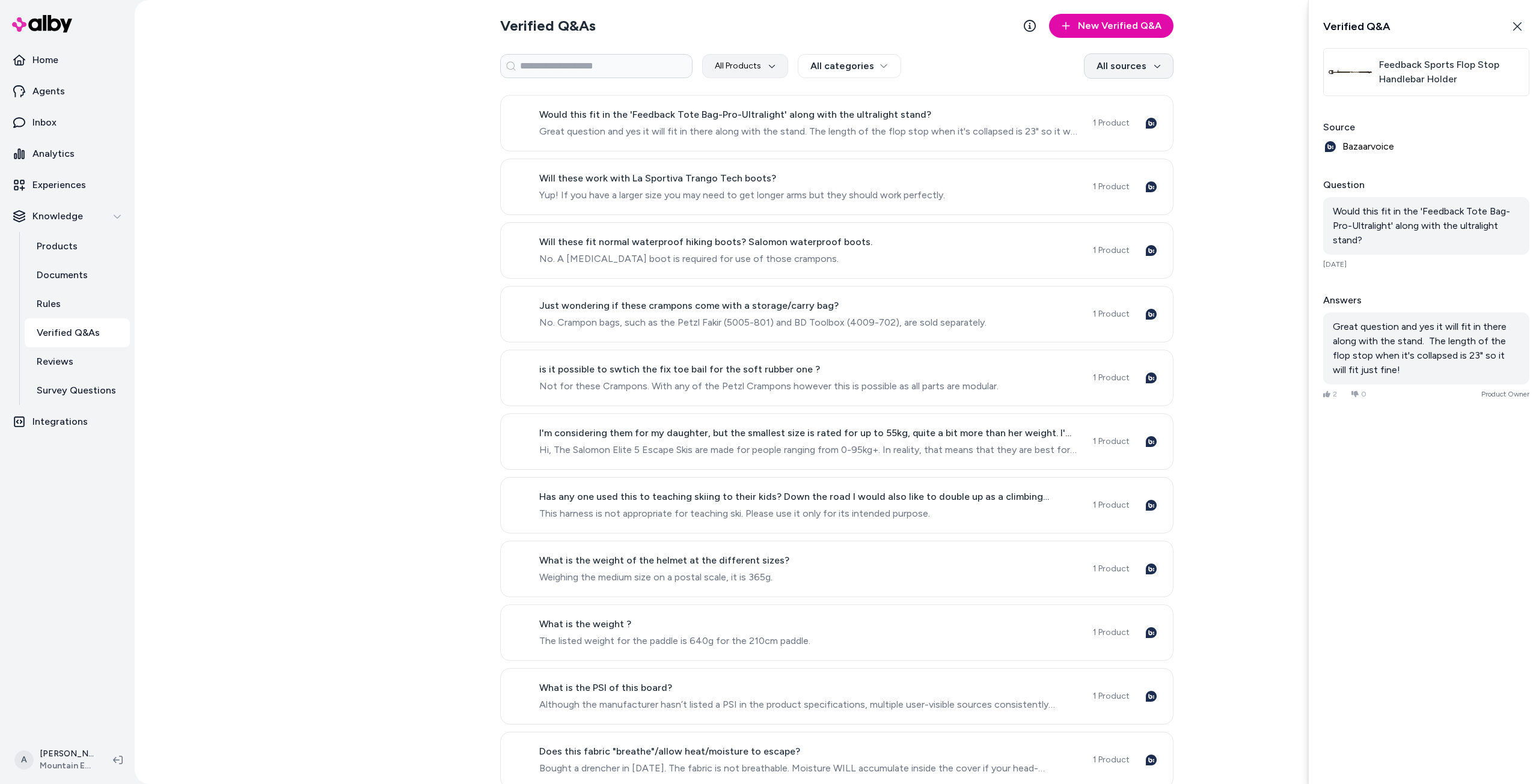
type textarea "*"
click at [1100, 67] on html "Home Agents Inbox Analytics Experiences Knowledge Products Documents Rules Veri…" at bounding box center [770, 392] width 1539 height 784
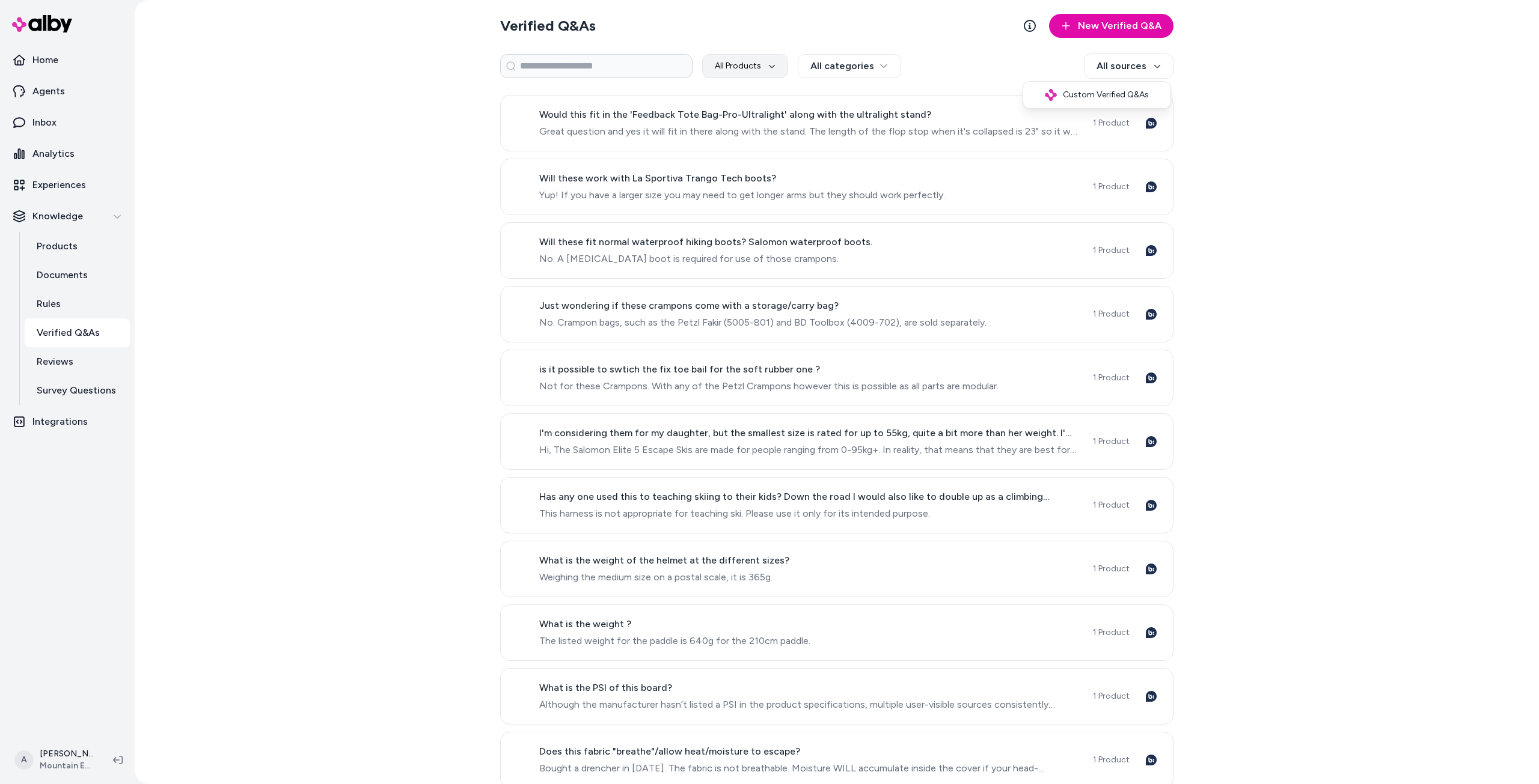
click at [1387, 105] on html "Home Agents Inbox Analytics Experiences Knowledge Products Documents Rules Veri…" at bounding box center [770, 392] width 1539 height 784
click at [48, 359] on p "Reviews" at bounding box center [55, 361] width 37 height 14
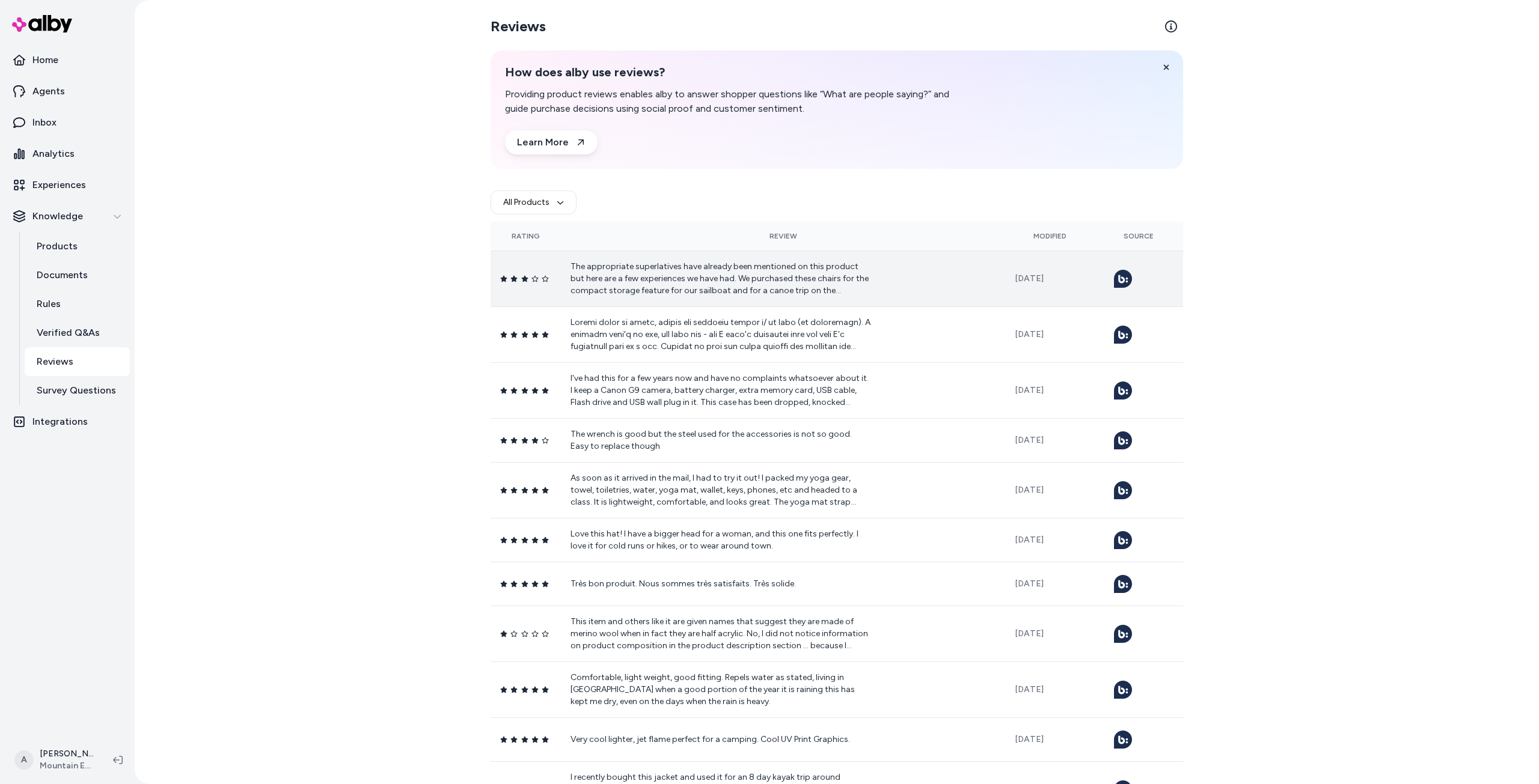
click at [776, 289] on p "The appropriate superlatives have already been mentioned on this product but he…" at bounding box center [721, 278] width 300 height 36
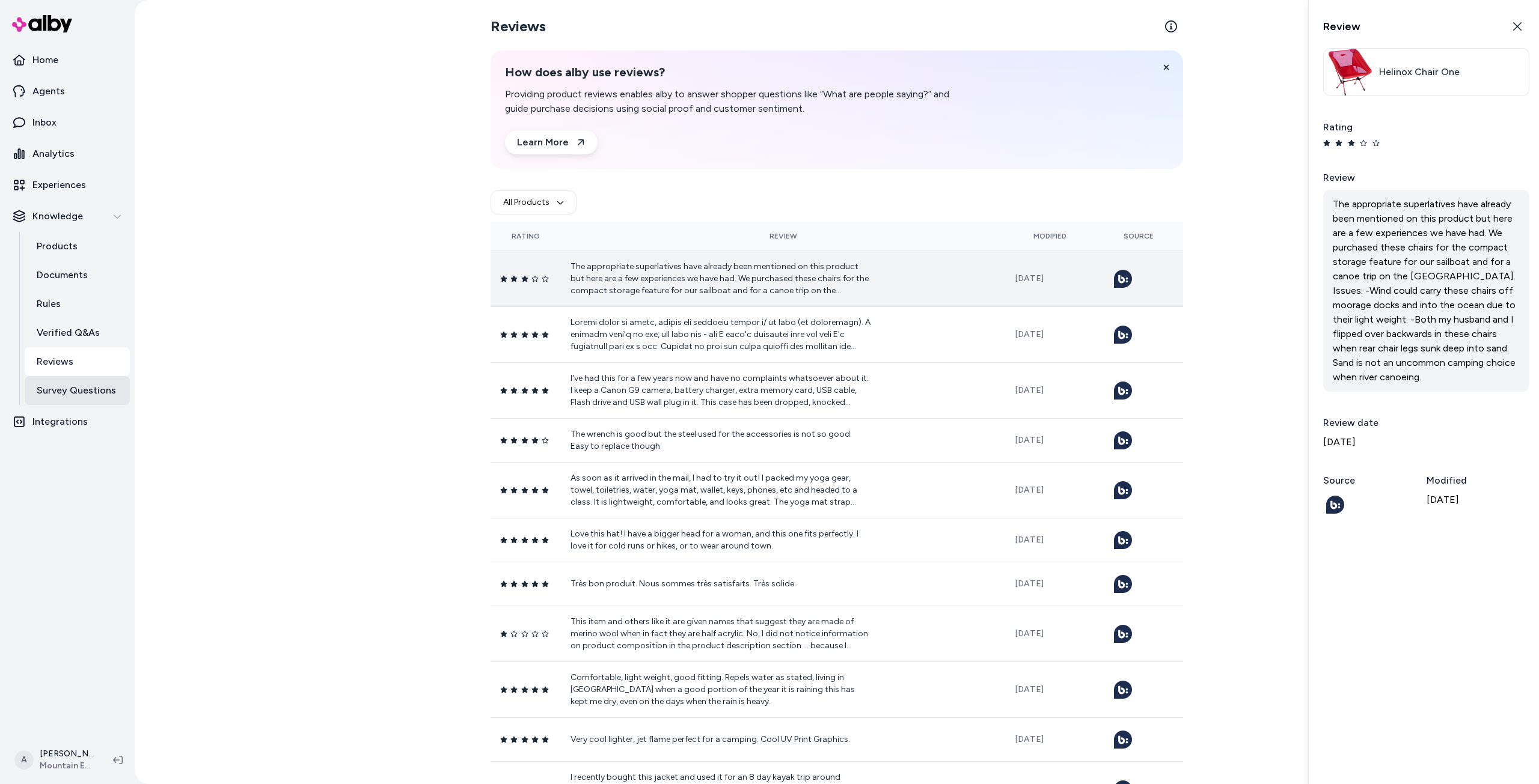
click at [80, 399] on link "Survey Questions" at bounding box center [77, 390] width 105 height 29
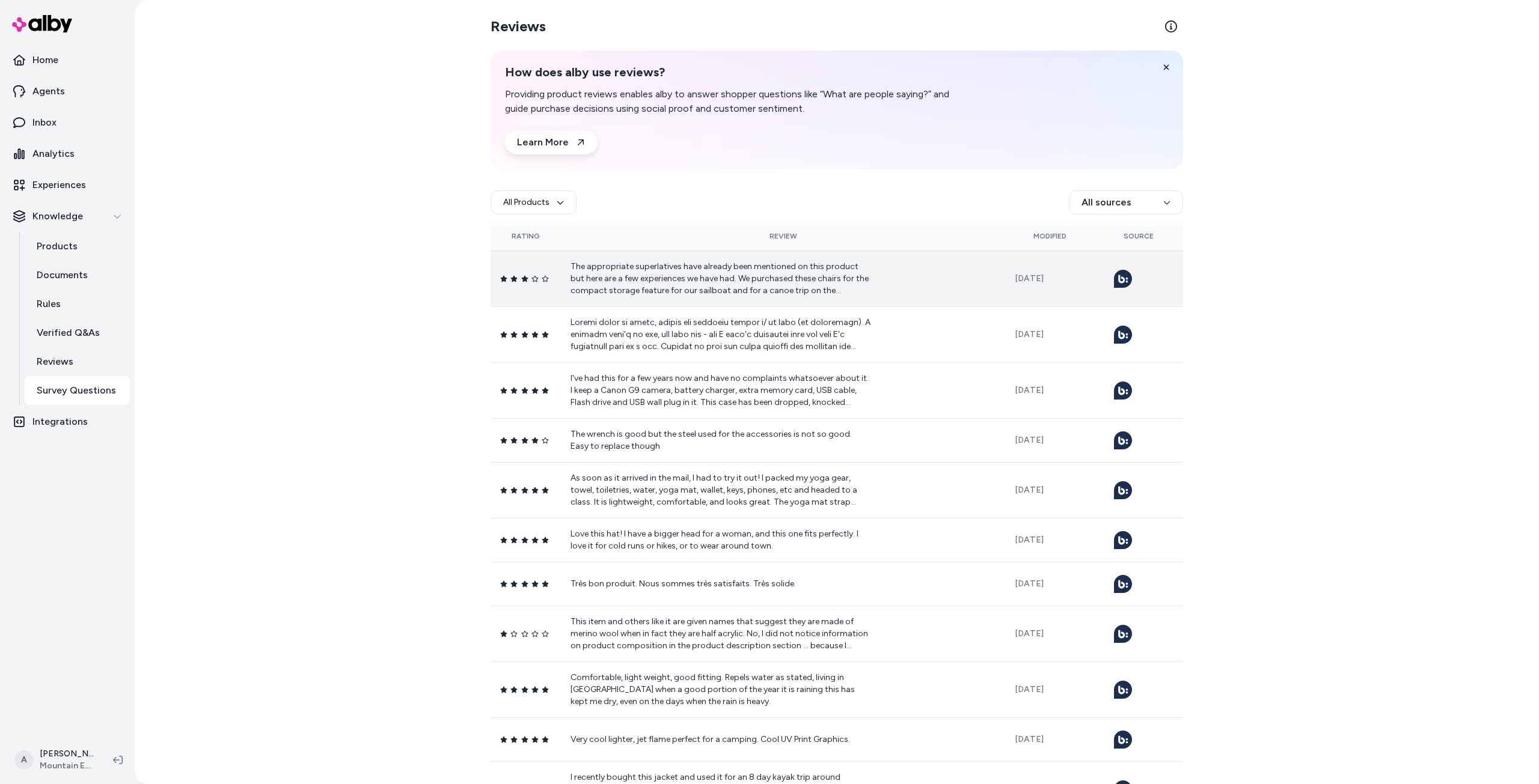
click at [809, 274] on p "The appropriate superlatives have already been mentioned on this product but he…" at bounding box center [721, 278] width 300 height 36
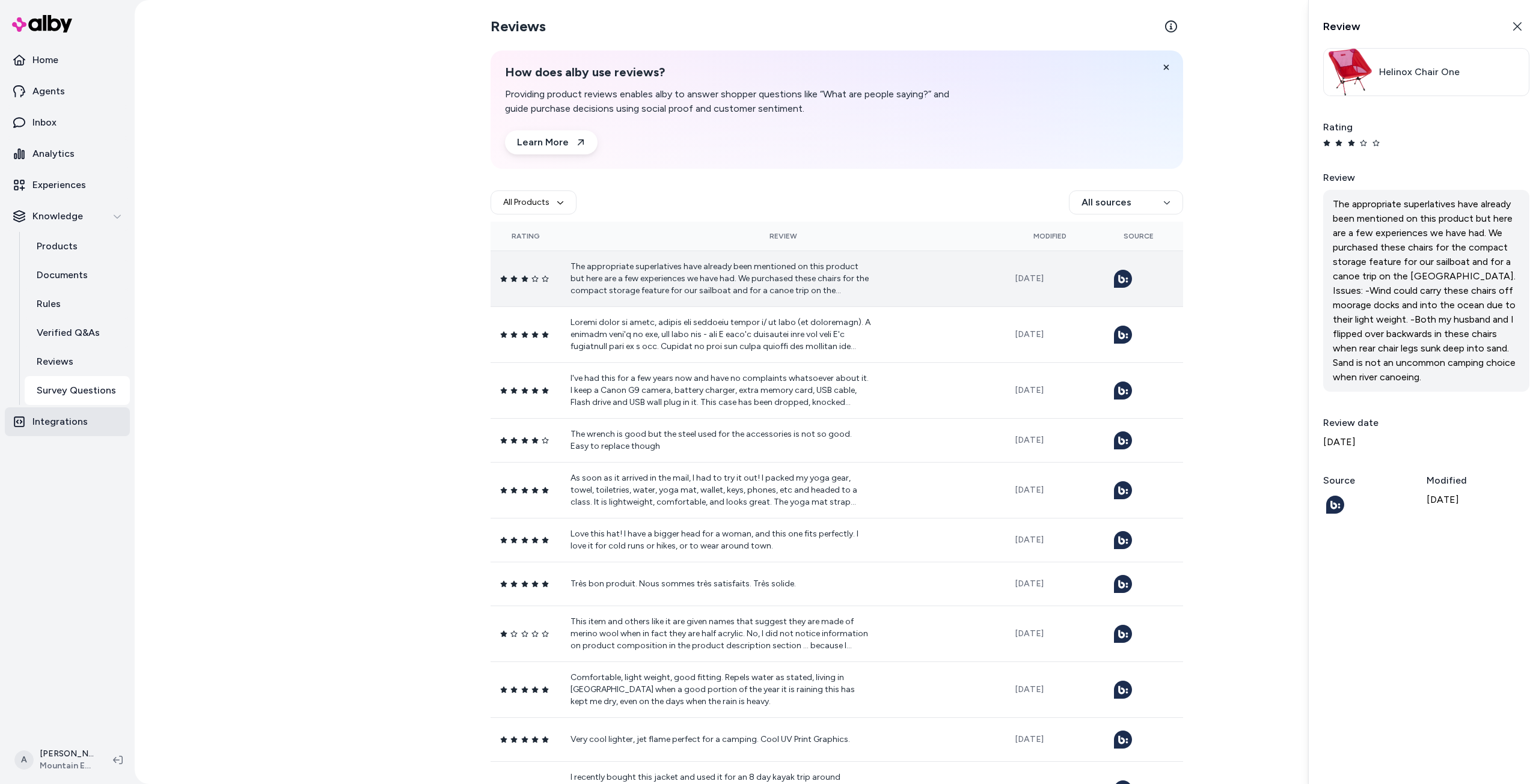
click at [47, 419] on p "Integrations" at bounding box center [60, 421] width 55 height 14
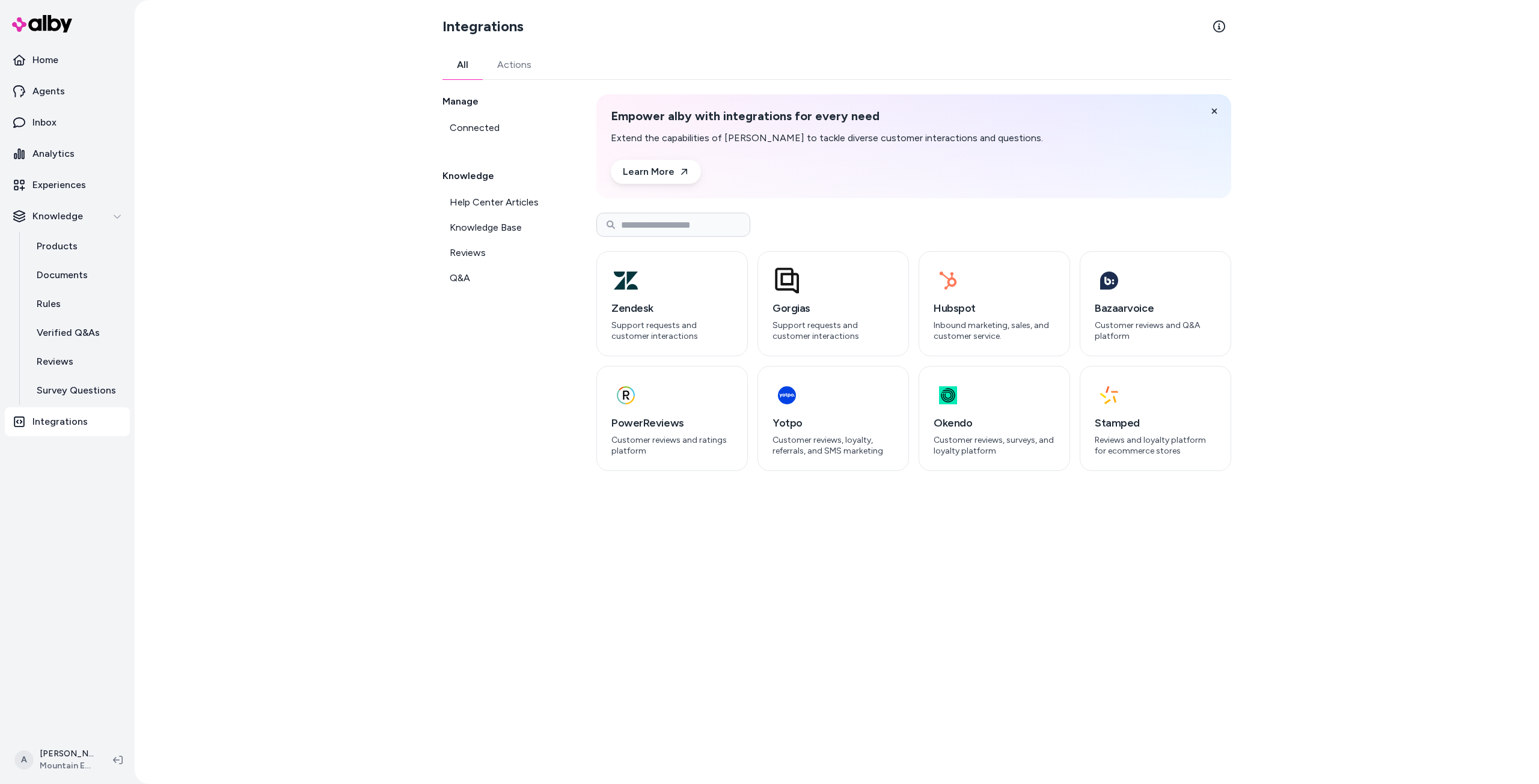
click at [498, 73] on button "Actions" at bounding box center [514, 65] width 63 height 29
